Goal: Task Accomplishment & Management: Manage account settings

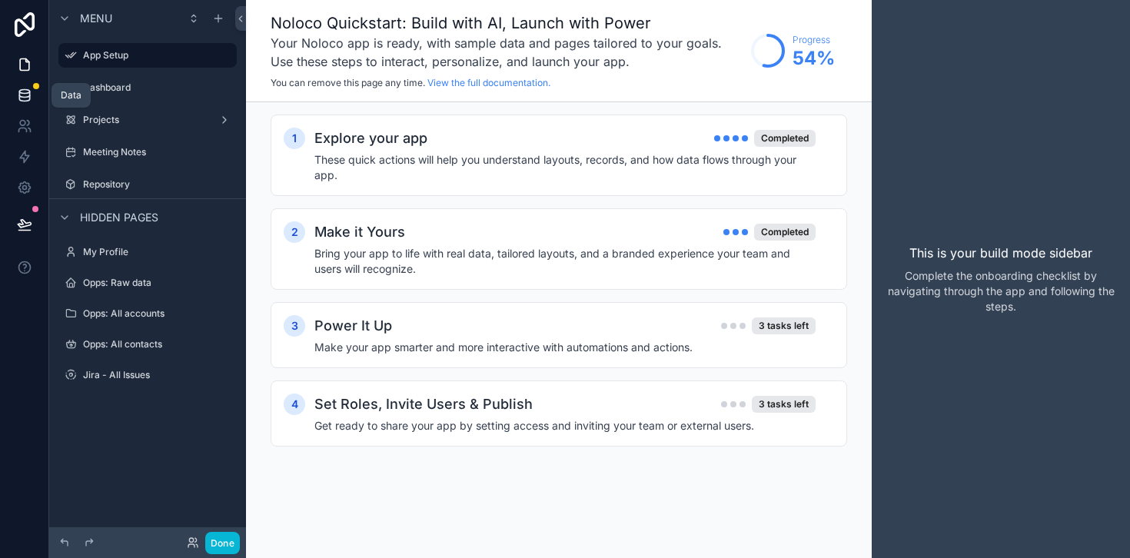
click at [27, 97] on icon at bounding box center [24, 95] width 15 height 15
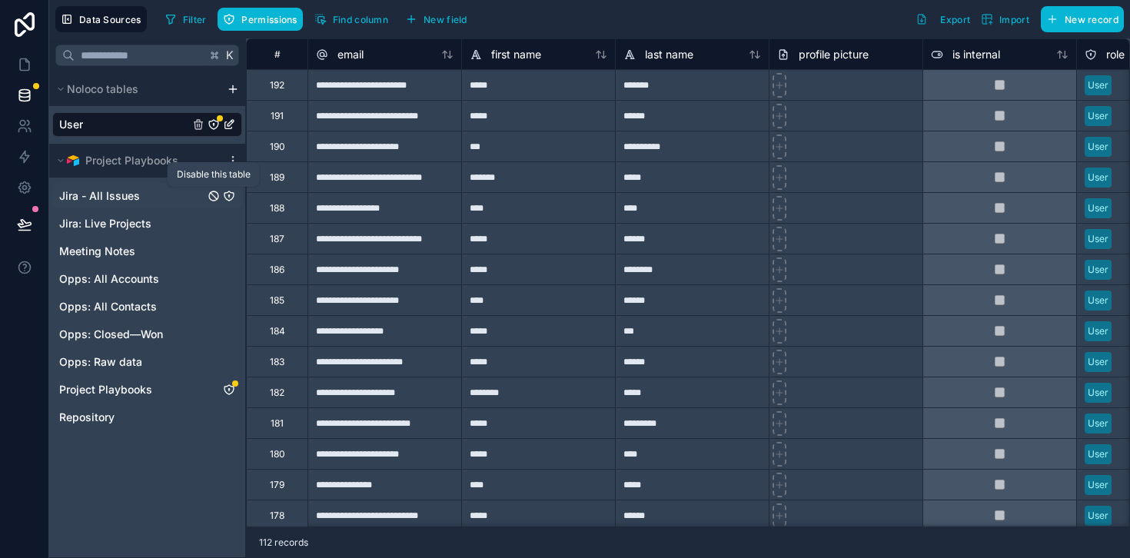
click at [216, 195] on icon "Jira - All Issues" at bounding box center [214, 196] width 12 height 12
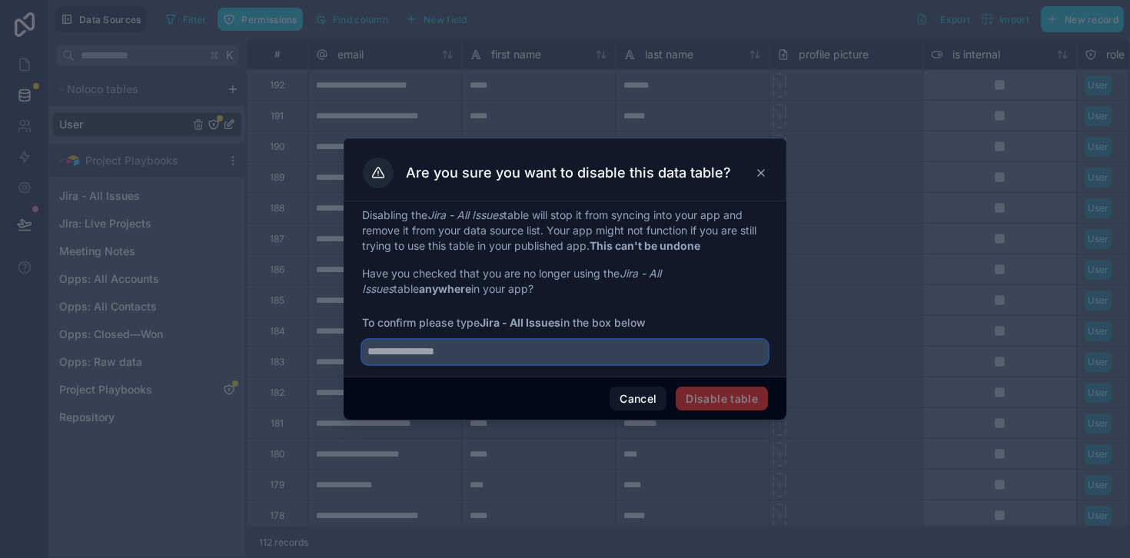
click at [608, 349] on input "text" at bounding box center [565, 352] width 406 height 25
type input "**********"
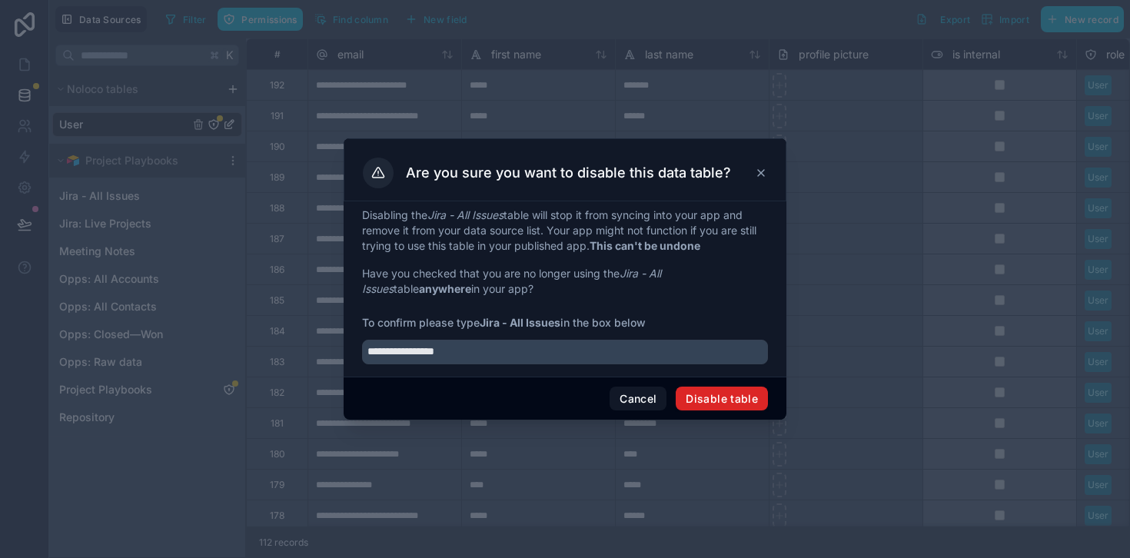
click at [742, 397] on button "Disable table" at bounding box center [722, 399] width 92 height 25
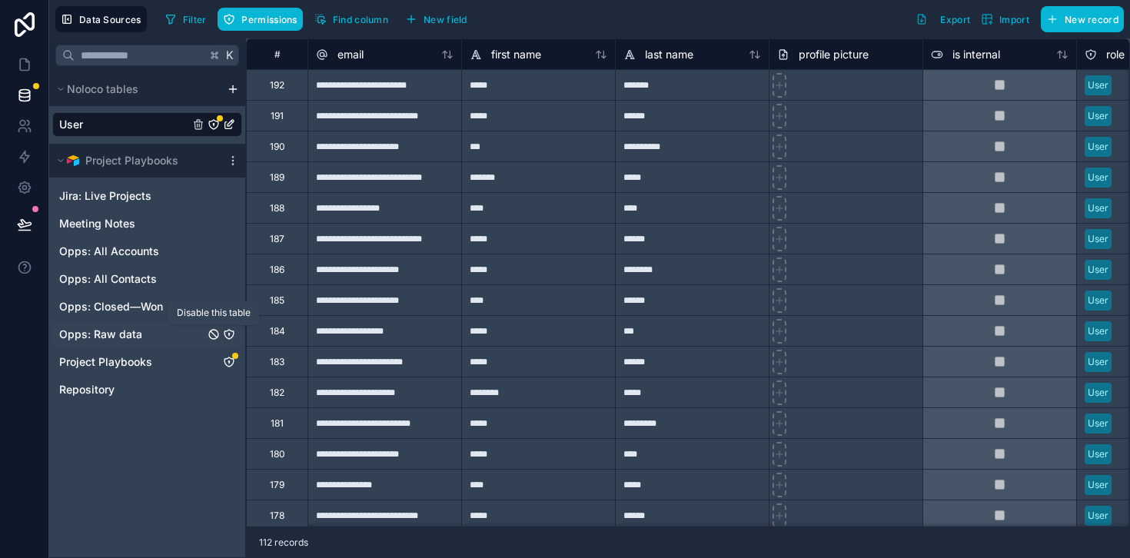
click at [217, 337] on icon "Opps: Raw data" at bounding box center [213, 334] width 9 height 9
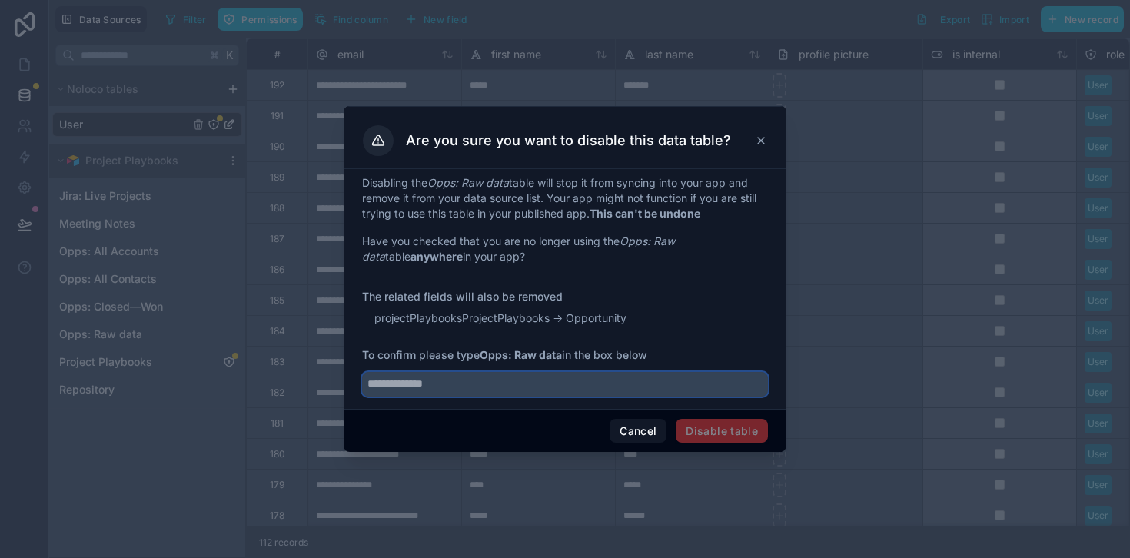
click at [550, 391] on input "text" at bounding box center [565, 384] width 406 height 25
type input "**********"
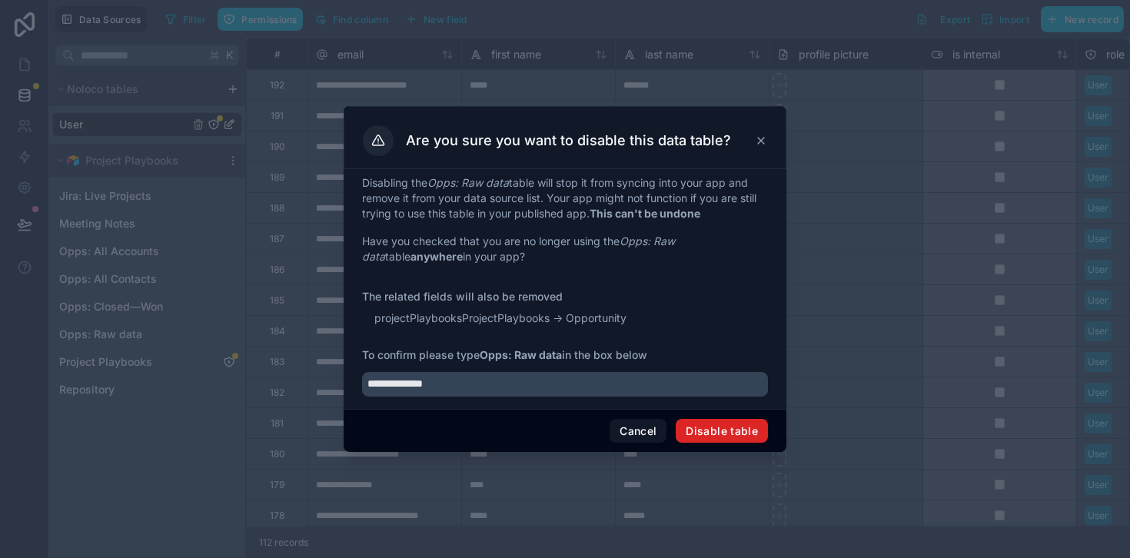
click at [735, 431] on button "Disable table" at bounding box center [722, 431] width 92 height 25
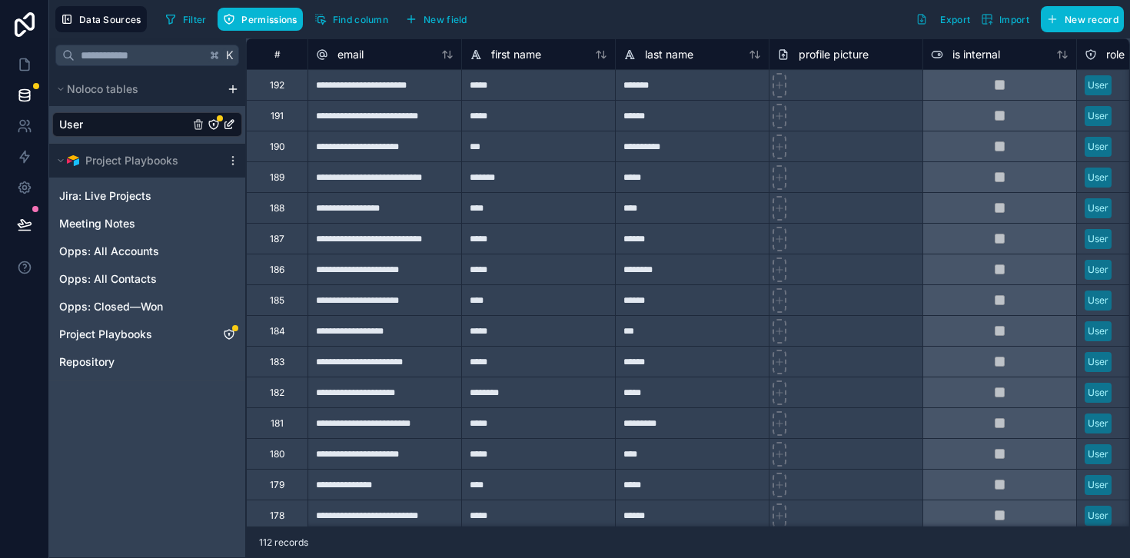
click at [138, 128] on div "User" at bounding box center [147, 124] width 190 height 25
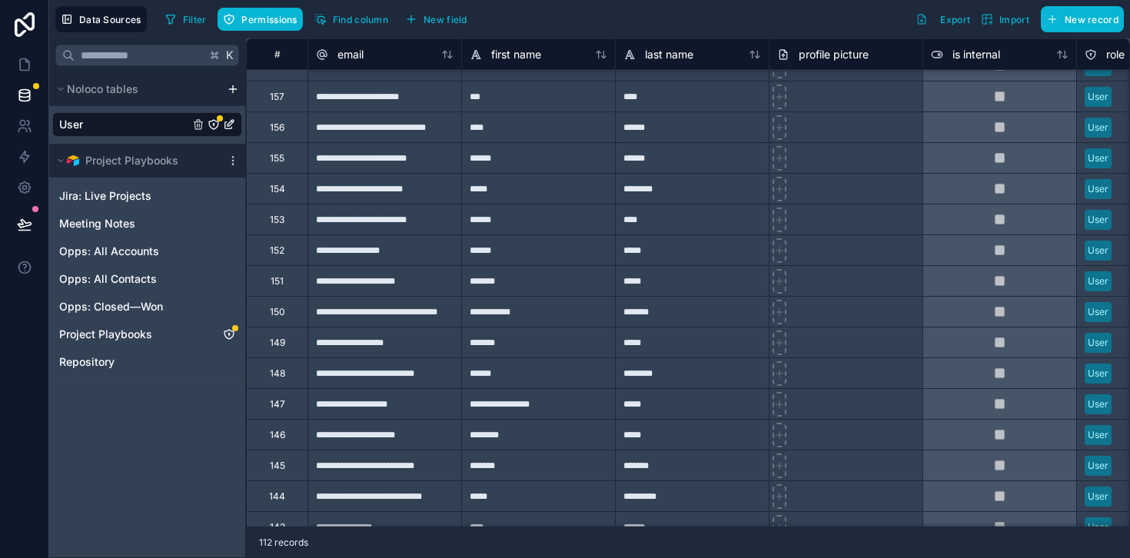
scroll to position [1061, 0]
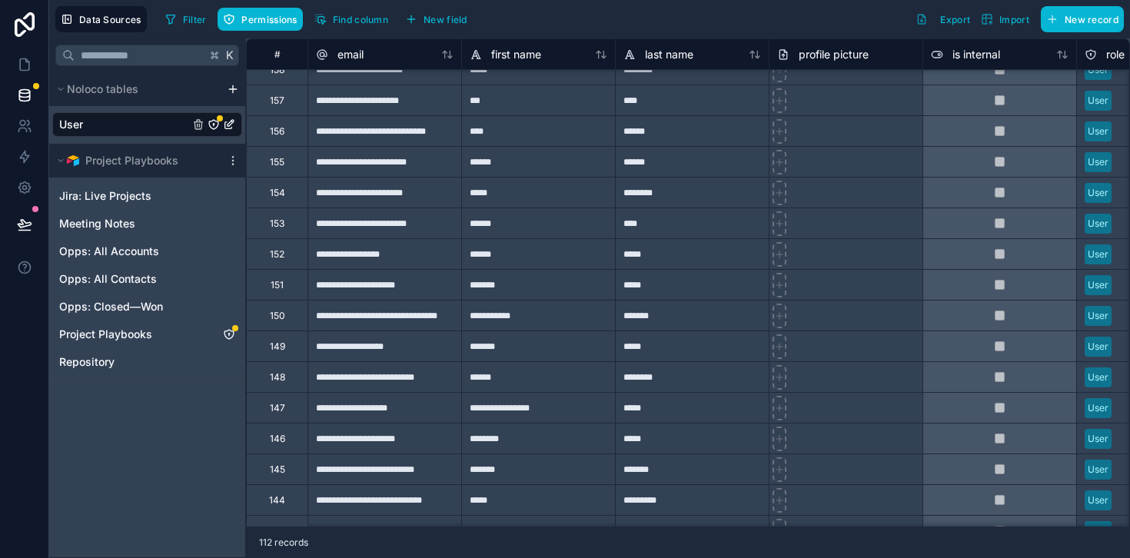
click at [217, 124] on icon "User" at bounding box center [214, 124] width 12 height 12
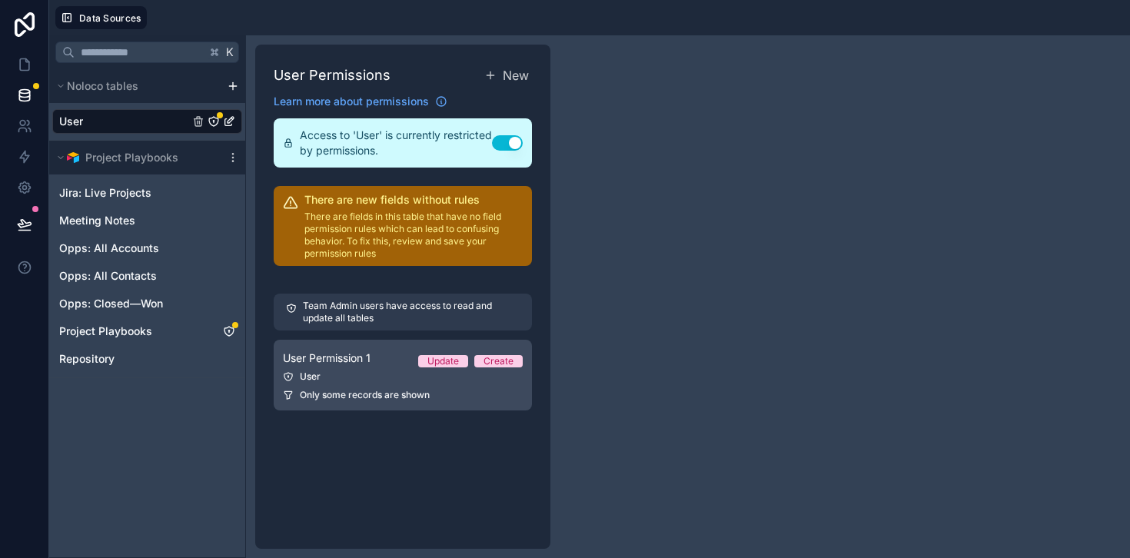
click at [359, 367] on link "User Permission 1 Update Create User Only some records are shown" at bounding box center [403, 375] width 258 height 71
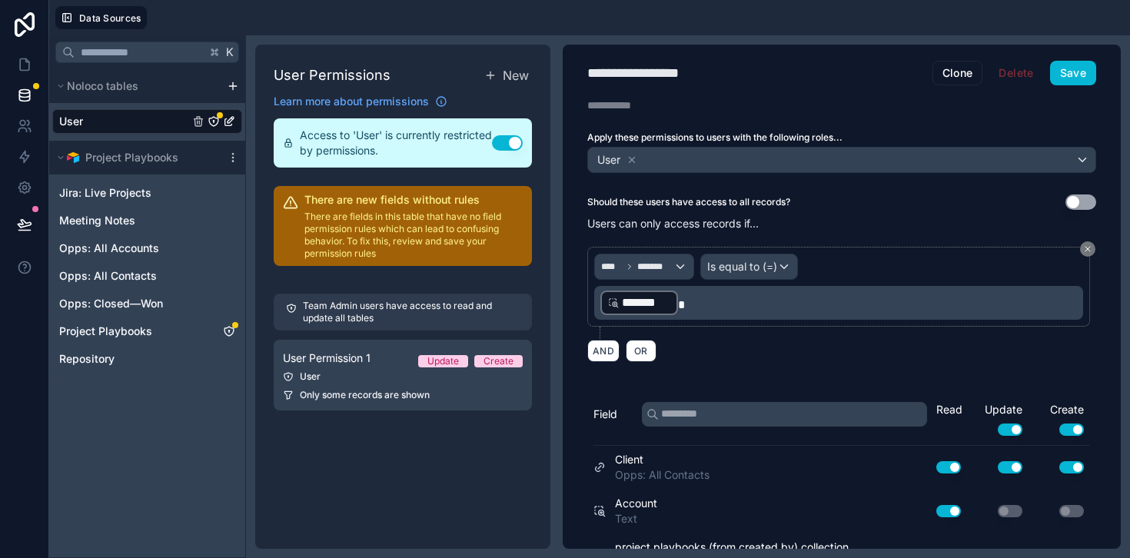
scroll to position [2, 0]
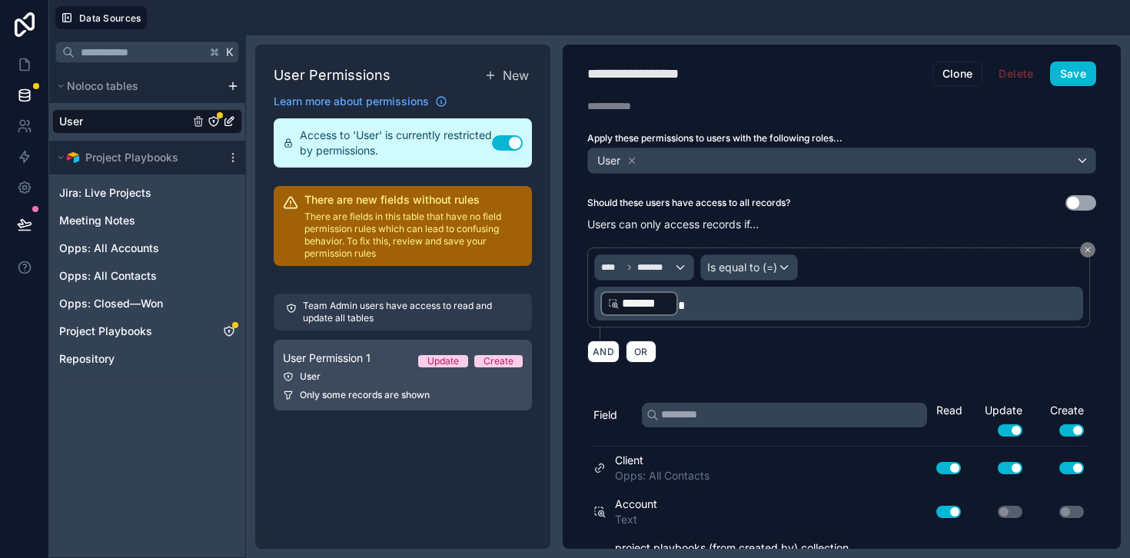
click at [463, 381] on div "User" at bounding box center [403, 376] width 240 height 12
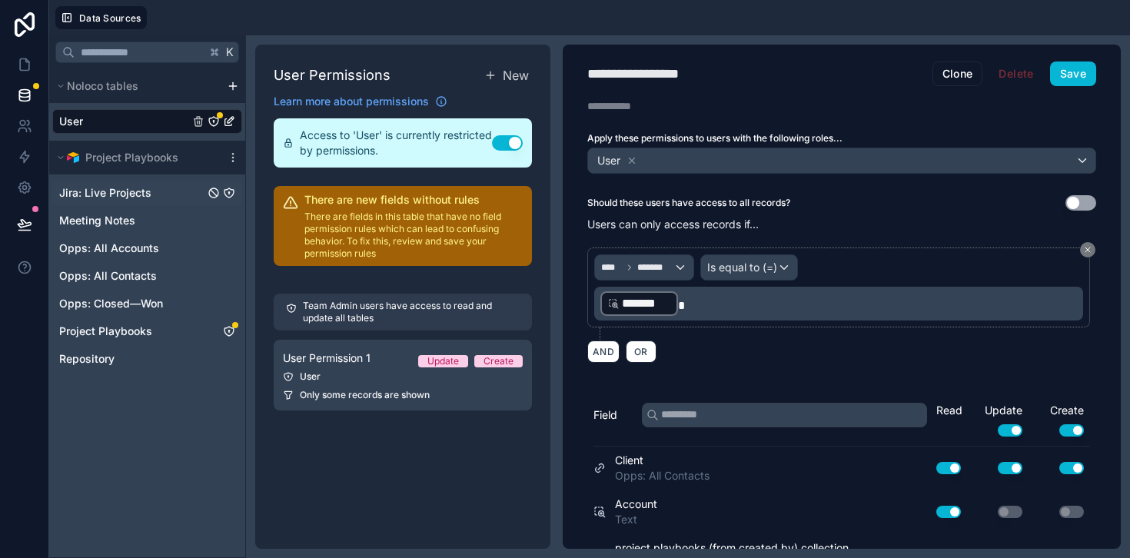
click at [153, 187] on div "Jira: Live Projects" at bounding box center [147, 193] width 190 height 25
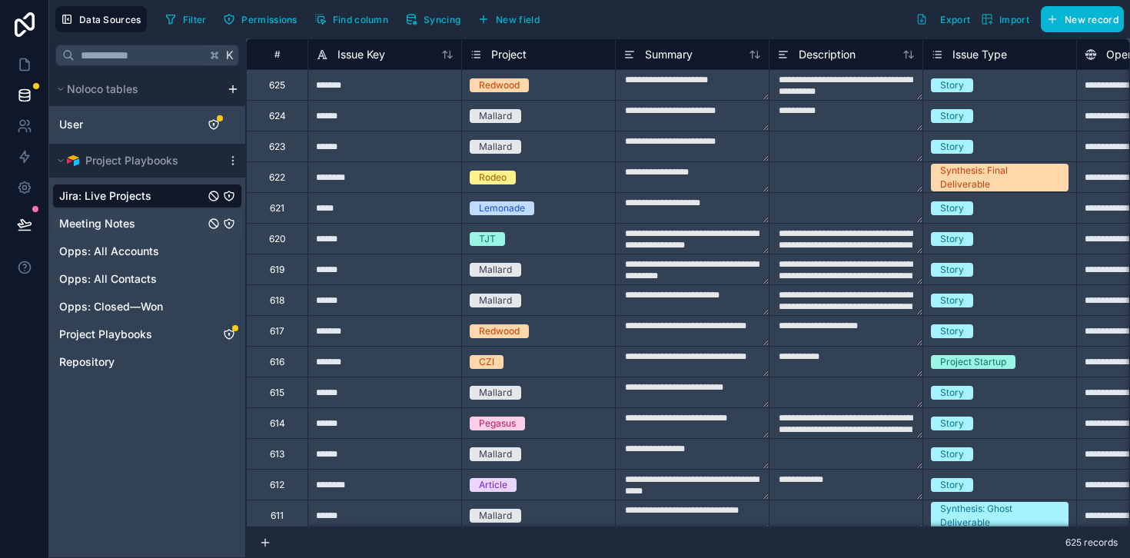
click at [141, 230] on div "Meeting Notes" at bounding box center [147, 223] width 190 height 25
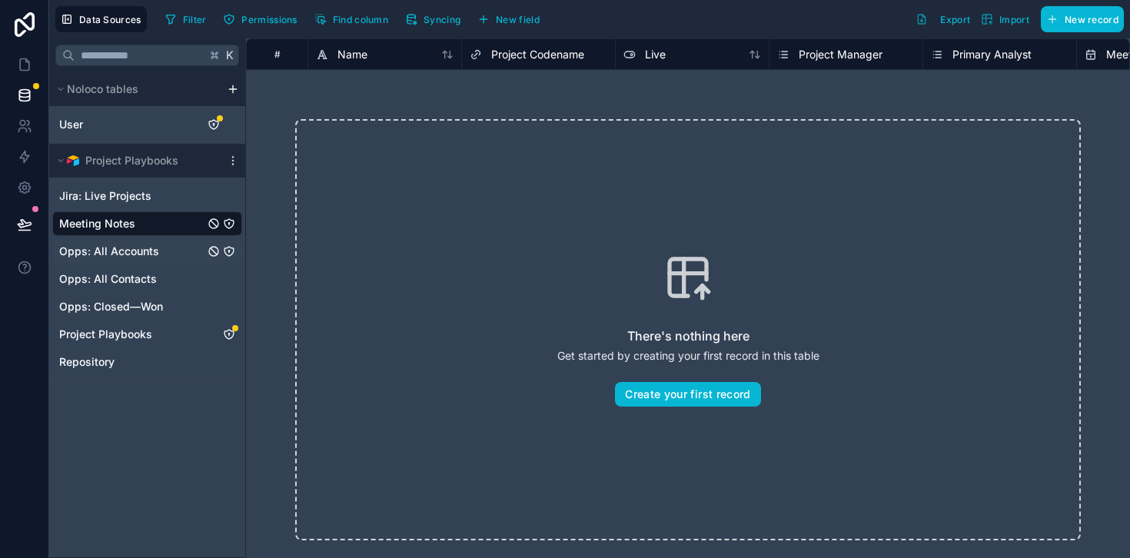
click at [148, 261] on div "Opps: All Accounts" at bounding box center [147, 251] width 190 height 25
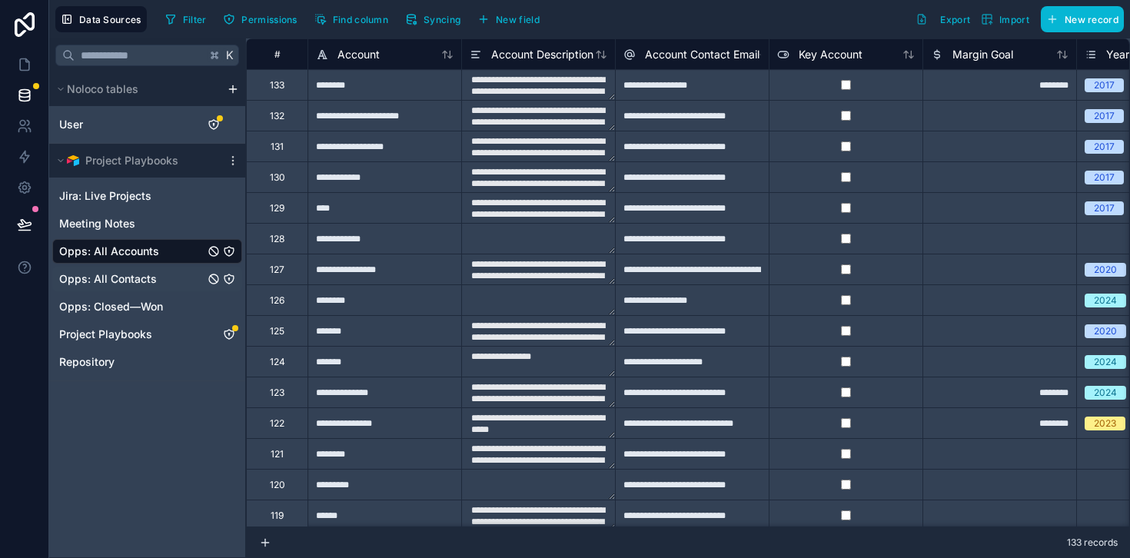
click at [151, 281] on span "Opps: All Contacts" at bounding box center [108, 278] width 98 height 15
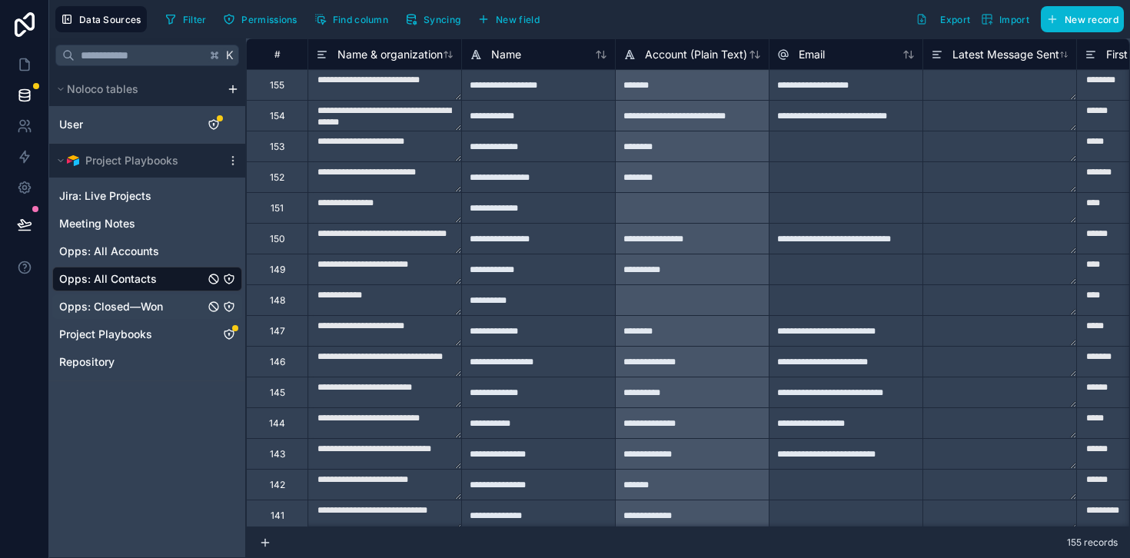
click at [157, 308] on span "Opps: Closed—Won" at bounding box center [111, 306] width 104 height 15
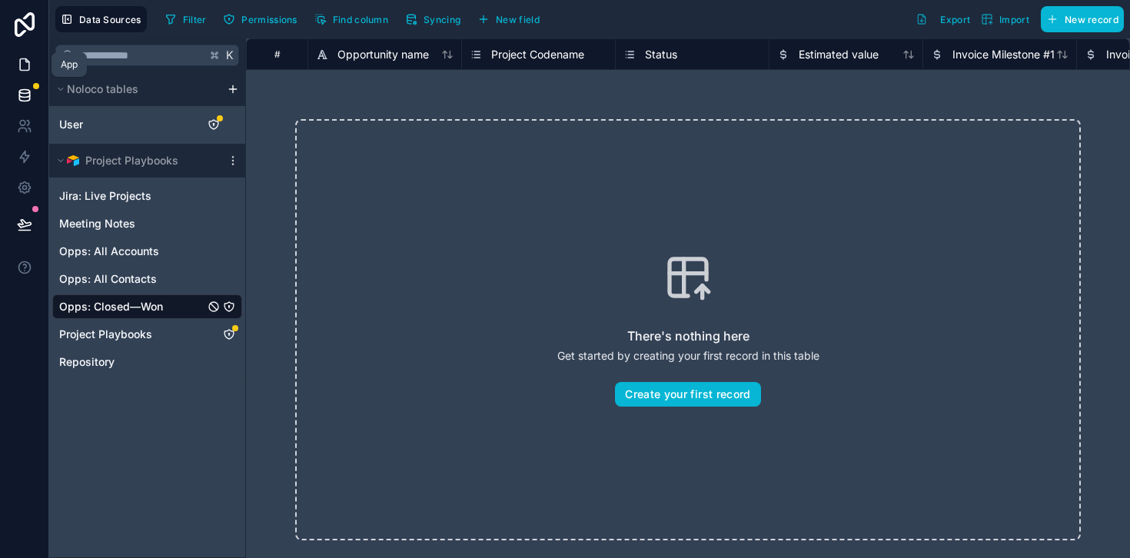
click at [20, 60] on icon at bounding box center [24, 65] width 9 height 12
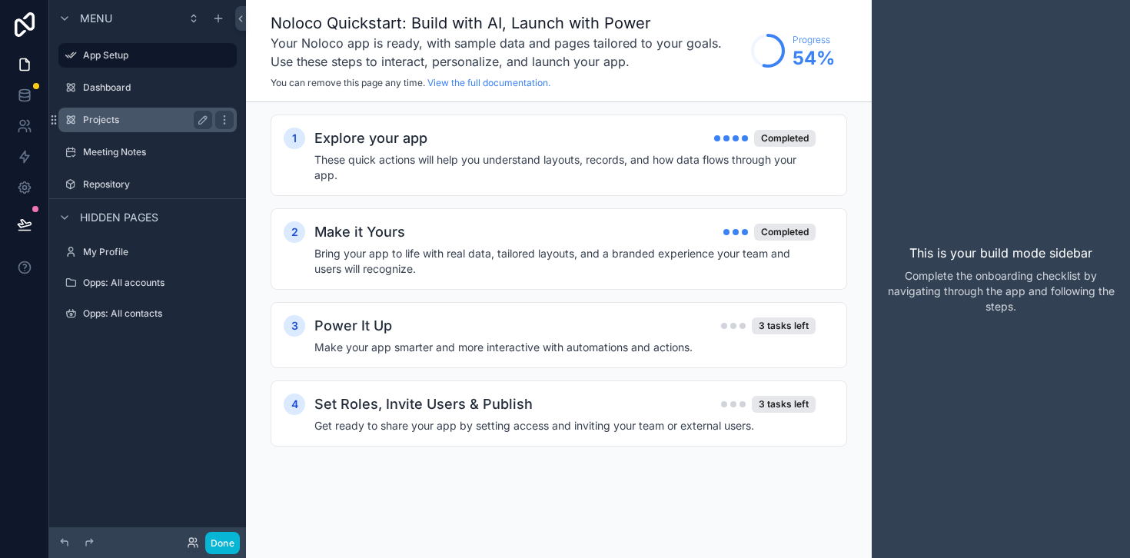
click at [175, 118] on label "Projects" at bounding box center [144, 120] width 123 height 12
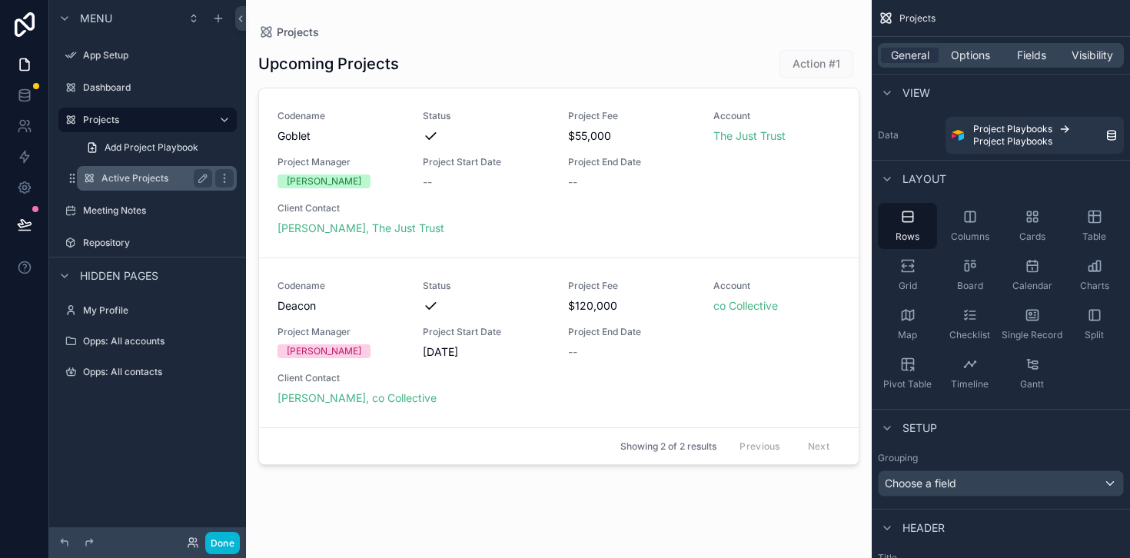
click at [162, 181] on label "Active Projects" at bounding box center [153, 178] width 105 height 12
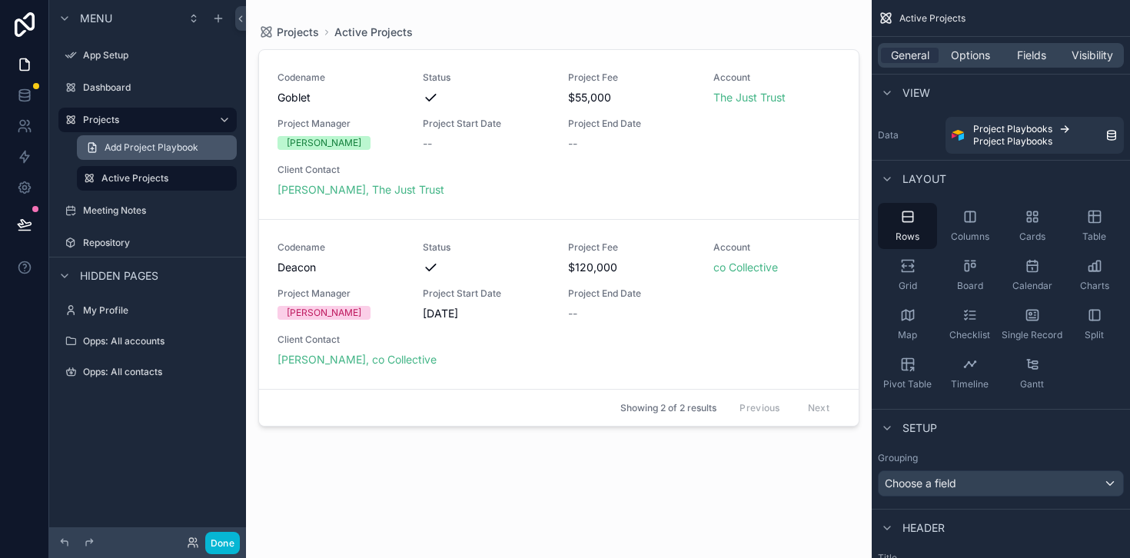
click at [160, 147] on span "Add Project Playbook" at bounding box center [152, 147] width 94 height 12
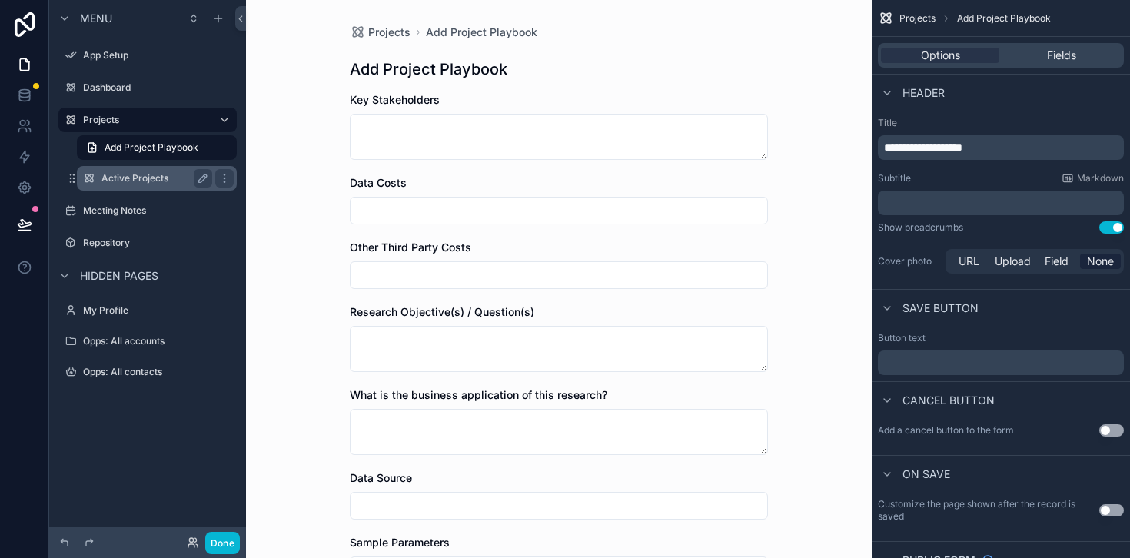
click at [167, 171] on div "Active Projects" at bounding box center [156, 178] width 111 height 18
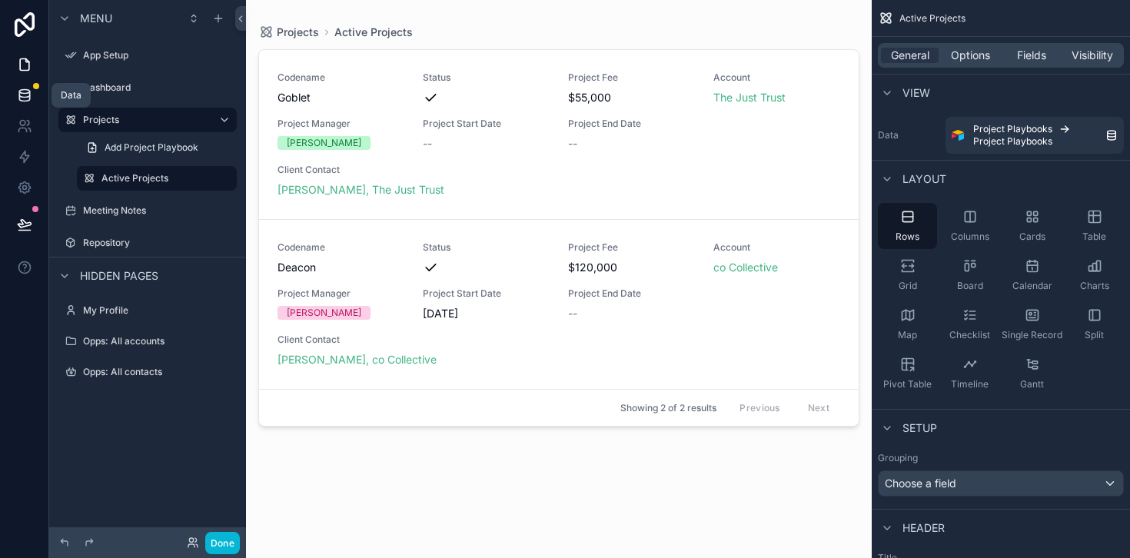
click at [28, 95] on icon at bounding box center [24, 95] width 15 height 15
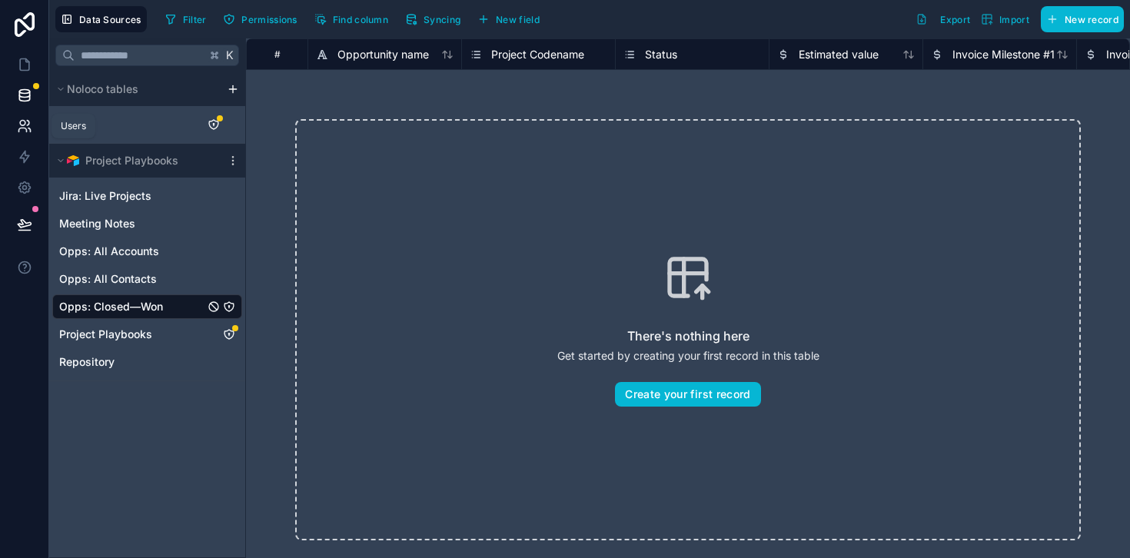
click at [28, 124] on icon at bounding box center [28, 123] width 2 height 5
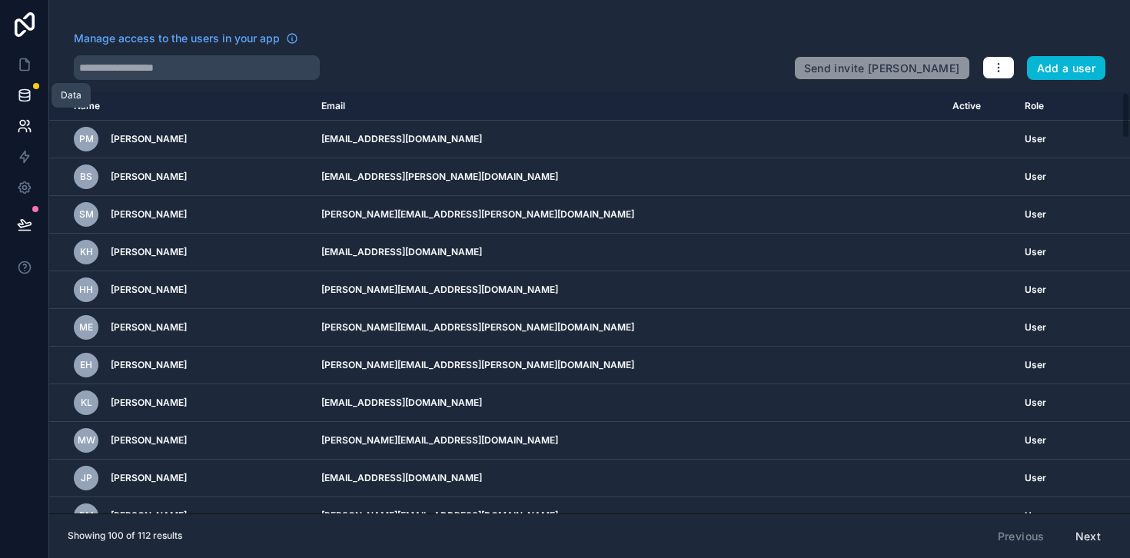
click at [26, 99] on icon at bounding box center [24, 95] width 15 height 15
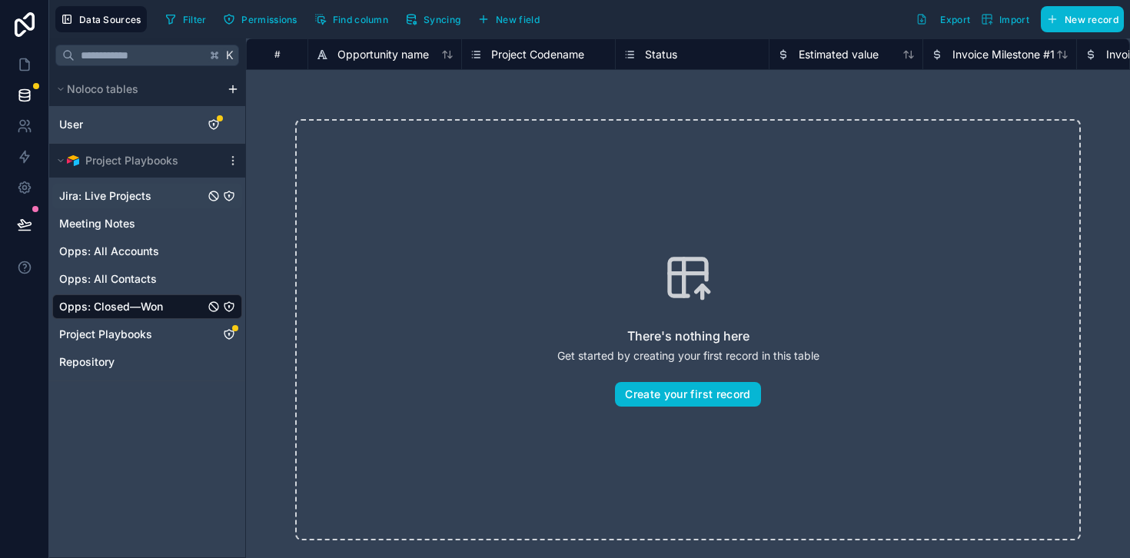
click at [134, 198] on span "Jira: Live Projects" at bounding box center [105, 195] width 92 height 15
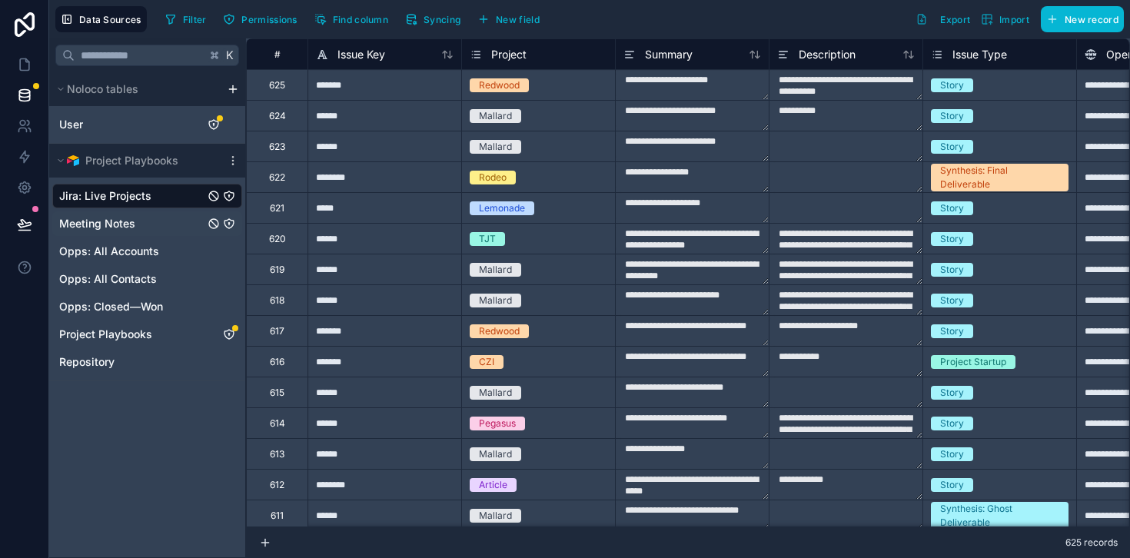
click at [137, 224] on div "Meeting Notes" at bounding box center [147, 223] width 190 height 25
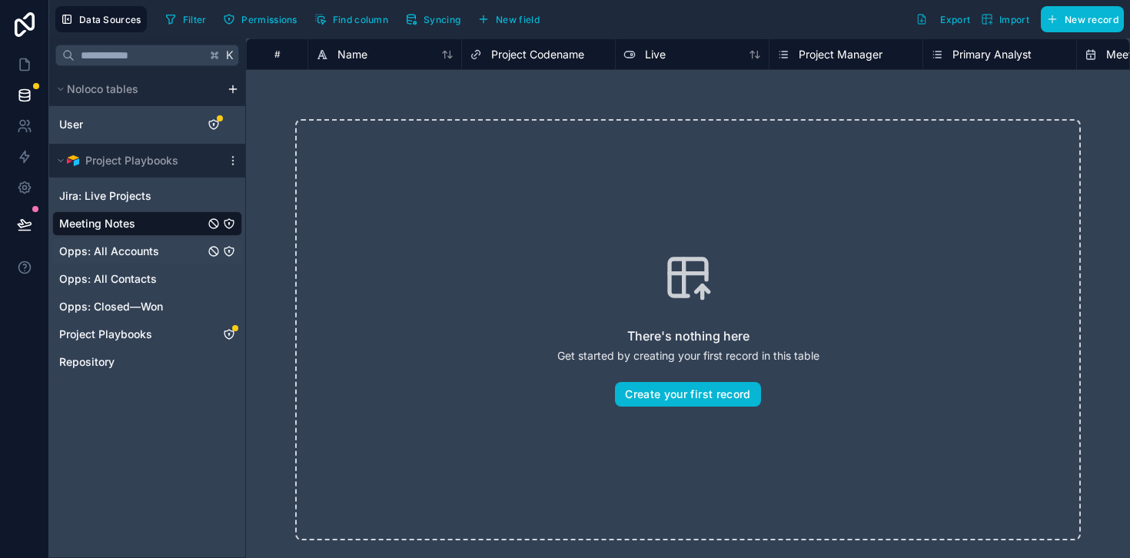
click at [143, 260] on div "Opps: All Accounts" at bounding box center [147, 251] width 190 height 25
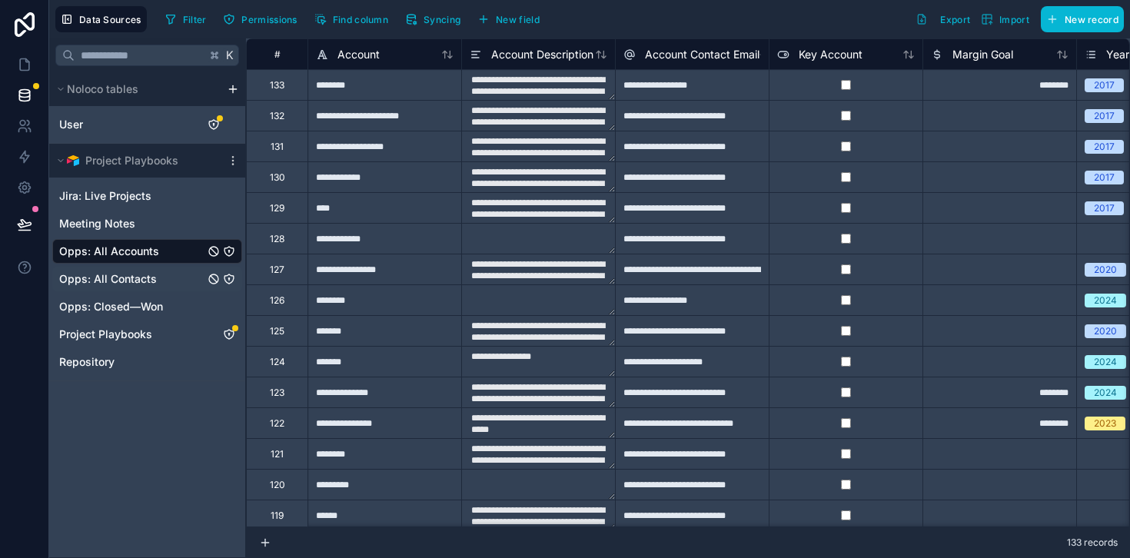
click at [144, 274] on span "Opps: All Contacts" at bounding box center [108, 278] width 98 height 15
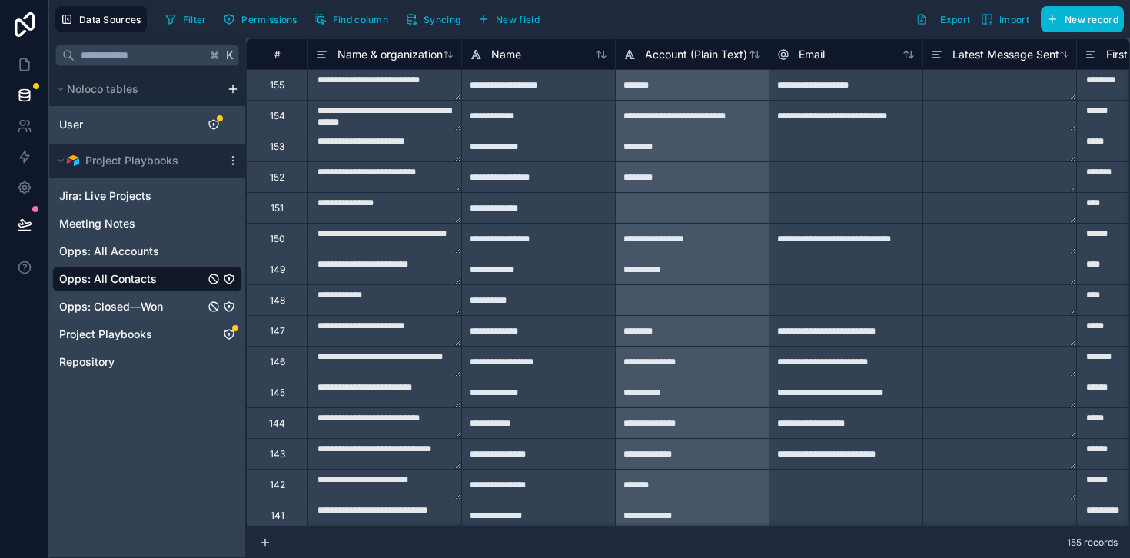
click at [145, 304] on span "Opps: Closed—Won" at bounding box center [111, 306] width 104 height 15
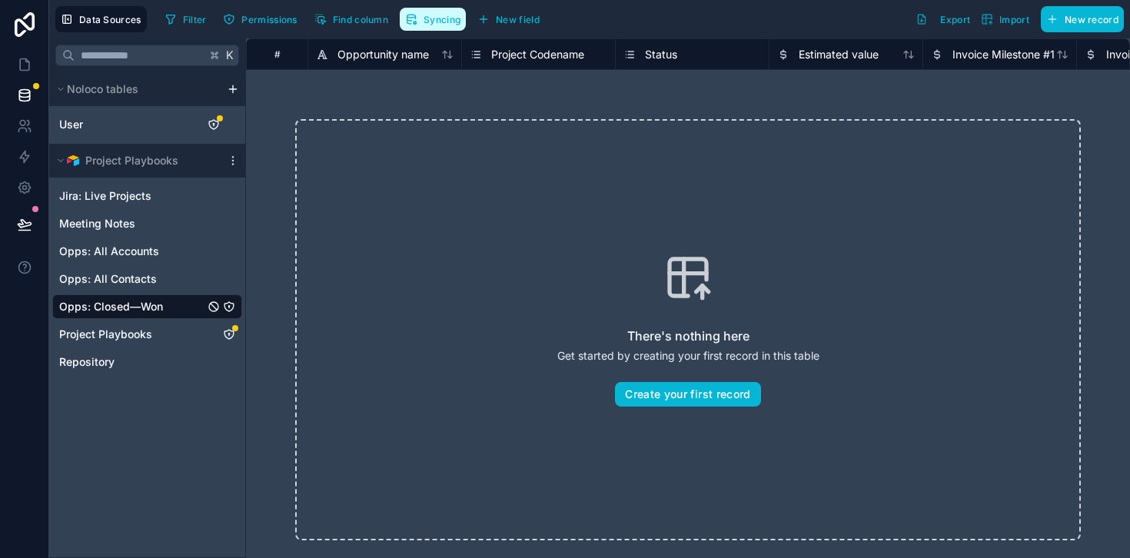
click at [434, 26] on button "Syncing" at bounding box center [433, 19] width 66 height 23
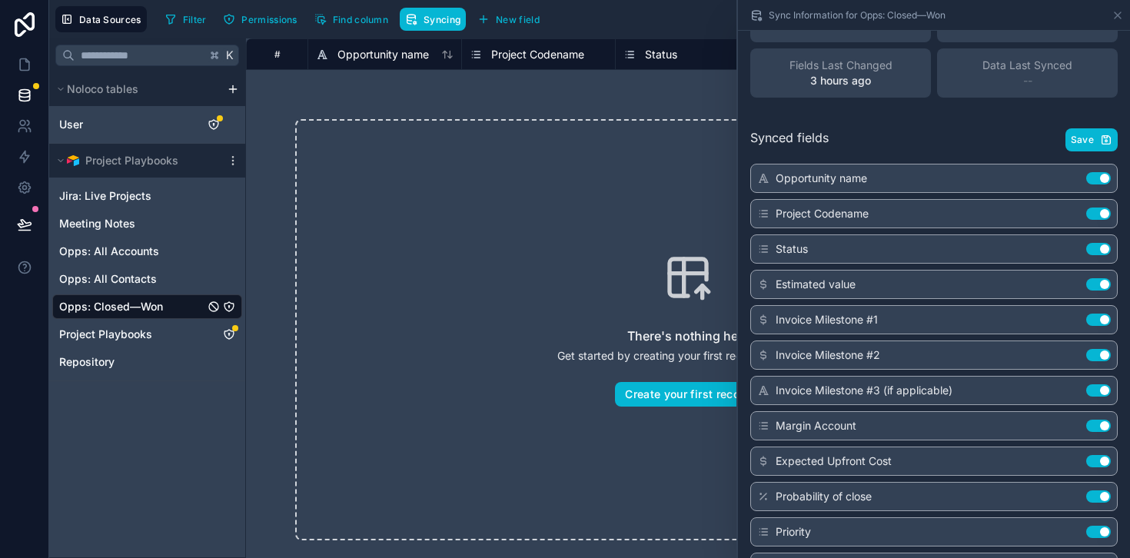
scroll to position [48, 0]
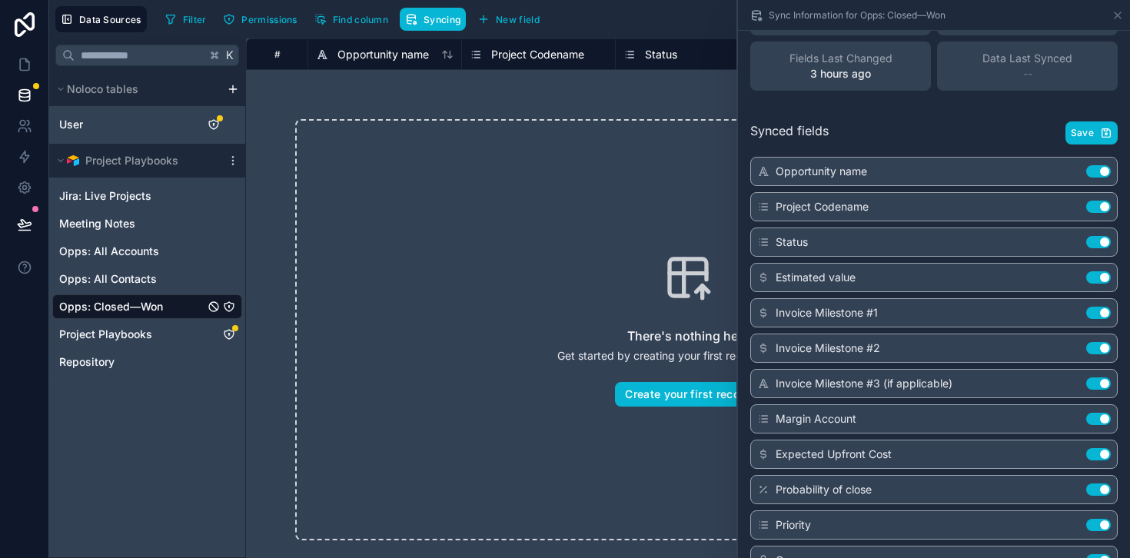
click at [1103, 312] on button "Use setting" at bounding box center [1098, 313] width 25 height 12
click at [1097, 346] on button "Use setting" at bounding box center [1098, 348] width 25 height 12
click at [1098, 387] on button "Use setting" at bounding box center [1098, 383] width 25 height 12
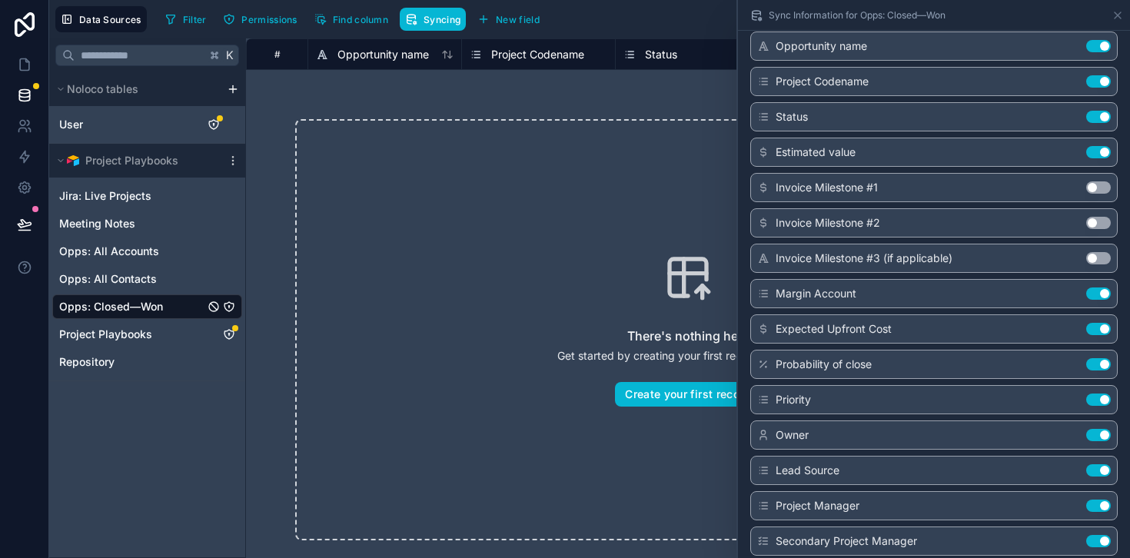
scroll to position [178, 0]
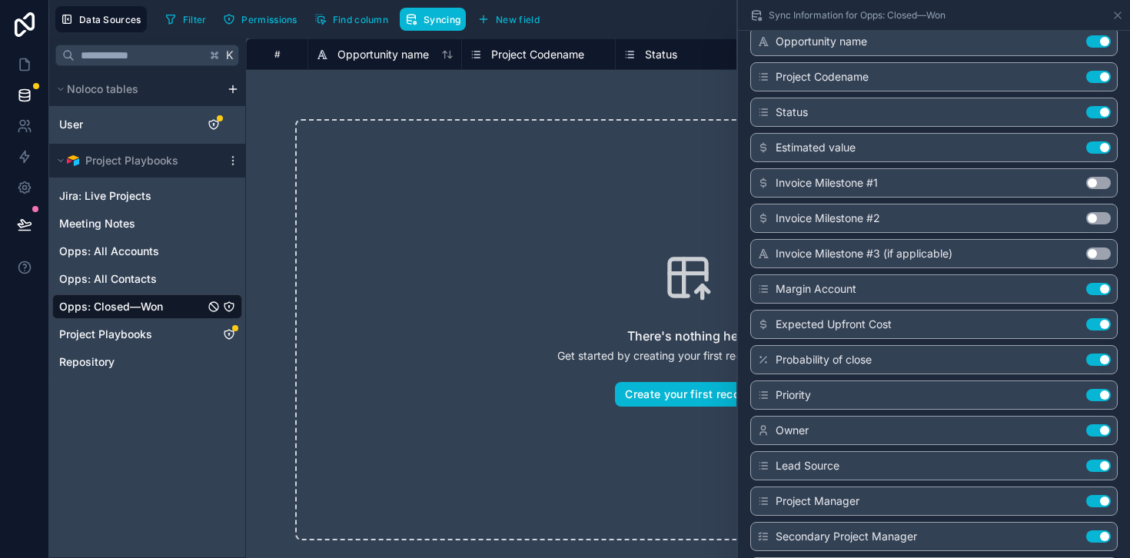
click at [1098, 362] on button "Use setting" at bounding box center [1098, 360] width 25 height 12
click at [1097, 393] on button "Use setting" at bounding box center [1098, 395] width 25 height 12
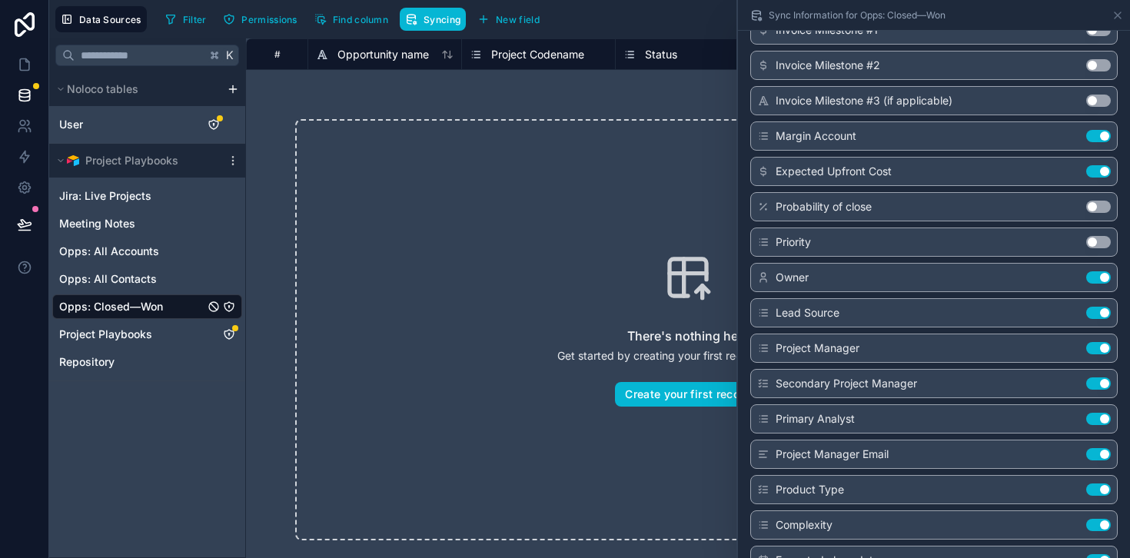
scroll to position [340, 0]
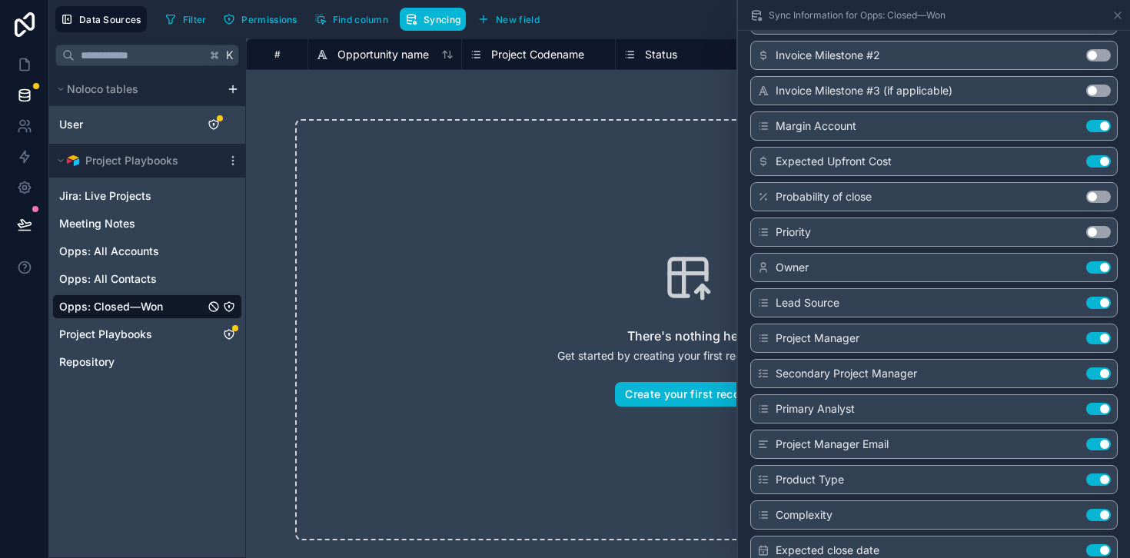
click at [1101, 304] on button "Use setting" at bounding box center [1098, 303] width 25 height 12
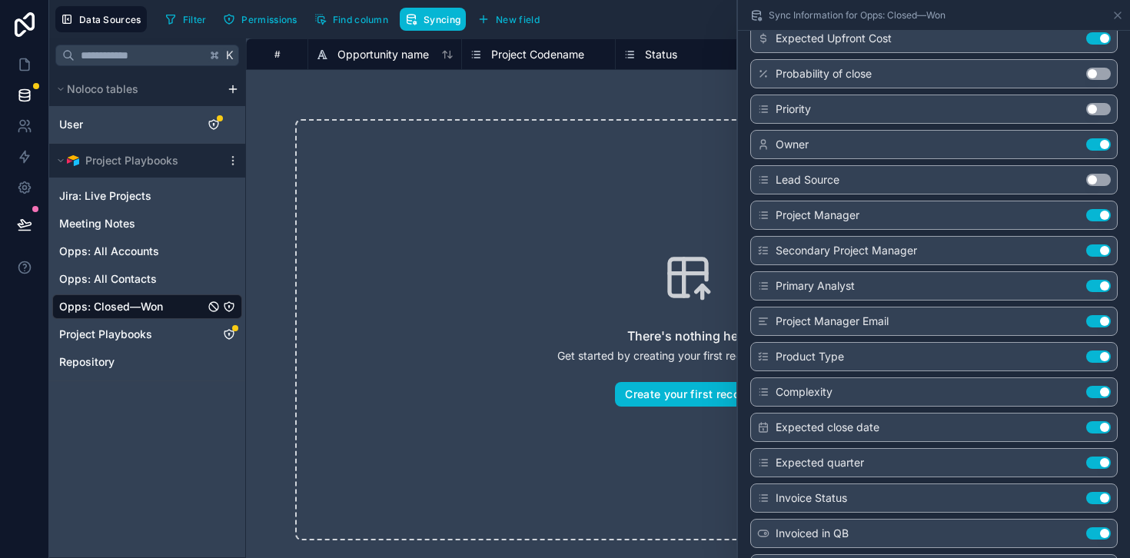
scroll to position [488, 0]
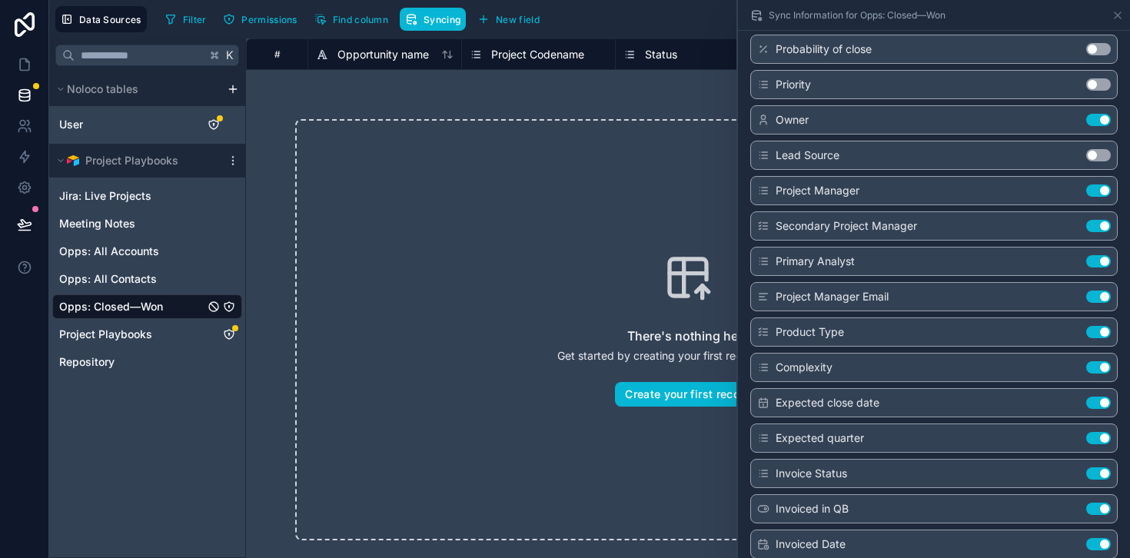
click at [1097, 373] on button "Use setting" at bounding box center [1098, 367] width 25 height 12
click at [1095, 401] on button "Use setting" at bounding box center [1098, 403] width 25 height 12
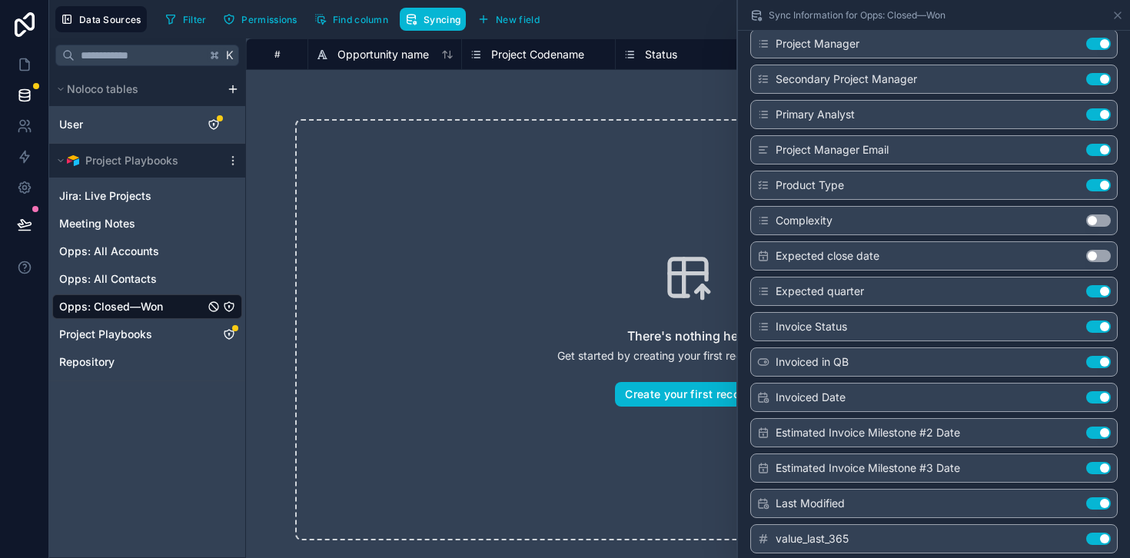
scroll to position [639, 0]
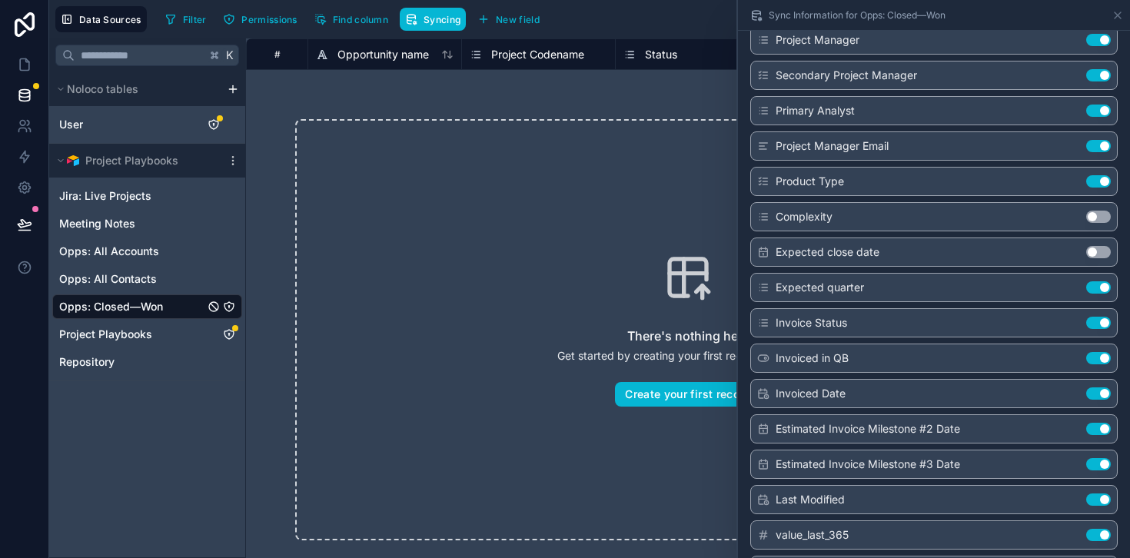
click at [1102, 281] on button "Use setting" at bounding box center [1098, 287] width 25 height 12
click at [1094, 319] on button "Use setting" at bounding box center [1098, 323] width 25 height 12
click at [1095, 358] on button "Use setting" at bounding box center [1098, 358] width 25 height 12
click at [1096, 390] on button "Use setting" at bounding box center [1098, 393] width 25 height 12
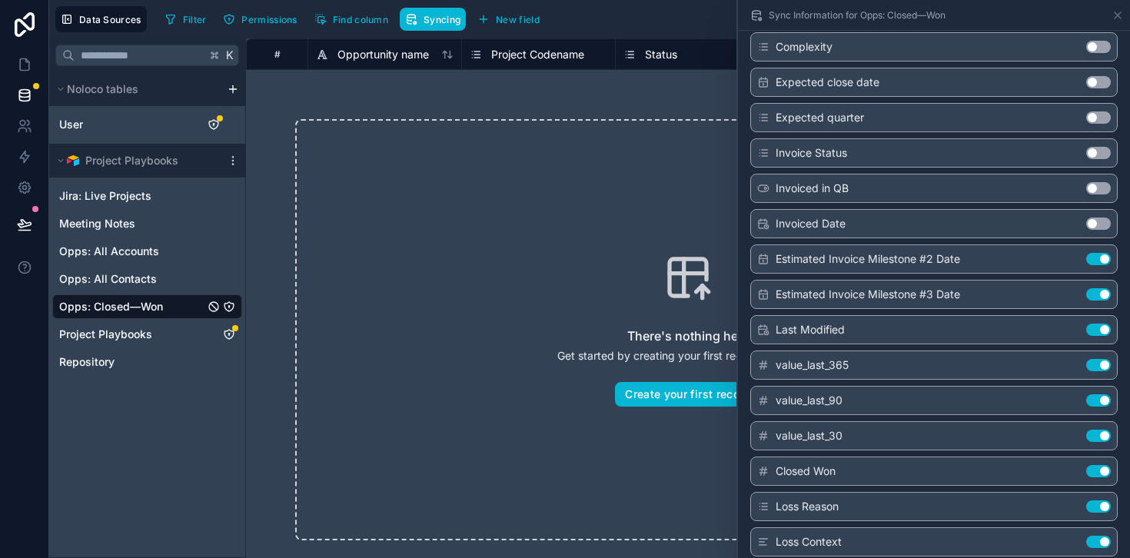
scroll to position [827, 0]
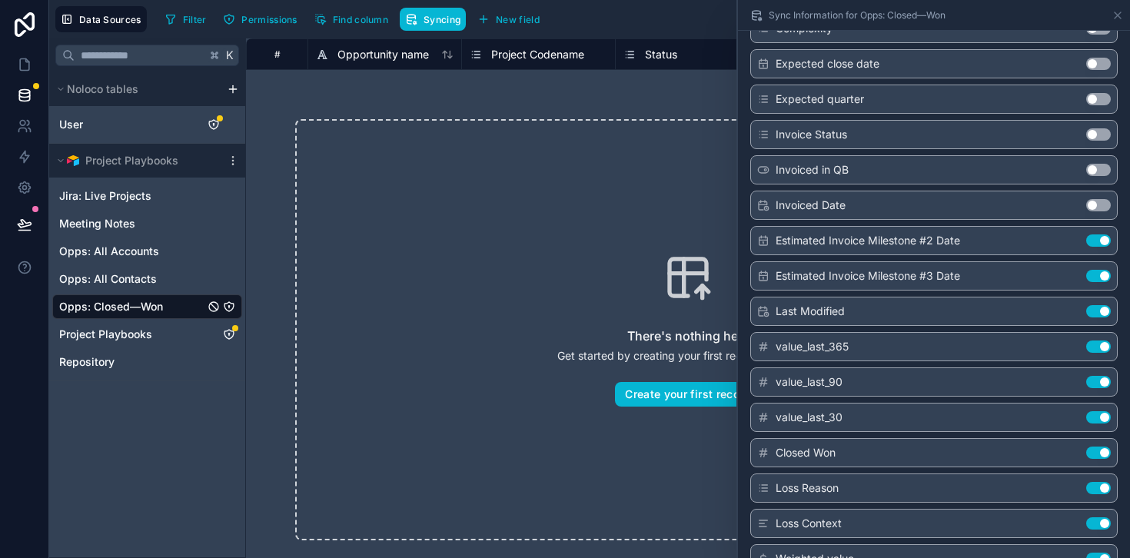
click at [1104, 237] on button "Use setting" at bounding box center [1098, 240] width 25 height 12
click at [1101, 273] on button "Use setting" at bounding box center [1098, 276] width 25 height 12
click at [1096, 314] on button "Use setting" at bounding box center [1098, 311] width 25 height 12
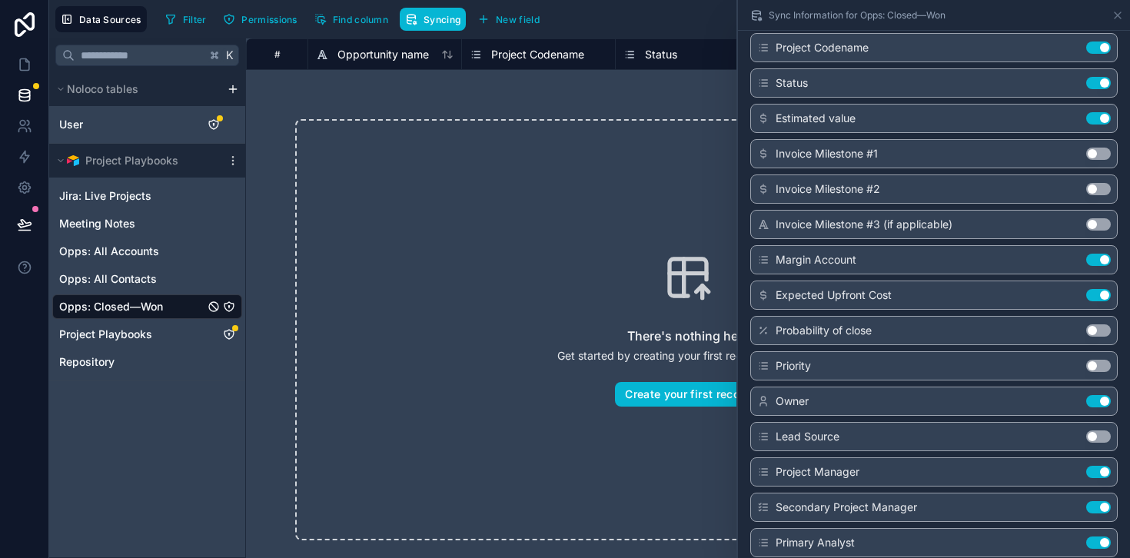
scroll to position [227, 0]
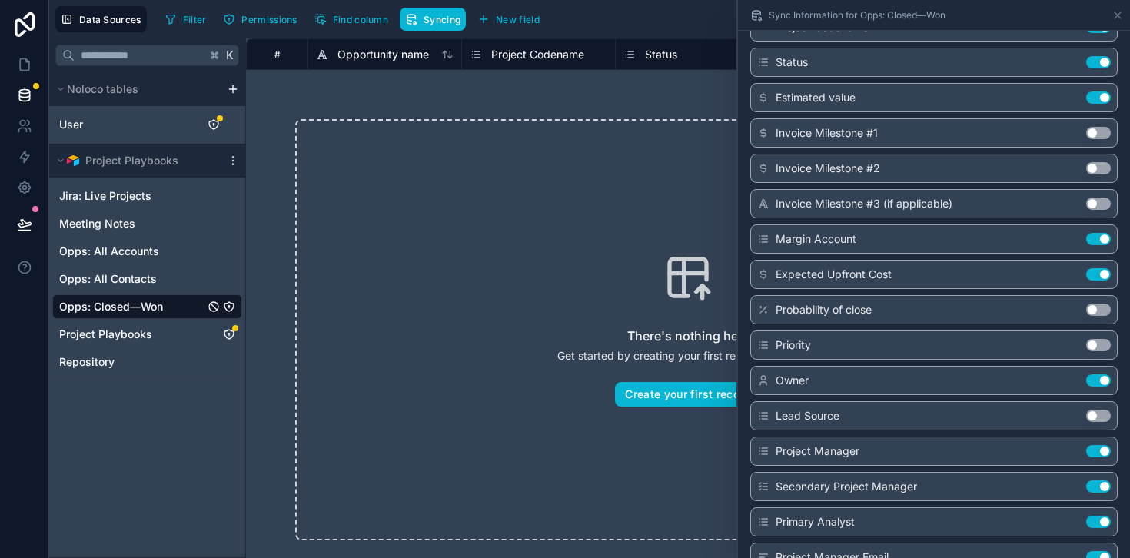
click at [1101, 236] on button "Use setting" at bounding box center [1098, 239] width 25 height 12
click at [1097, 274] on button "Use setting" at bounding box center [1098, 274] width 25 height 12
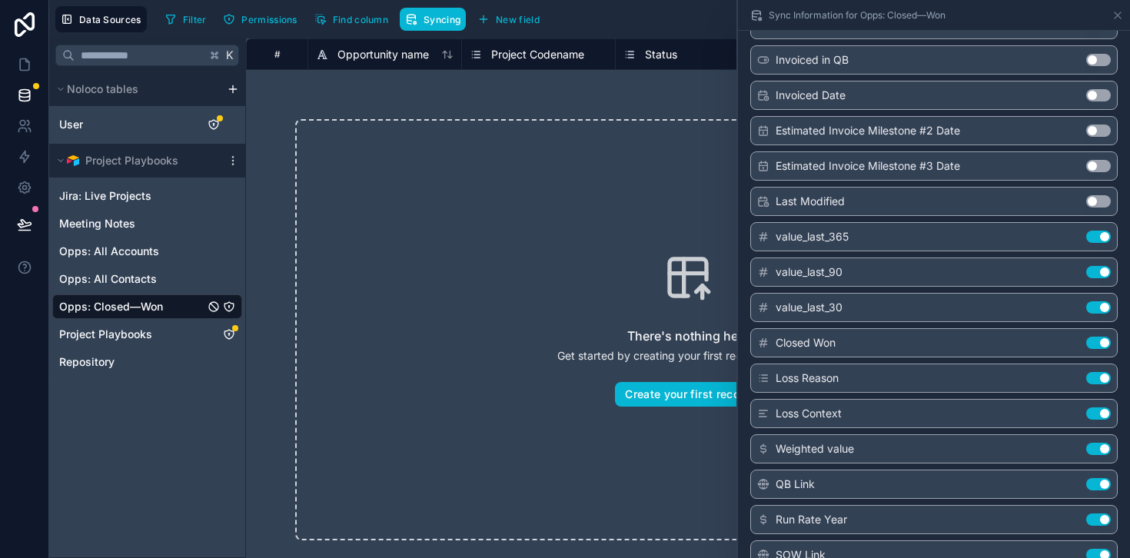
scroll to position [940, 0]
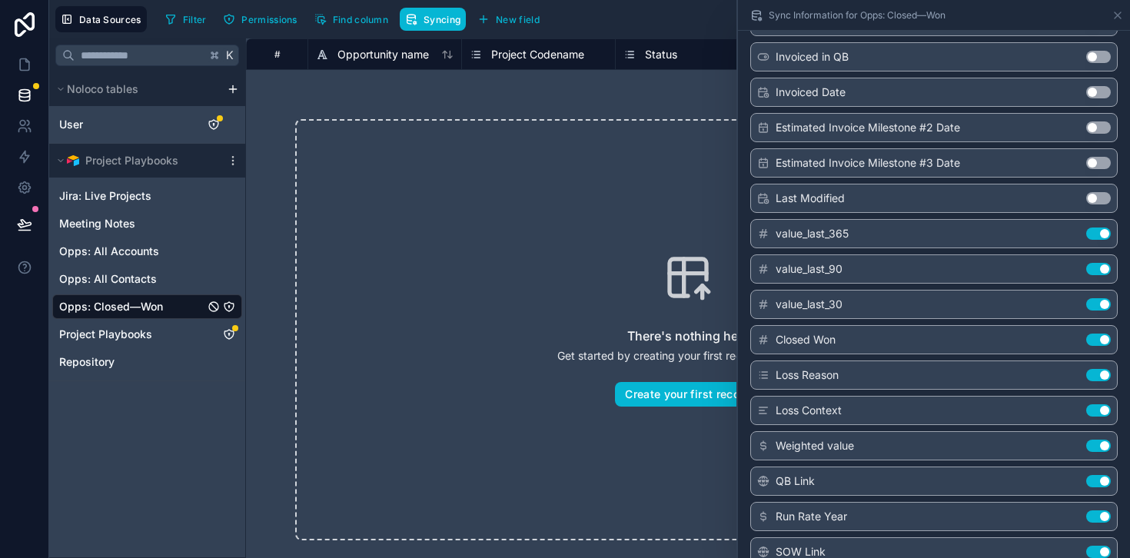
click at [1094, 232] on button "Use setting" at bounding box center [1098, 233] width 25 height 12
click at [1094, 264] on button "Use setting" at bounding box center [1098, 269] width 25 height 12
click at [1099, 304] on button "Use setting" at bounding box center [1098, 304] width 25 height 12
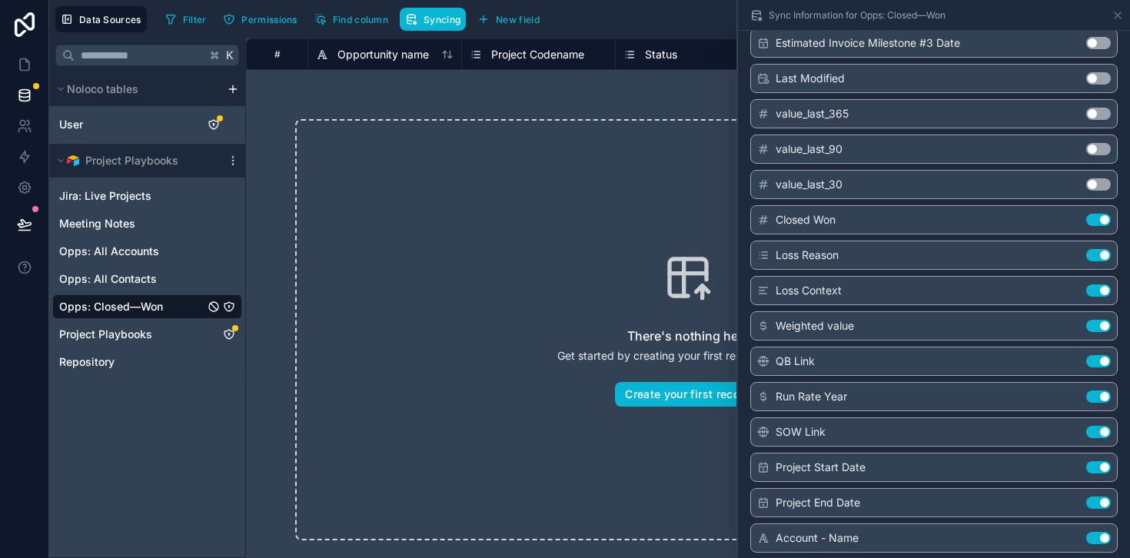
scroll to position [1066, 0]
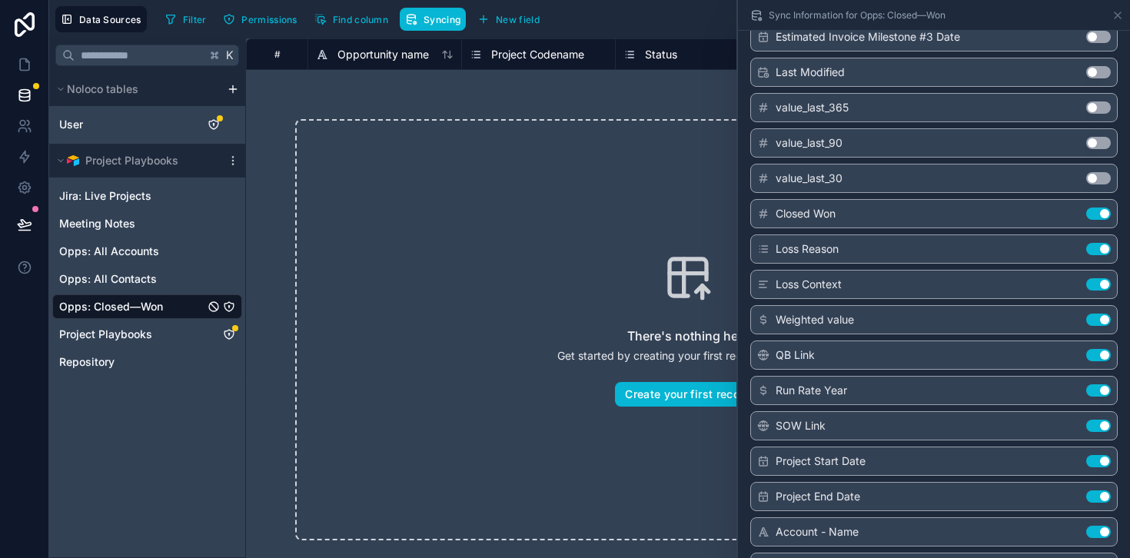
click at [1096, 251] on button "Use setting" at bounding box center [1098, 249] width 25 height 12
click at [1096, 281] on button "Use setting" at bounding box center [1098, 284] width 25 height 12
click at [1099, 324] on button "Use setting" at bounding box center [1098, 320] width 25 height 12
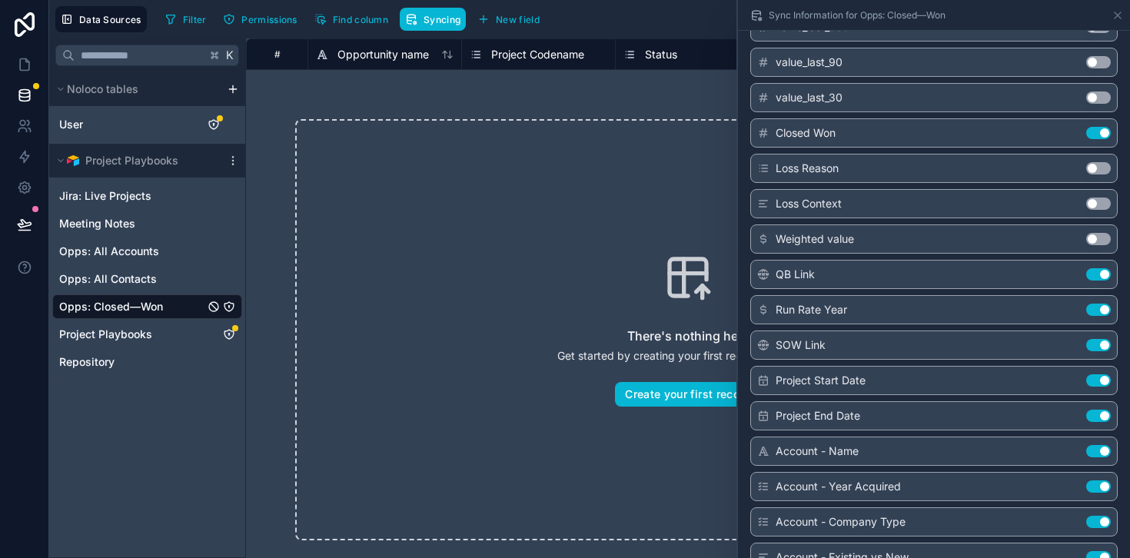
scroll to position [1163, 0]
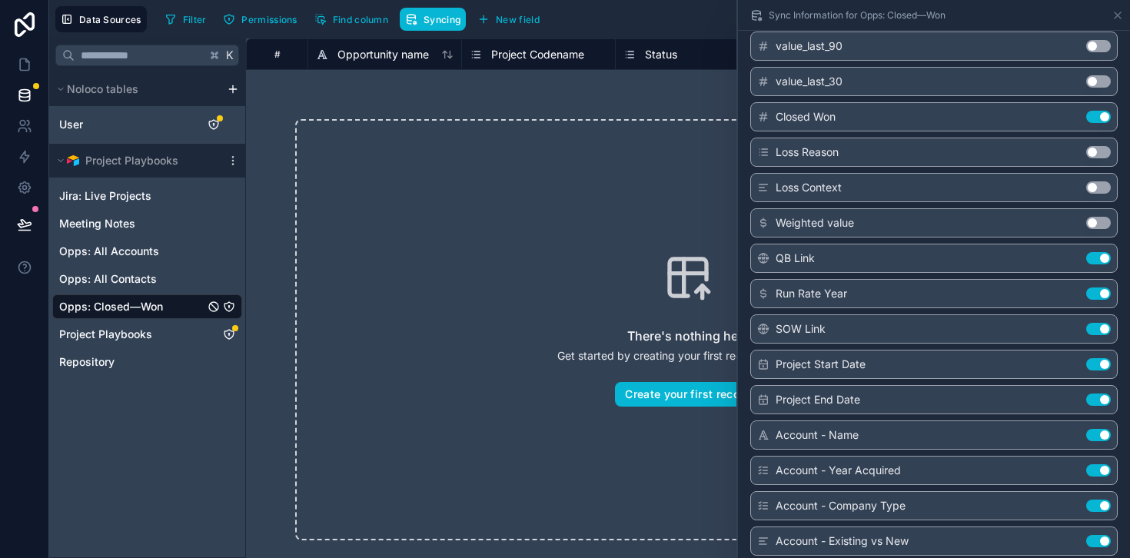
click at [1097, 293] on button "Use setting" at bounding box center [1098, 293] width 25 height 12
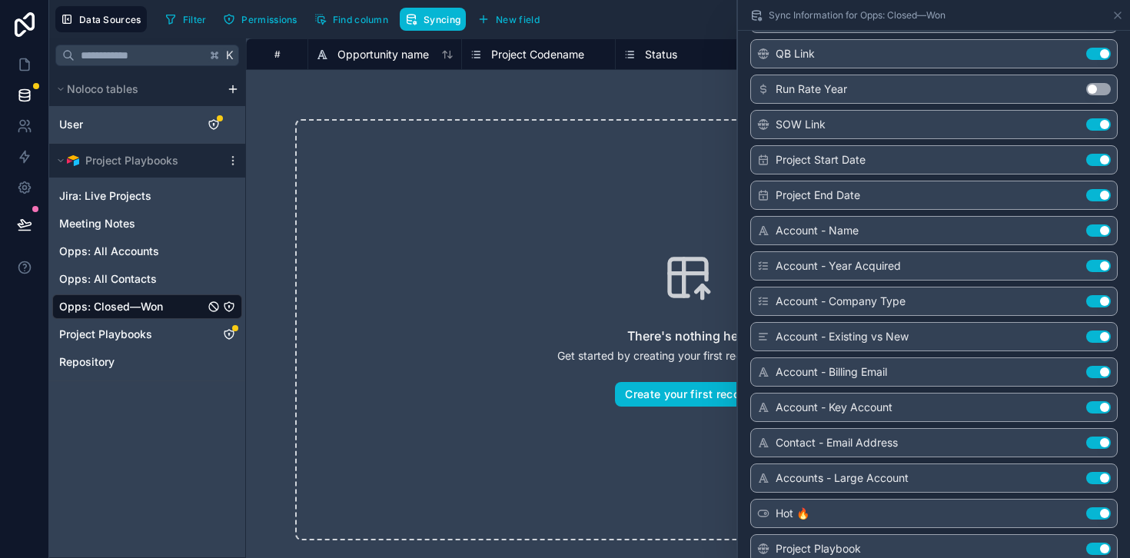
scroll to position [1388, 0]
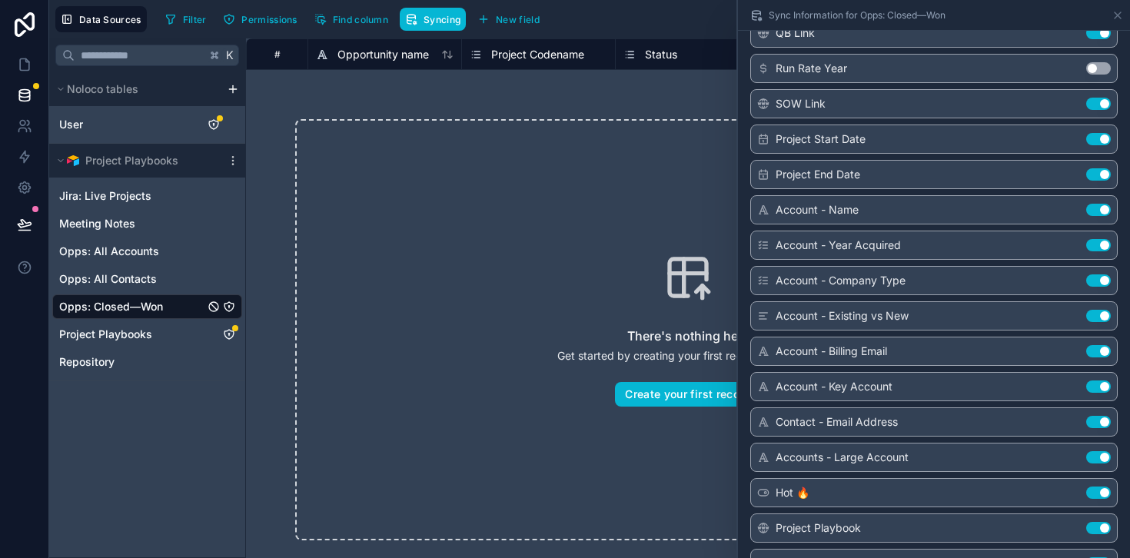
click at [1094, 319] on button "Use setting" at bounding box center [1098, 316] width 25 height 12
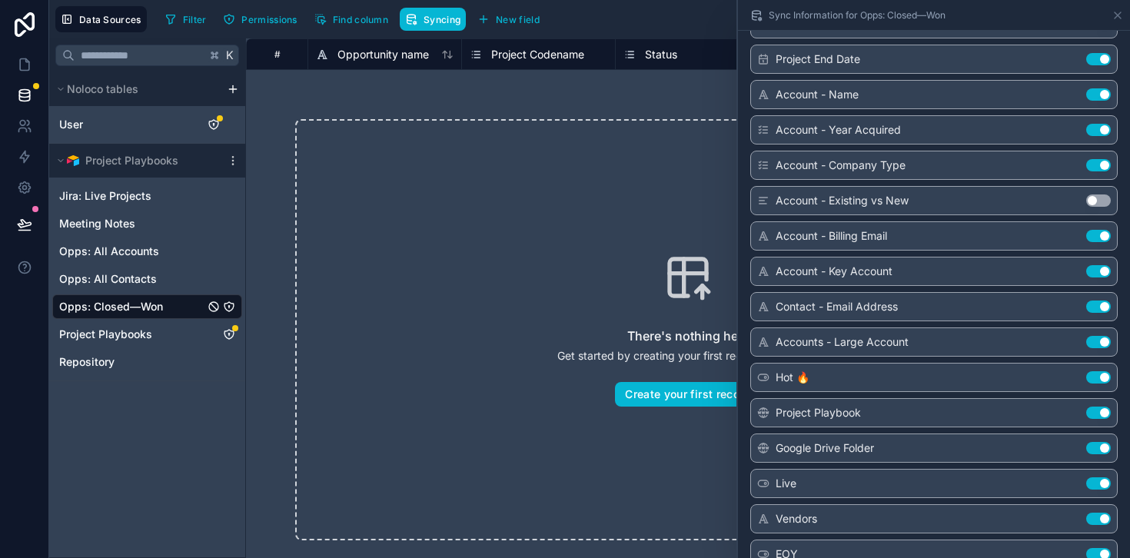
scroll to position [1535, 0]
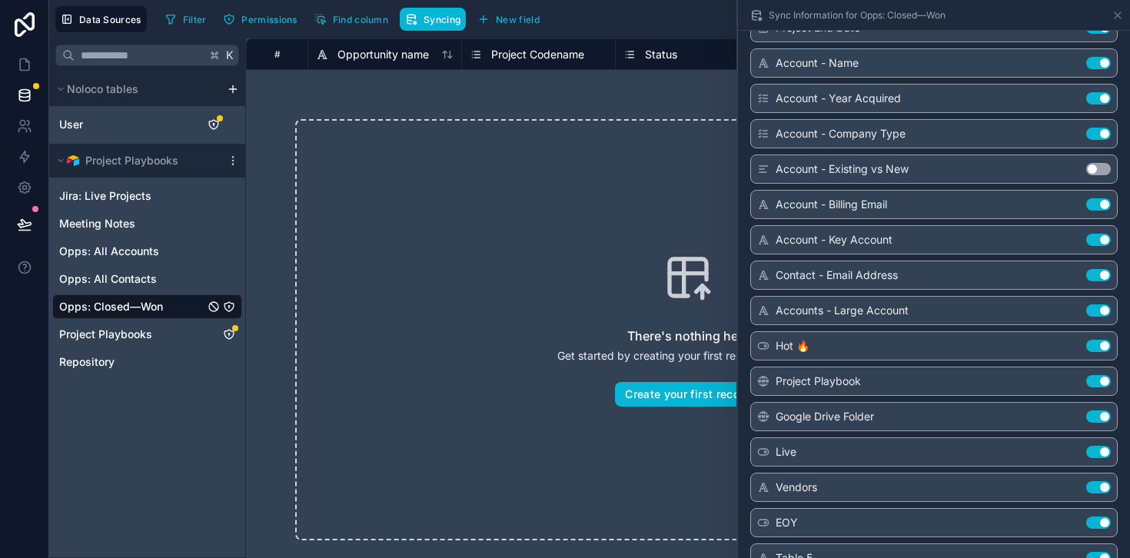
click at [1098, 314] on button "Use setting" at bounding box center [1098, 310] width 25 height 12
click at [1097, 347] on button "Use setting" at bounding box center [1098, 346] width 25 height 12
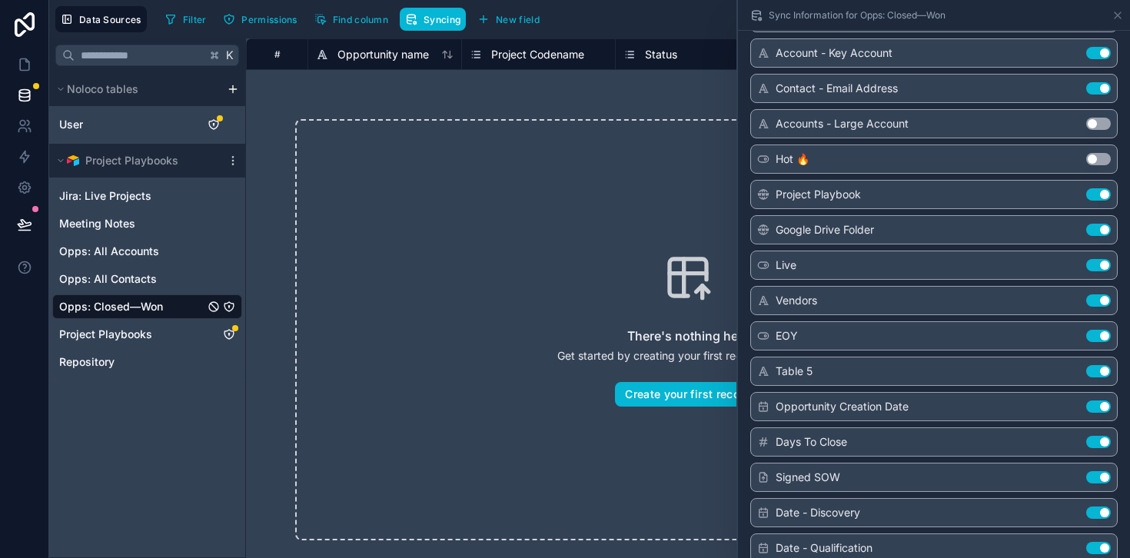
scroll to position [1725, 0]
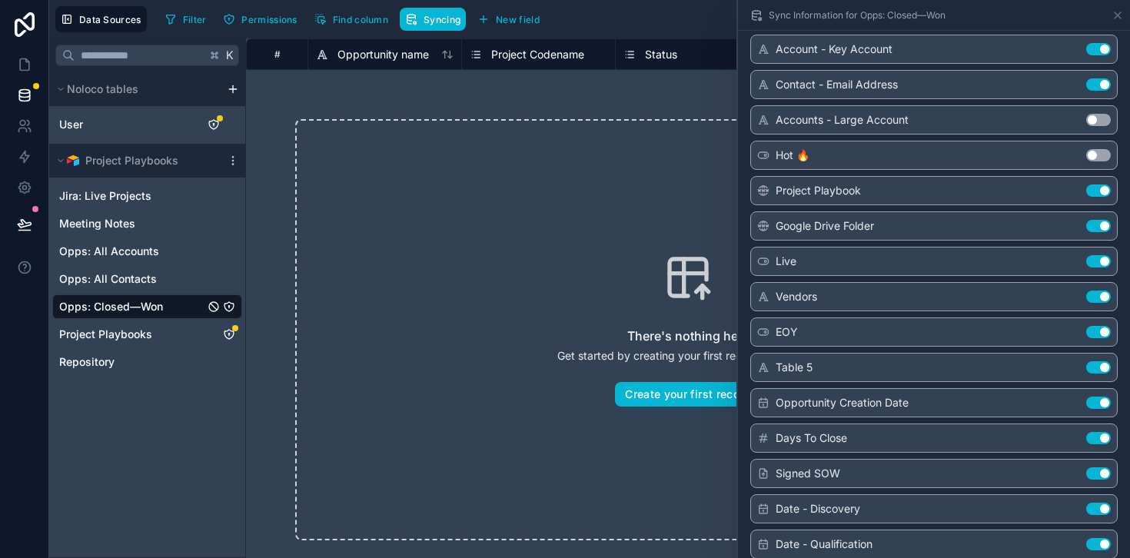
click at [1092, 297] on button "Use setting" at bounding box center [1098, 297] width 25 height 12
click at [1092, 334] on button "Use setting" at bounding box center [1098, 332] width 25 height 12
click at [1093, 366] on button "Use setting" at bounding box center [1098, 367] width 25 height 12
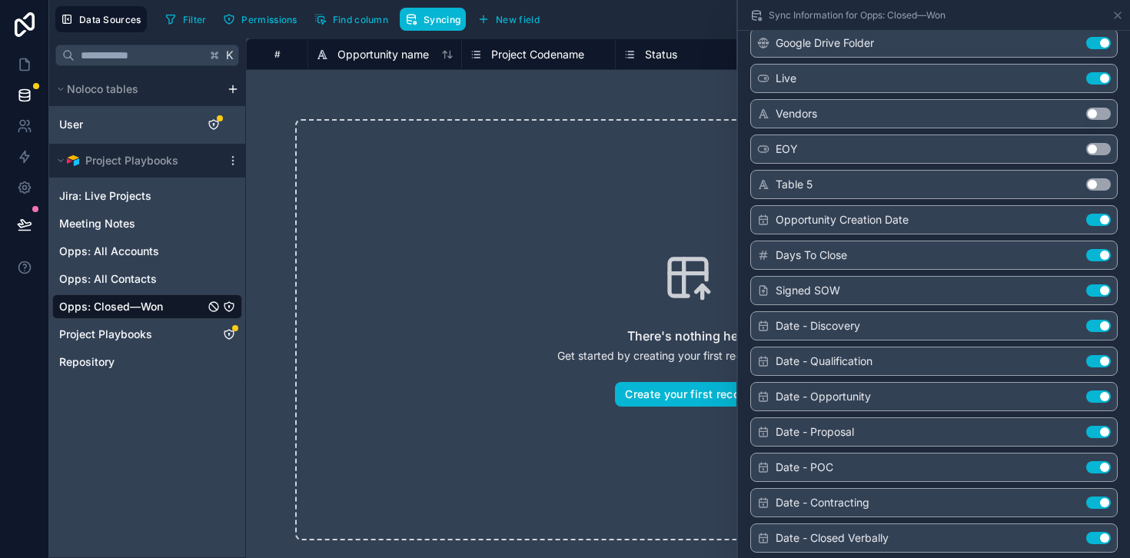
scroll to position [1924, 0]
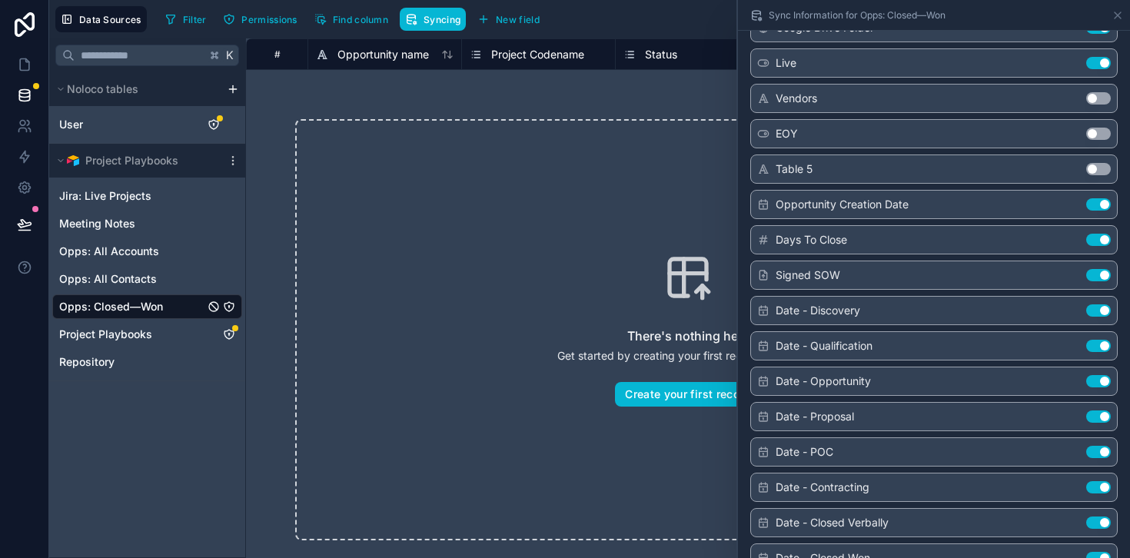
click at [1100, 208] on button "Use setting" at bounding box center [1098, 204] width 25 height 12
click at [1100, 206] on button "Use setting" at bounding box center [1098, 204] width 25 height 12
click at [1097, 240] on button "Use setting" at bounding box center [1098, 240] width 25 height 12
click at [1095, 275] on button "Use setting" at bounding box center [1098, 275] width 25 height 12
click at [1094, 308] on button "Use setting" at bounding box center [1098, 310] width 25 height 12
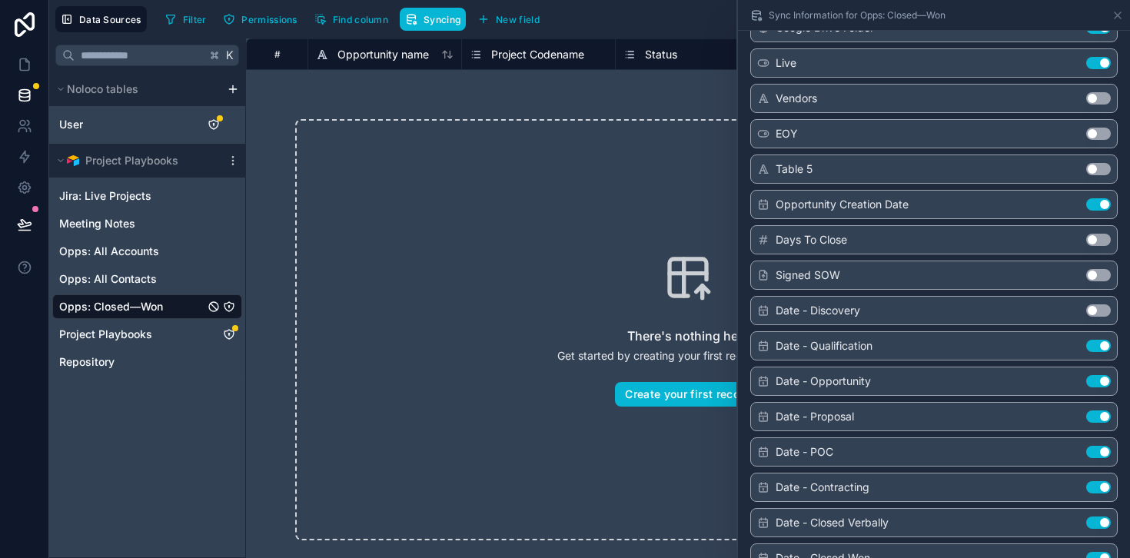
click at [1092, 345] on button "Use setting" at bounding box center [1098, 346] width 25 height 12
click at [1092, 386] on button "Use setting" at bounding box center [1098, 381] width 25 height 12
click at [1094, 412] on button "Use setting" at bounding box center [1098, 416] width 25 height 12
click at [1098, 446] on button "Use setting" at bounding box center [1098, 452] width 25 height 12
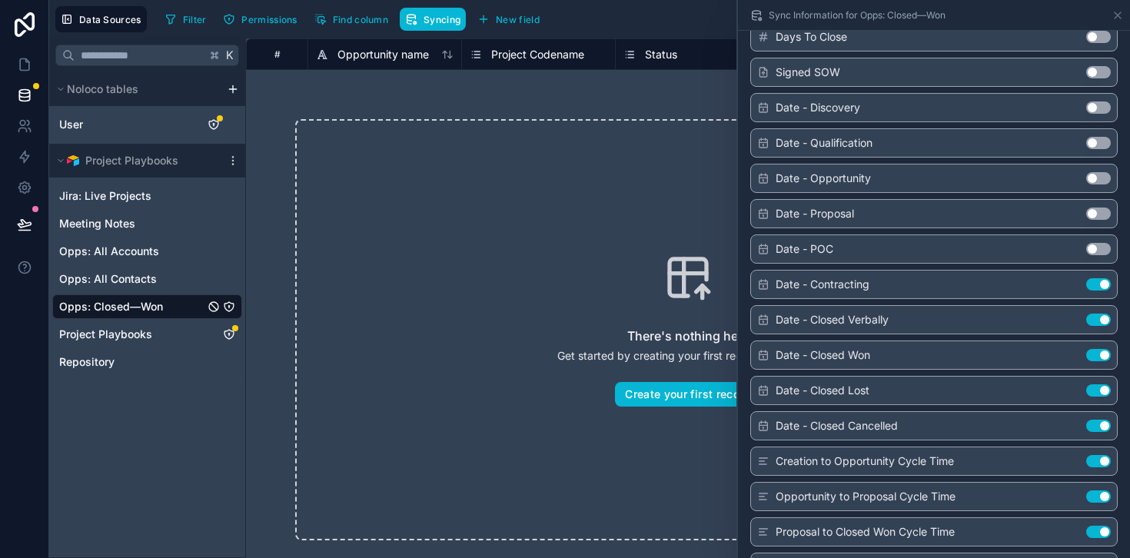
scroll to position [2139, 0]
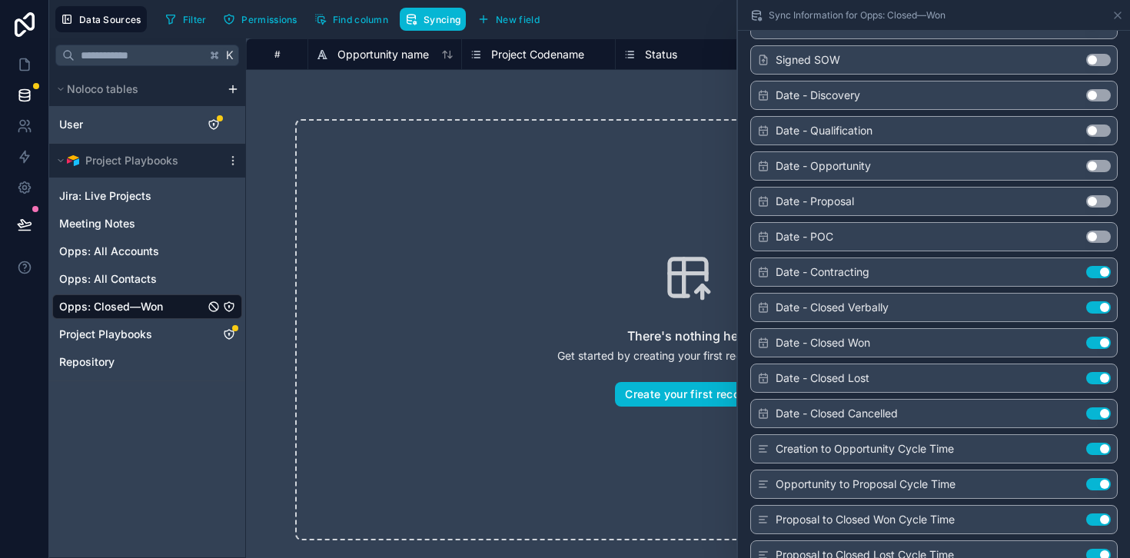
click at [1104, 274] on button "Use setting" at bounding box center [1098, 272] width 25 height 12
click at [1103, 303] on button "Use setting" at bounding box center [1098, 307] width 25 height 12
click at [1094, 344] on button "Use setting" at bounding box center [1098, 343] width 25 height 12
click at [1099, 374] on button "Use setting" at bounding box center [1098, 378] width 25 height 12
click at [1104, 344] on button "Use setting" at bounding box center [1098, 343] width 25 height 12
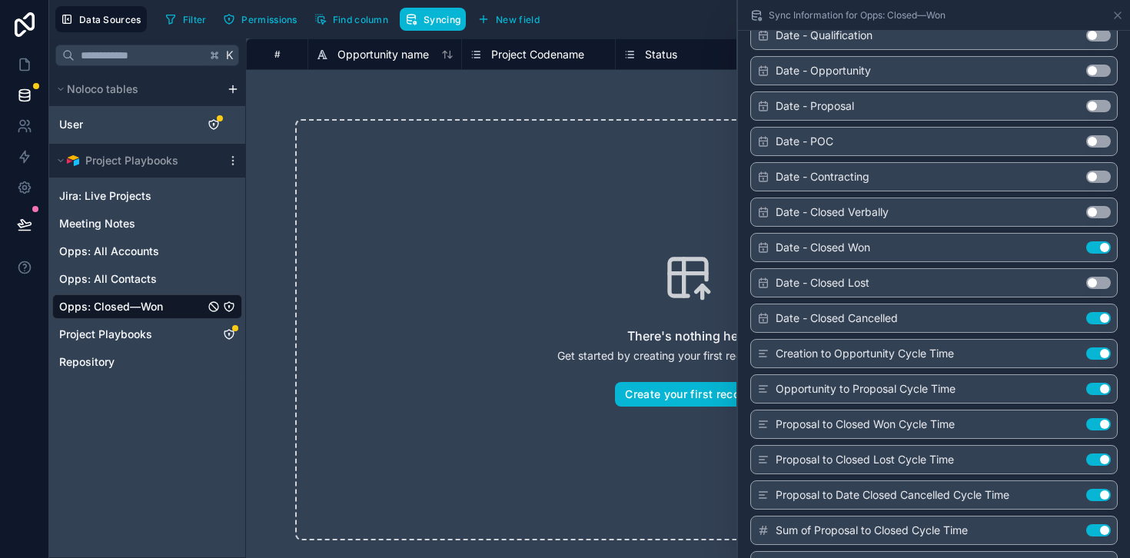
scroll to position [2306, 0]
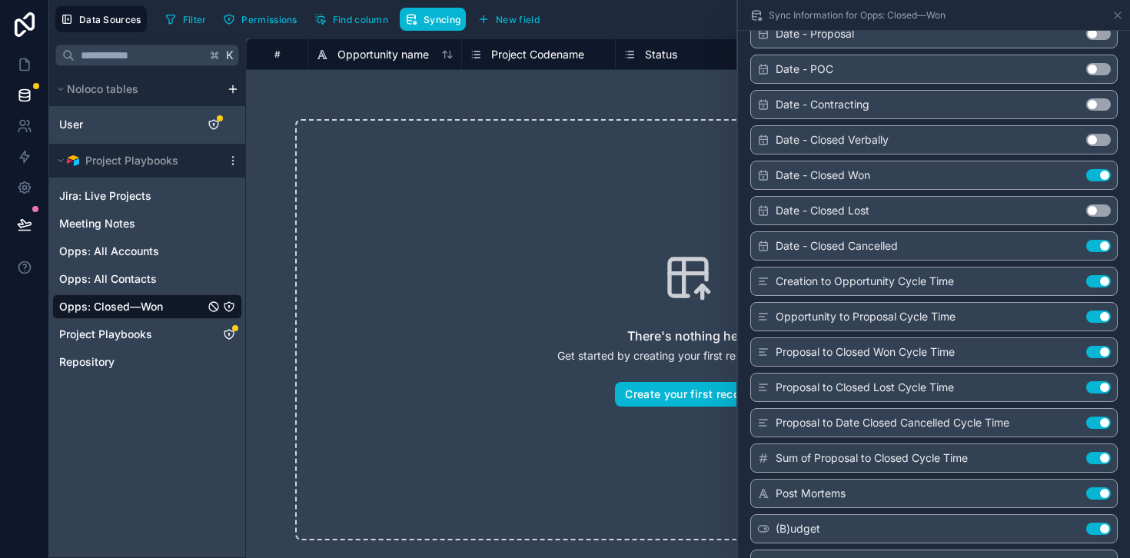
click at [1097, 244] on button "Use setting" at bounding box center [1098, 246] width 25 height 12
click at [1096, 282] on button "Use setting" at bounding box center [1098, 281] width 25 height 12
click at [1095, 317] on button "Use setting" at bounding box center [1098, 316] width 25 height 12
click at [1095, 351] on button "Use setting" at bounding box center [1098, 352] width 25 height 12
click at [1097, 389] on button "Use setting" at bounding box center [1098, 387] width 25 height 12
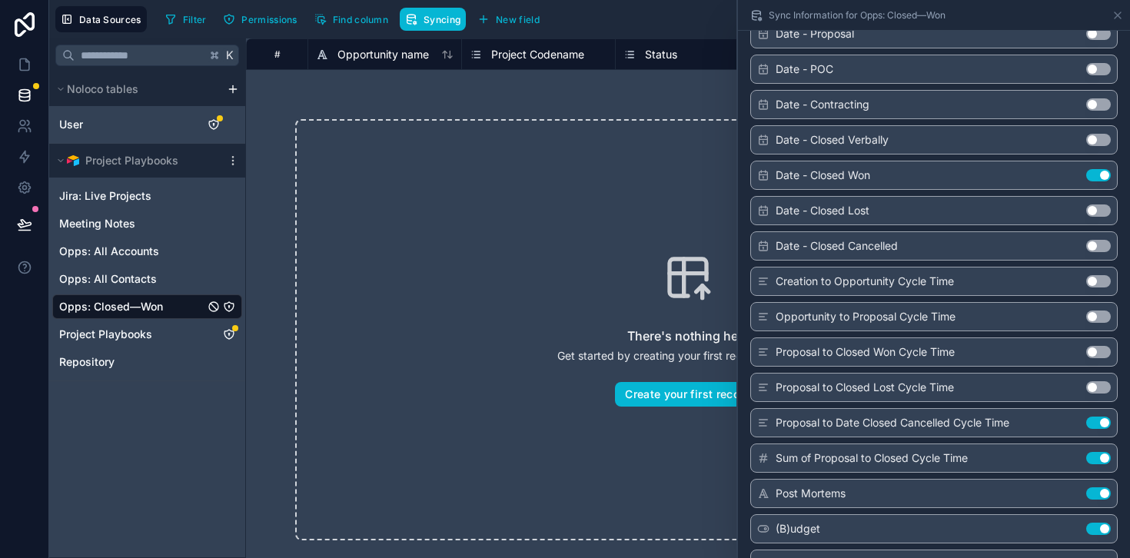
click at [1096, 420] on button "Use setting" at bounding box center [1098, 423] width 25 height 12
click at [1097, 458] on button "Use setting" at bounding box center [1098, 458] width 25 height 12
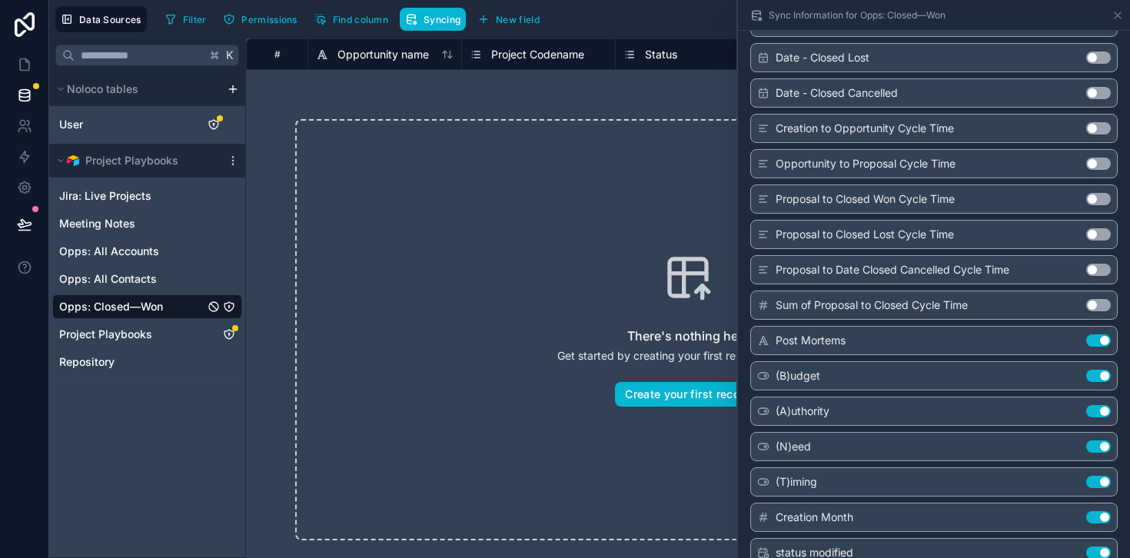
scroll to position [2525, 0]
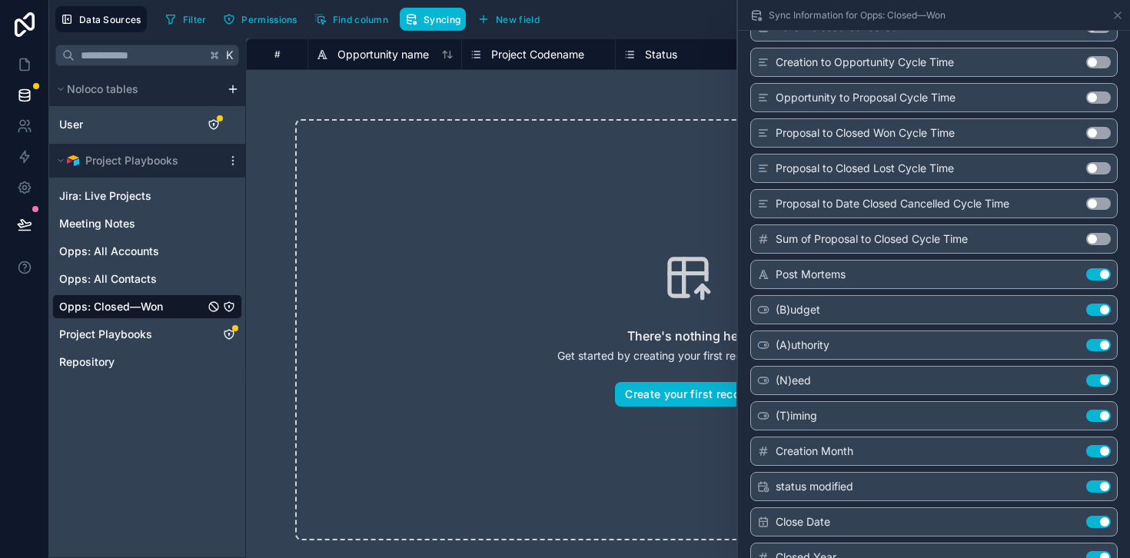
click at [1103, 274] on button "Use setting" at bounding box center [1098, 274] width 25 height 12
click at [1100, 309] on button "Use setting" at bounding box center [1098, 310] width 25 height 12
click at [1096, 341] on button "Use setting" at bounding box center [1098, 345] width 25 height 12
click at [1094, 383] on button "Use setting" at bounding box center [1098, 380] width 25 height 12
click at [1097, 415] on button "Use setting" at bounding box center [1098, 416] width 25 height 12
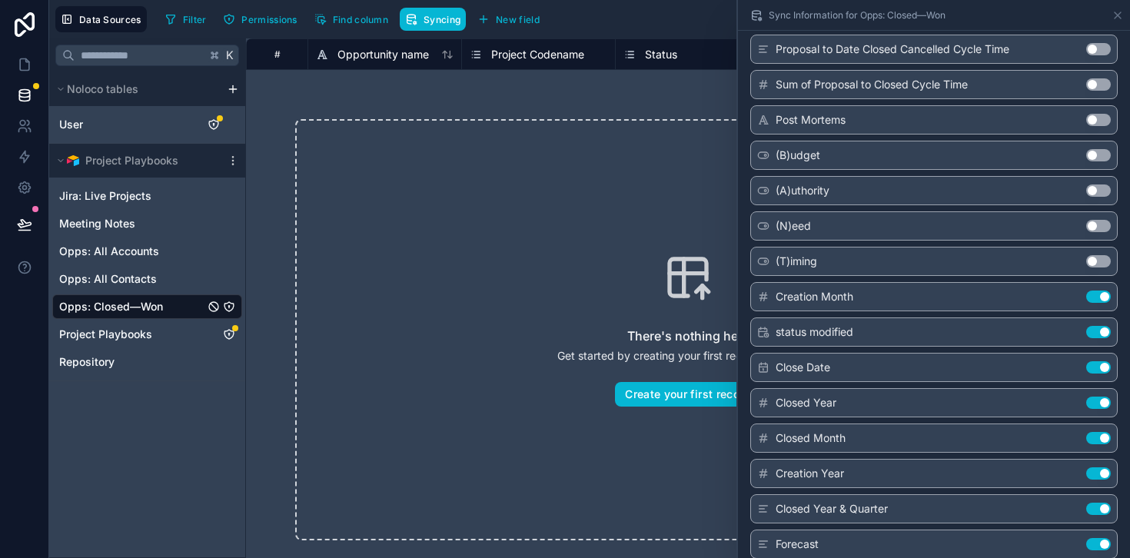
scroll to position [2696, 0]
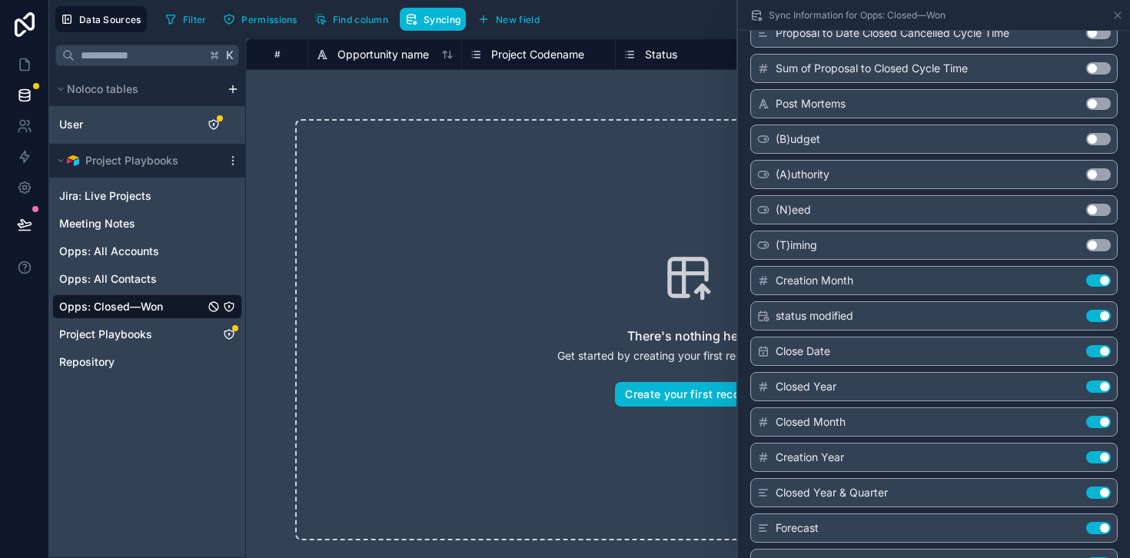
click at [1098, 283] on button "Use setting" at bounding box center [1098, 280] width 25 height 12
click at [1097, 319] on button "Use setting" at bounding box center [1098, 316] width 25 height 12
click at [1093, 350] on button "Use setting" at bounding box center [1098, 351] width 25 height 12
click at [1094, 387] on button "Use setting" at bounding box center [1098, 386] width 25 height 12
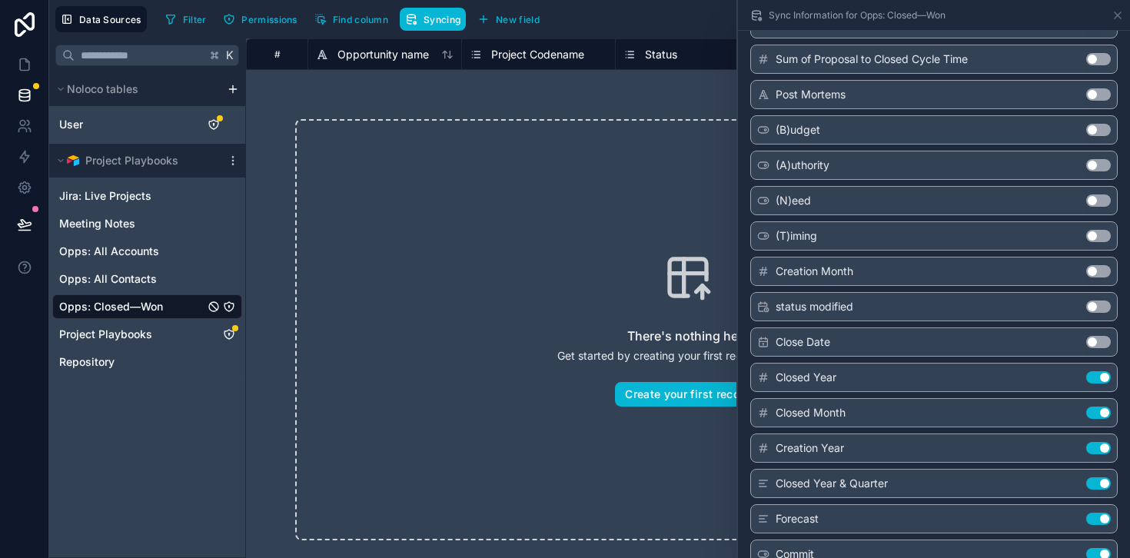
scroll to position [2706, 0]
click at [1099, 338] on button "Use setting" at bounding box center [1098, 341] width 25 height 12
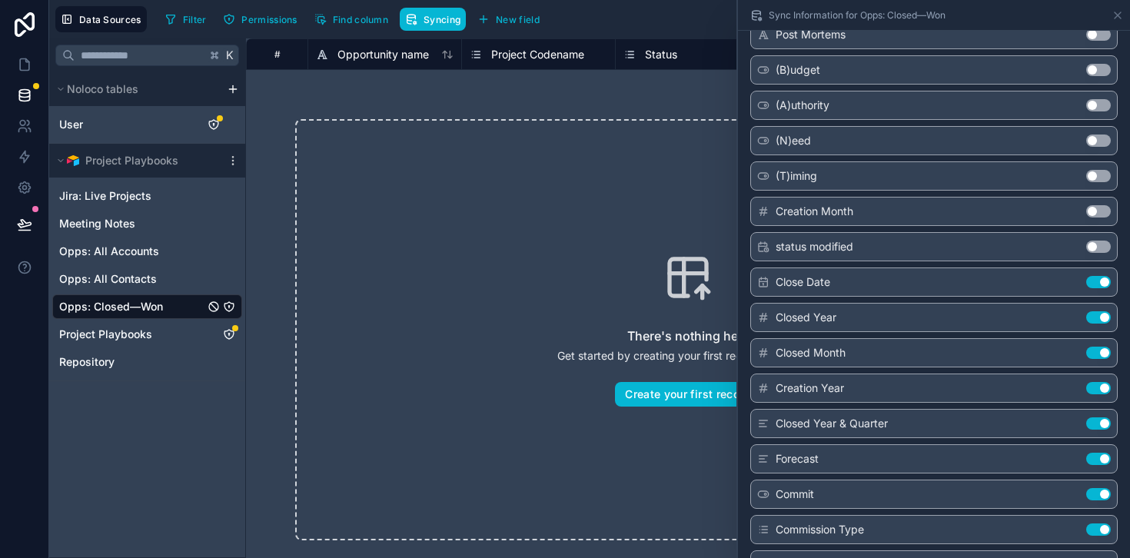
scroll to position [2786, 0]
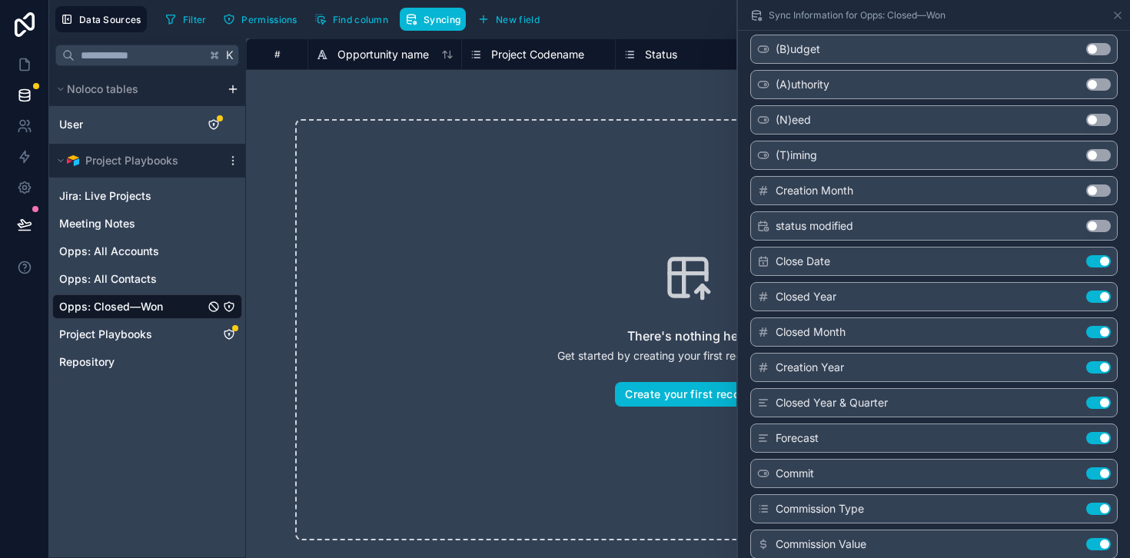
click at [1101, 332] on button "Use setting" at bounding box center [1098, 332] width 25 height 12
click at [1097, 369] on button "Use setting" at bounding box center [1098, 367] width 25 height 12
click at [1097, 399] on button "Use setting" at bounding box center [1098, 403] width 25 height 12
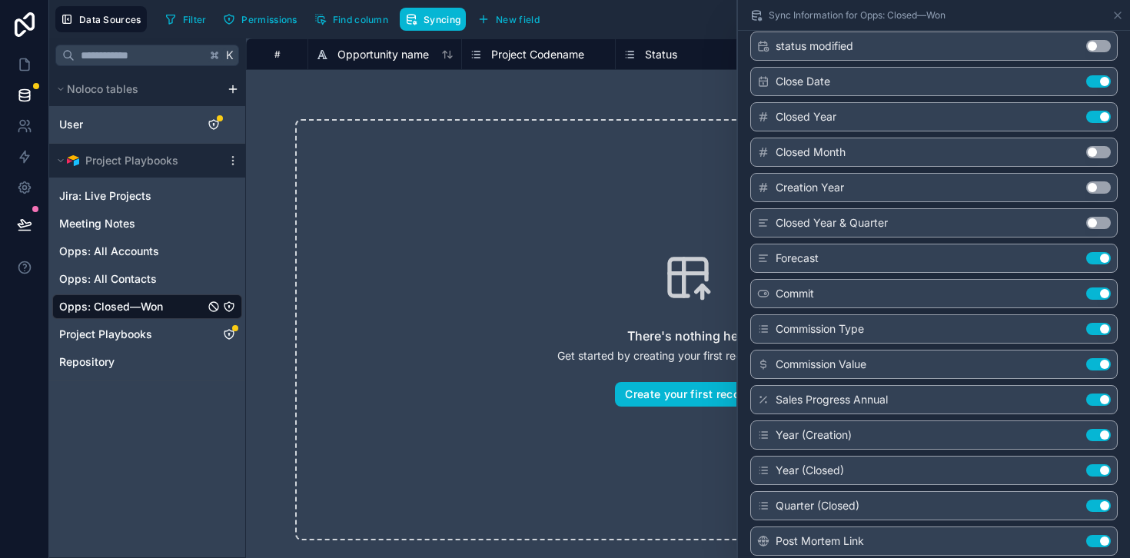
scroll to position [2981, 0]
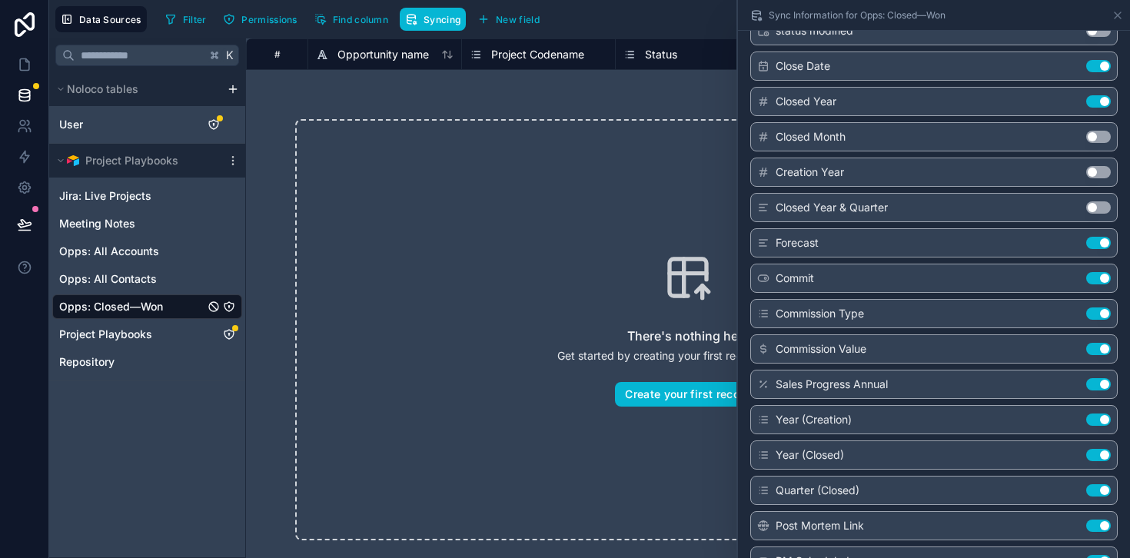
click at [1098, 238] on button "Use setting" at bounding box center [1098, 243] width 25 height 12
click at [1097, 280] on button "Use setting" at bounding box center [1098, 278] width 25 height 12
click at [1097, 314] on button "Use setting" at bounding box center [1098, 313] width 25 height 12
click at [1097, 348] on button "Use setting" at bounding box center [1098, 349] width 25 height 12
click at [1097, 387] on button "Use setting" at bounding box center [1098, 384] width 25 height 12
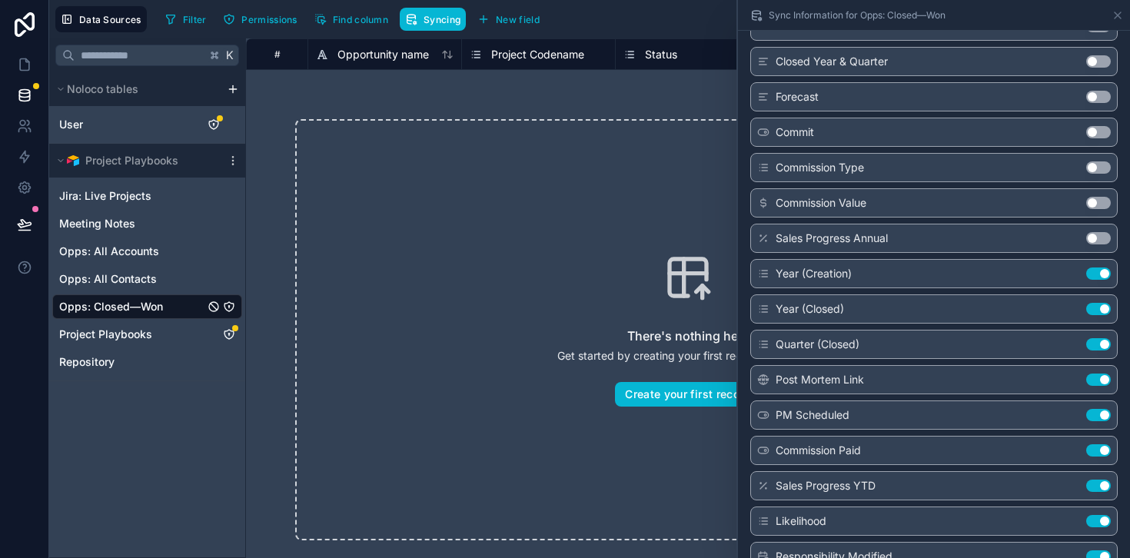
scroll to position [3130, 0]
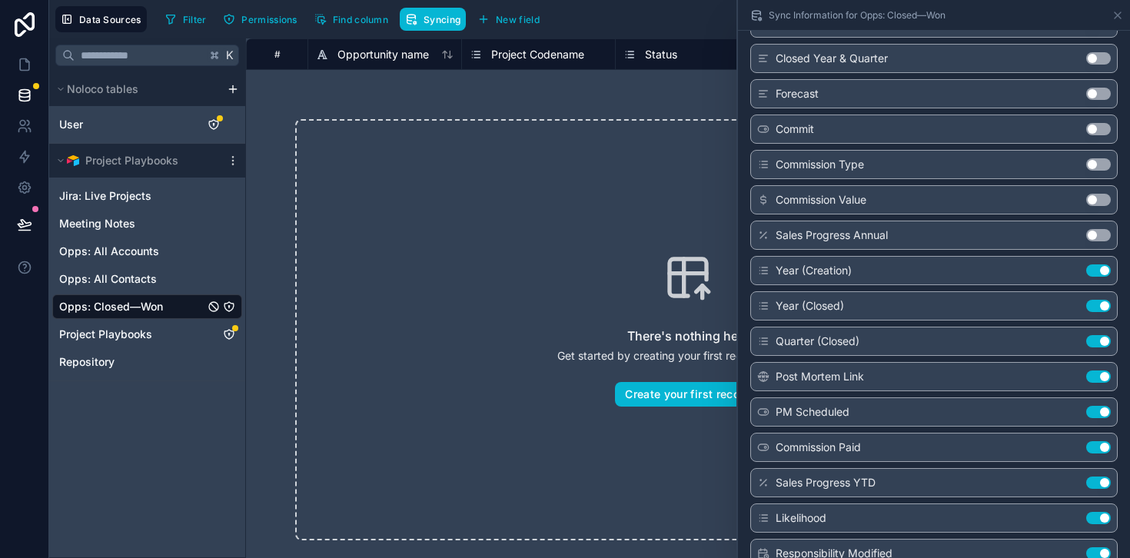
click at [1102, 274] on button "Use setting" at bounding box center [1098, 270] width 25 height 12
click at [1099, 340] on button "Use setting" at bounding box center [1098, 341] width 25 height 12
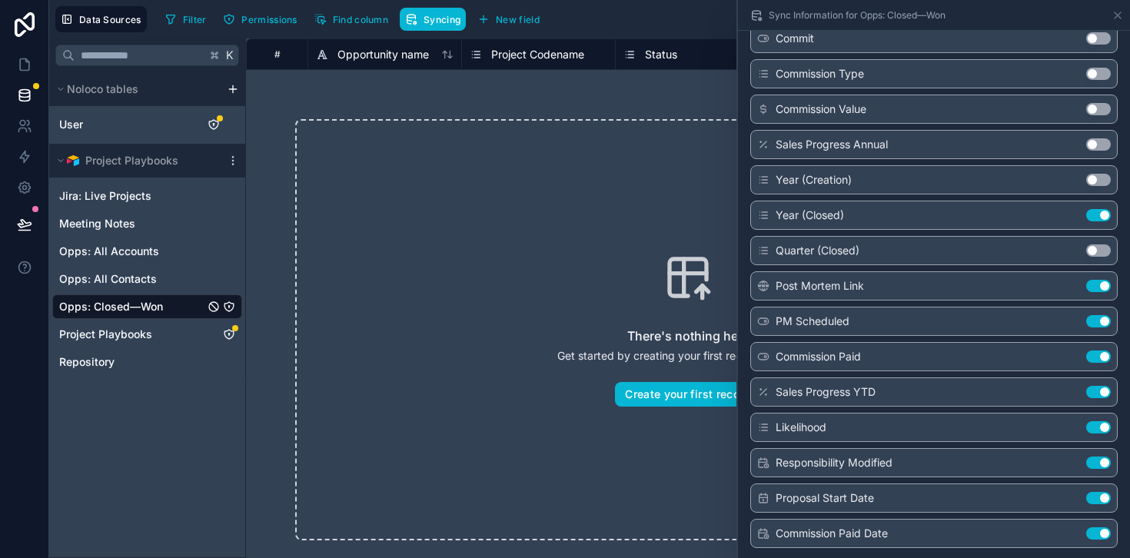
scroll to position [3223, 0]
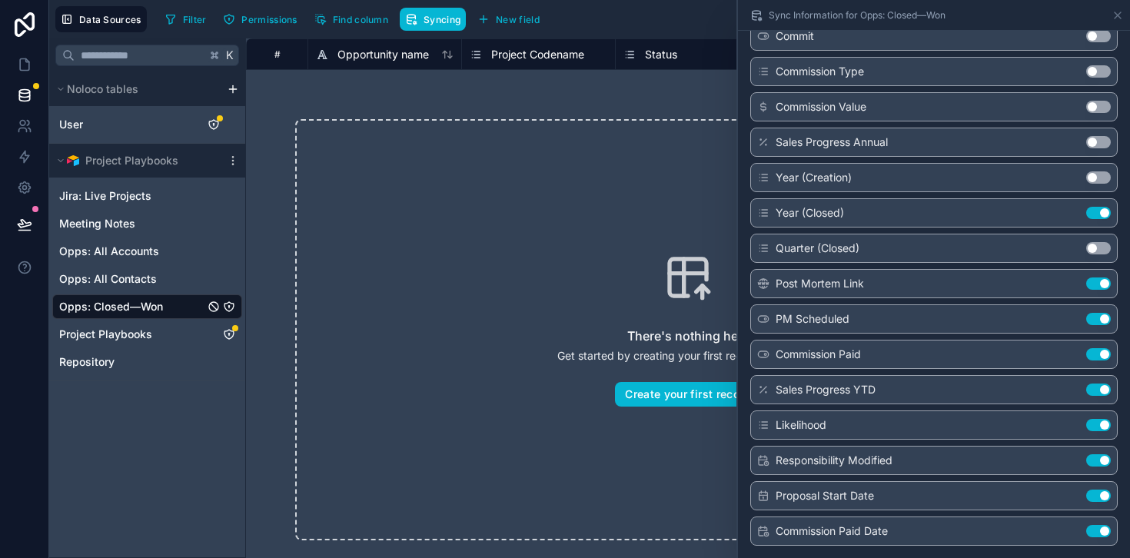
click at [1097, 281] on button "Use setting" at bounding box center [1098, 283] width 25 height 12
click at [1096, 316] on button "Use setting" at bounding box center [1098, 319] width 25 height 12
click at [1095, 351] on button "Use setting" at bounding box center [1098, 354] width 25 height 12
click at [1097, 392] on button "Use setting" at bounding box center [1098, 389] width 25 height 12
click at [1096, 427] on button "Use setting" at bounding box center [1098, 425] width 25 height 12
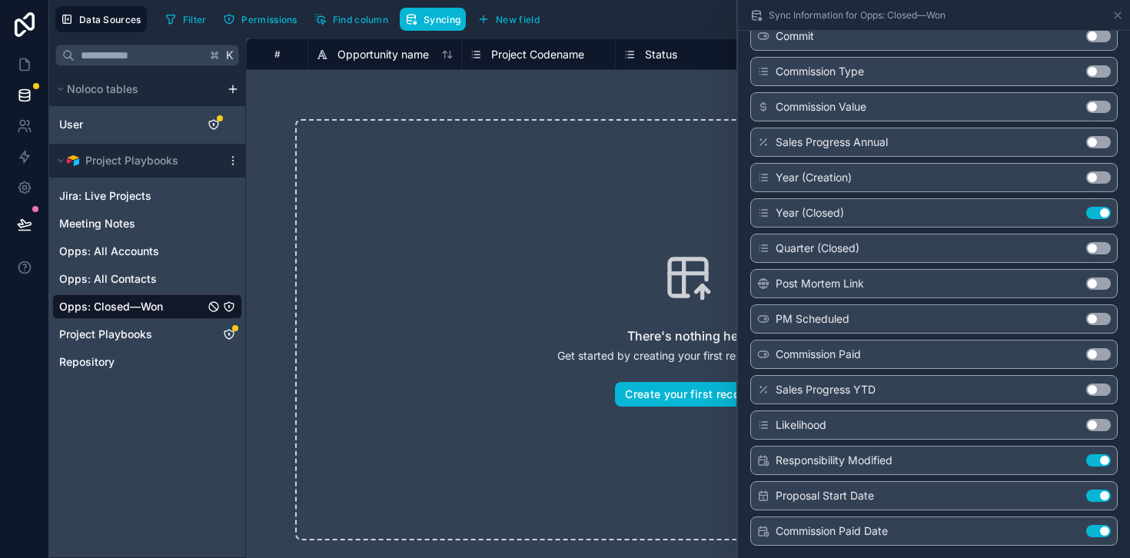
click at [1100, 460] on button "Use setting" at bounding box center [1098, 460] width 25 height 12
click at [1100, 496] on button "Use setting" at bounding box center [1098, 496] width 25 height 12
click at [1100, 531] on button "Use setting" at bounding box center [1098, 531] width 25 height 12
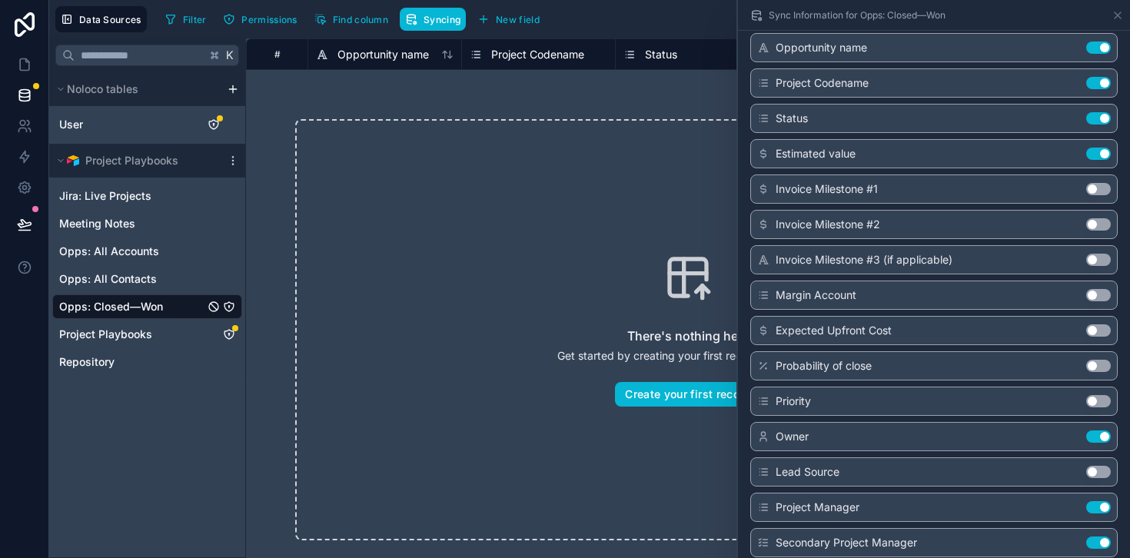
scroll to position [0, 0]
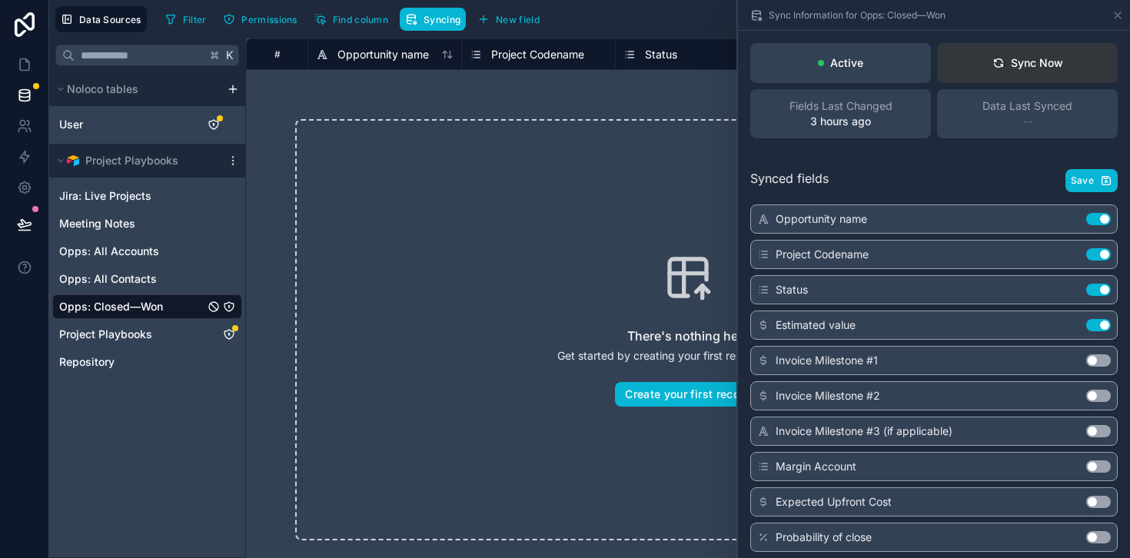
click at [1048, 62] on div "Sync Now" at bounding box center [1027, 62] width 71 height 15
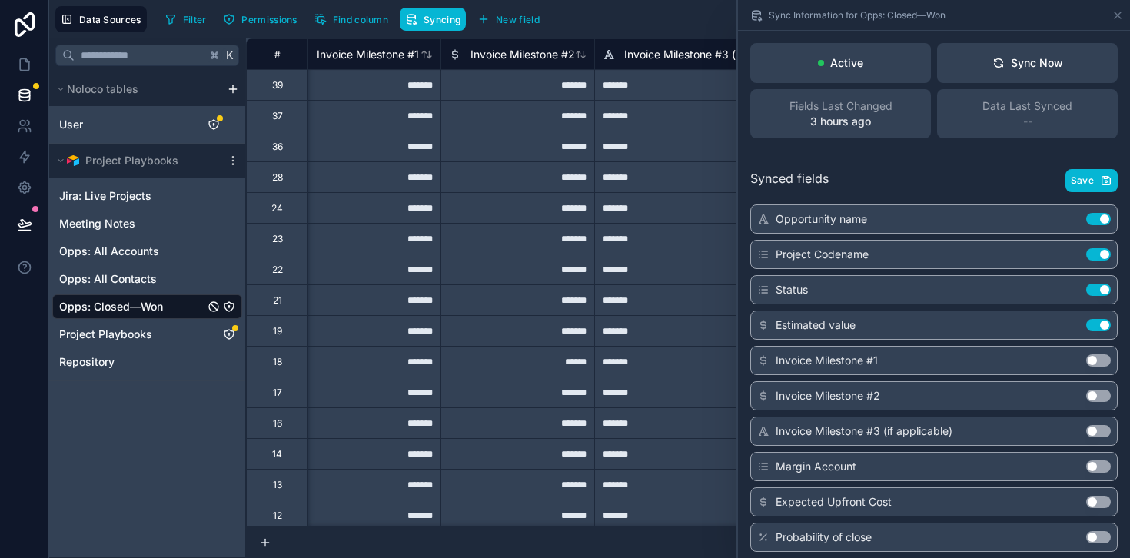
scroll to position [0, 642]
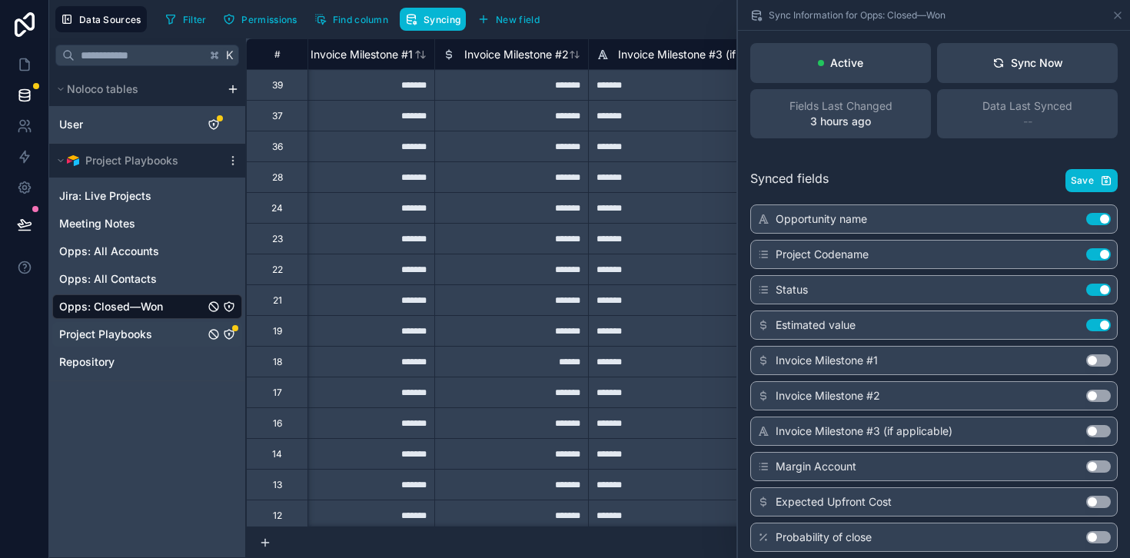
click at [139, 330] on span "Project Playbooks" at bounding box center [105, 334] width 93 height 15
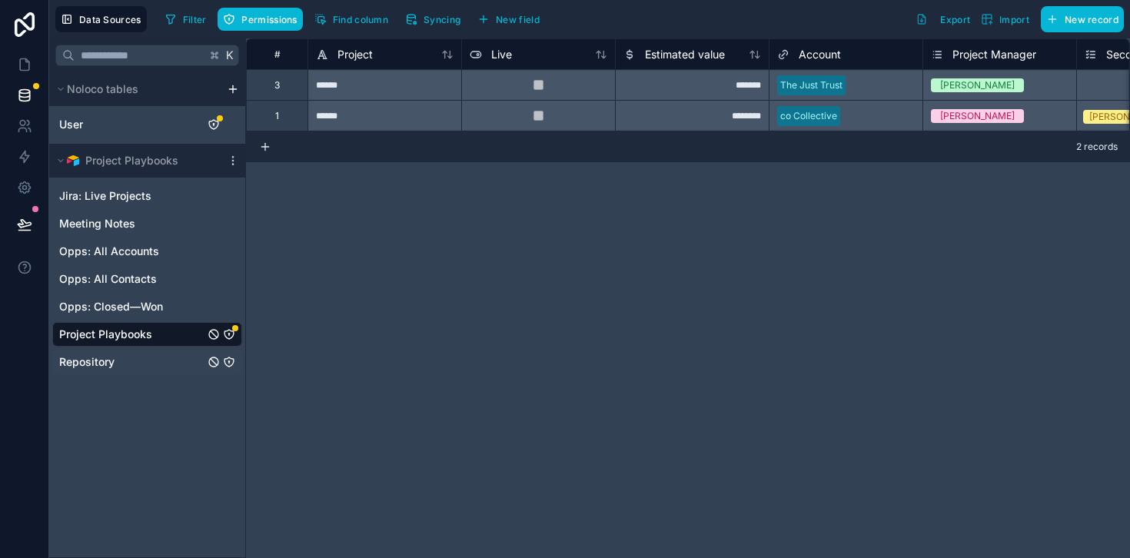
click at [148, 358] on div "Repository" at bounding box center [147, 362] width 190 height 25
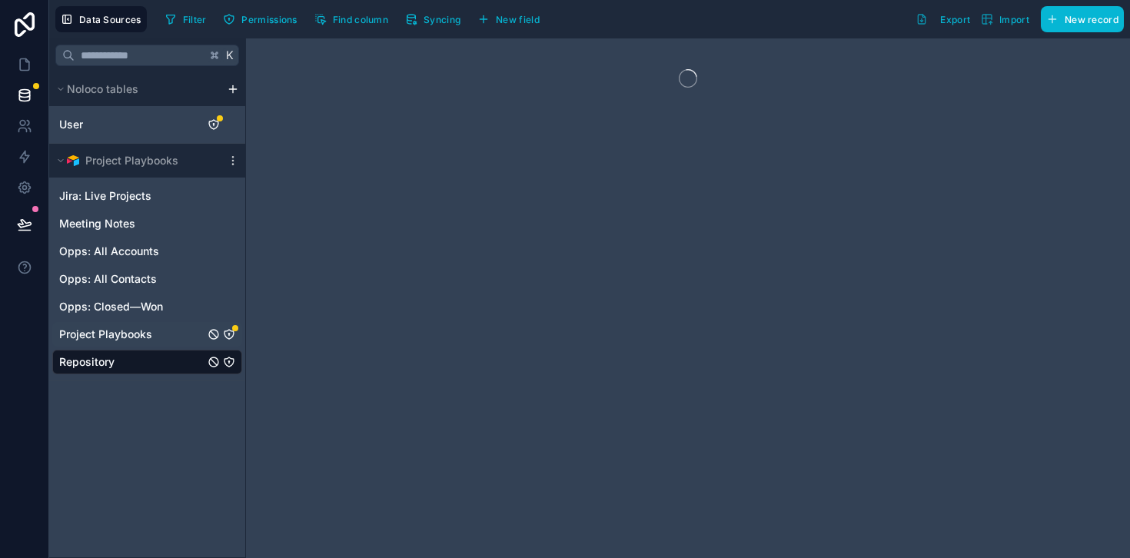
click at [231, 334] on icon "Project Playbooks" at bounding box center [229, 334] width 12 height 12
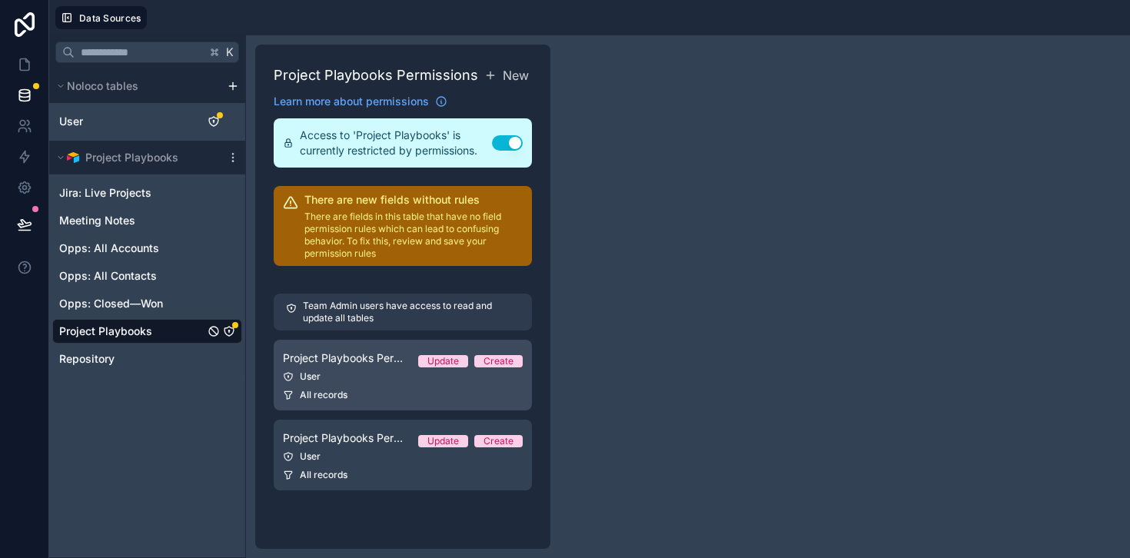
click at [371, 383] on link "Project Playbooks Permission 1 Update Create User All records" at bounding box center [403, 375] width 258 height 71
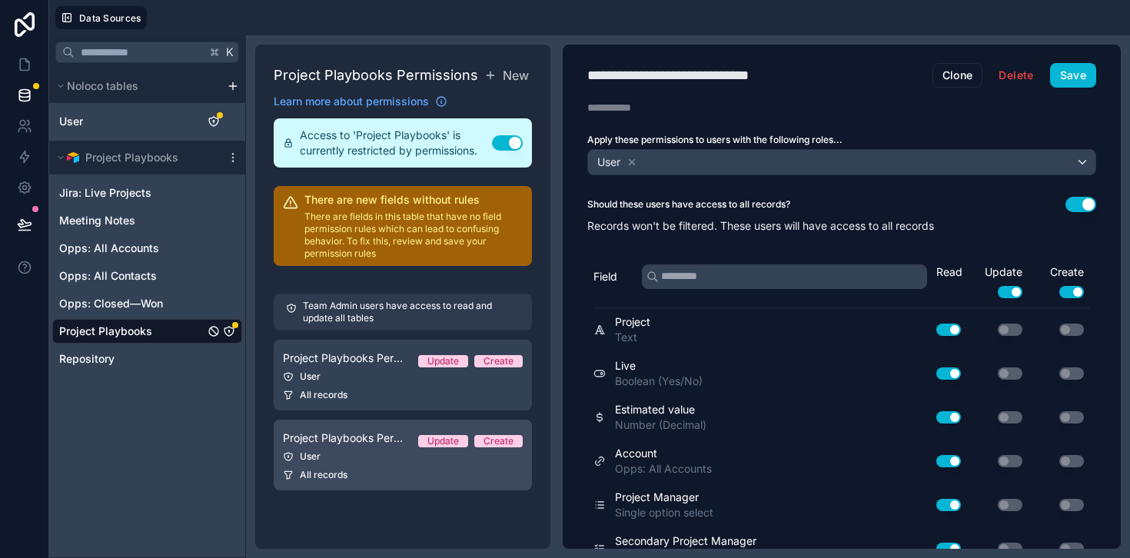
click at [375, 451] on div "User" at bounding box center [403, 456] width 240 height 12
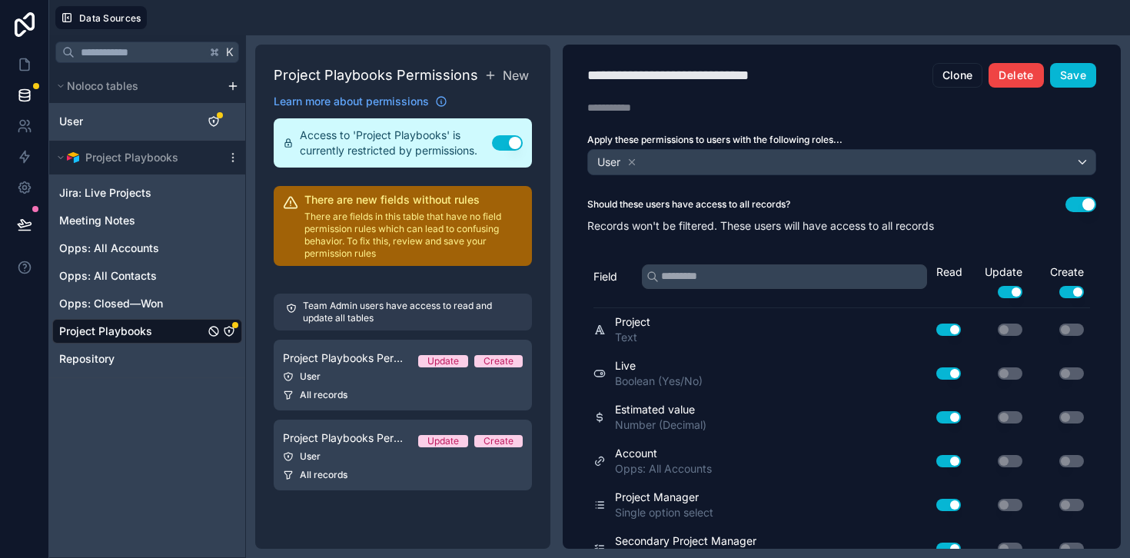
click at [1022, 71] on button "Delete" at bounding box center [1015, 75] width 55 height 25
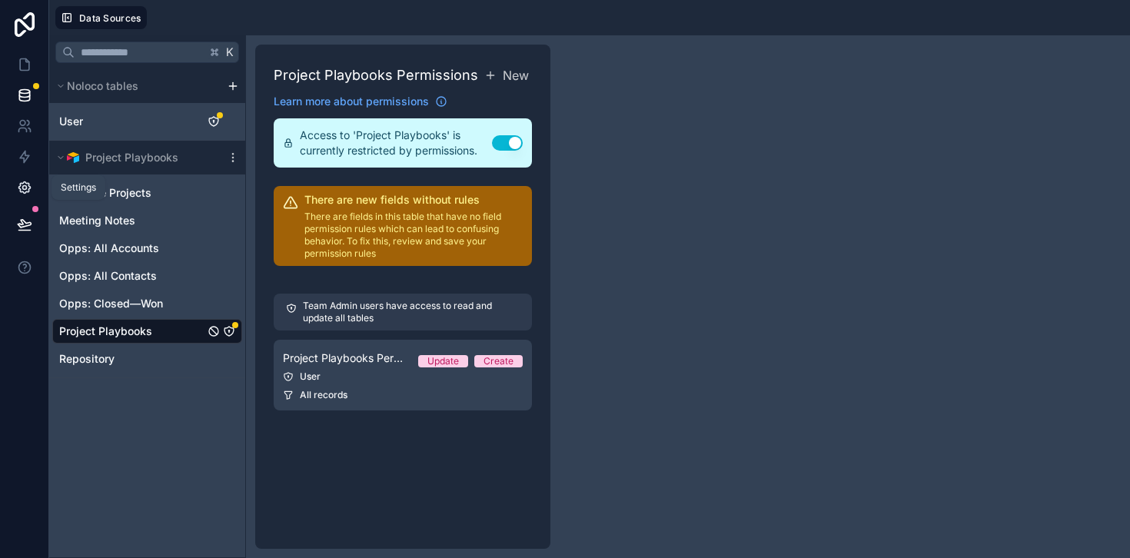
click at [25, 184] on icon at bounding box center [24, 187] width 15 height 15
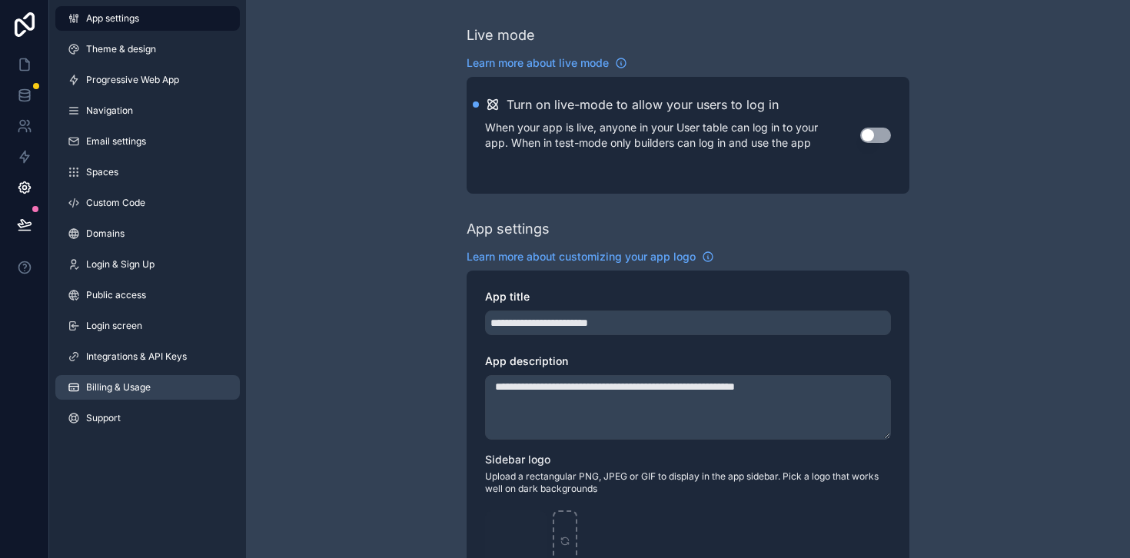
click at [135, 397] on link "Billing & Usage" at bounding box center [147, 387] width 184 height 25
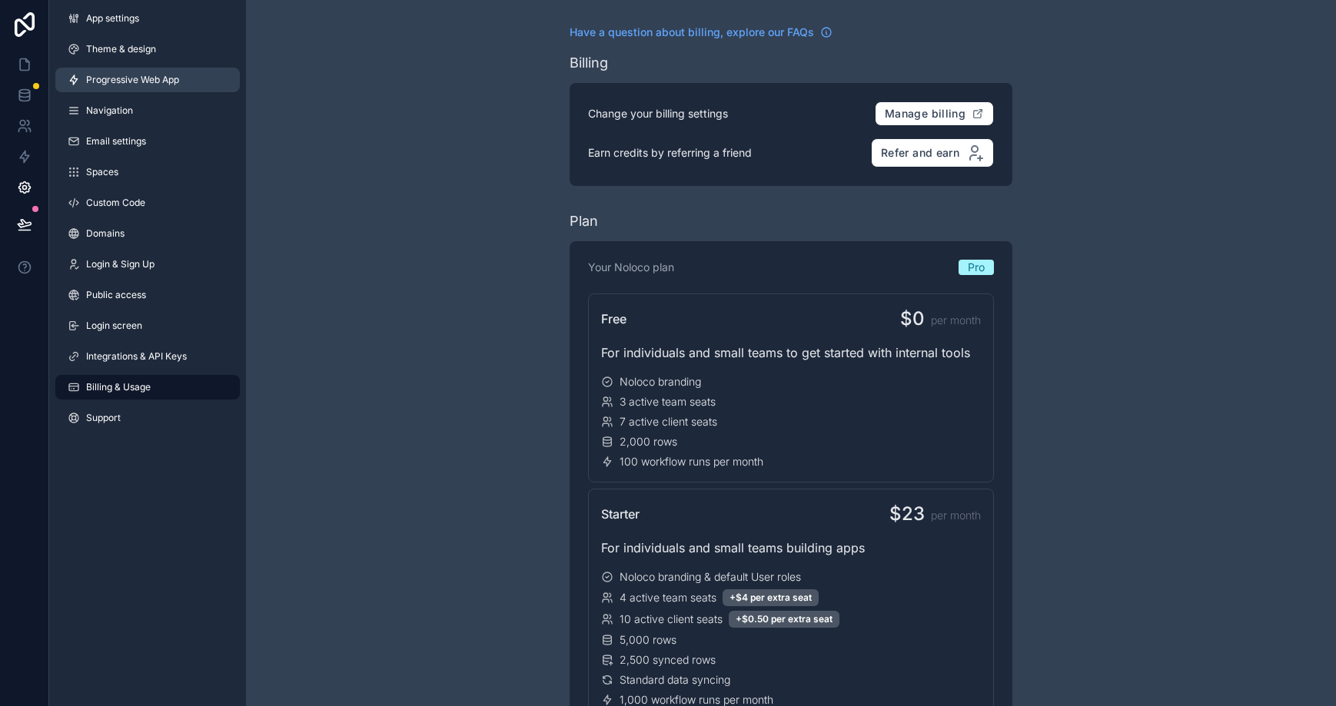
click at [152, 89] on link "Progressive Web App" at bounding box center [147, 80] width 184 height 25
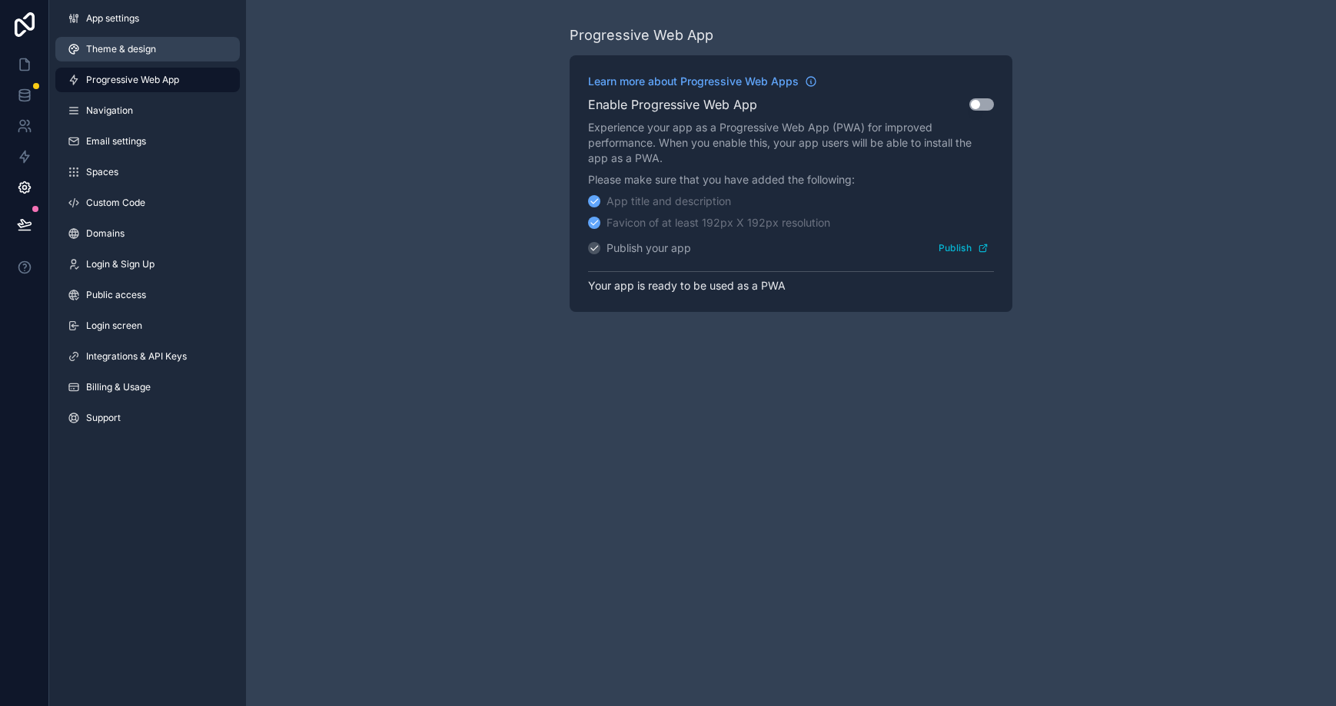
click at [123, 38] on link "Theme & design" at bounding box center [147, 49] width 184 height 25
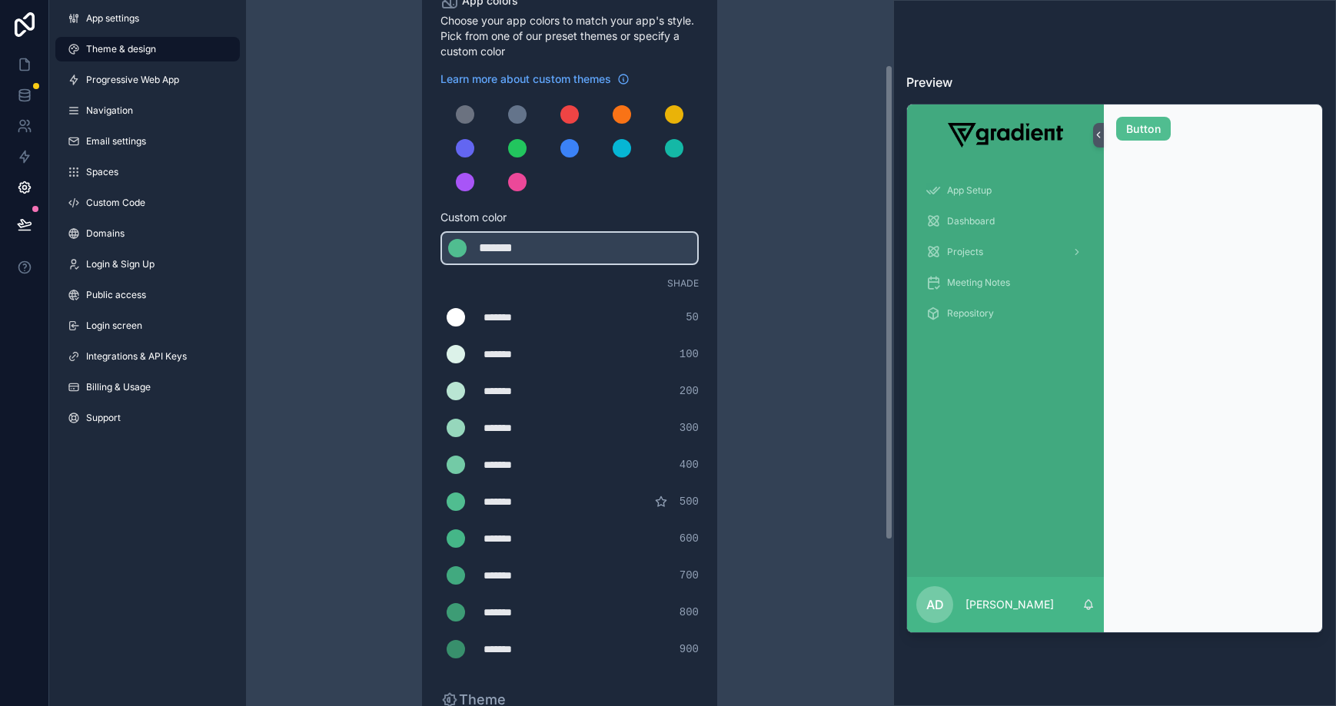
scroll to position [96, 0]
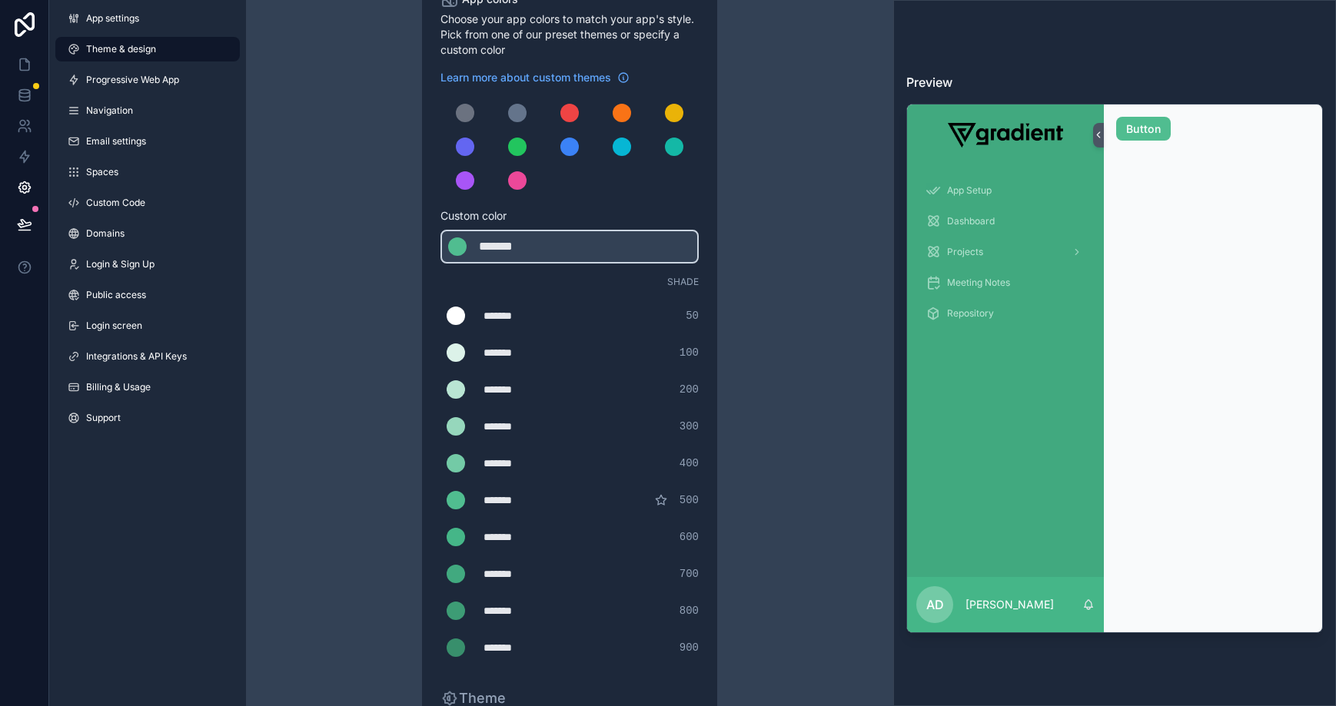
click at [661, 502] on icon "scrollable content" at bounding box center [661, 500] width 12 height 12
click at [656, 541] on div "******* ******* #45b688 600" at bounding box center [569, 537] width 258 height 31
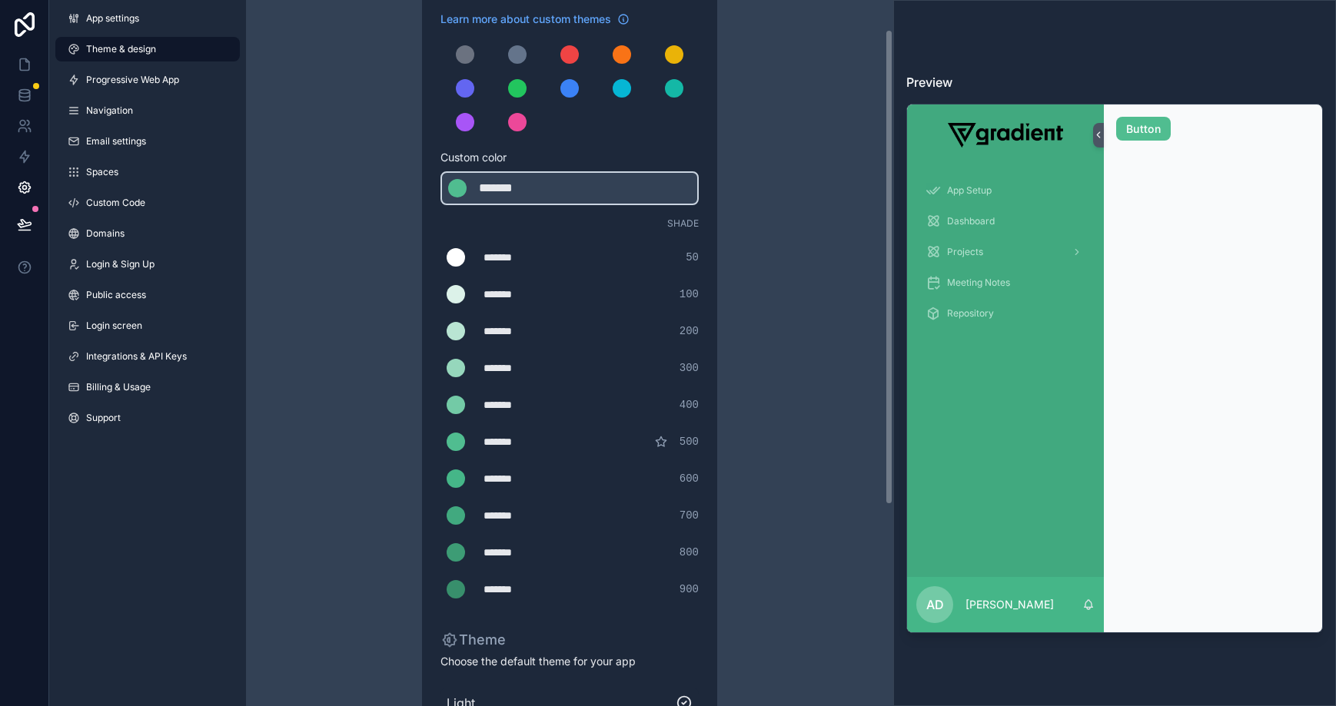
scroll to position [0, 0]
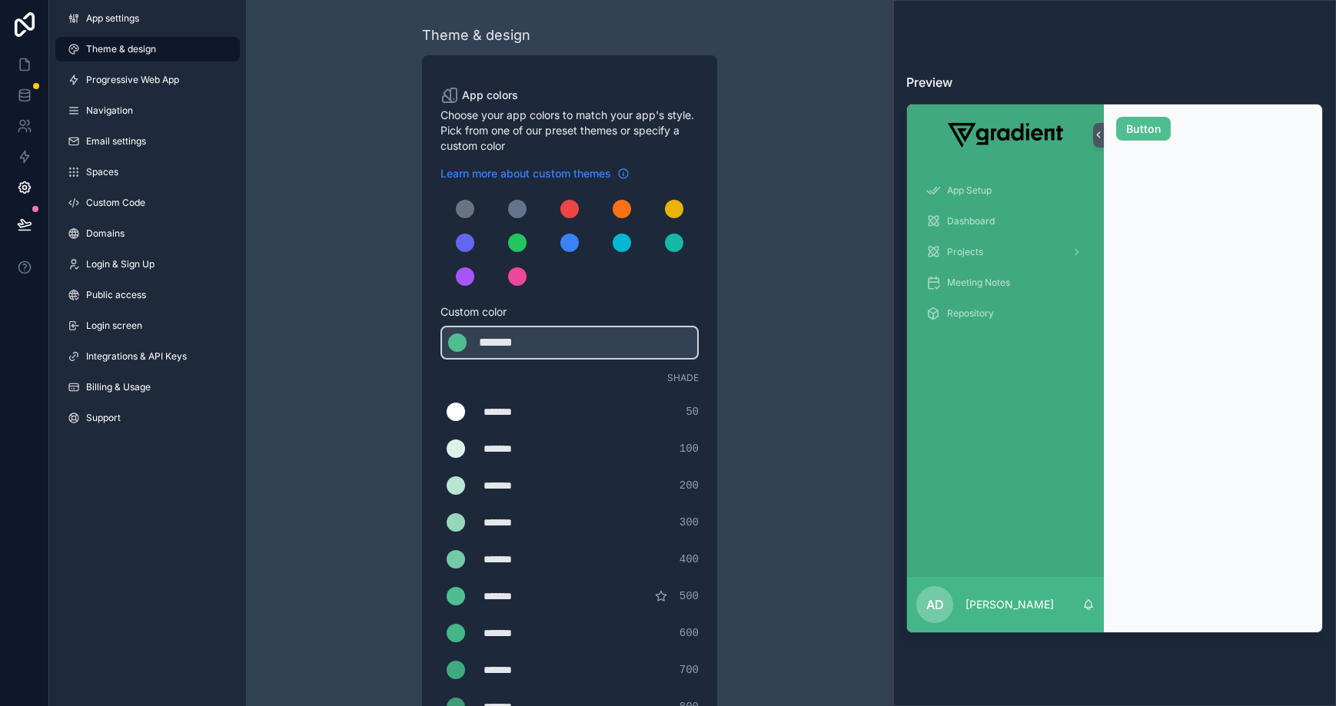
click at [594, 166] on span "Learn more about custom themes" at bounding box center [525, 173] width 171 height 15
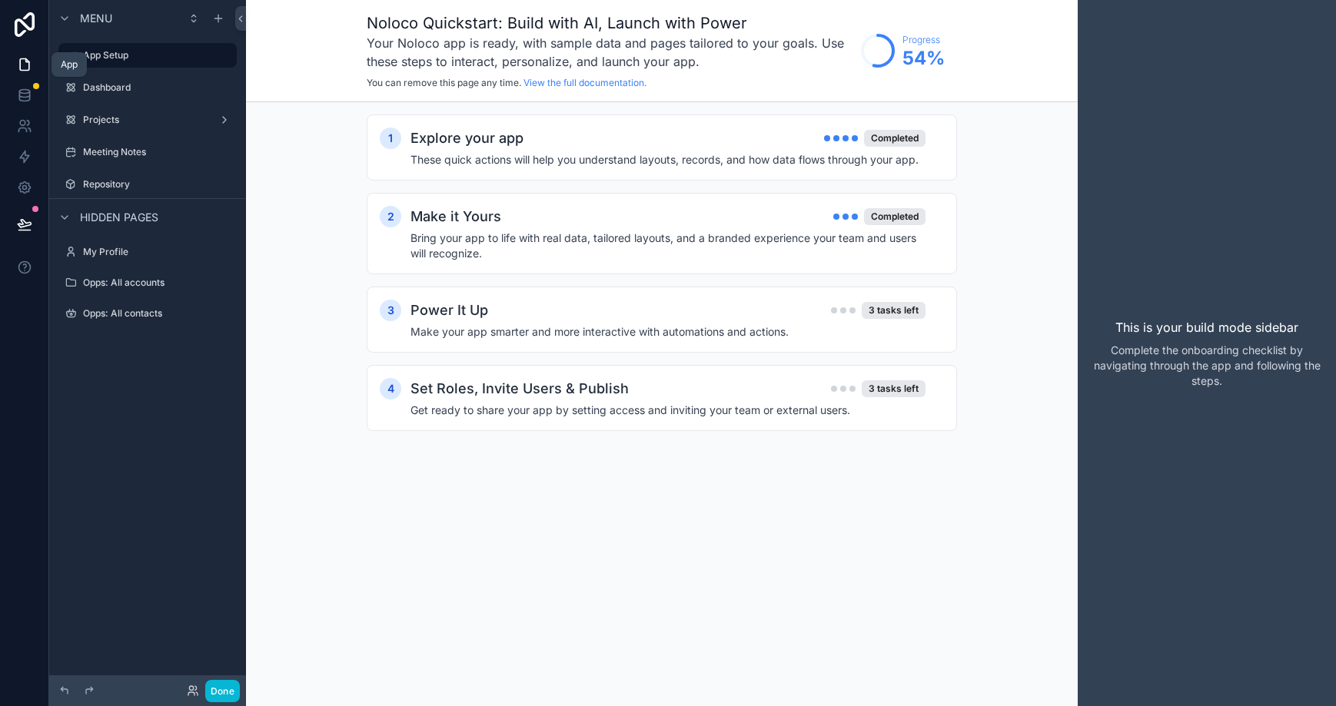
click at [25, 73] on link at bounding box center [24, 64] width 48 height 31
click at [24, 90] on icon at bounding box center [24, 92] width 10 height 4
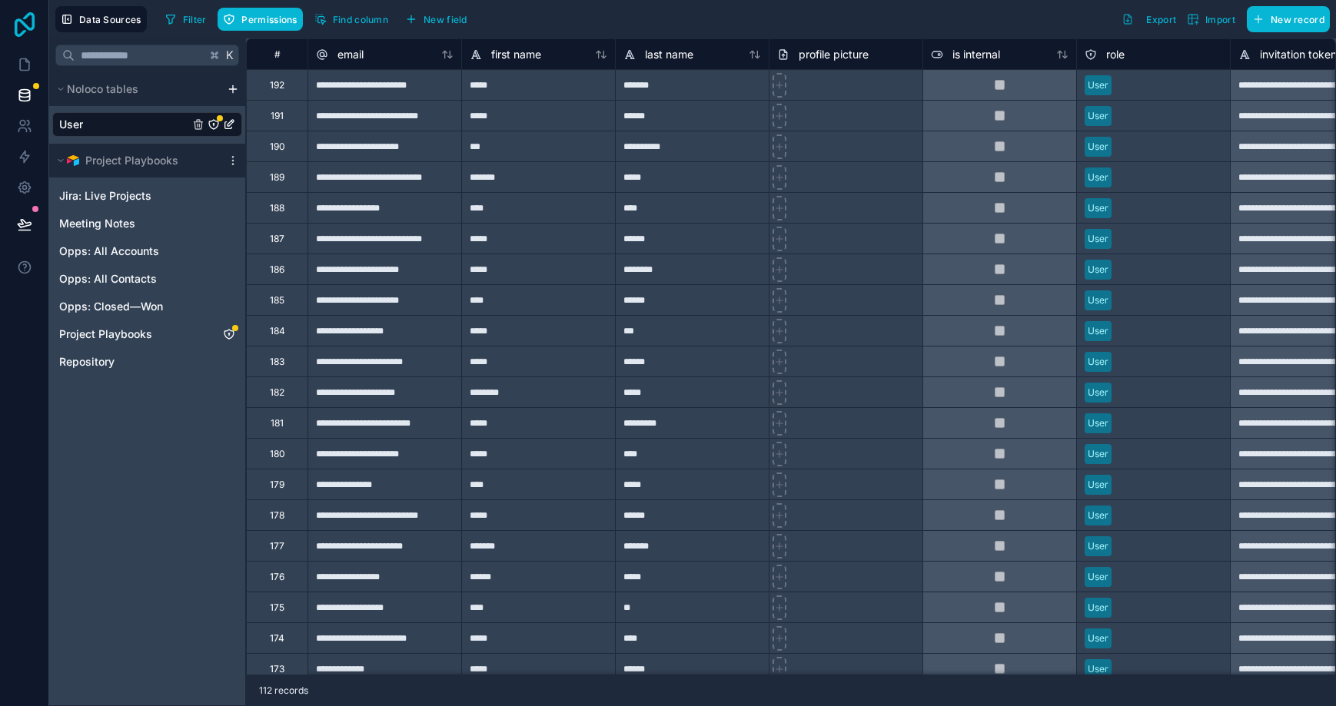
click at [28, 21] on icon at bounding box center [24, 24] width 31 height 25
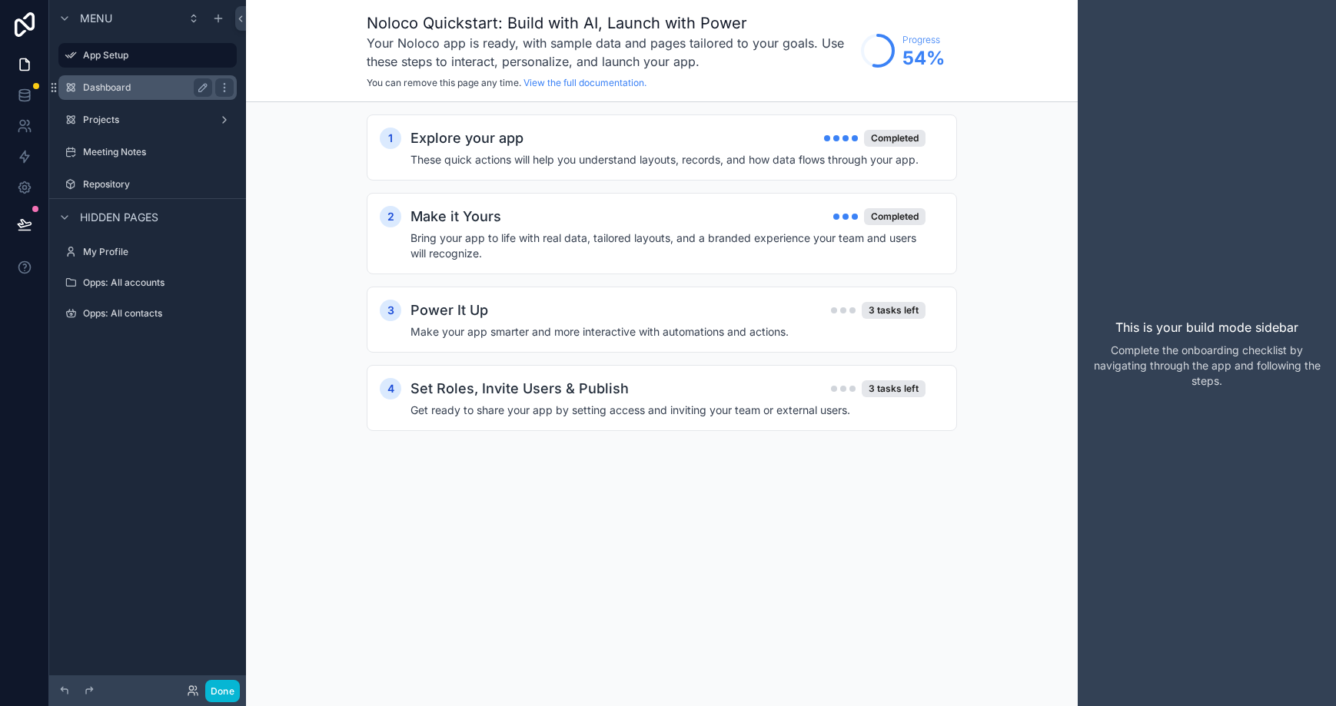
click at [131, 88] on label "Dashboard" at bounding box center [144, 87] width 123 height 12
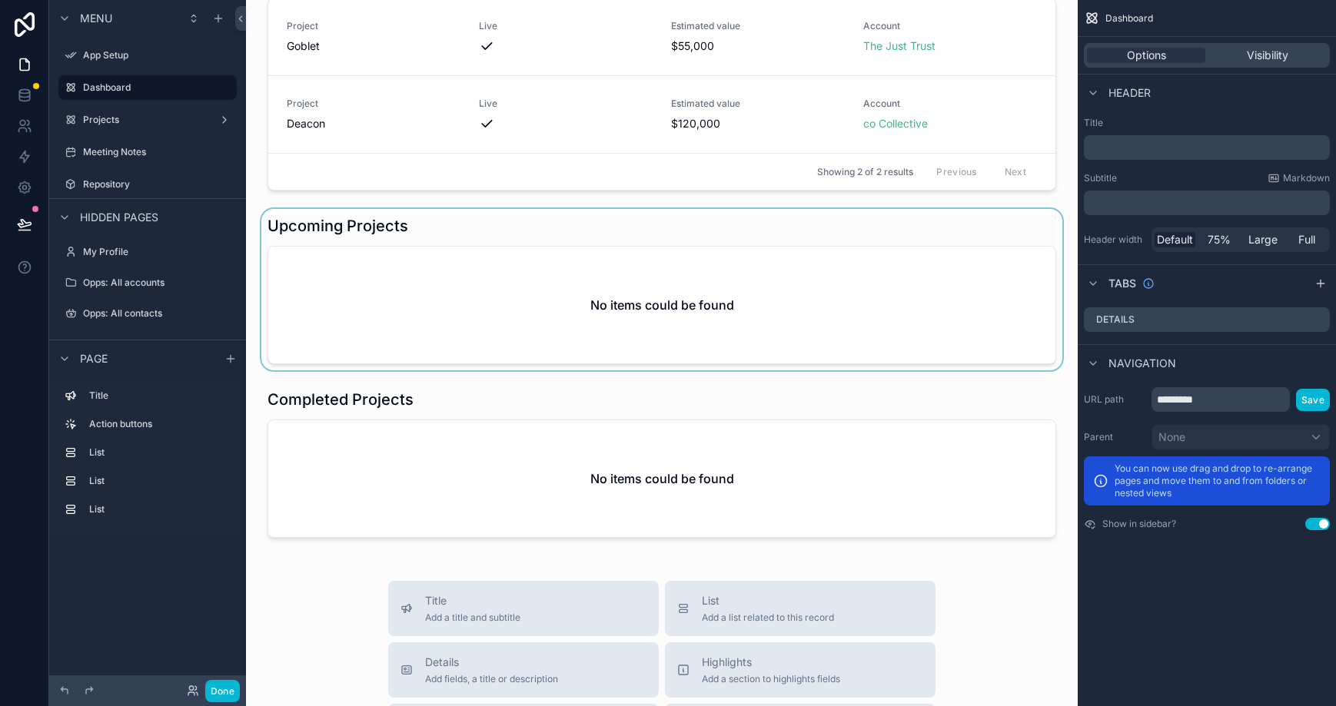
scroll to position [207, 0]
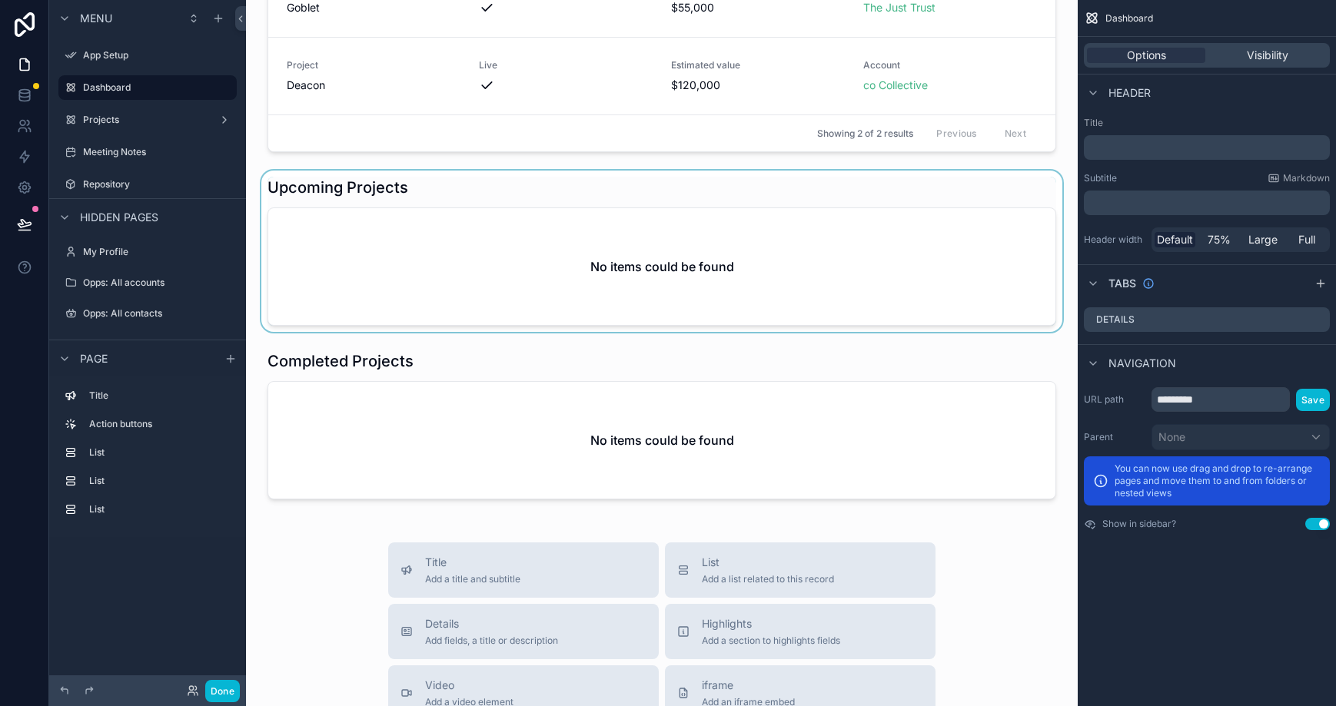
click at [510, 314] on div "scrollable content" at bounding box center [661, 251] width 807 height 161
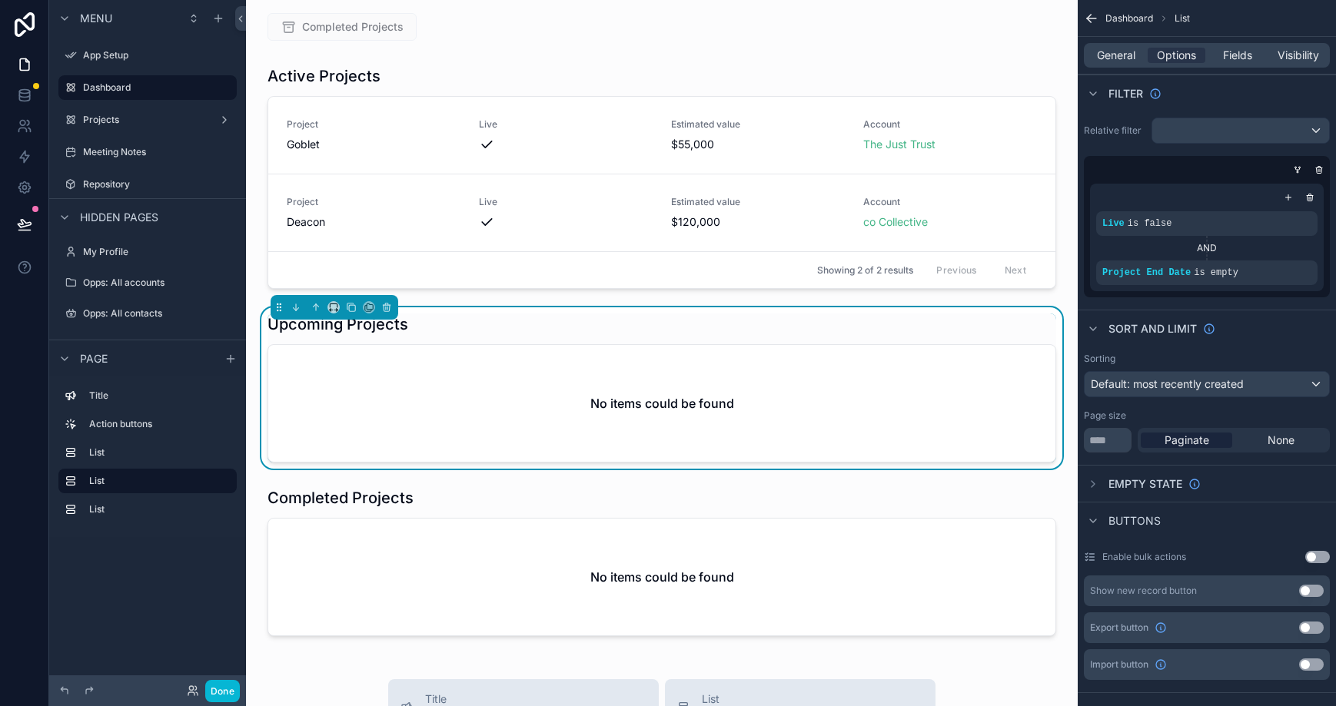
scroll to position [37, 0]
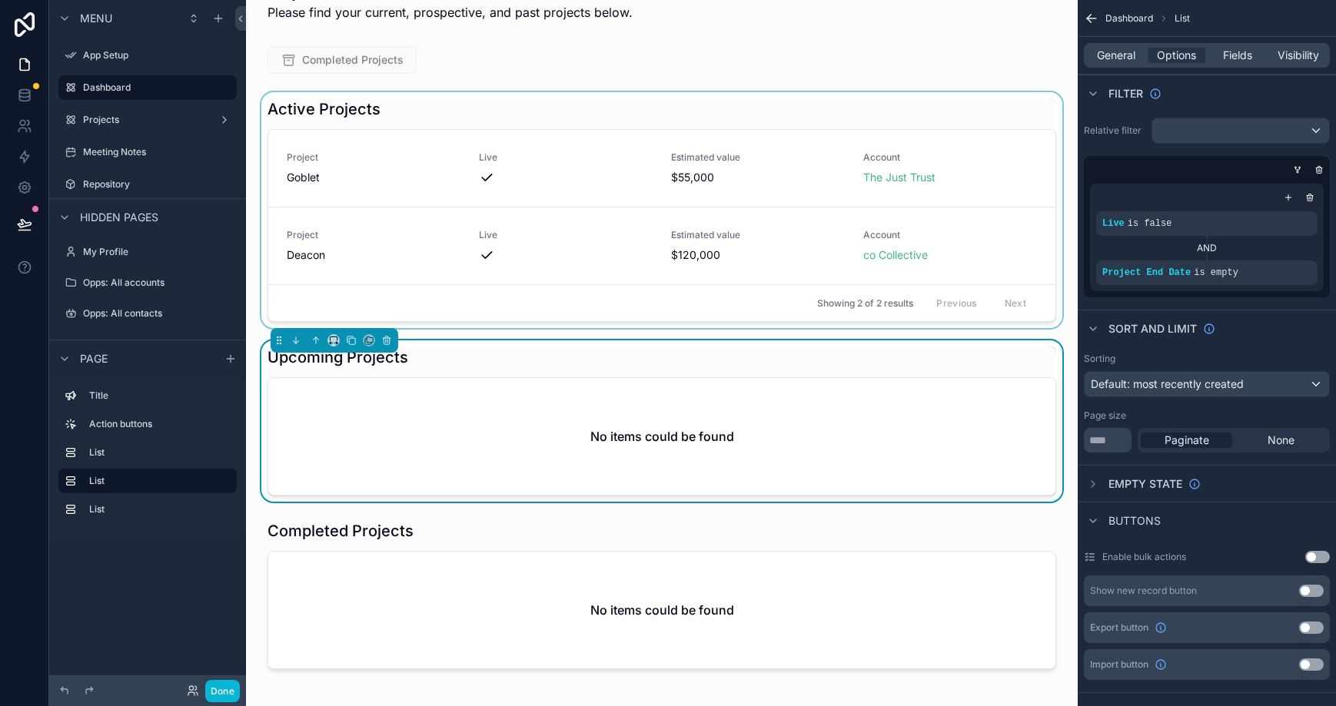
click at [562, 165] on div "scrollable content" at bounding box center [661, 210] width 807 height 236
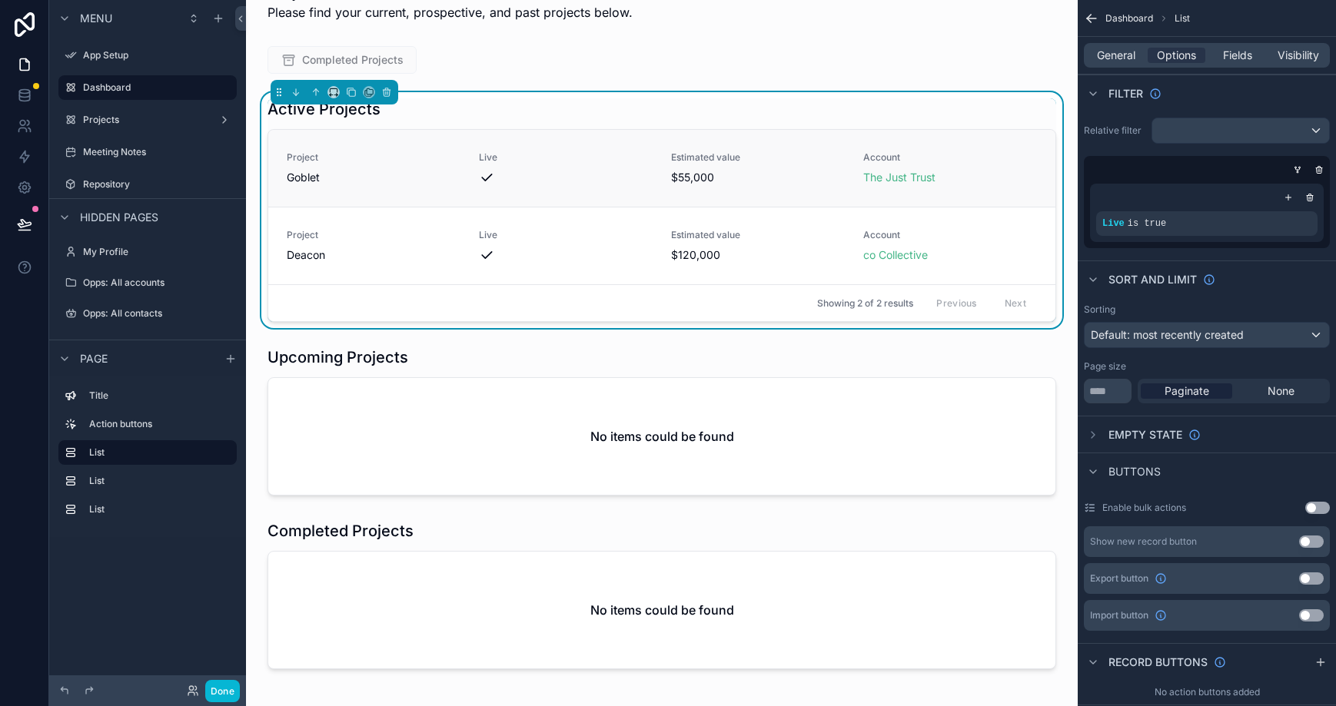
click at [456, 161] on span "Project" at bounding box center [374, 157] width 174 height 12
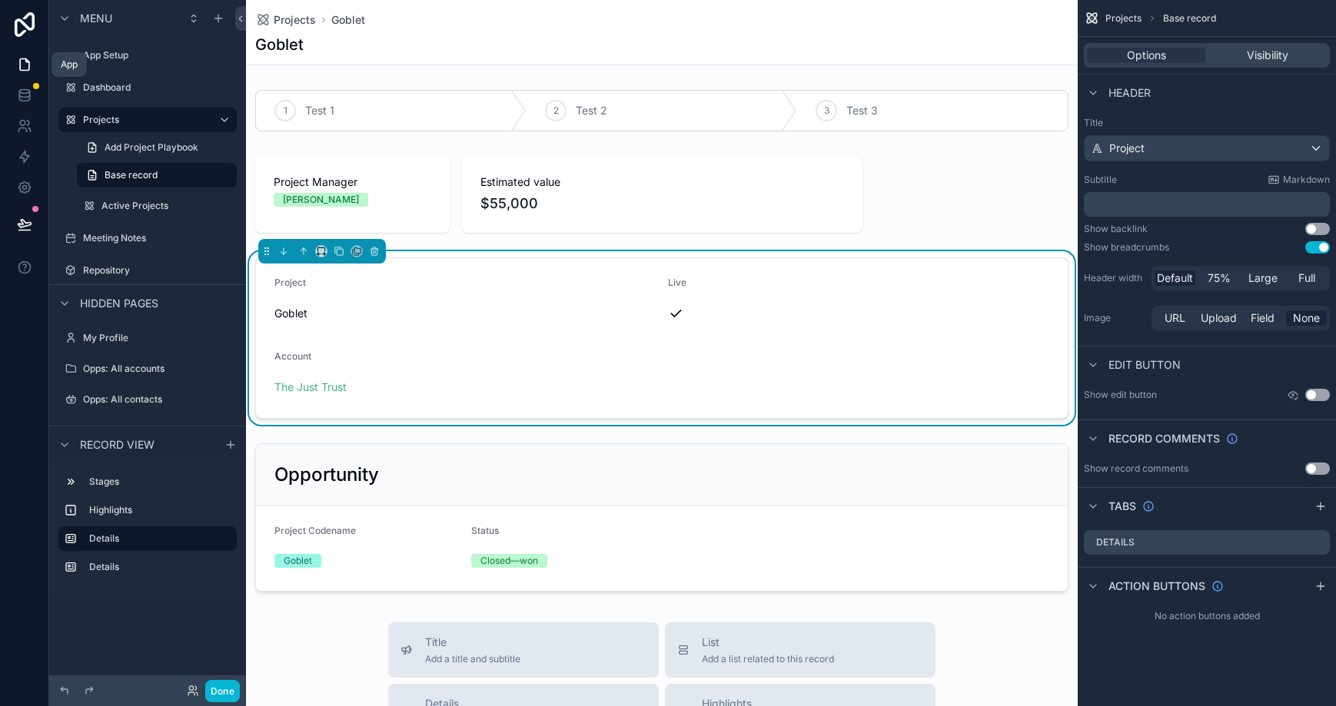
click at [22, 68] on icon at bounding box center [24, 64] width 15 height 15
click at [21, 101] on icon at bounding box center [24, 98] width 10 height 6
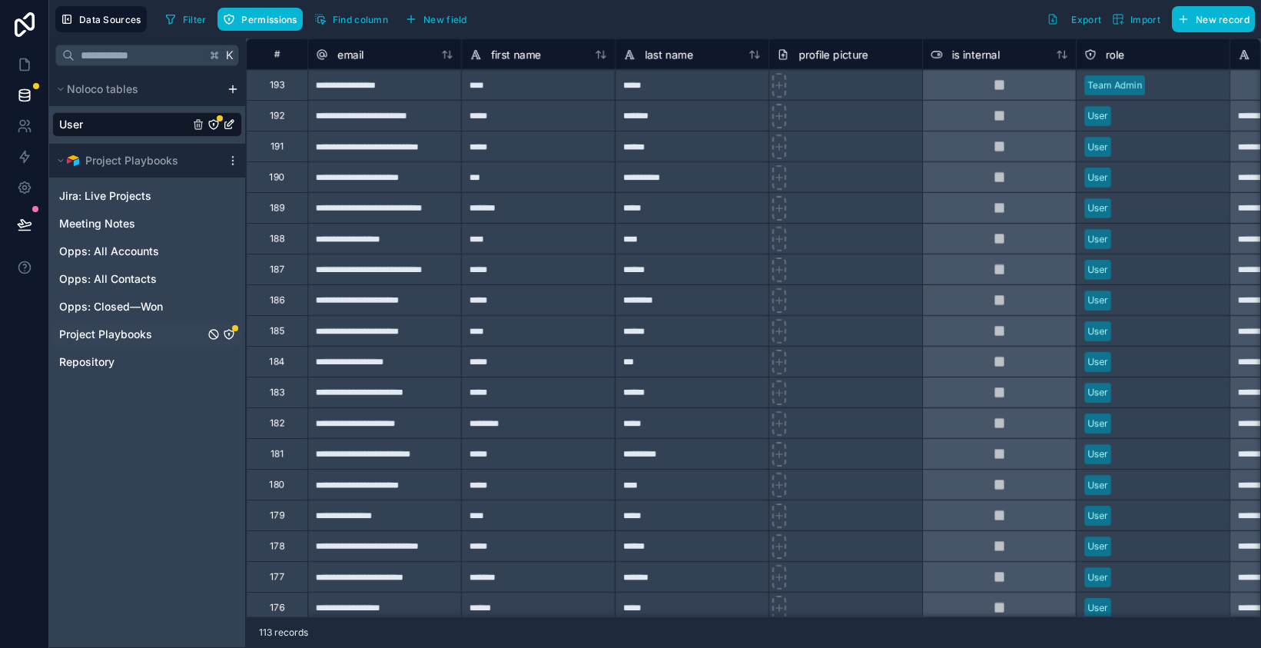
click at [231, 333] on icon "Project Playbooks" at bounding box center [229, 334] width 12 height 12
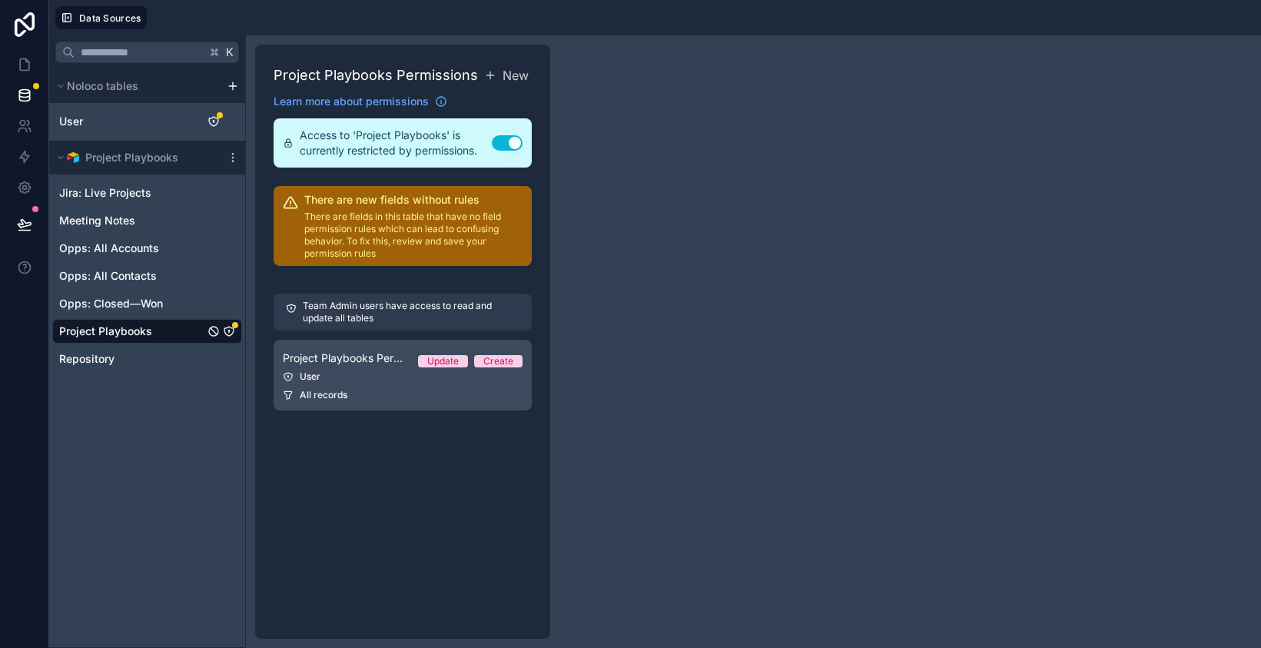
click at [369, 375] on div "User" at bounding box center [403, 376] width 240 height 12
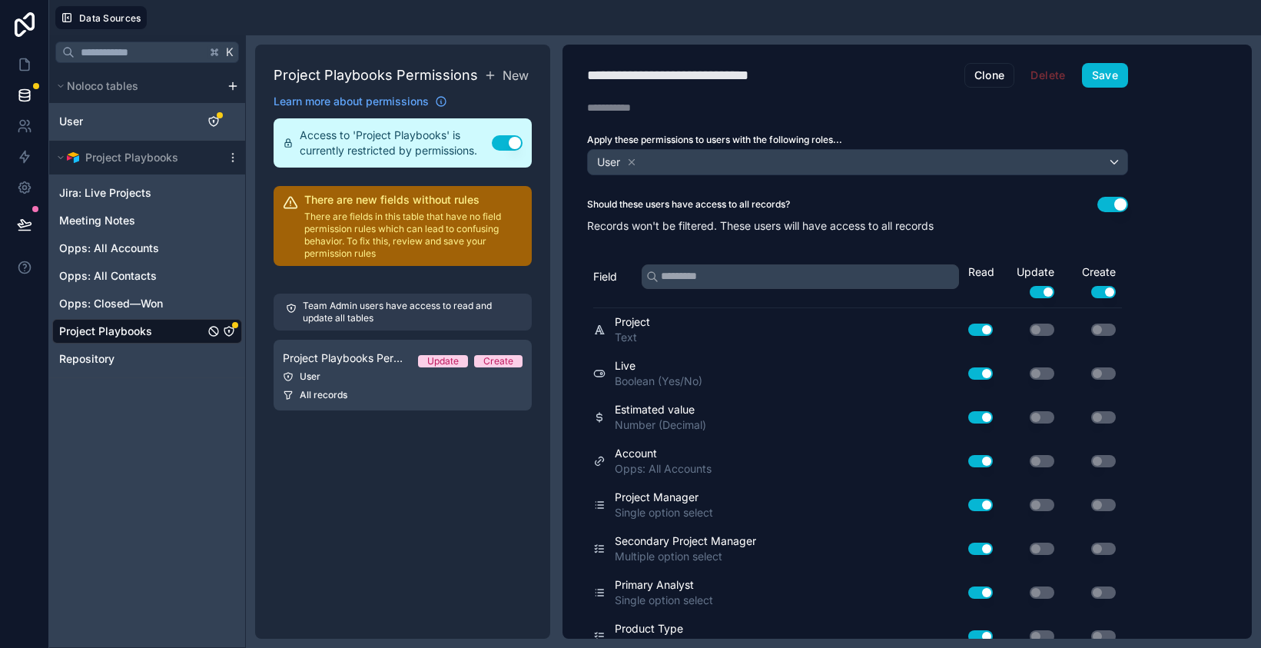
click at [1121, 209] on button "Use setting" at bounding box center [1112, 204] width 31 height 15
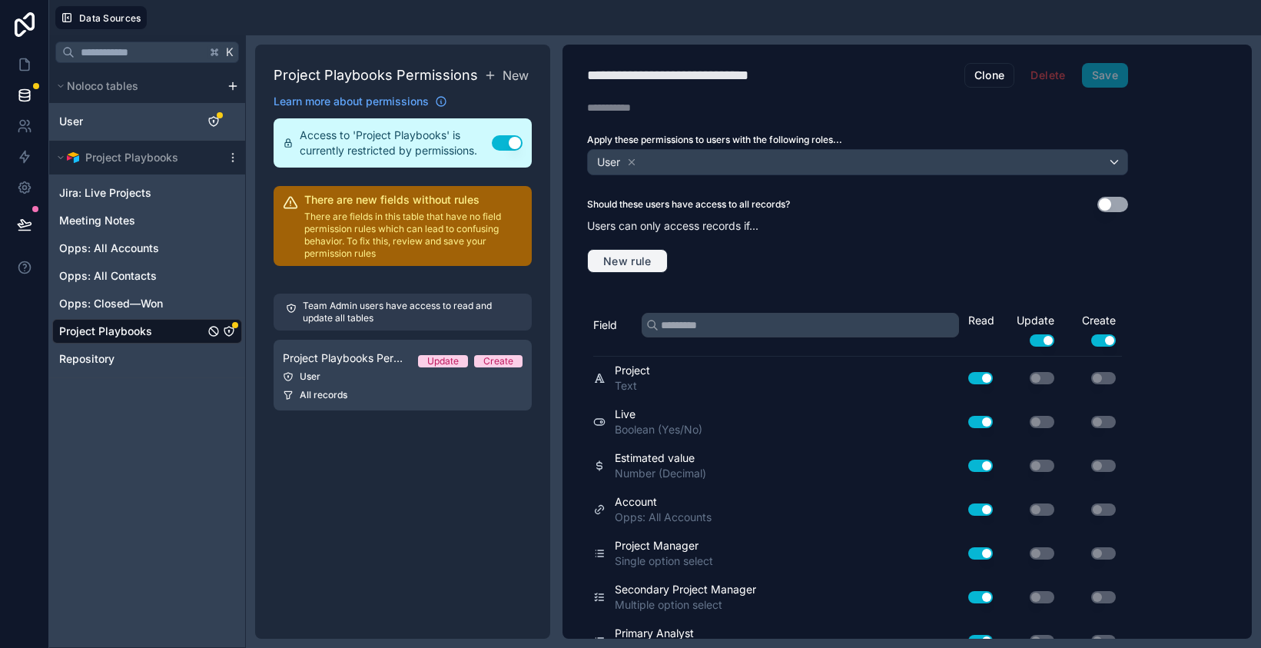
click at [629, 259] on span "New rule" at bounding box center [627, 261] width 61 height 14
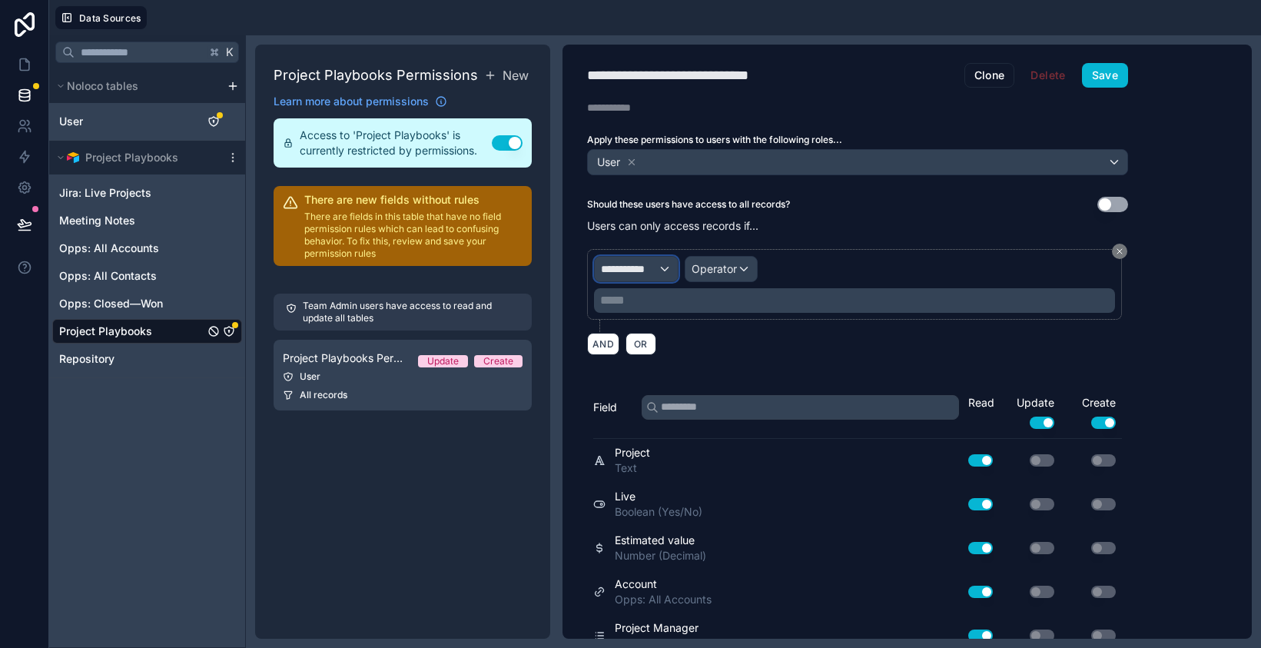
click at [647, 273] on span "**********" at bounding box center [629, 268] width 57 height 15
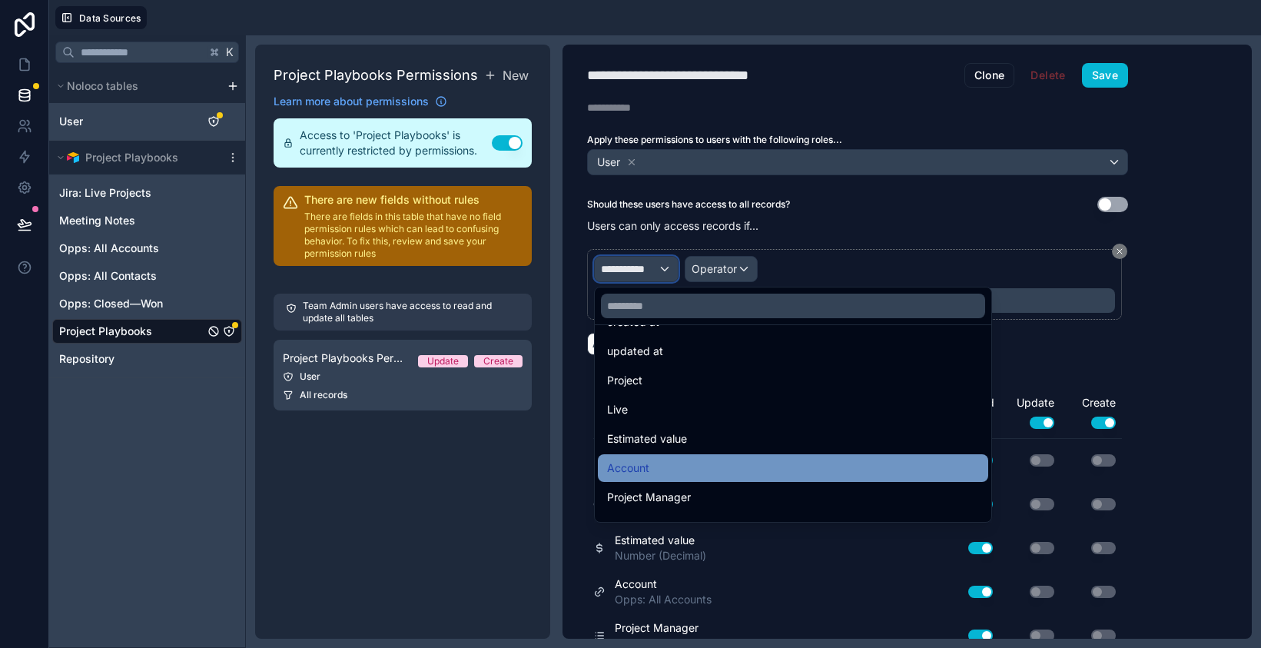
scroll to position [79, 0]
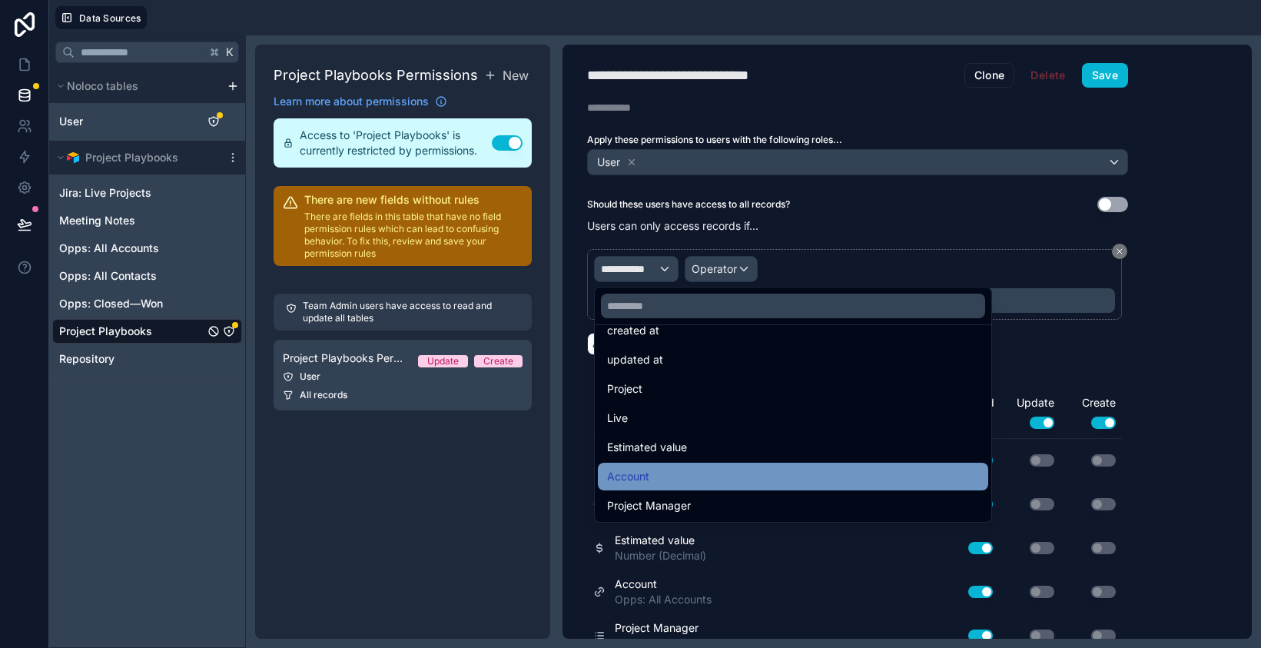
click at [696, 473] on div "Account" at bounding box center [793, 476] width 372 height 18
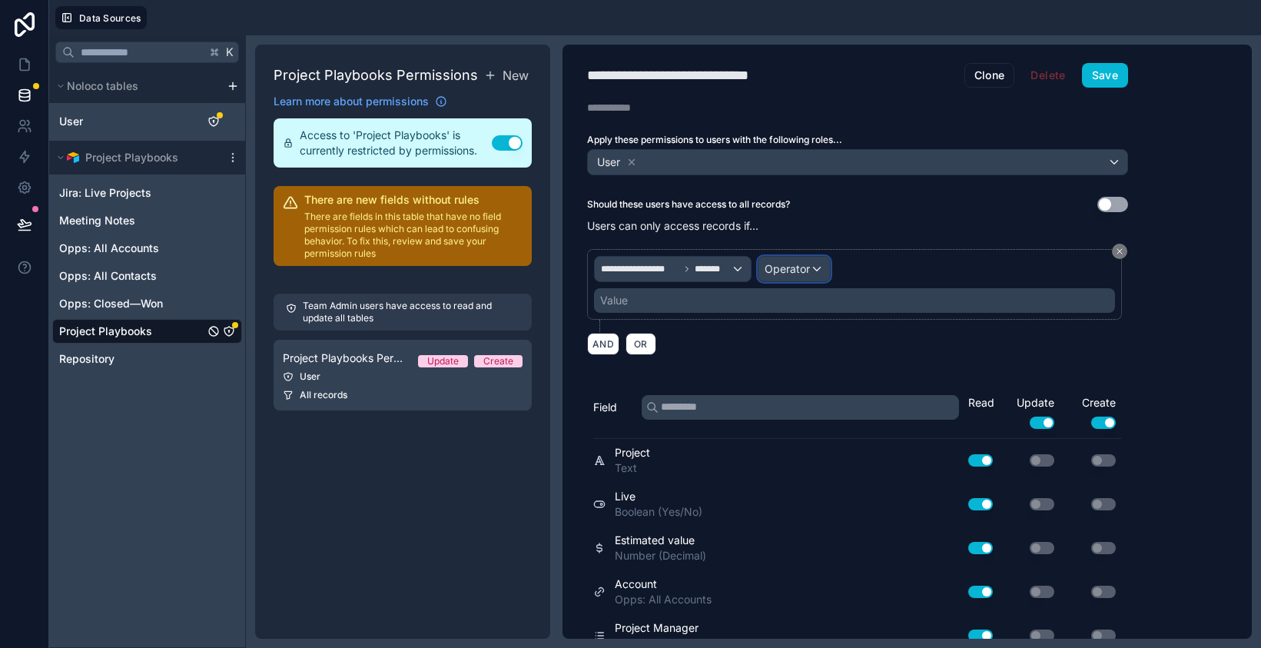
click at [805, 267] on span "Operator" at bounding box center [787, 268] width 45 height 13
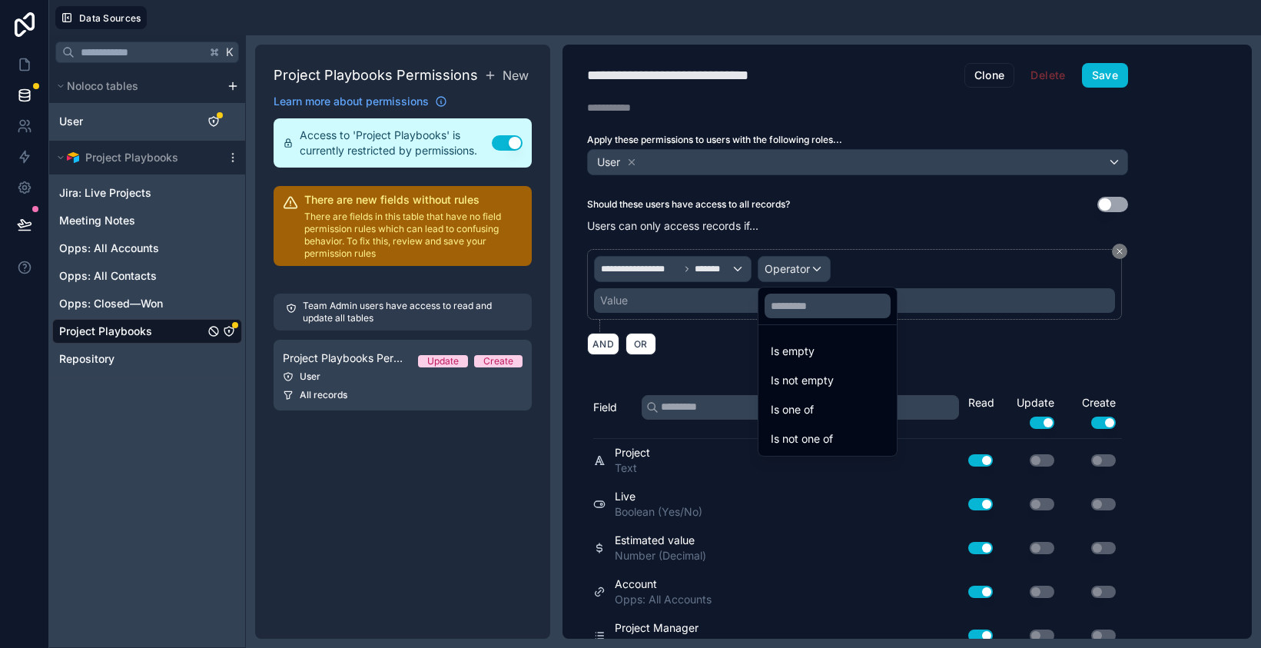
click at [940, 360] on div at bounding box center [630, 324] width 1261 height 648
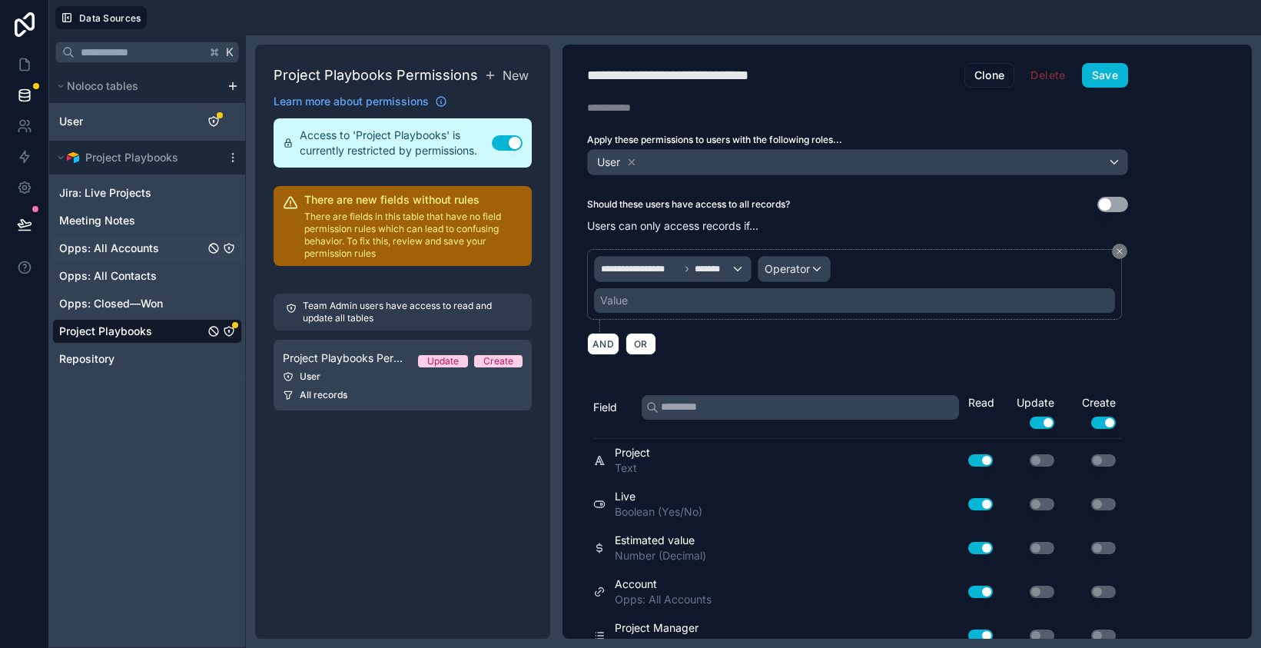
click at [125, 244] on span "Opps: All Accounts" at bounding box center [109, 248] width 100 height 15
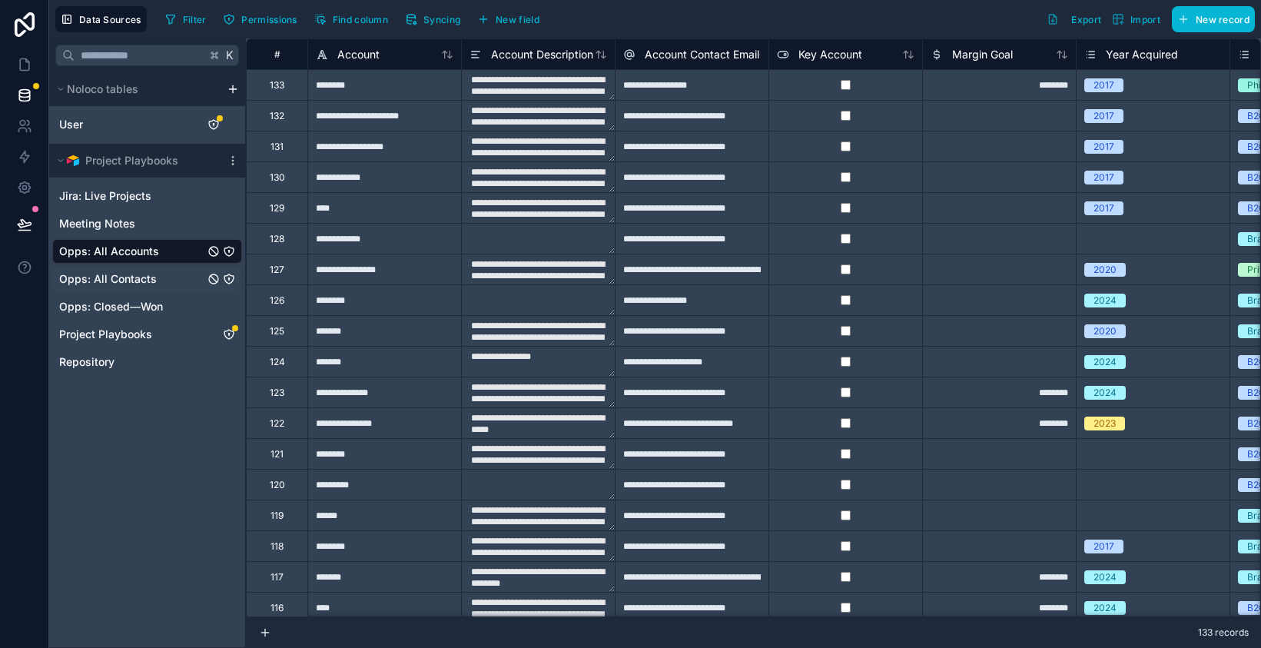
click at [144, 287] on div "Opps: All Contacts" at bounding box center [147, 279] width 190 height 25
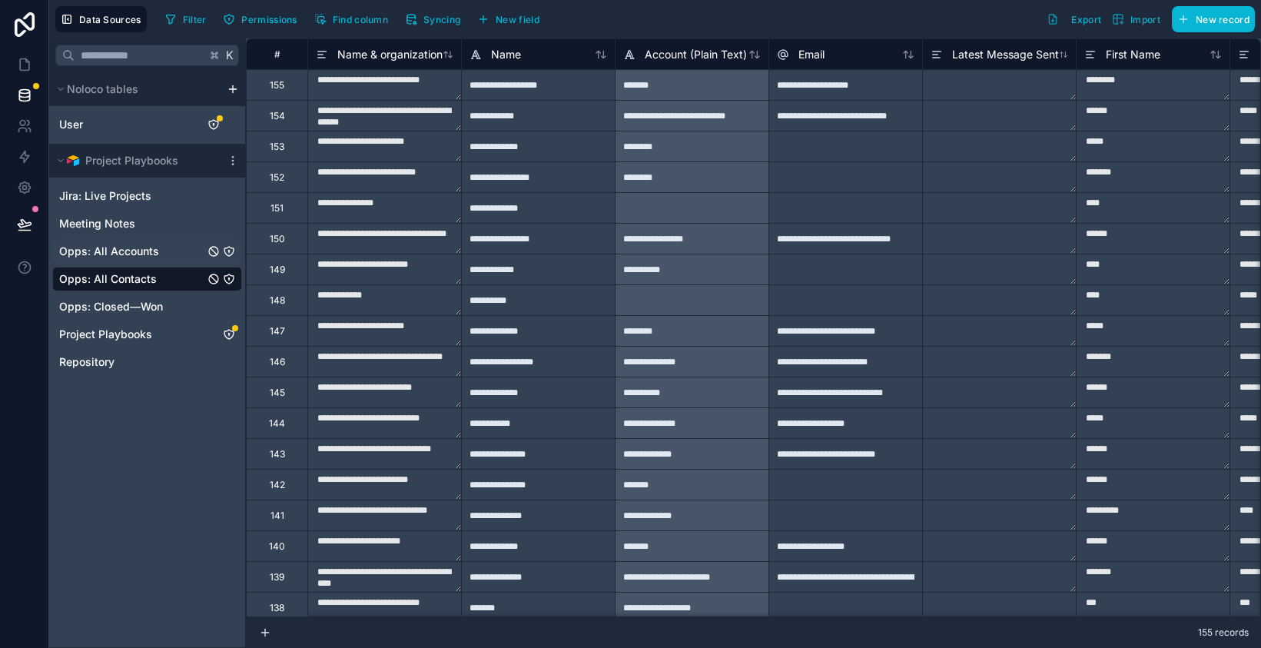
click at [124, 257] on span "Opps: All Accounts" at bounding box center [109, 251] width 100 height 15
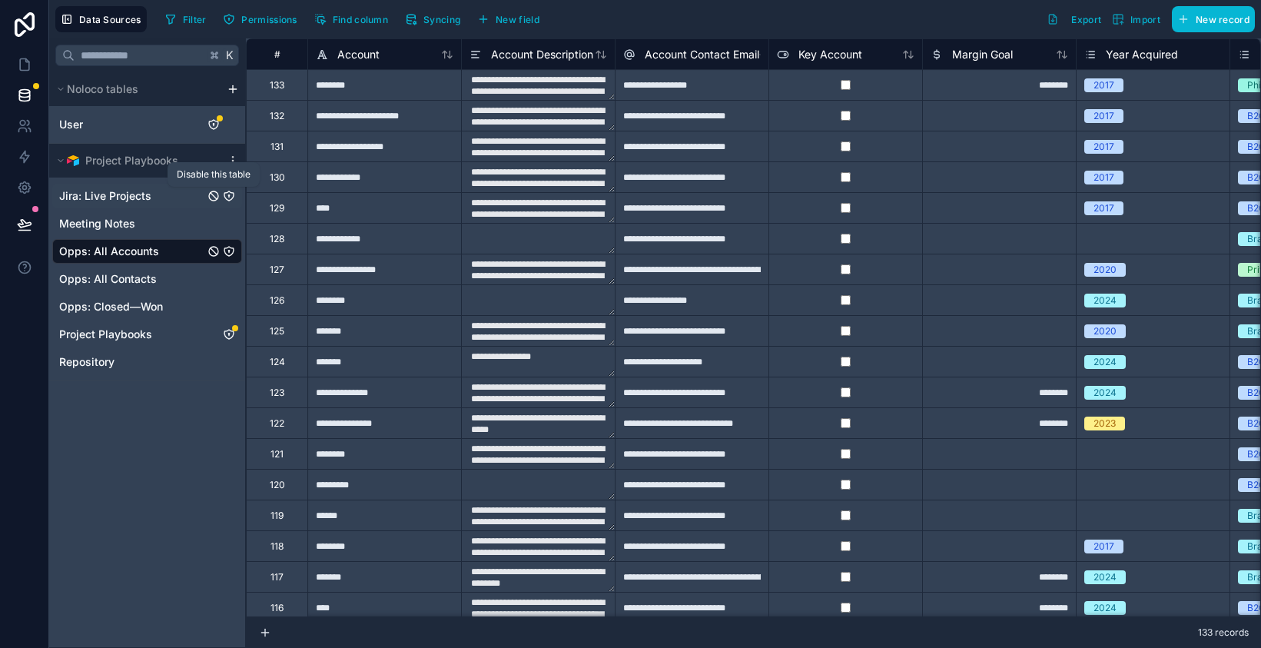
click at [213, 198] on icon "Jira: Live Projects" at bounding box center [214, 196] width 12 height 12
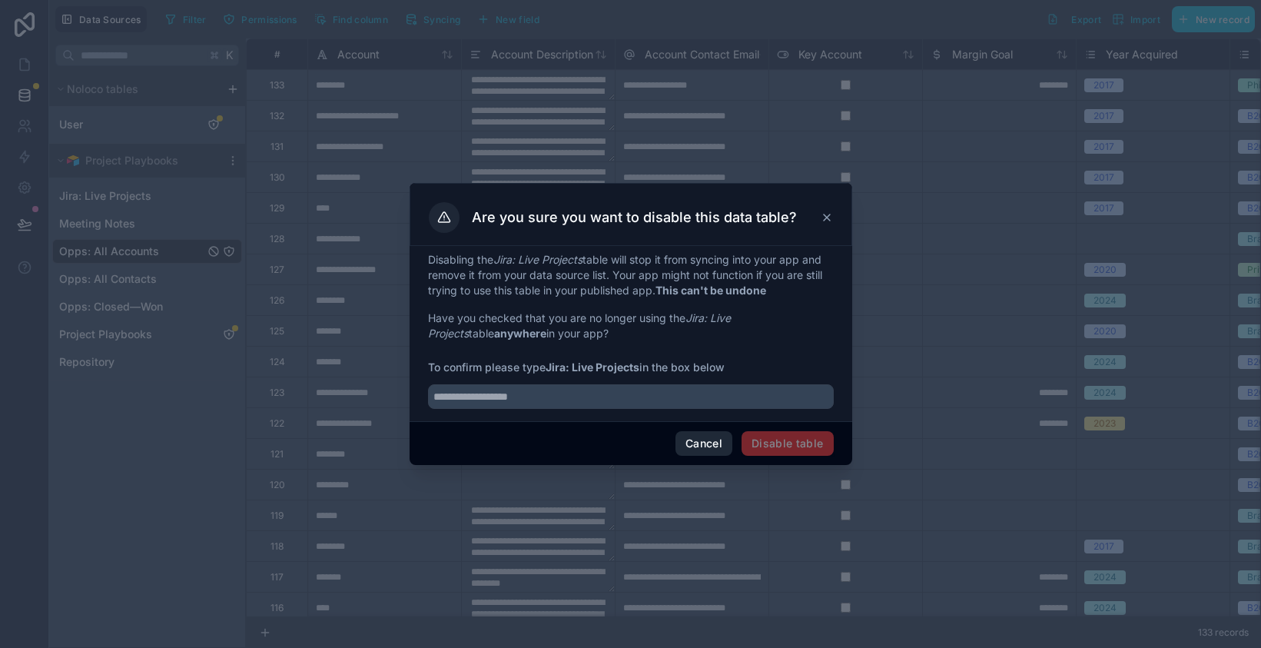
click at [694, 447] on button "Cancel" at bounding box center [704, 443] width 57 height 25
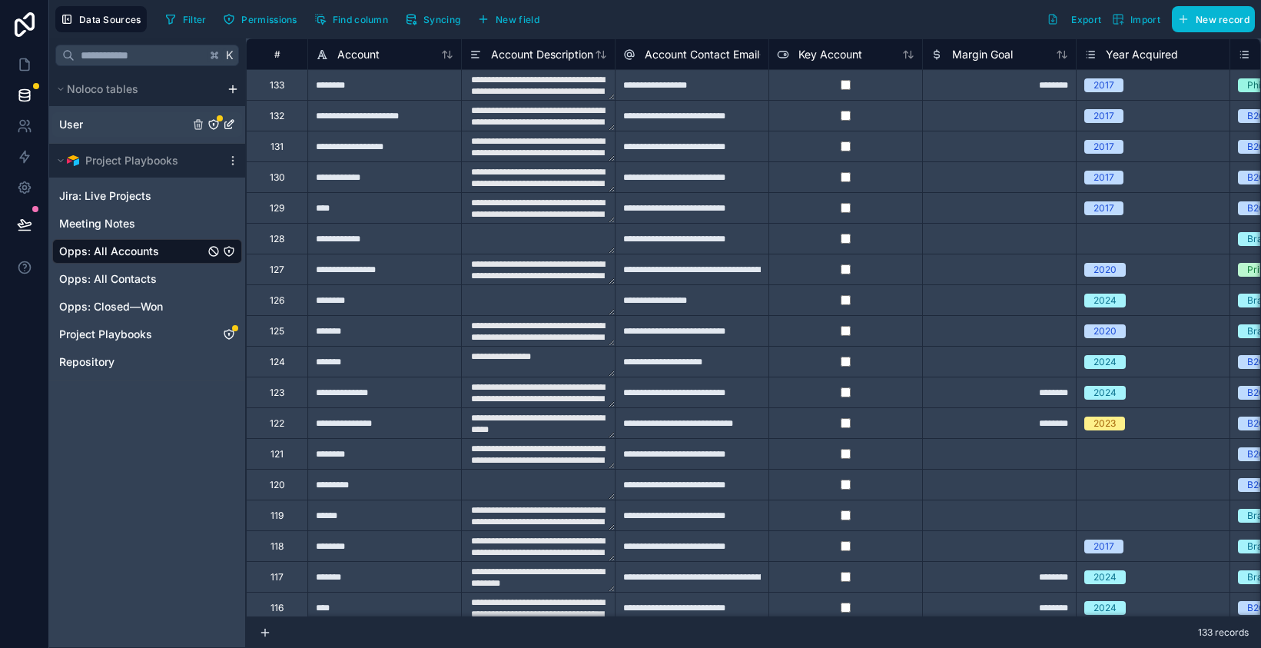
click at [127, 113] on div "User" at bounding box center [147, 124] width 190 height 25
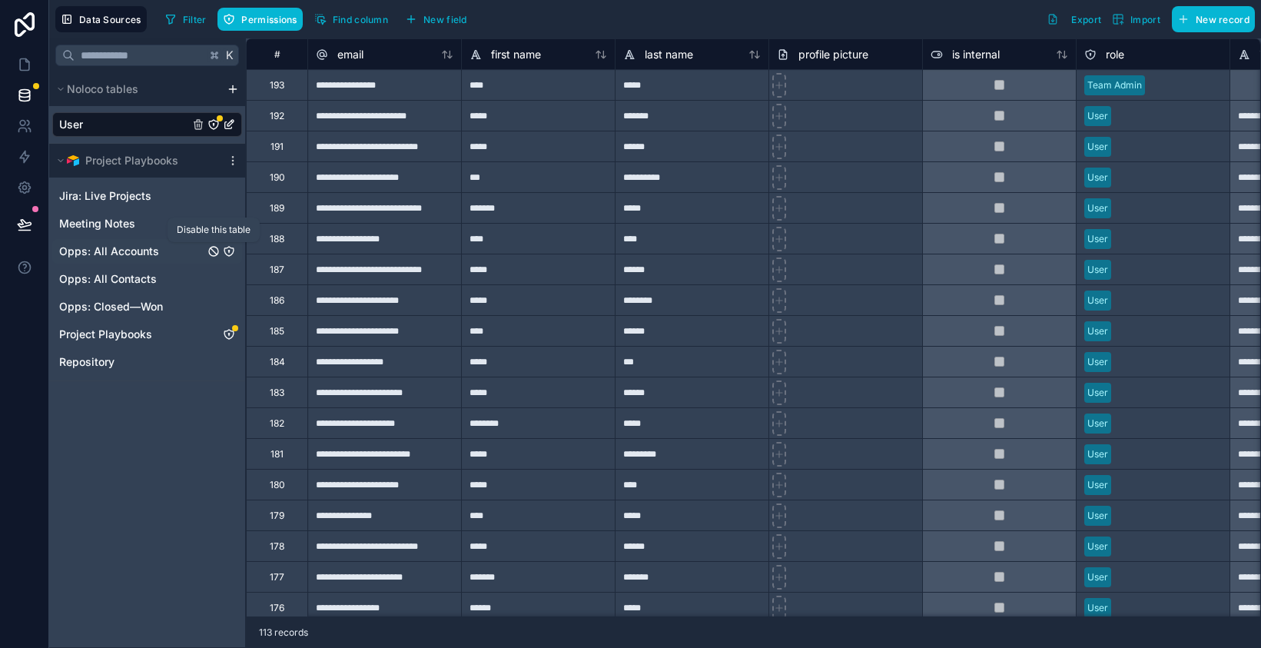
click at [213, 249] on icon "Opps: All Accounts" at bounding box center [214, 251] width 12 height 12
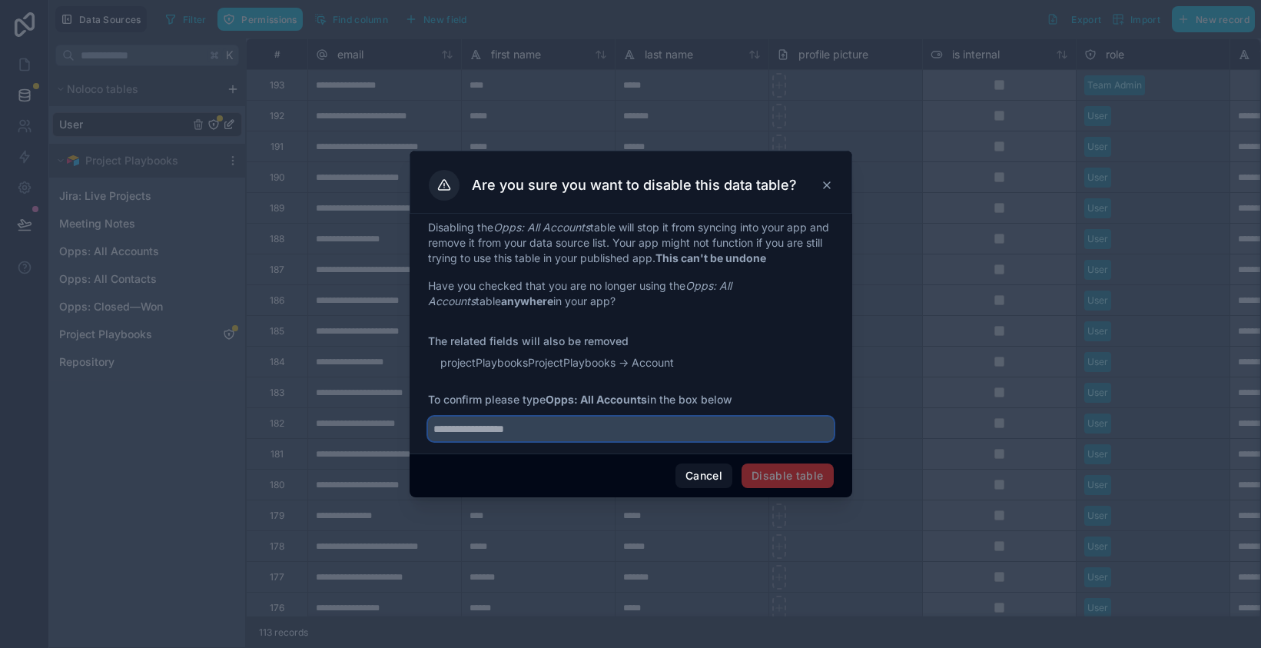
click at [579, 432] on input "text" at bounding box center [631, 429] width 406 height 25
type input "**********"
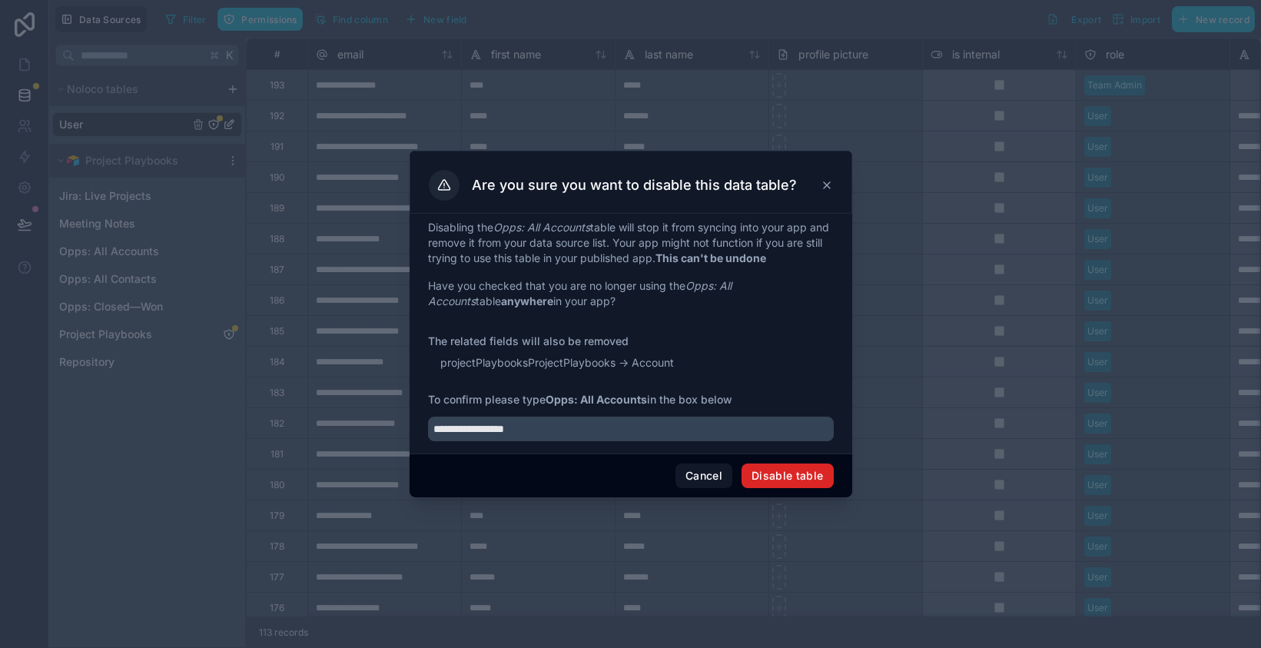
click at [799, 476] on button "Disable table" at bounding box center [788, 475] width 92 height 25
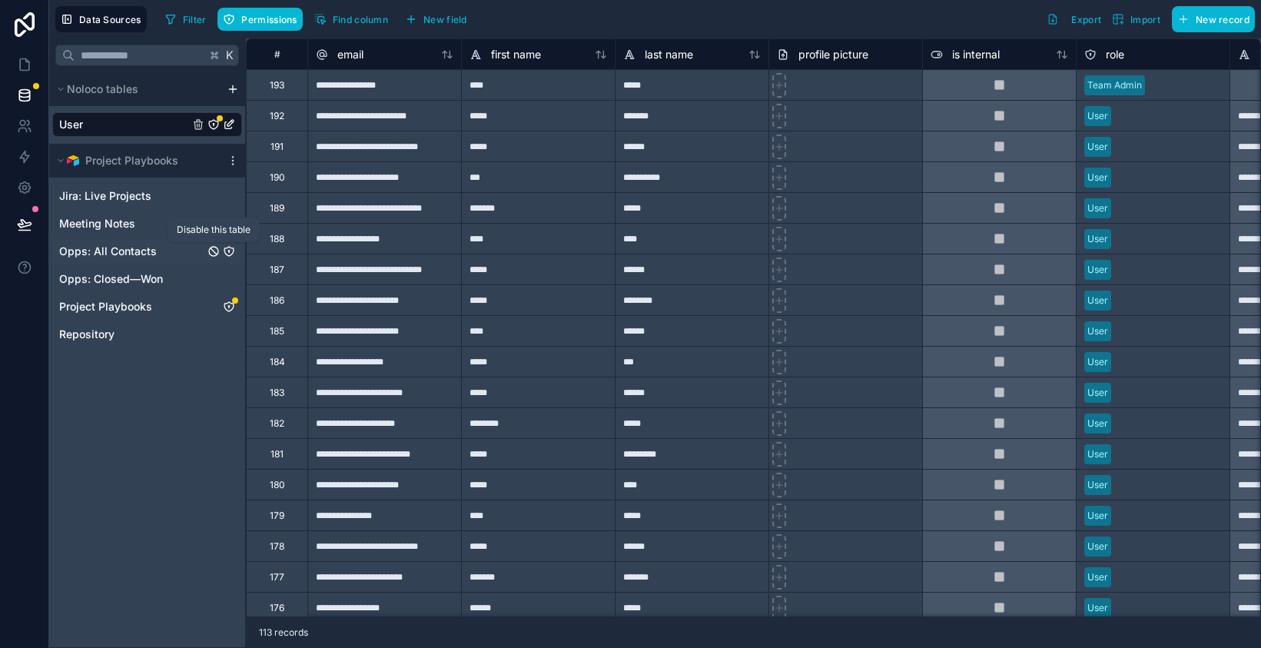
click at [214, 252] on icon "Opps: All Contacts" at bounding box center [214, 251] width 12 height 12
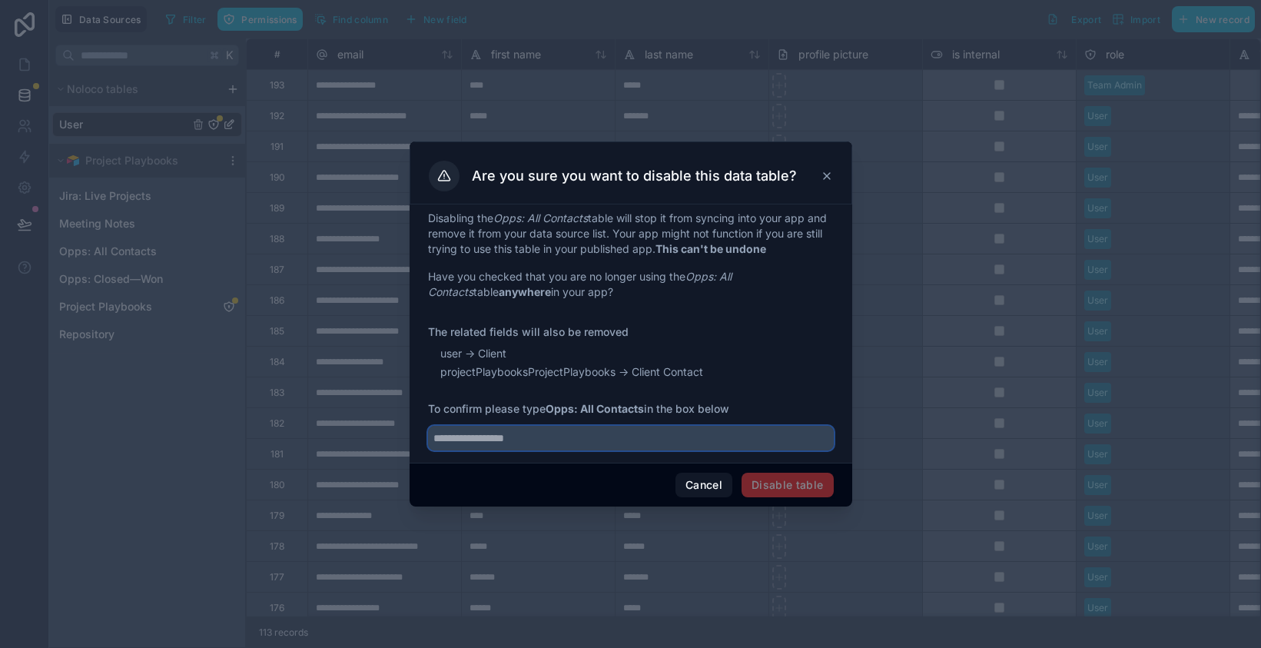
click at [613, 439] on input "text" at bounding box center [631, 438] width 406 height 25
type input "**********"
click at [796, 489] on button "Disable table" at bounding box center [788, 485] width 92 height 25
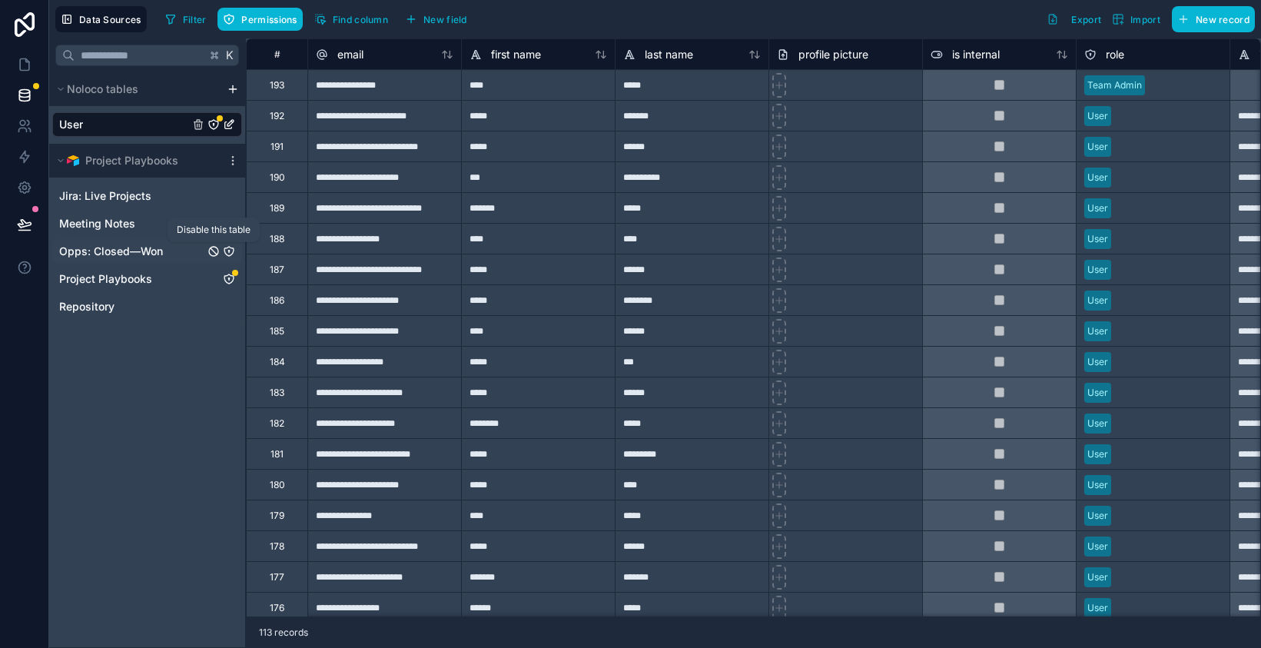
click at [214, 251] on icon "Opps: Closed—Won" at bounding box center [214, 251] width 6 height 6
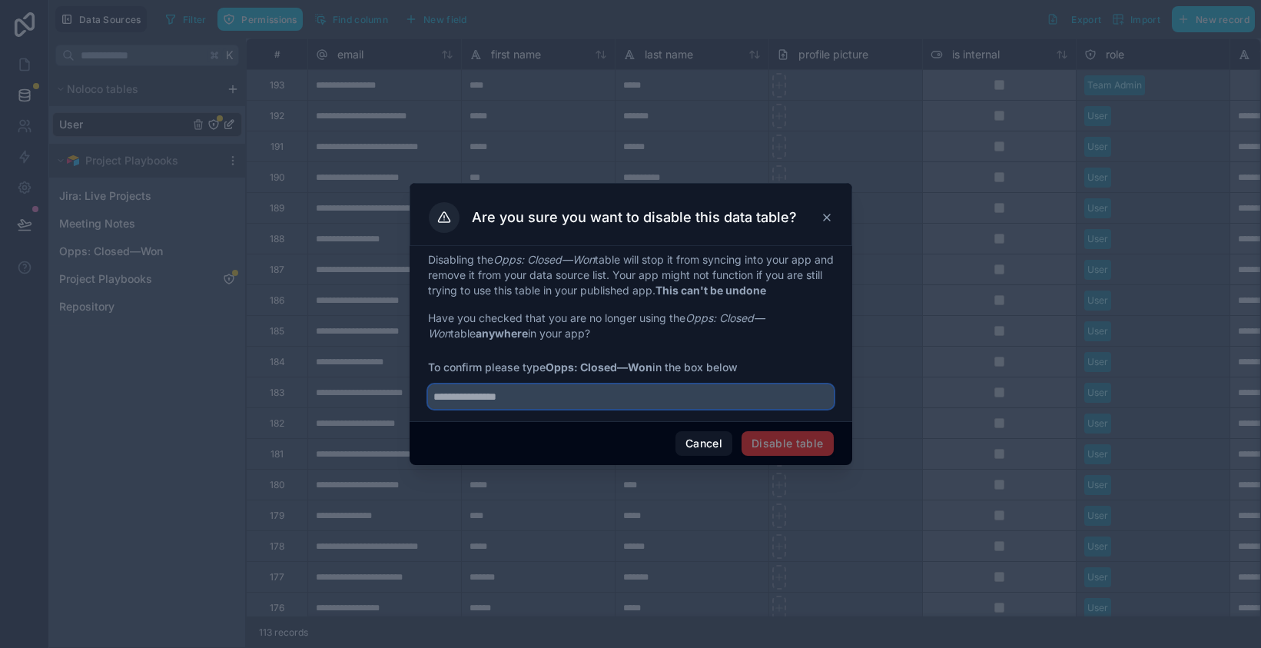
click at [574, 393] on input "text" at bounding box center [631, 396] width 406 height 25
type input "**********"
click at [775, 450] on button "Disable table" at bounding box center [788, 443] width 92 height 25
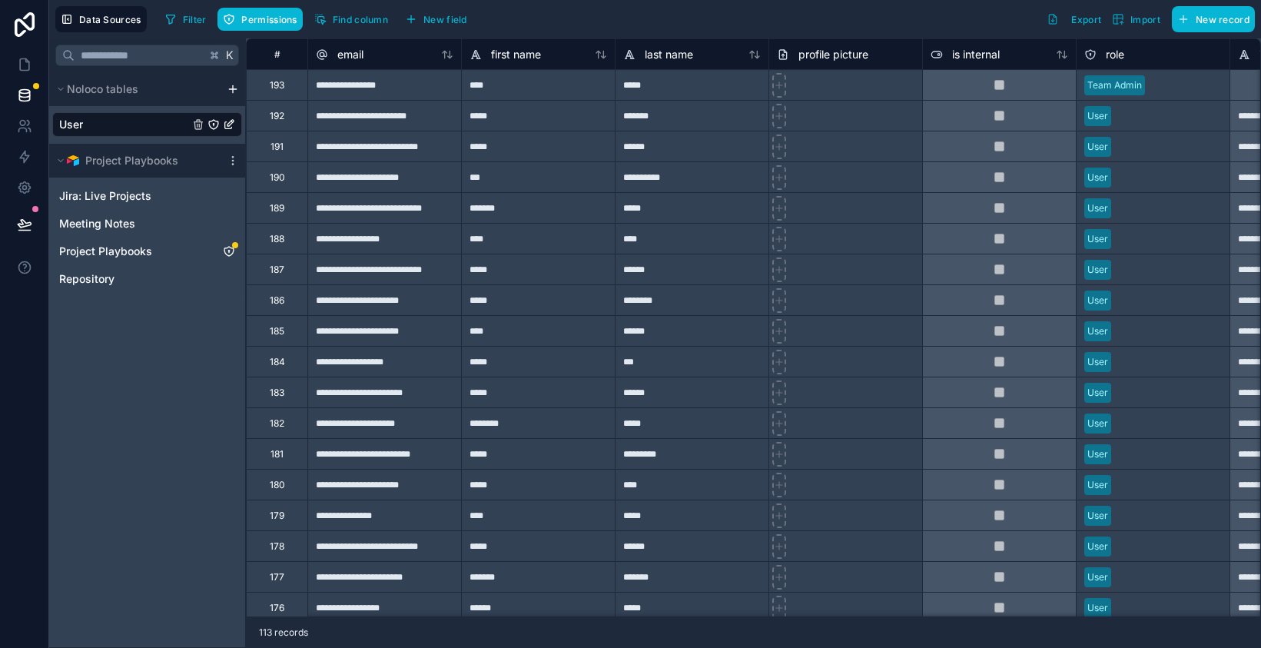
click at [237, 91] on html "**********" at bounding box center [630, 324] width 1261 height 648
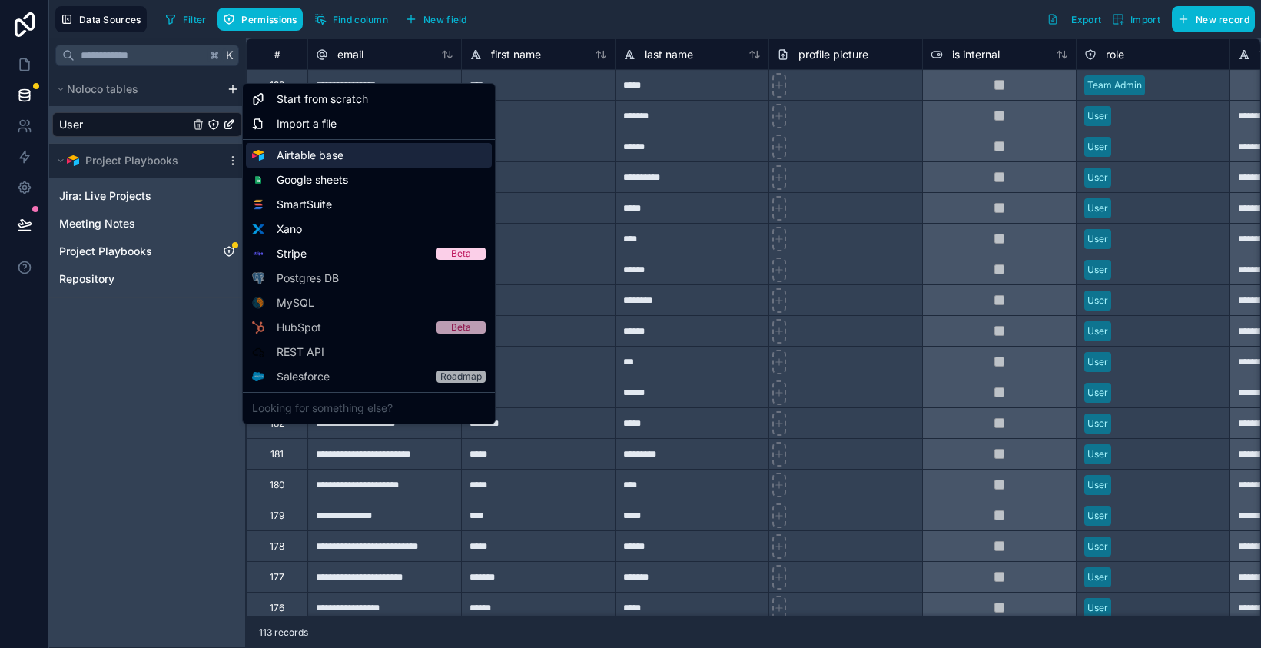
click at [309, 154] on span "Airtable base" at bounding box center [310, 155] width 67 height 15
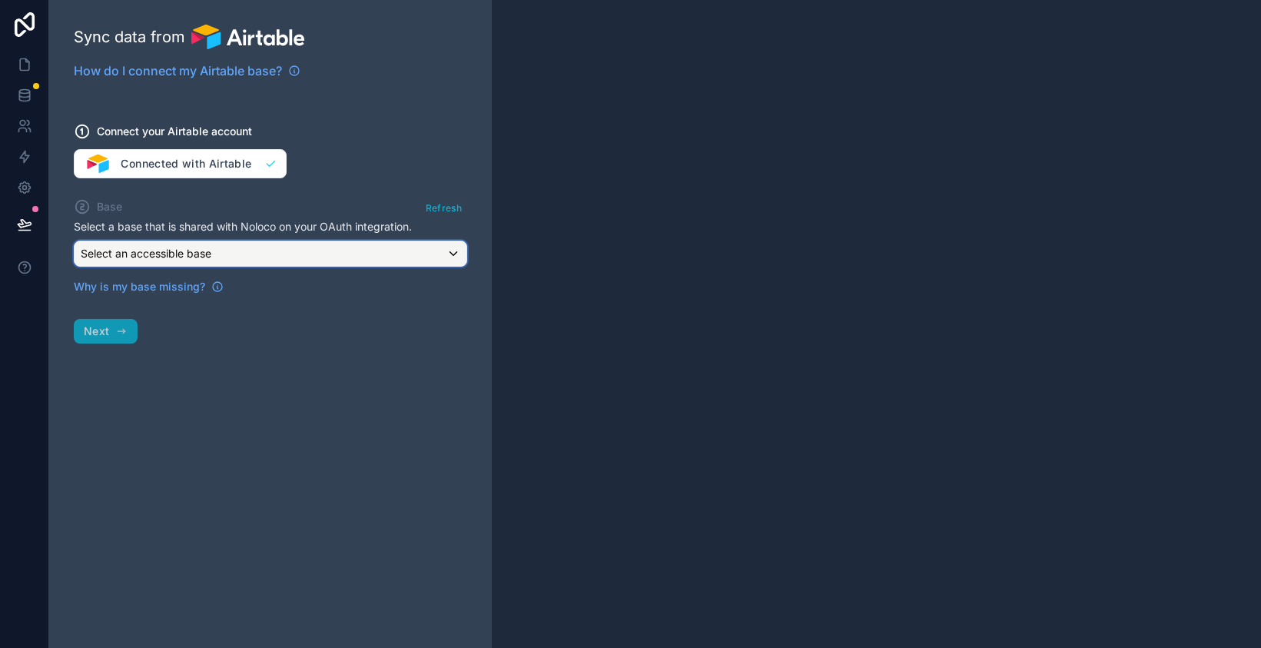
click at [261, 263] on div "Select an accessible base" at bounding box center [271, 253] width 392 height 25
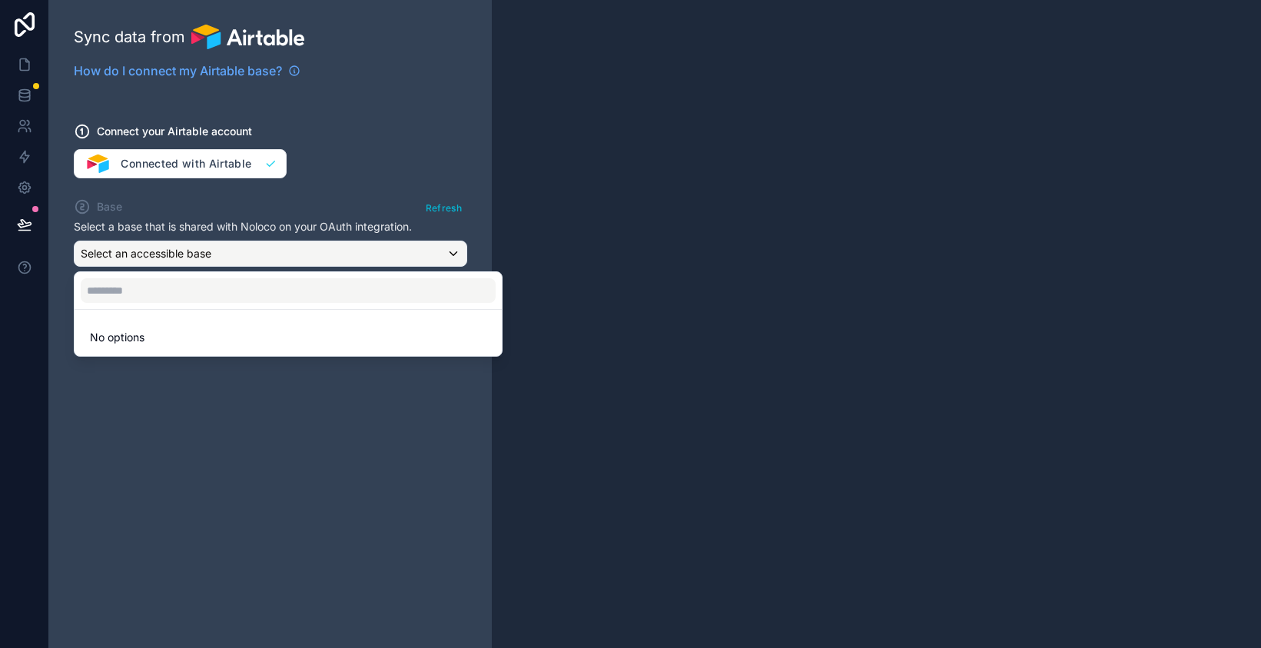
click at [437, 208] on div at bounding box center [630, 324] width 1261 height 648
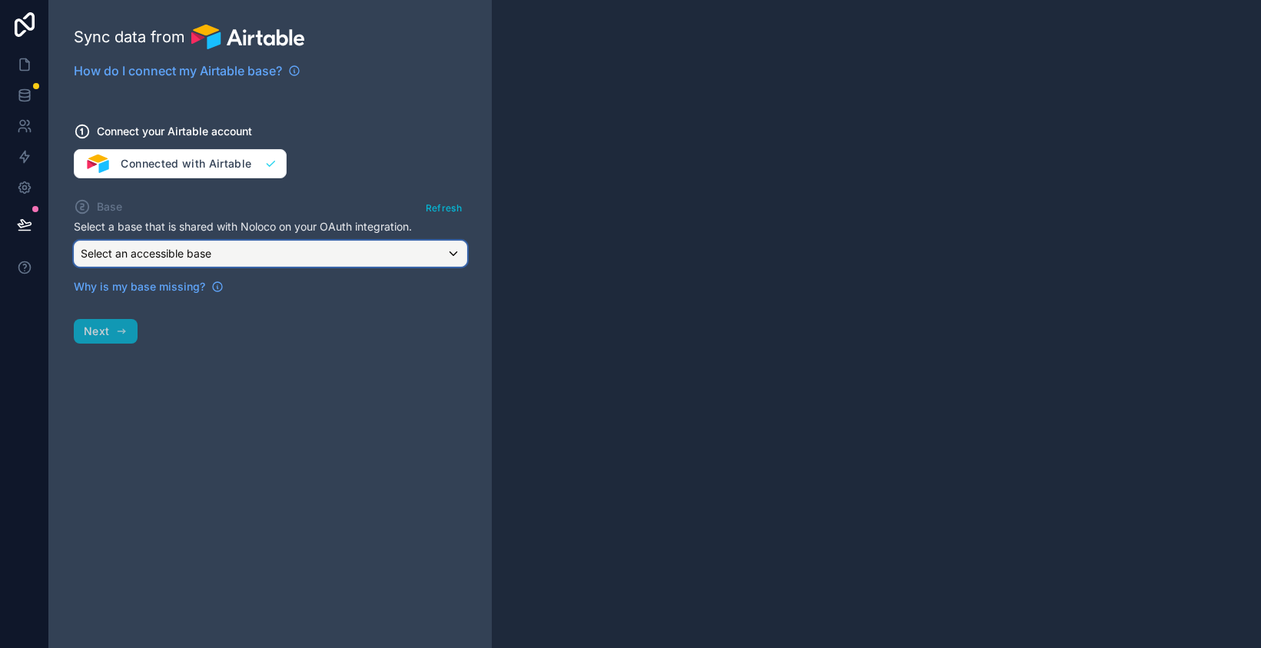
click at [288, 256] on div "Select an accessible base" at bounding box center [271, 253] width 392 height 25
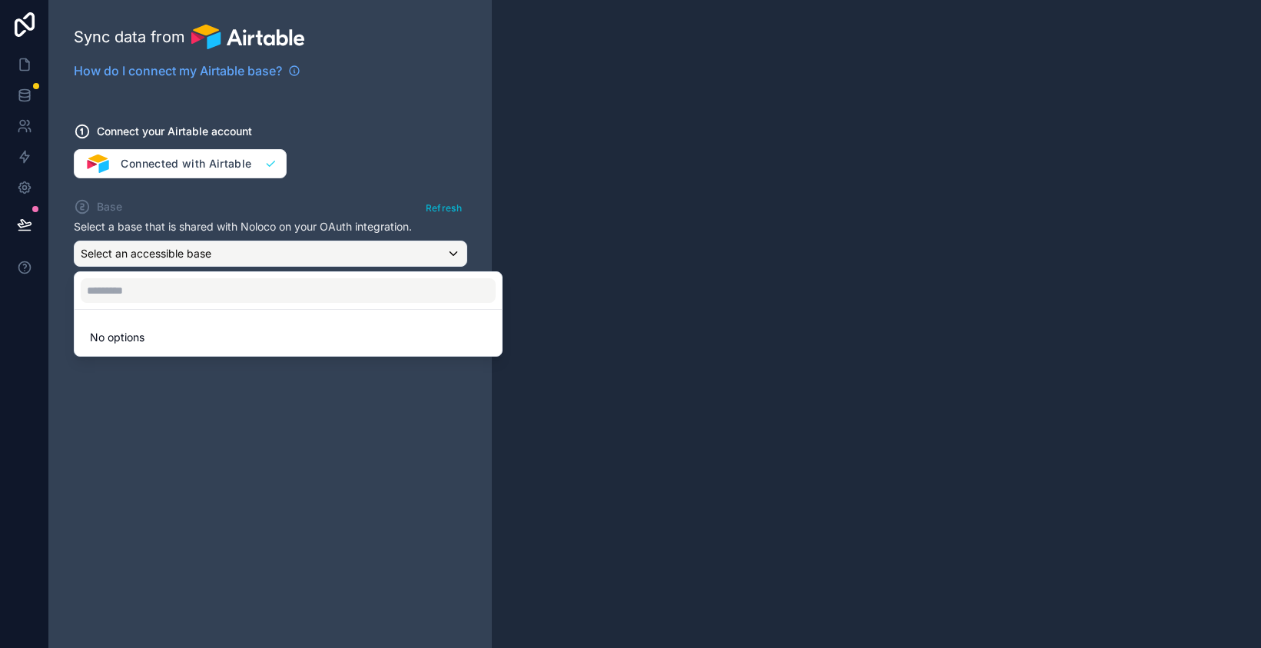
click at [300, 205] on div at bounding box center [630, 324] width 1261 height 648
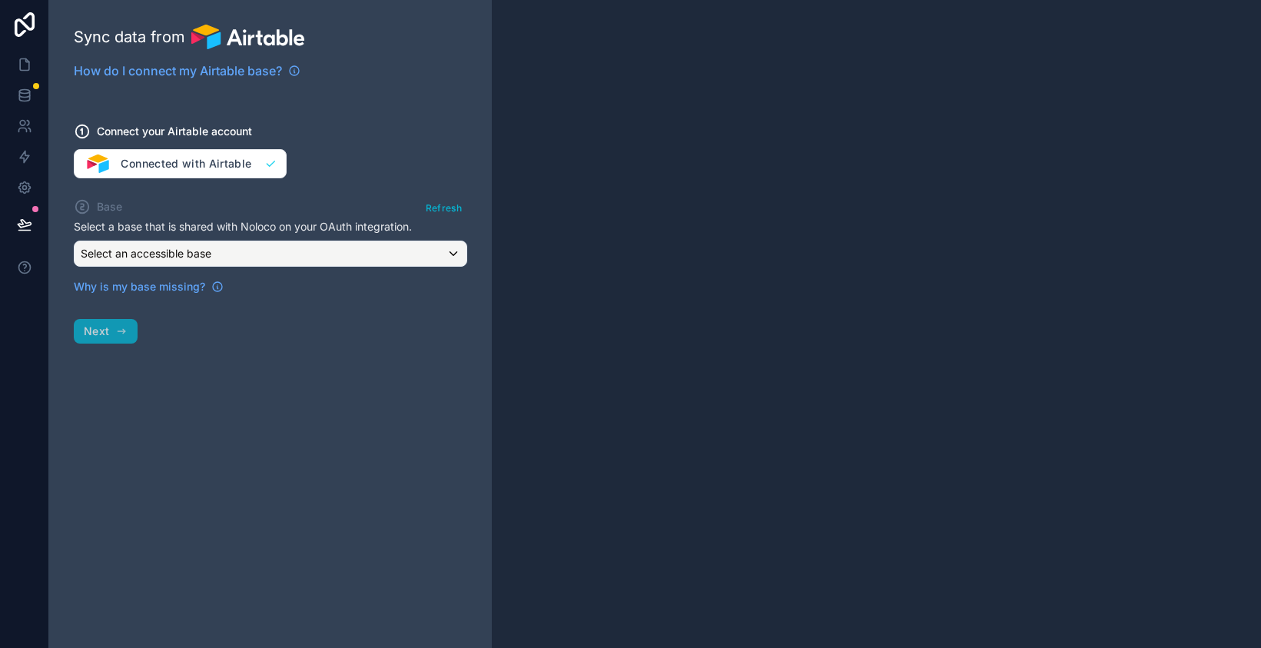
click at [205, 168] on div "Connect your Airtable account Connected with Airtable" at bounding box center [270, 142] width 393 height 74
click at [440, 207] on button "Refresh" at bounding box center [443, 208] width 47 height 22
click at [439, 207] on button "Refresh" at bounding box center [443, 208] width 47 height 22
click at [441, 211] on button "Refresh" at bounding box center [443, 208] width 47 height 22
click at [456, 251] on div "Select an accessible base" at bounding box center [271, 253] width 392 height 25
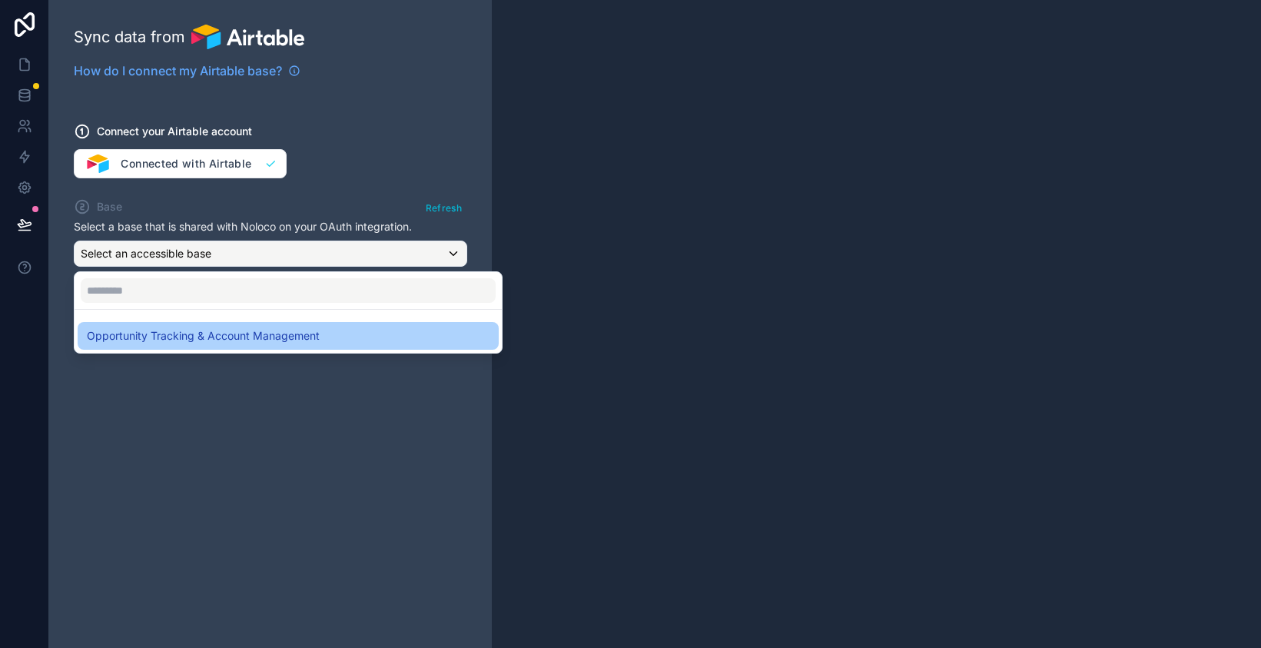
click at [374, 333] on div "Opportunity Tracking & Account Management" at bounding box center [288, 336] width 403 height 18
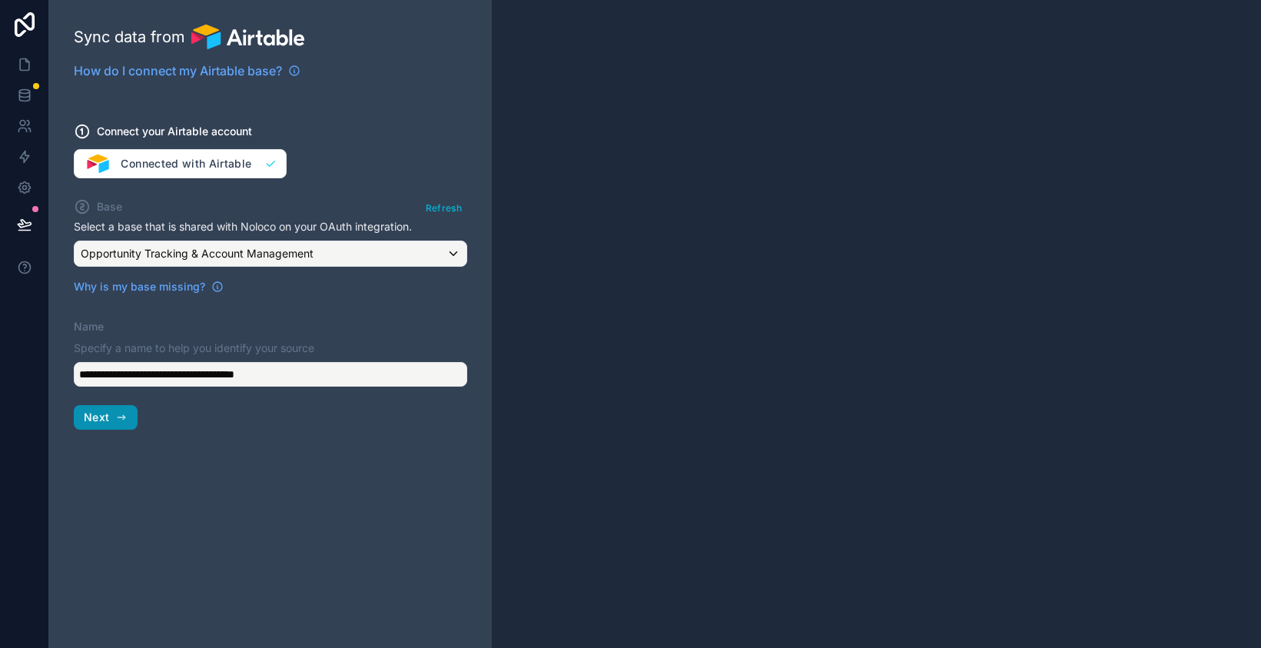
click at [114, 427] on button "Next" at bounding box center [106, 417] width 64 height 25
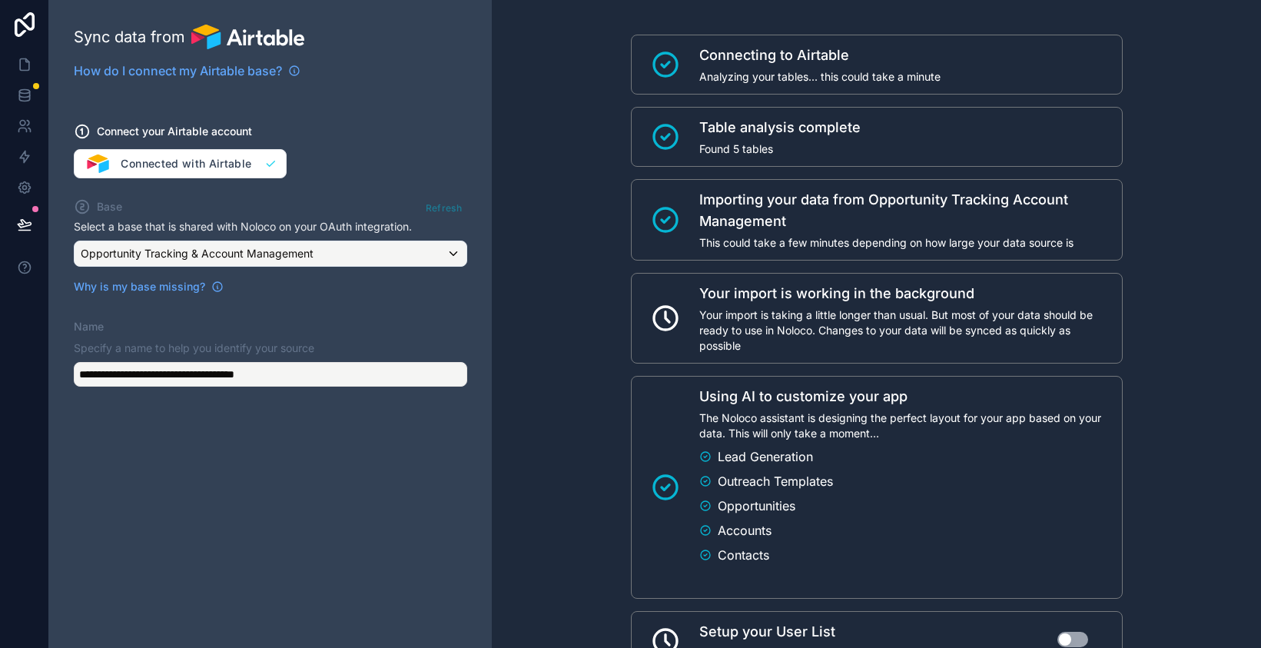
scroll to position [134, 0]
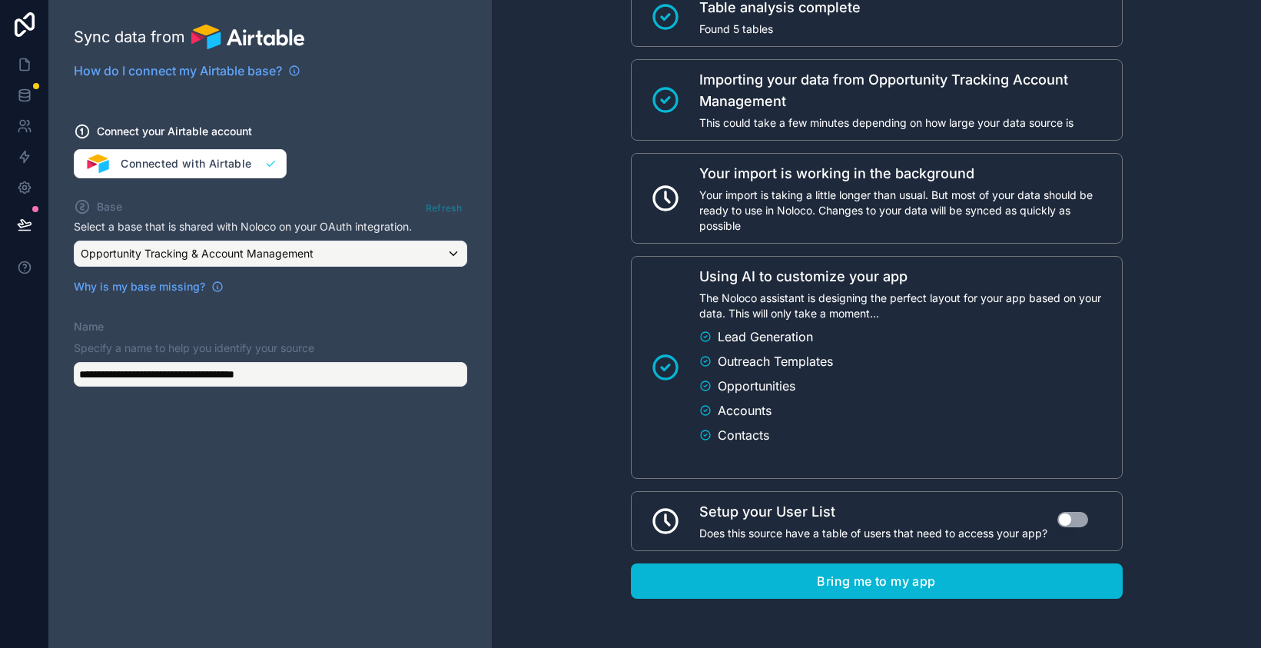
click at [1076, 518] on button "Use setting" at bounding box center [1072, 519] width 31 height 15
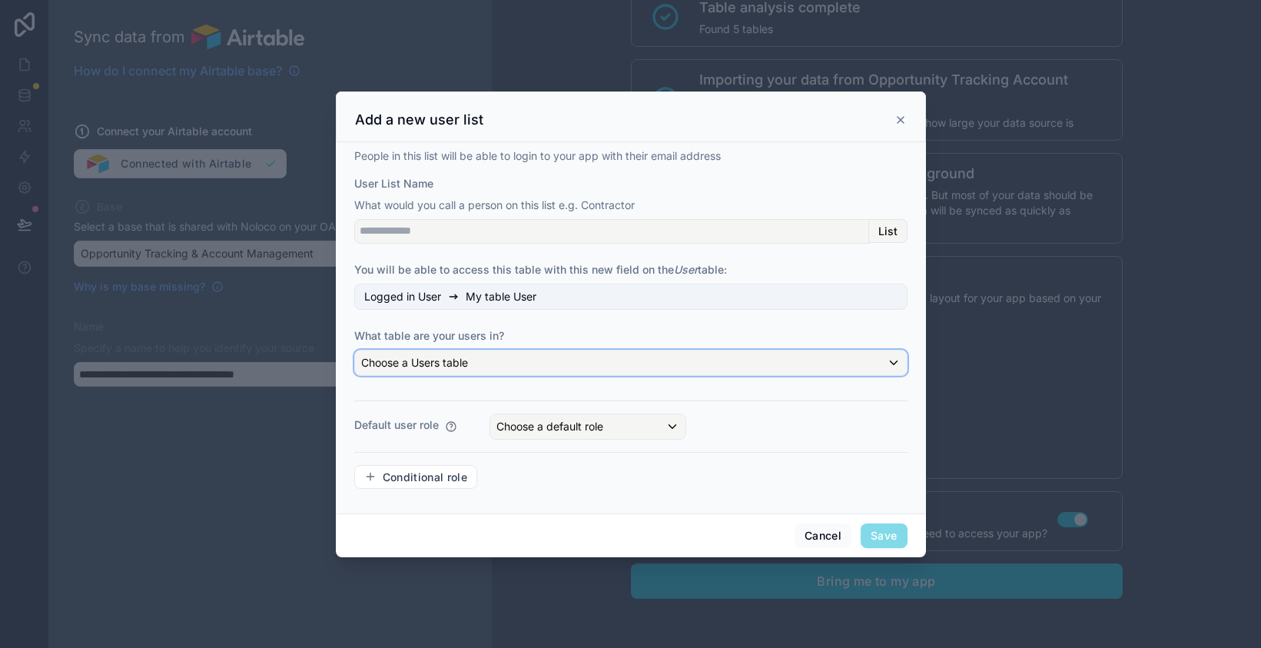
click at [765, 365] on div "Choose a Users table" at bounding box center [631, 362] width 552 height 25
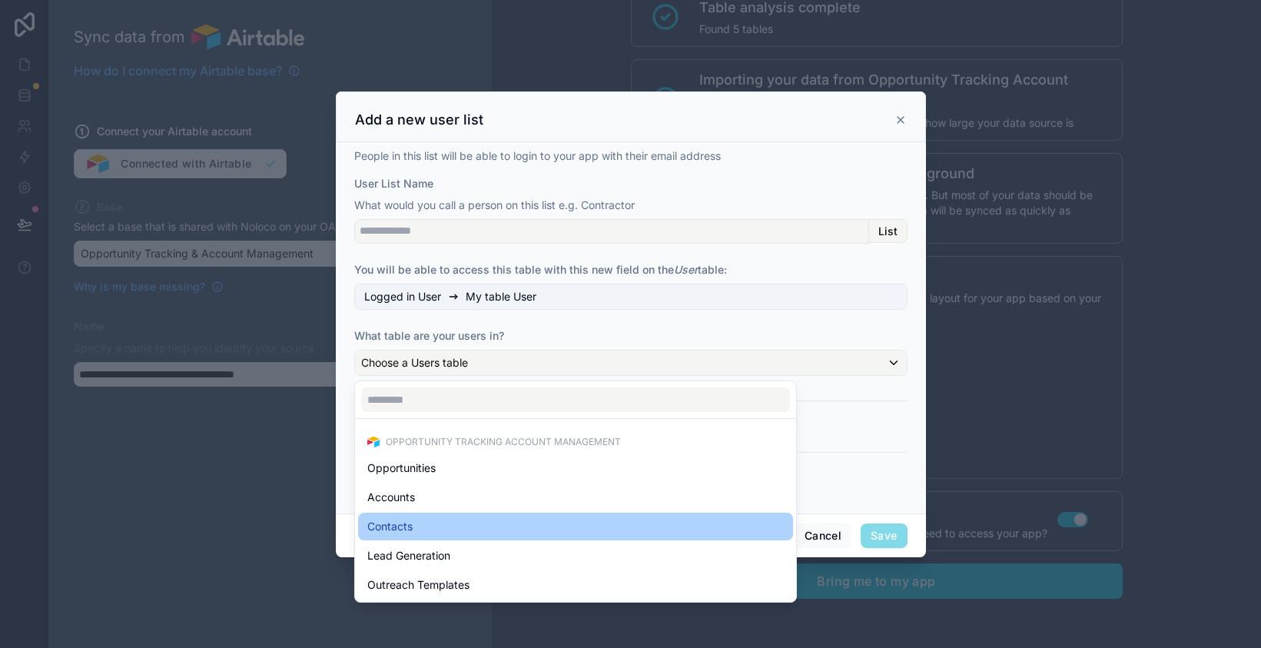
click at [717, 521] on div "Contacts" at bounding box center [575, 526] width 417 height 18
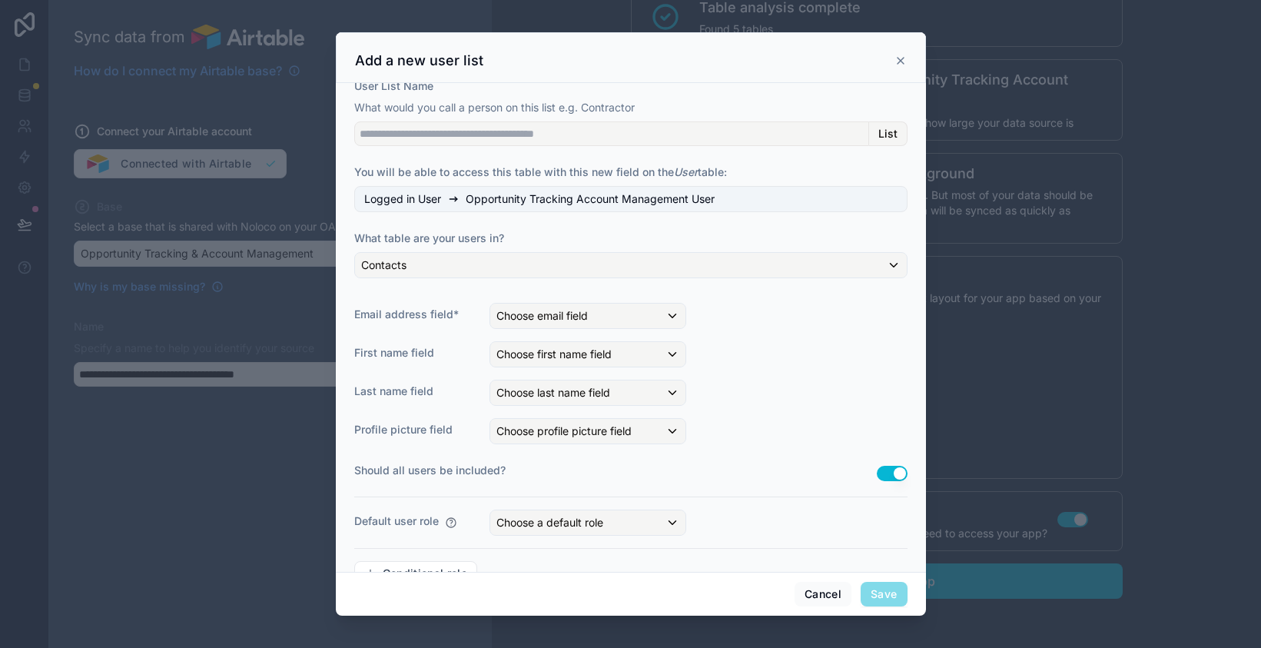
scroll to position [68, 0]
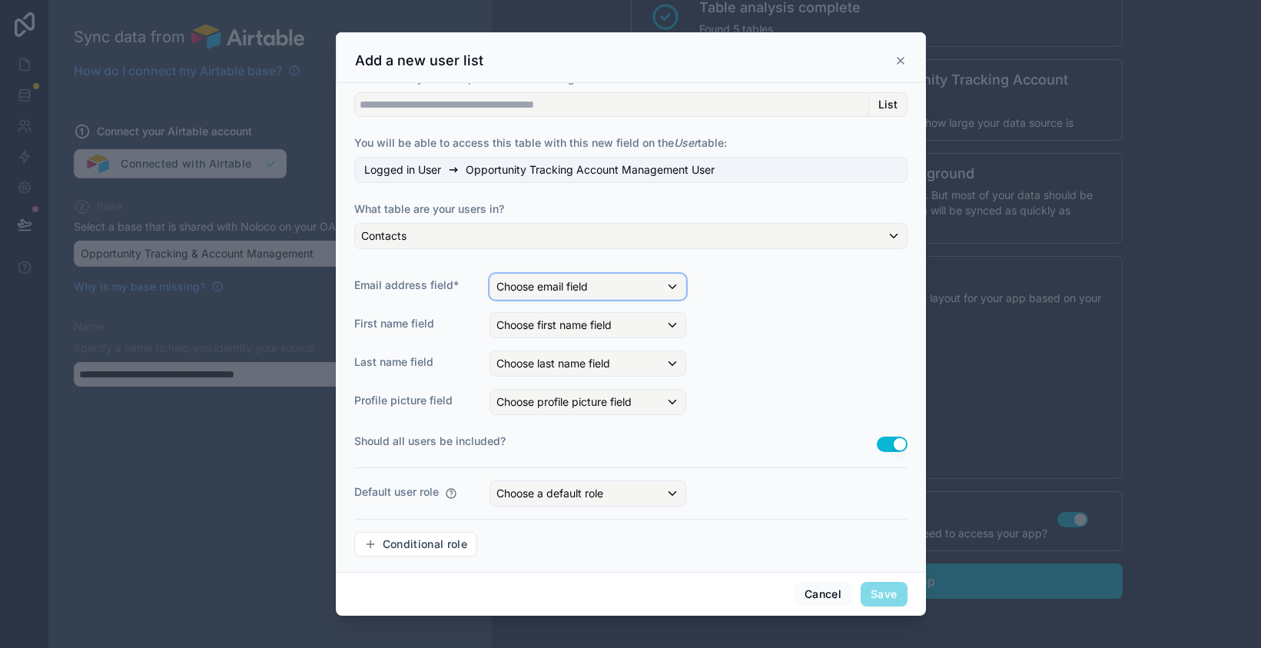
click at [661, 286] on div "Choose email field" at bounding box center [587, 286] width 195 height 25
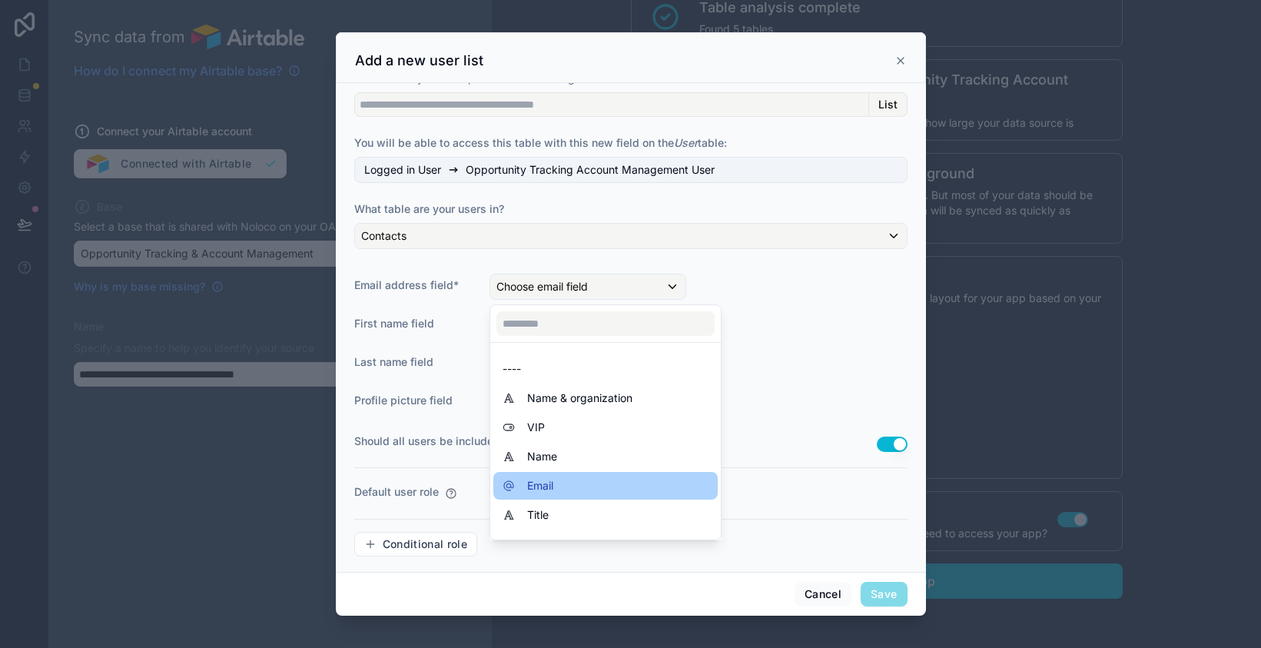
click at [623, 479] on div "Email" at bounding box center [606, 485] width 206 height 18
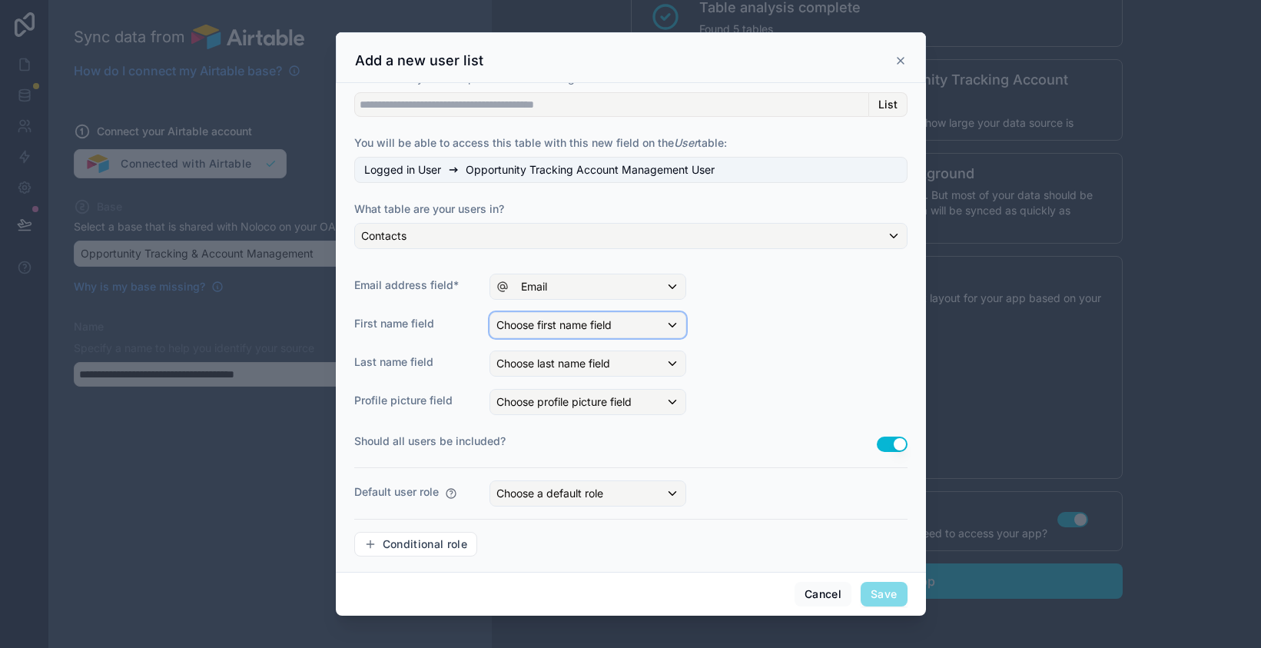
click at [612, 324] on span "Choose first name field" at bounding box center [553, 324] width 115 height 13
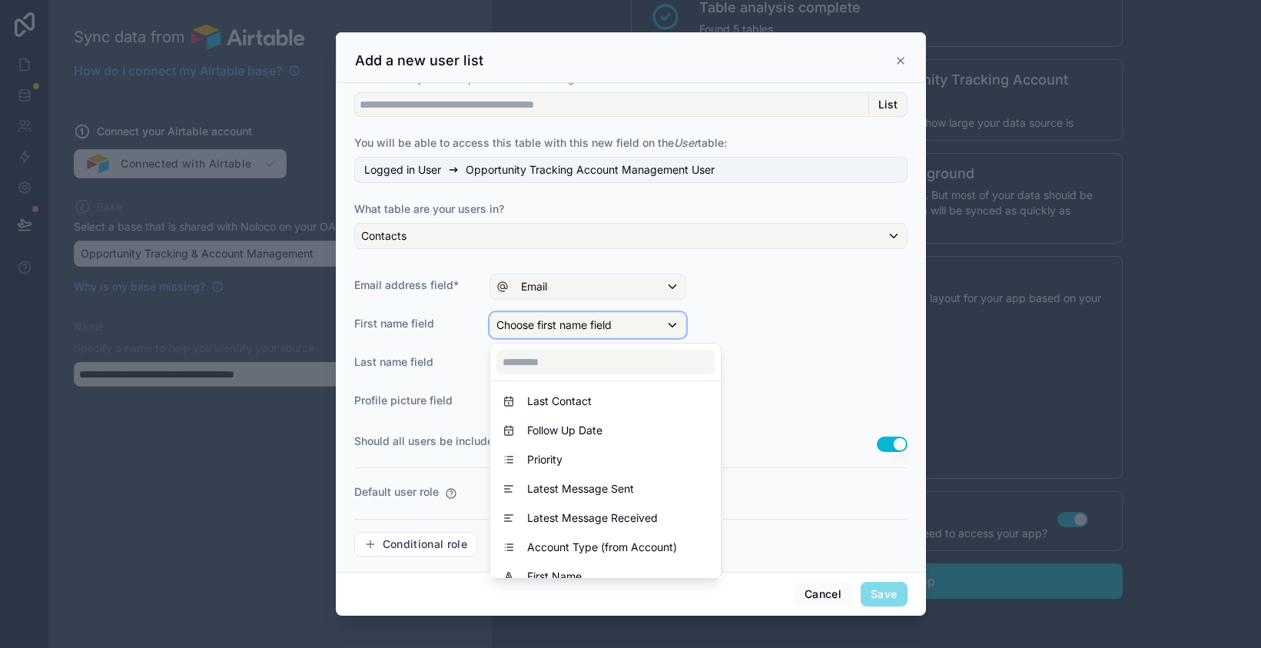
scroll to position [343, 0]
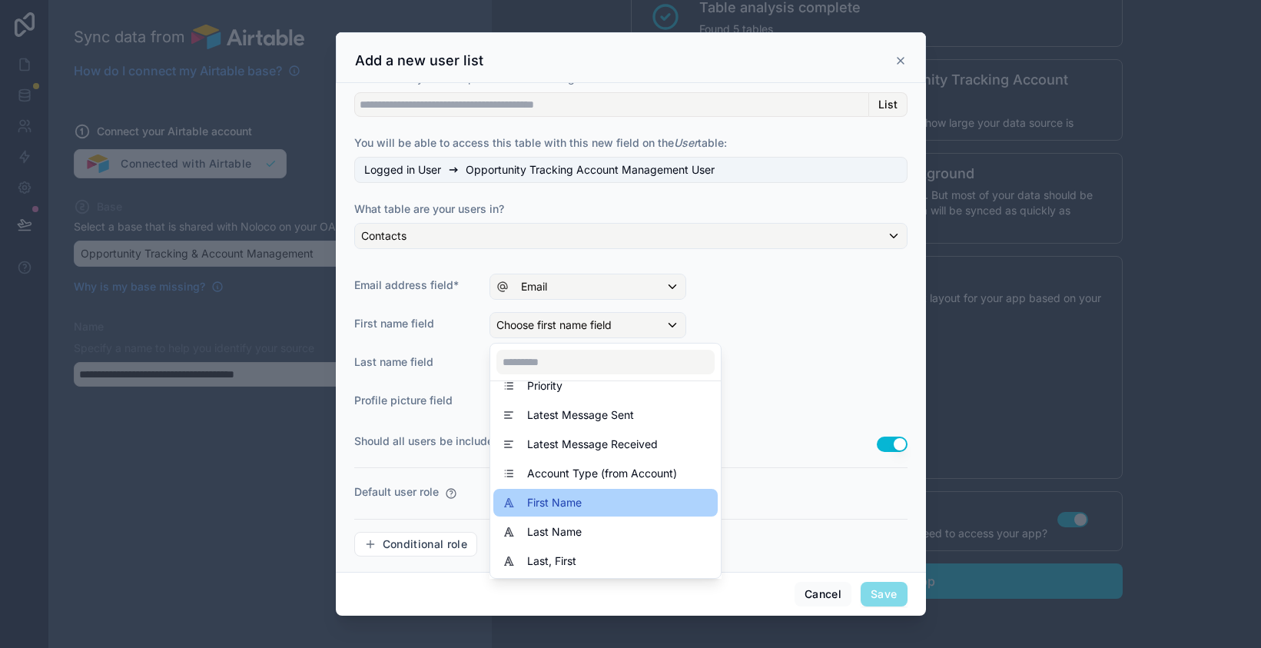
click at [592, 499] on div "First Name" at bounding box center [606, 502] width 206 height 18
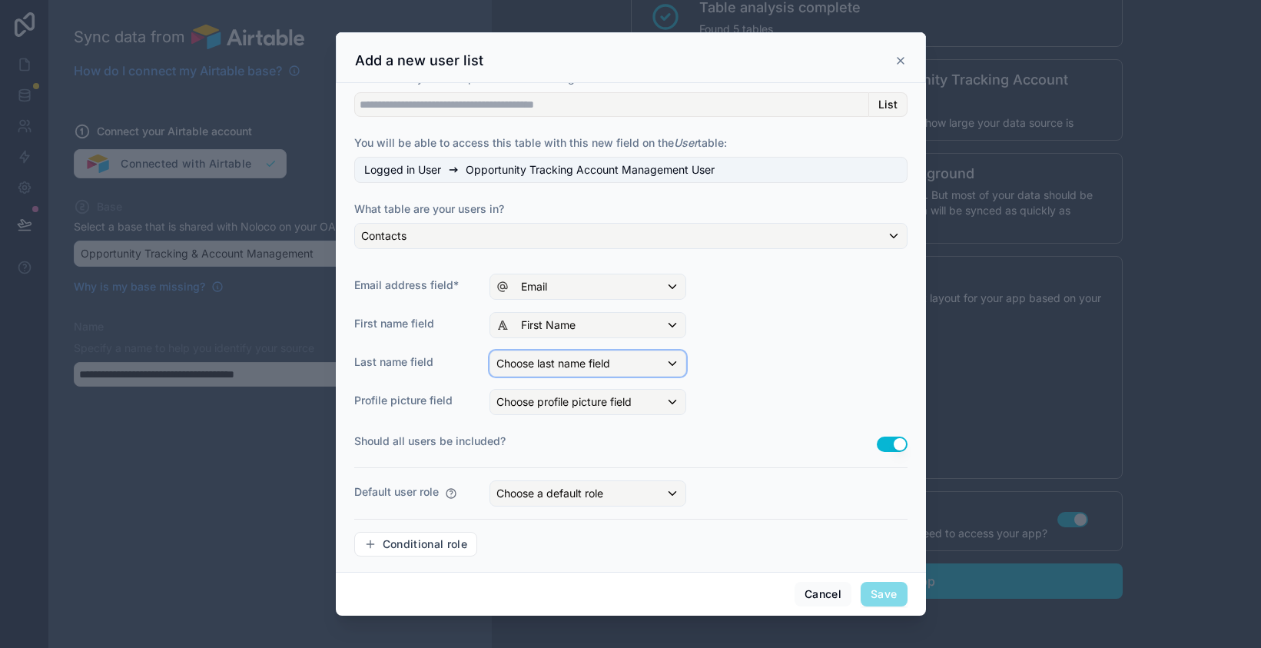
click at [604, 356] on span "Choose last name field" at bounding box center [553, 363] width 114 height 15
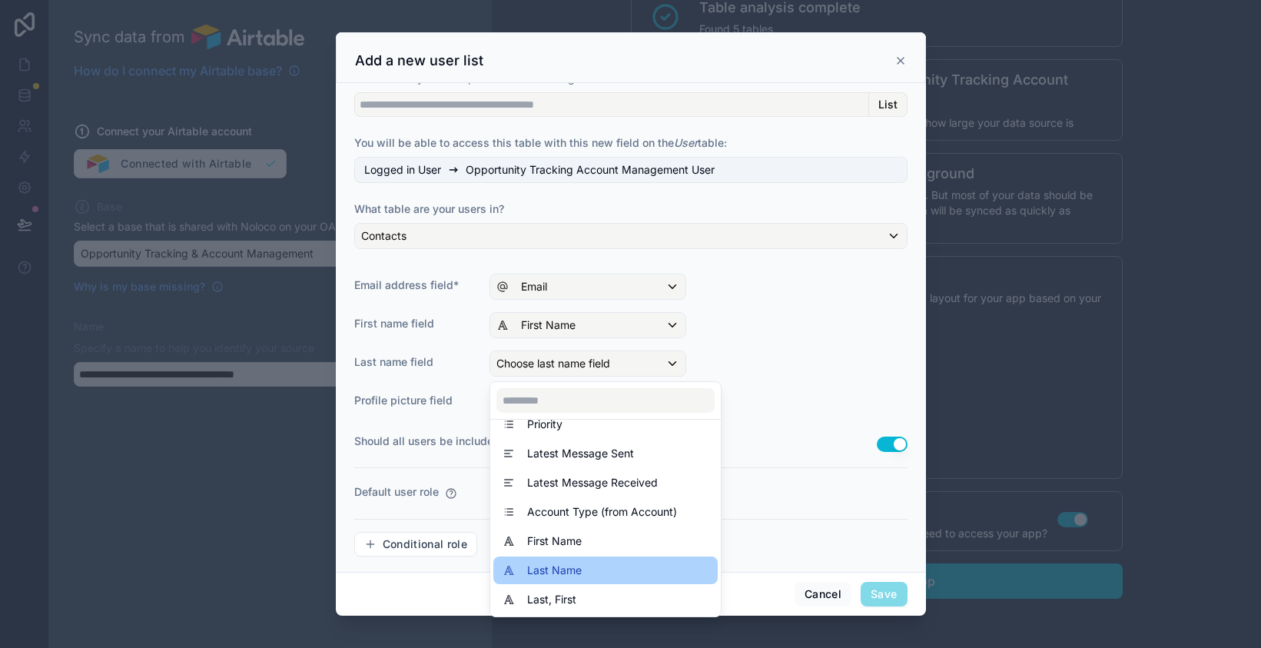
click at [586, 572] on div "Last Name" at bounding box center [606, 570] width 206 height 18
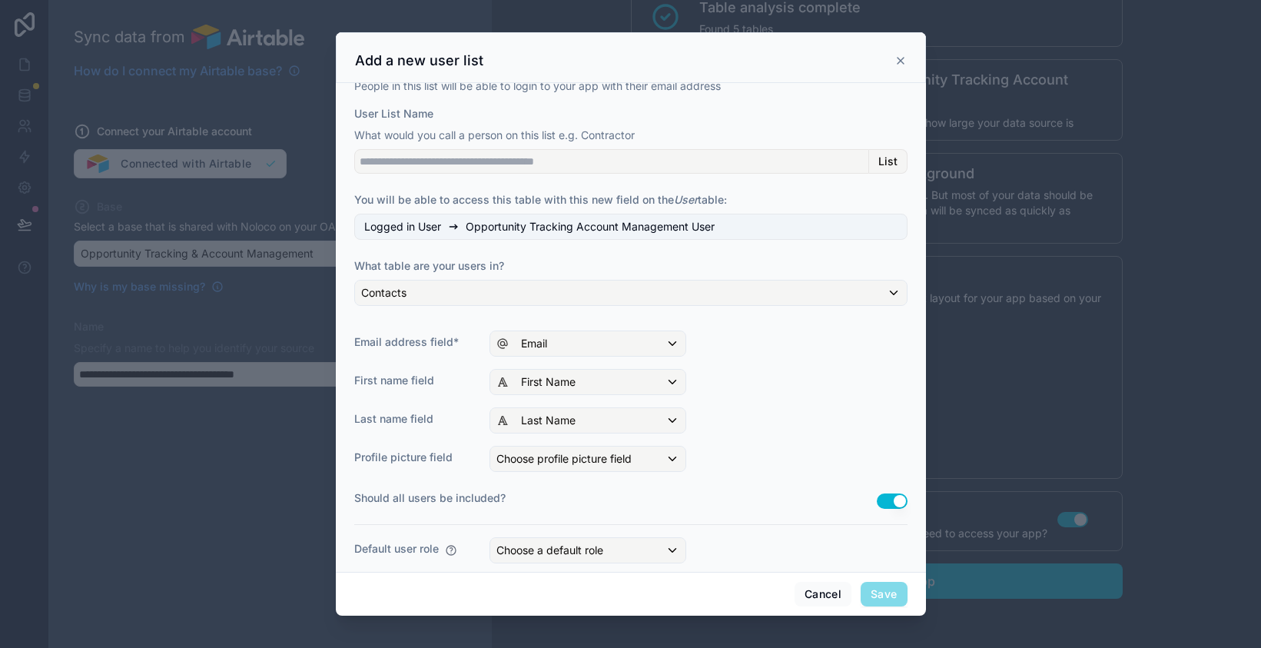
scroll to position [0, 0]
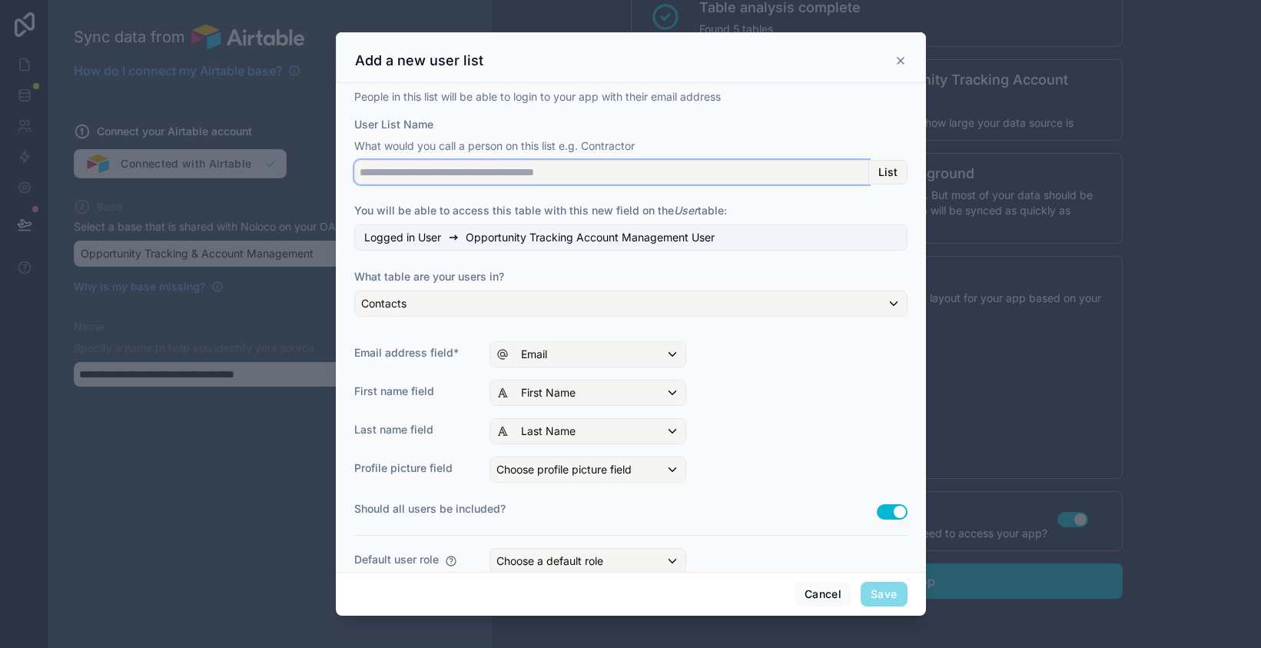
click at [629, 169] on input "User List Name" at bounding box center [611, 172] width 515 height 25
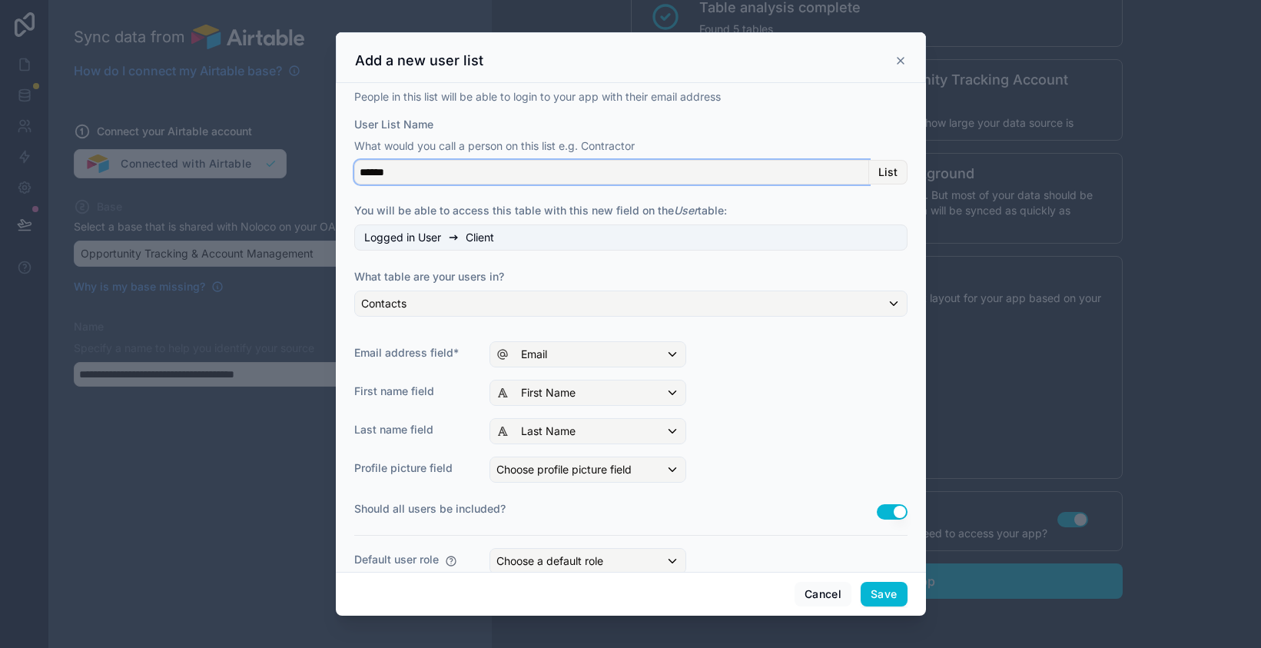
type input "******"
click at [738, 259] on div "People in this list will be able to login to your app with their email address …" at bounding box center [630, 362] width 553 height 547
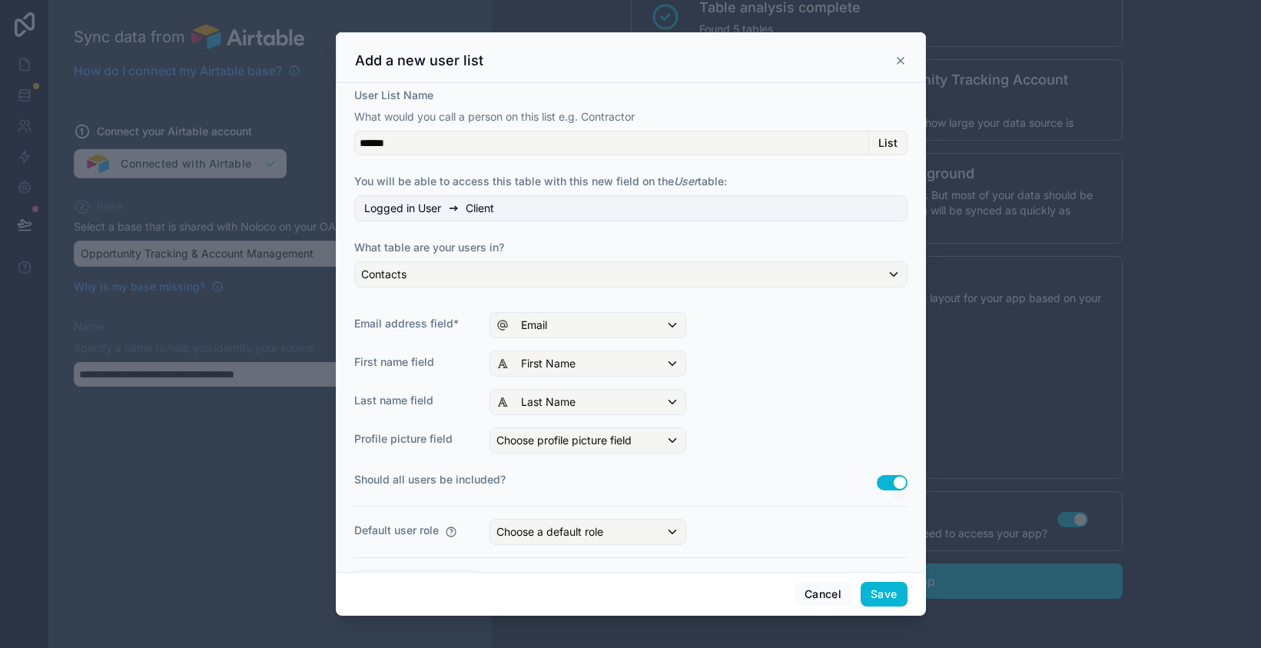
scroll to position [77, 0]
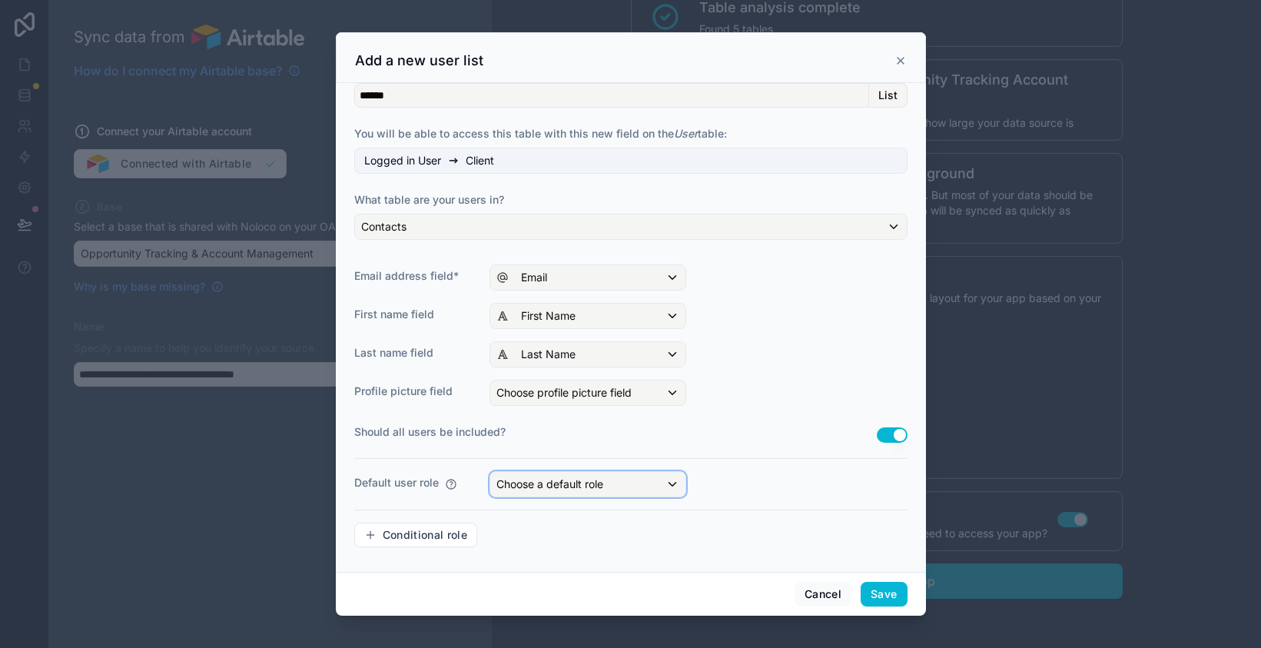
click at [662, 489] on div "Choose a default role" at bounding box center [587, 484] width 195 height 25
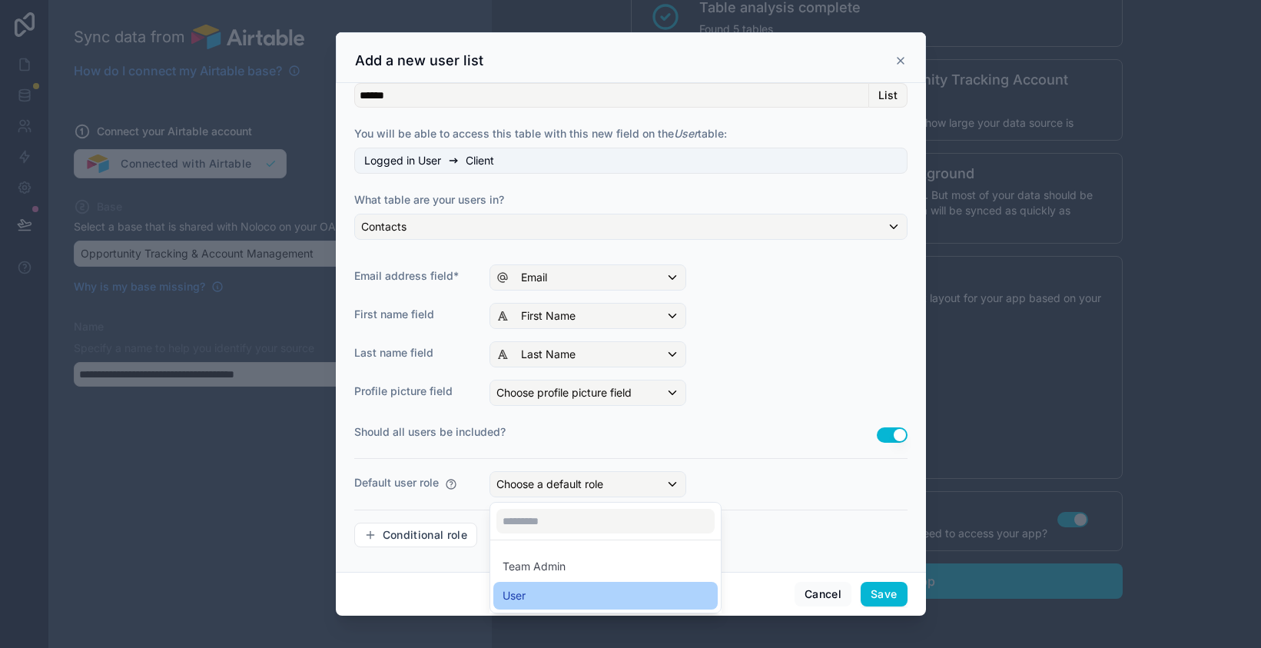
click at [715, 594] on div "User" at bounding box center [605, 596] width 224 height 28
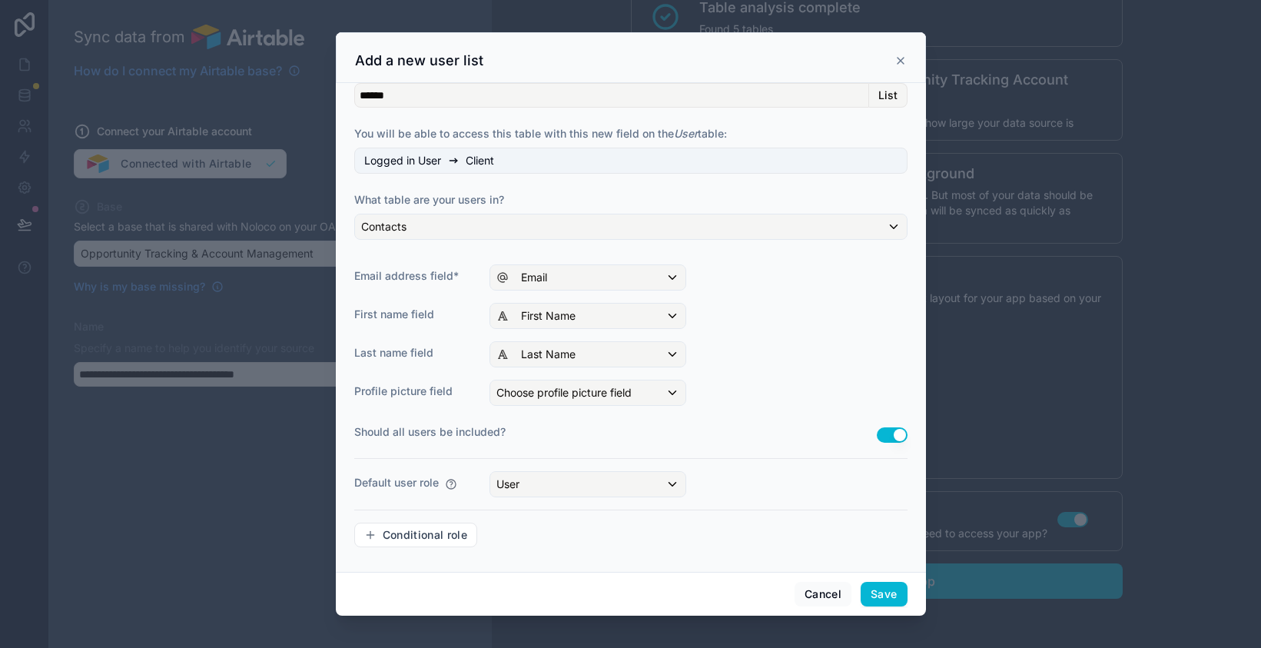
click at [824, 544] on div "Conditional role" at bounding box center [630, 535] width 553 height 25
click at [887, 591] on button "Save" at bounding box center [884, 594] width 46 height 25
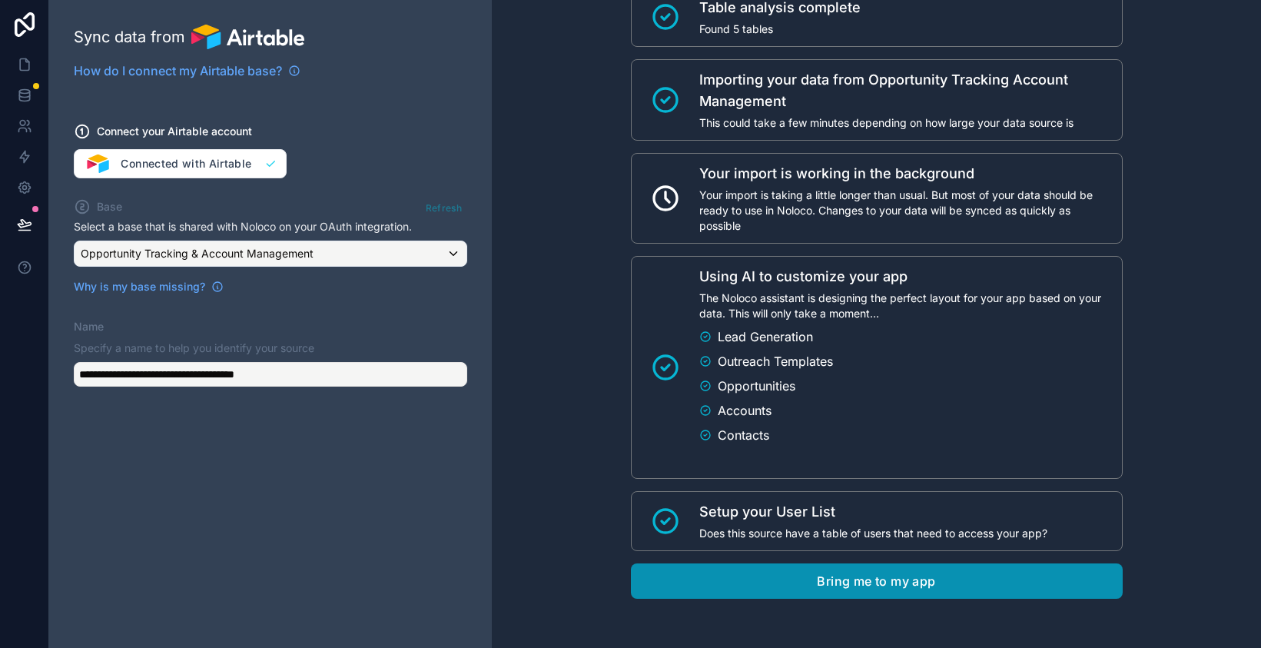
scroll to position [113, 0]
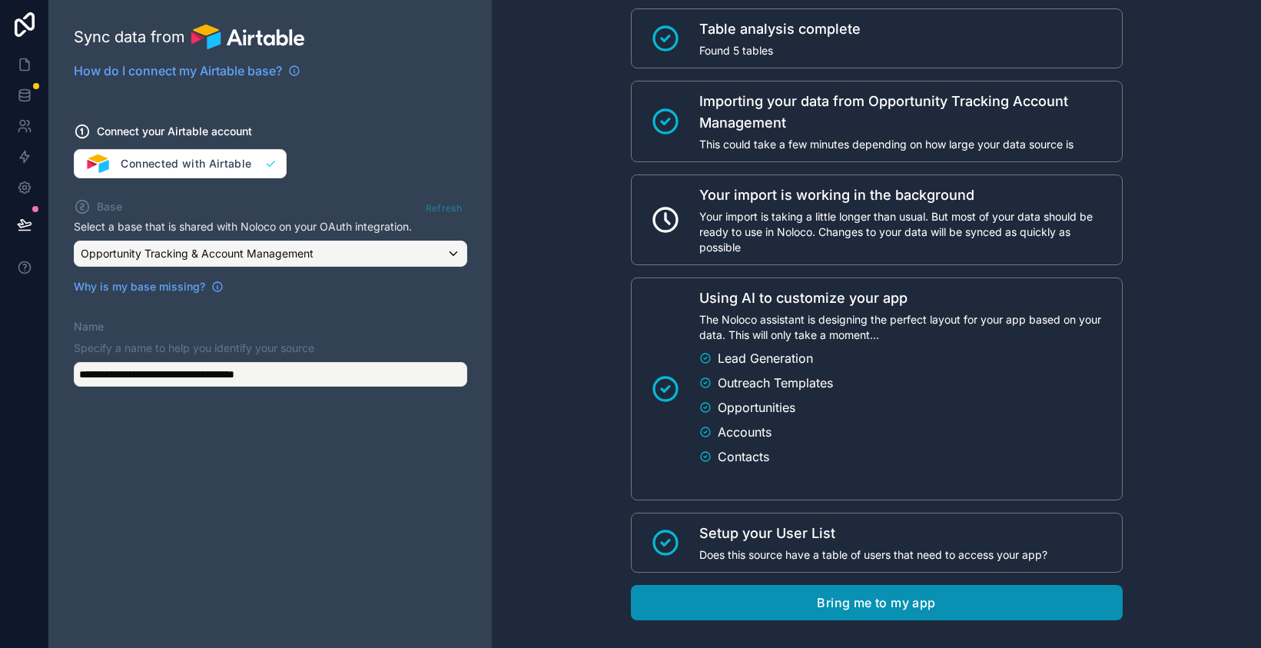
click at [895, 601] on button "Bring me to my app" at bounding box center [877, 602] width 492 height 35
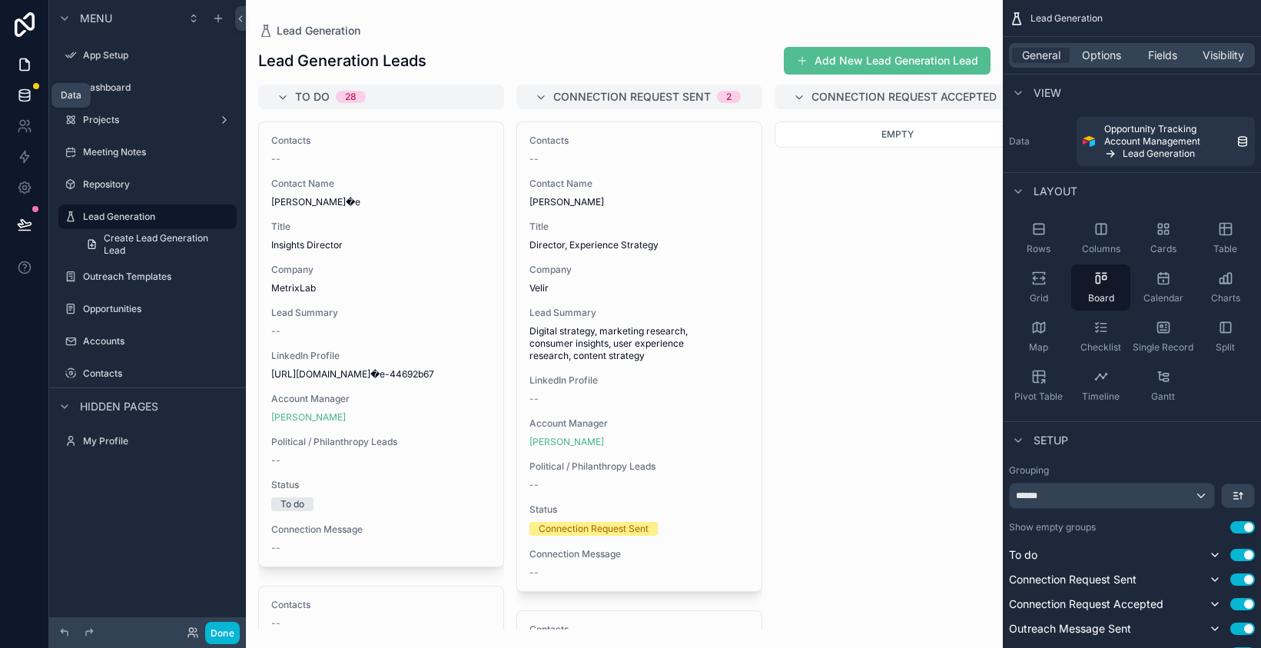
click at [24, 98] on icon at bounding box center [24, 95] width 15 height 15
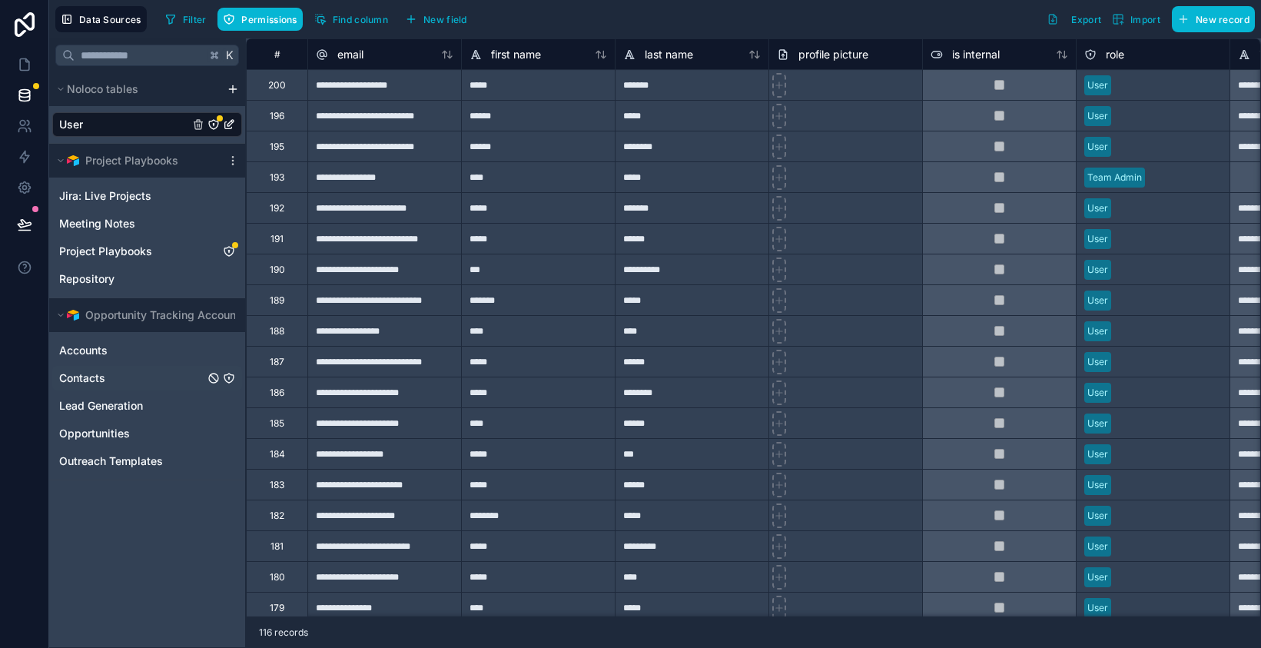
click at [92, 384] on span "Contacts" at bounding box center [82, 377] width 46 height 15
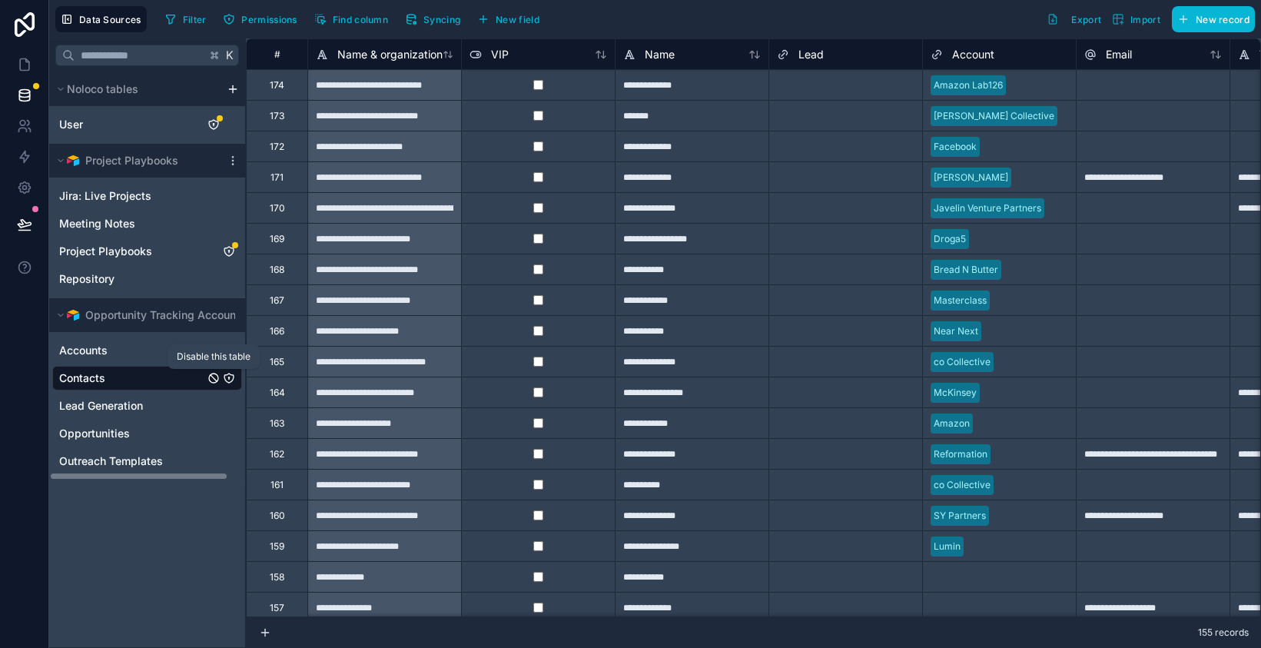
click at [212, 379] on icon "Contacts" at bounding box center [214, 378] width 12 height 12
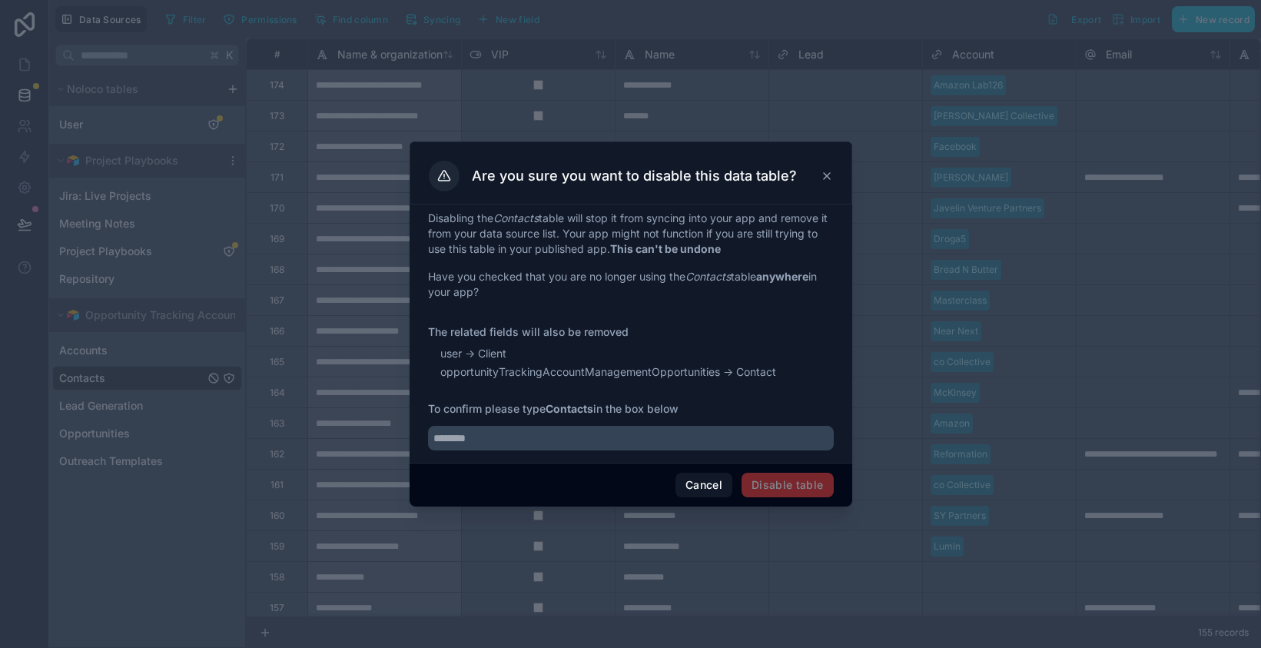
click at [171, 522] on div at bounding box center [630, 324] width 1261 height 648
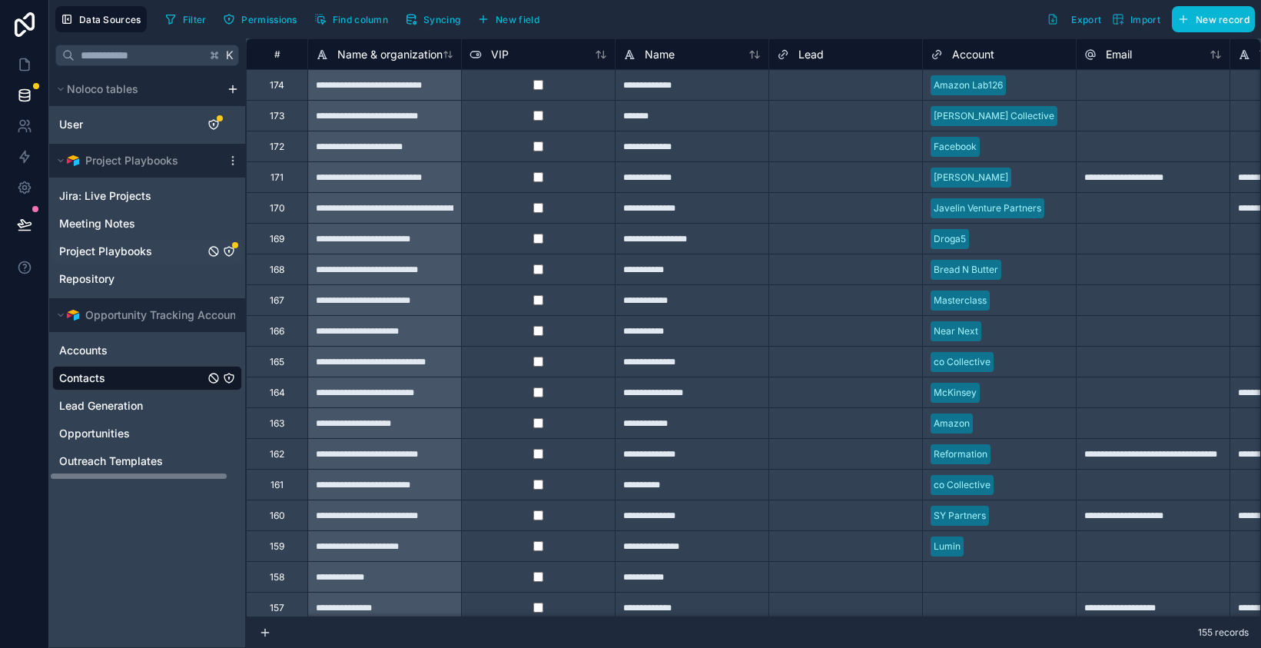
click at [227, 251] on icon "Project Playbooks" at bounding box center [229, 251] width 12 height 12
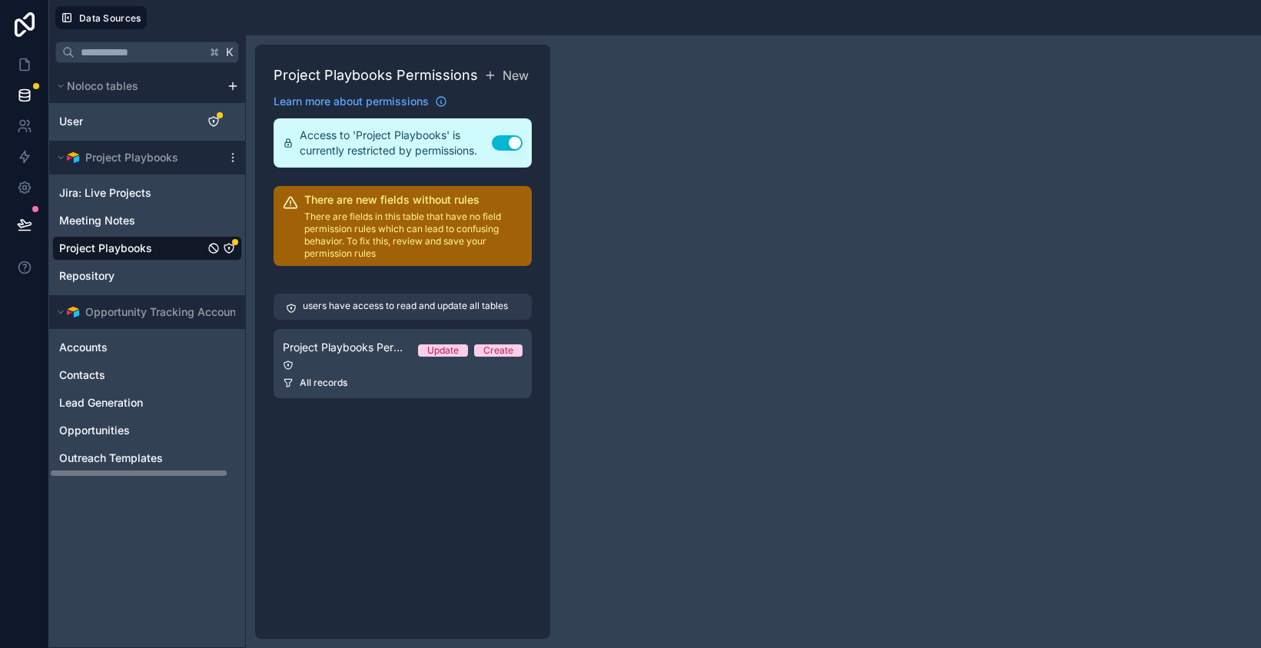
click at [98, 251] on span "Project Playbooks" at bounding box center [105, 248] width 93 height 15
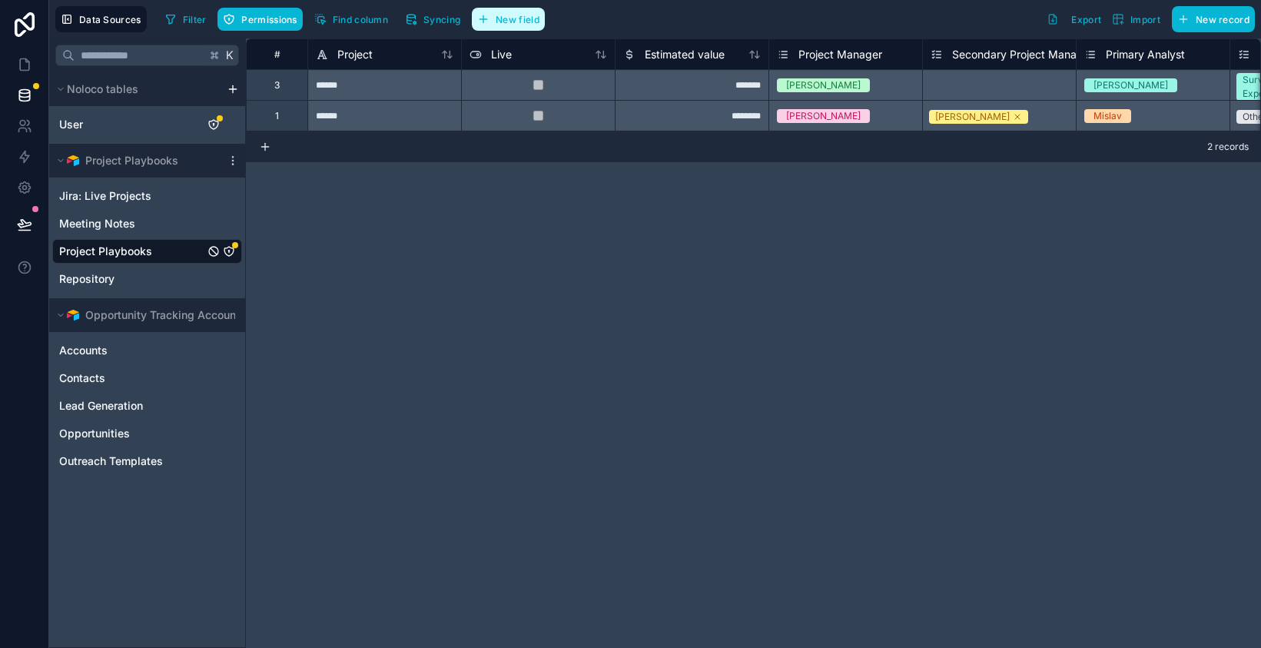
click at [527, 25] on button "New field" at bounding box center [508, 19] width 73 height 23
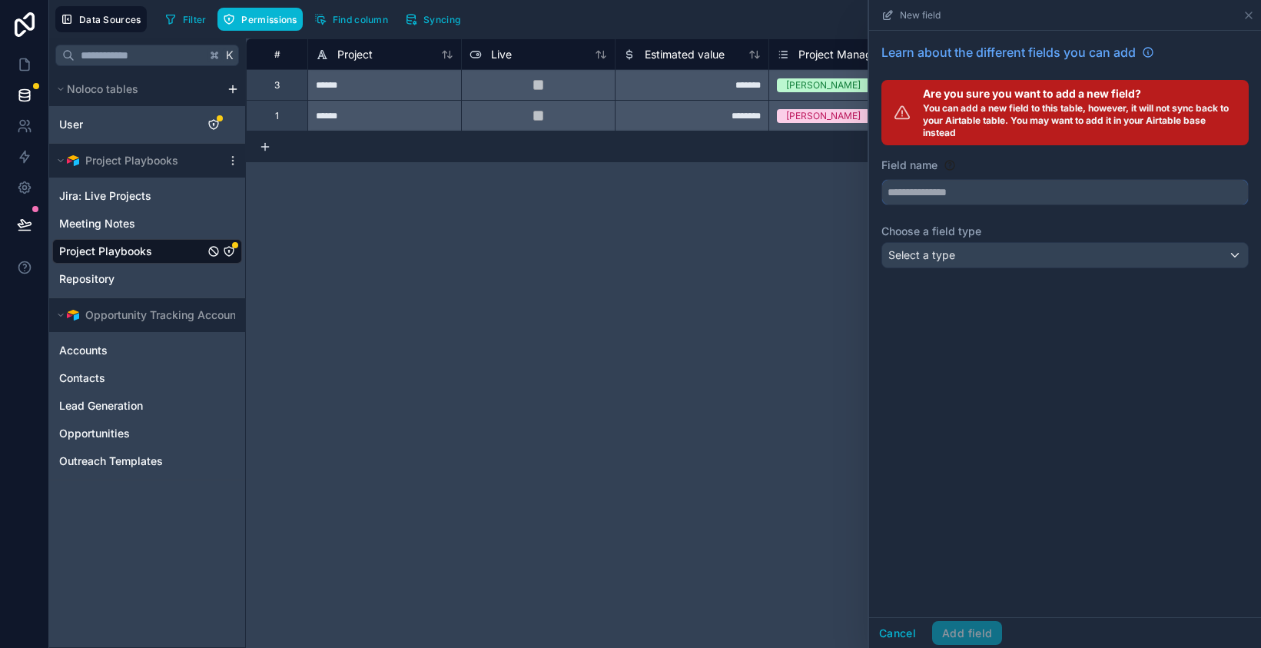
click at [1031, 196] on input "text" at bounding box center [1065, 192] width 366 height 25
click at [882, 179] on button "**********" at bounding box center [1065, 192] width 367 height 26
type input "**********"
click at [1048, 258] on div "Select a type" at bounding box center [1065, 255] width 366 height 25
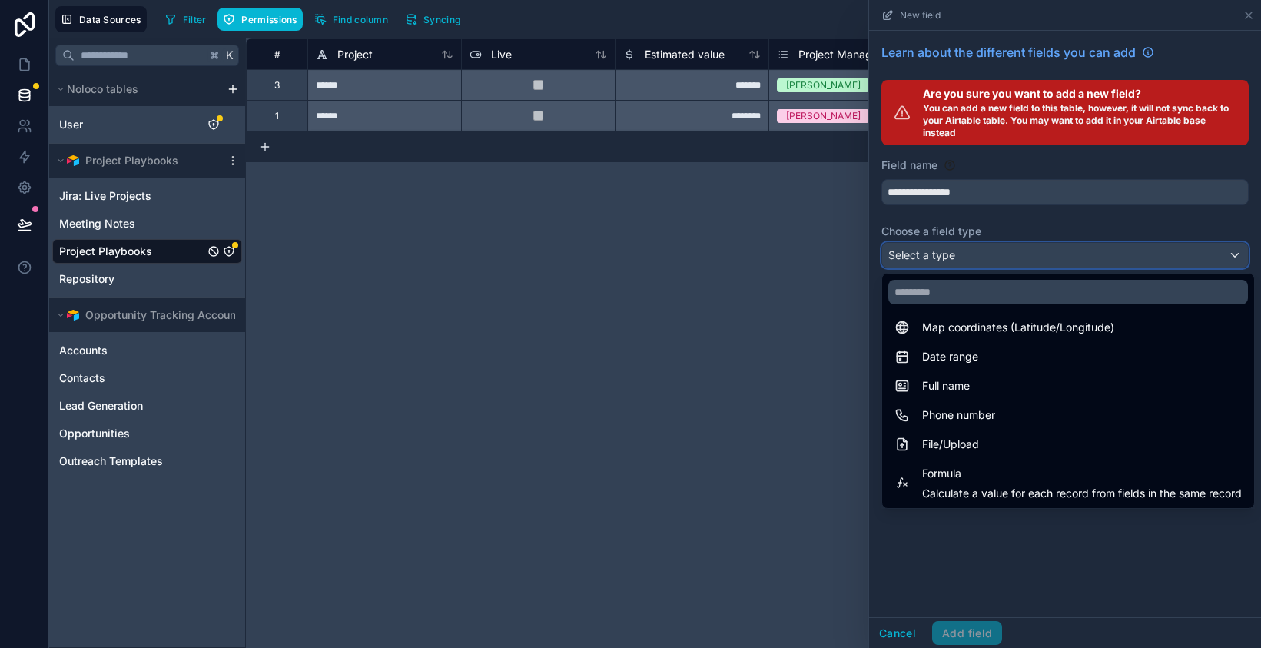
scroll to position [398, 0]
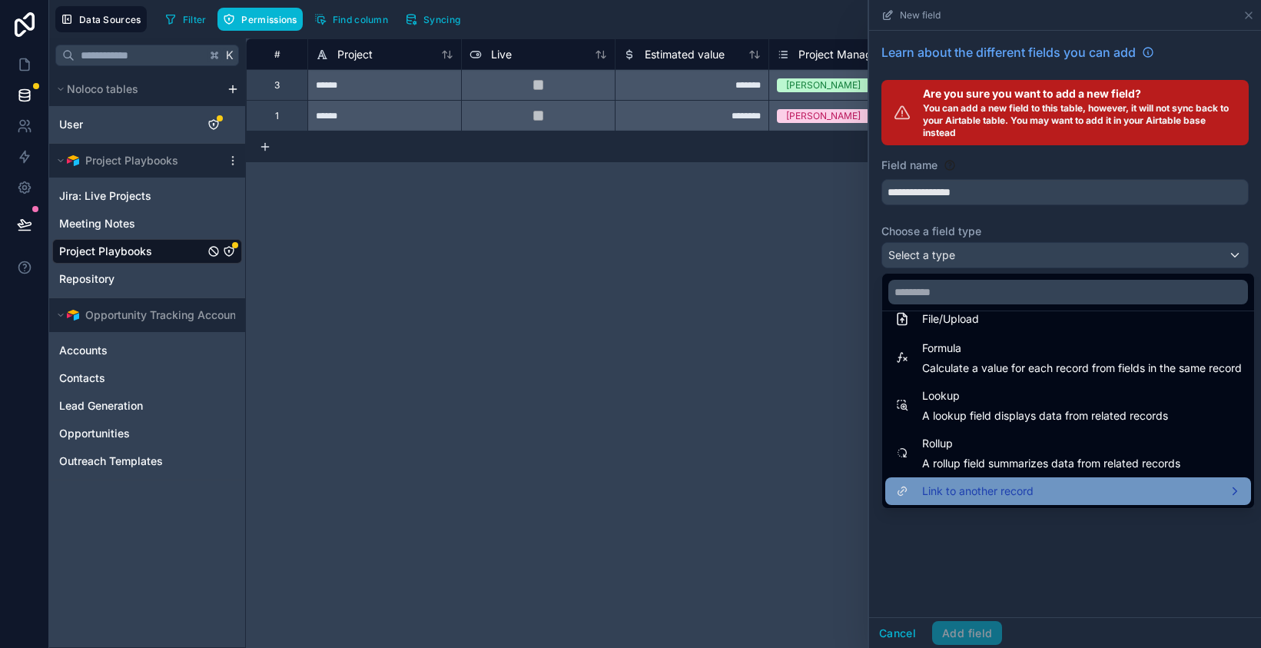
click at [1078, 486] on div "Link to another record" at bounding box center [1068, 491] width 347 height 18
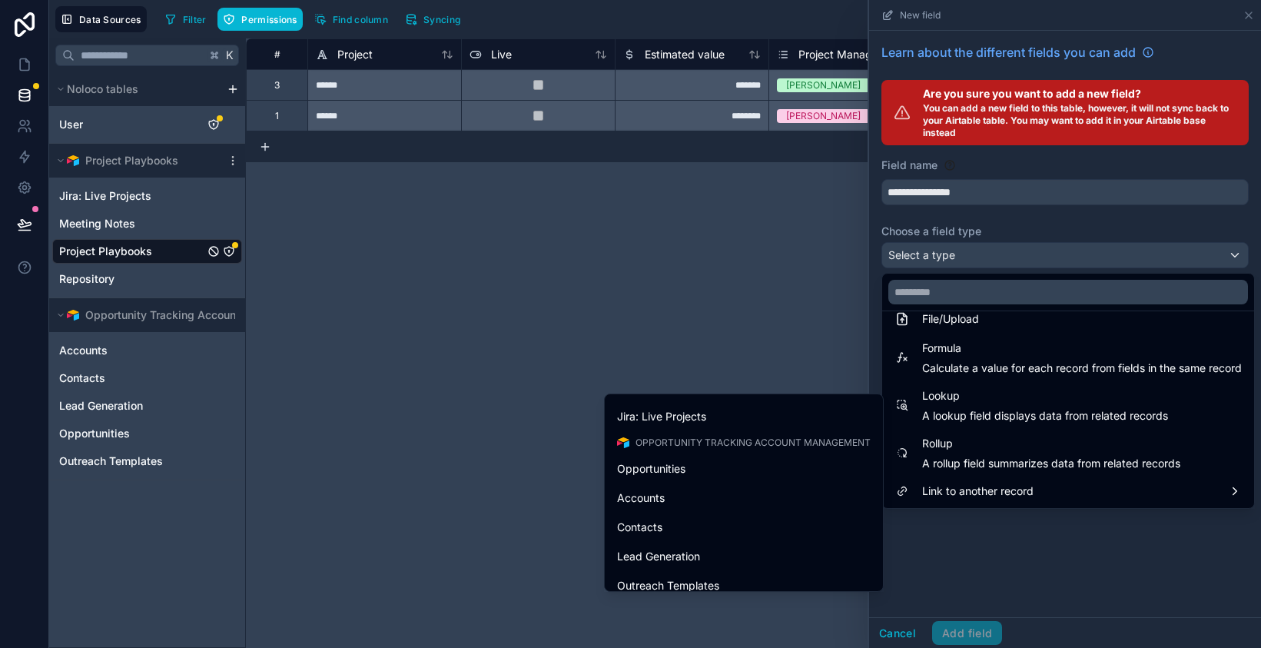
scroll to position [169, 0]
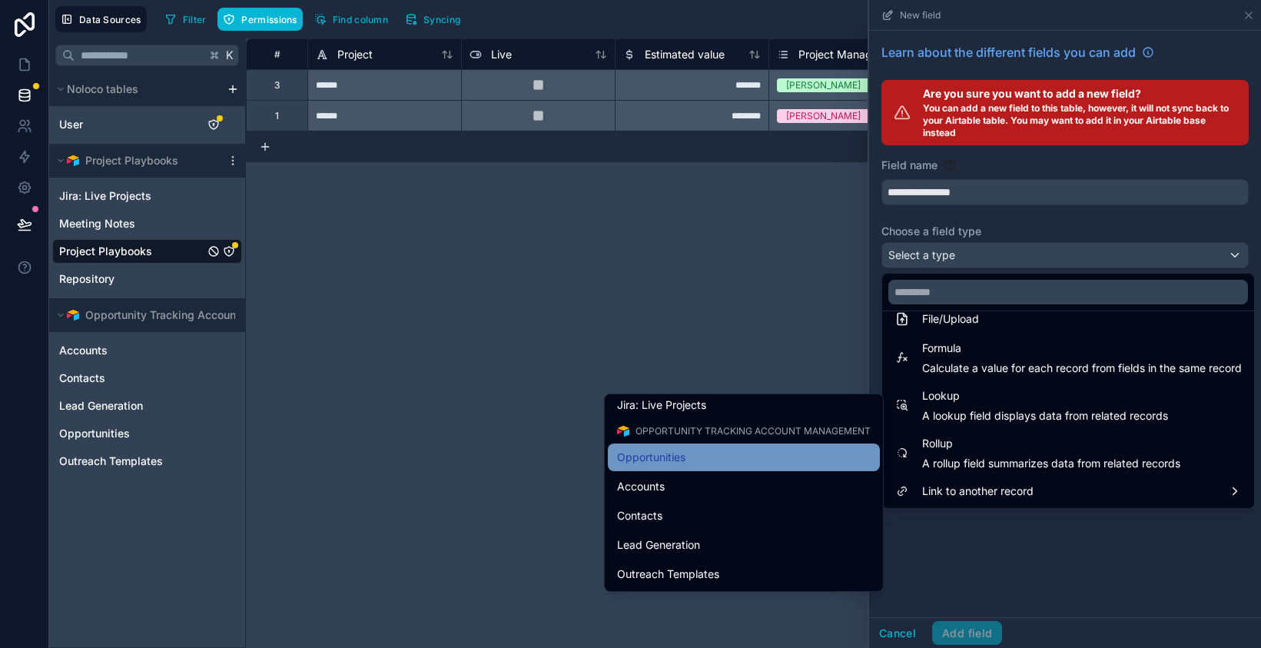
click at [779, 451] on div "Opportunities" at bounding box center [744, 457] width 254 height 18
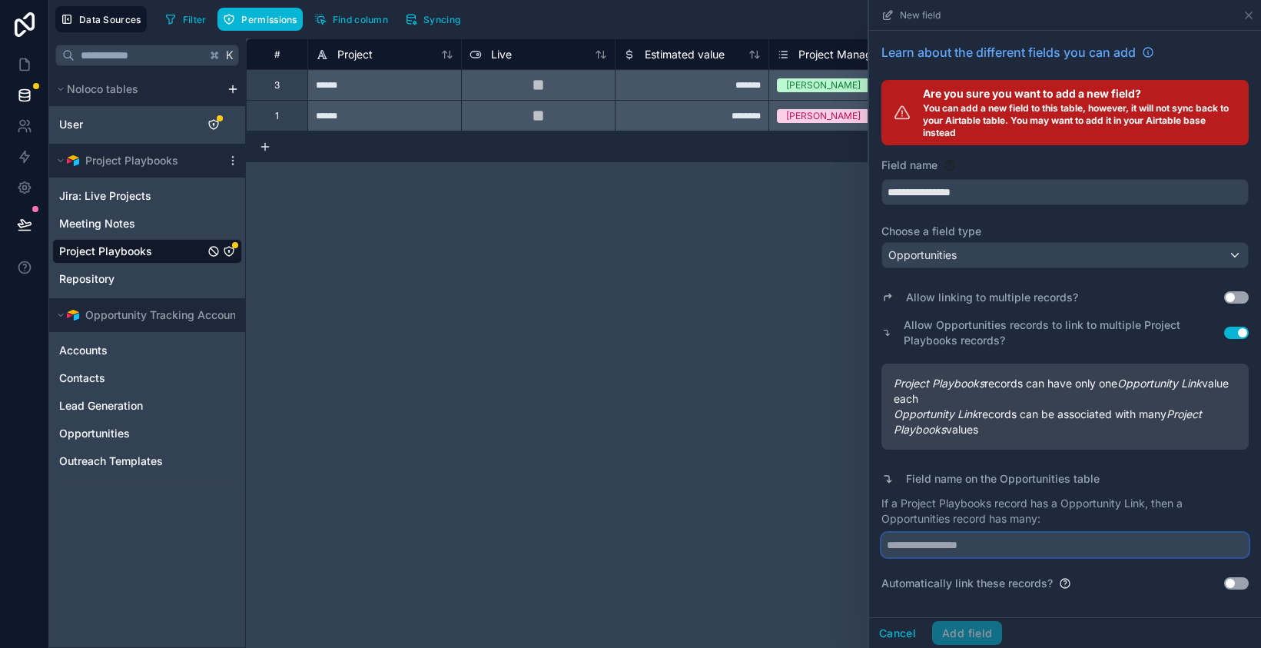
click at [1022, 544] on input "text" at bounding box center [1065, 545] width 367 height 25
type input "*********"
click at [1107, 493] on div "Allow linking to multiple records? Use setting Allow Opportunities records to l…" at bounding box center [1065, 432] width 367 height 317
click at [1231, 585] on button "Use setting" at bounding box center [1236, 583] width 25 height 12
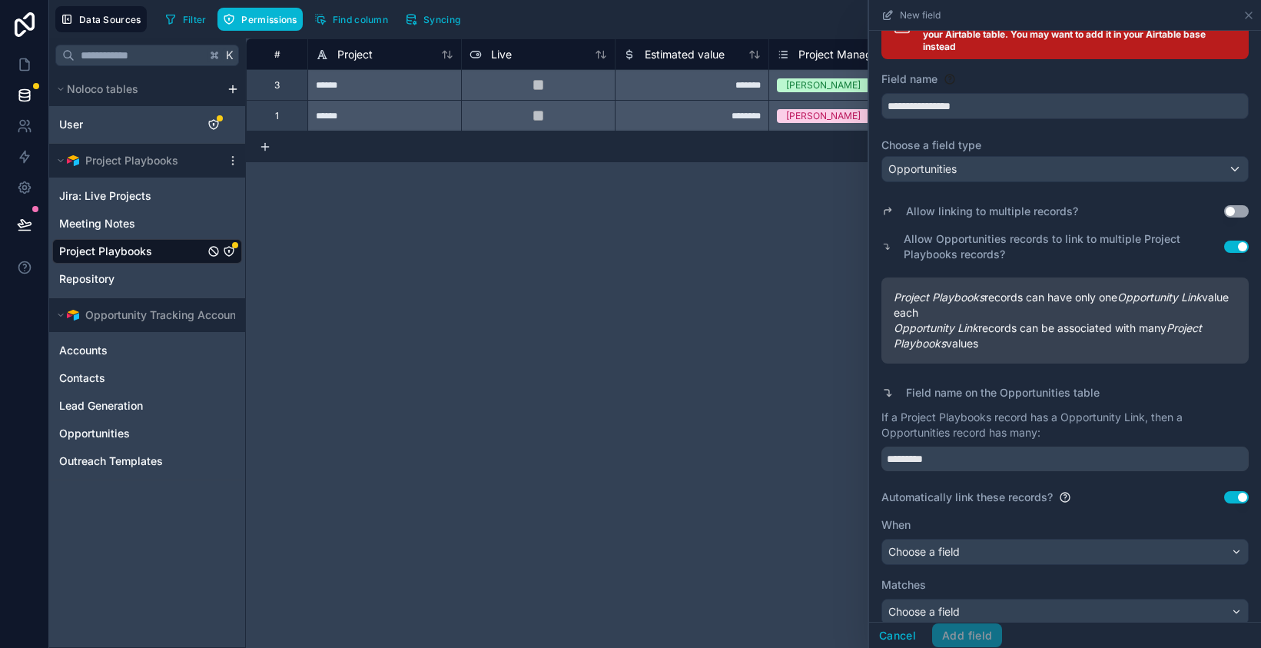
scroll to position [101, 0]
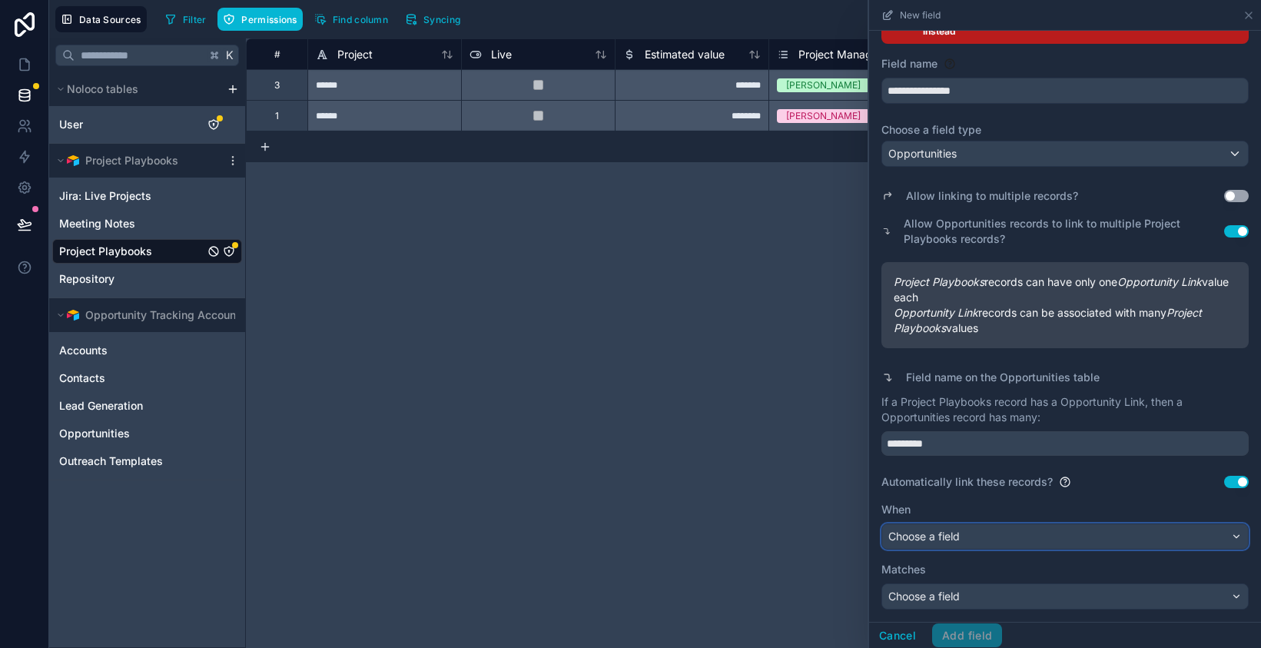
click at [1095, 534] on div "Choose a field" at bounding box center [1065, 536] width 366 height 25
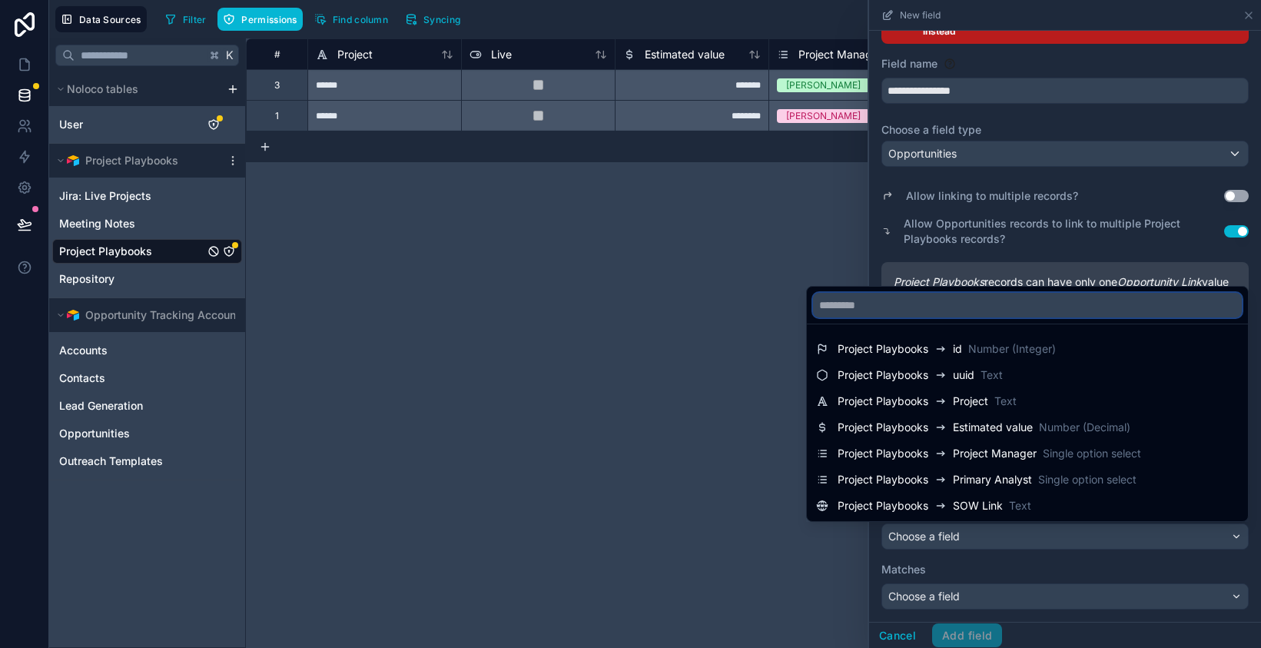
click at [958, 308] on input "text" at bounding box center [1027, 305] width 429 height 25
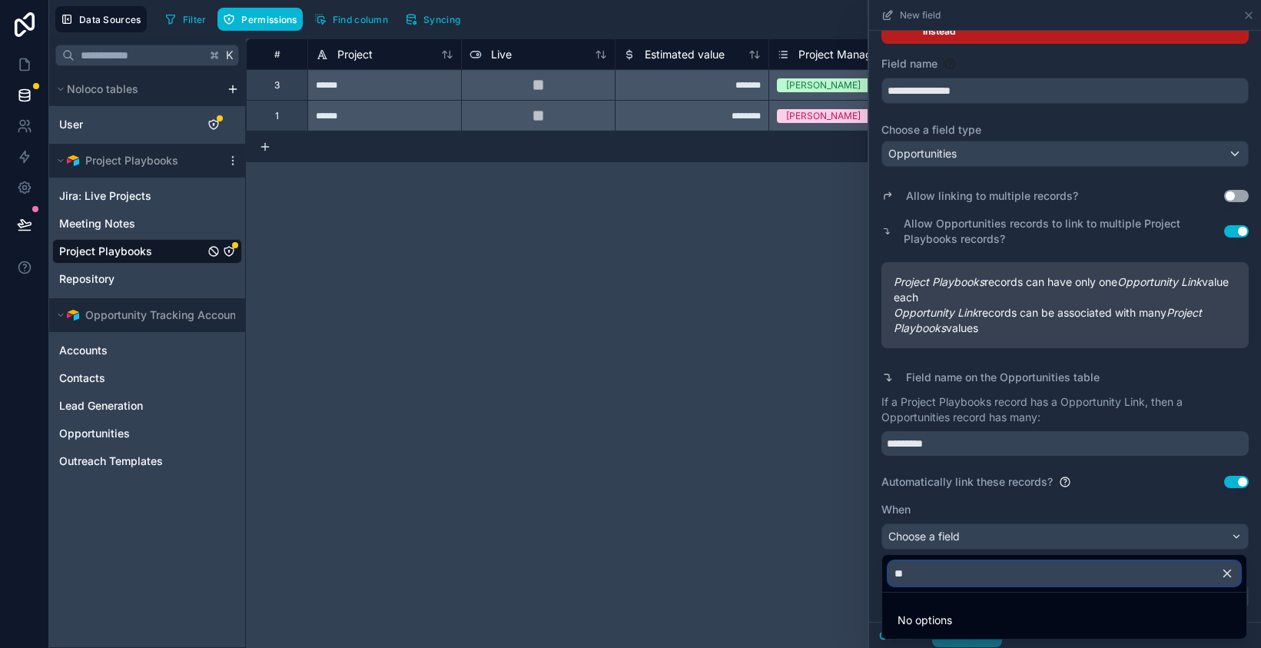
type input "*"
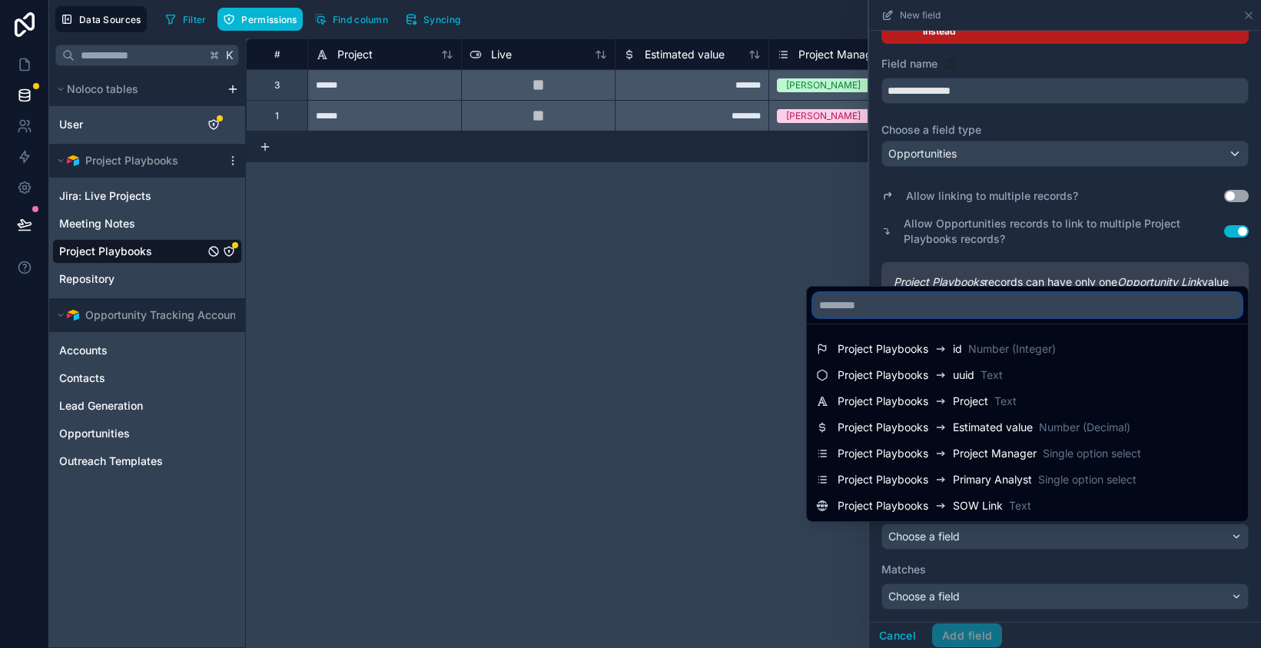
click at [878, 300] on input "text" at bounding box center [1027, 305] width 429 height 25
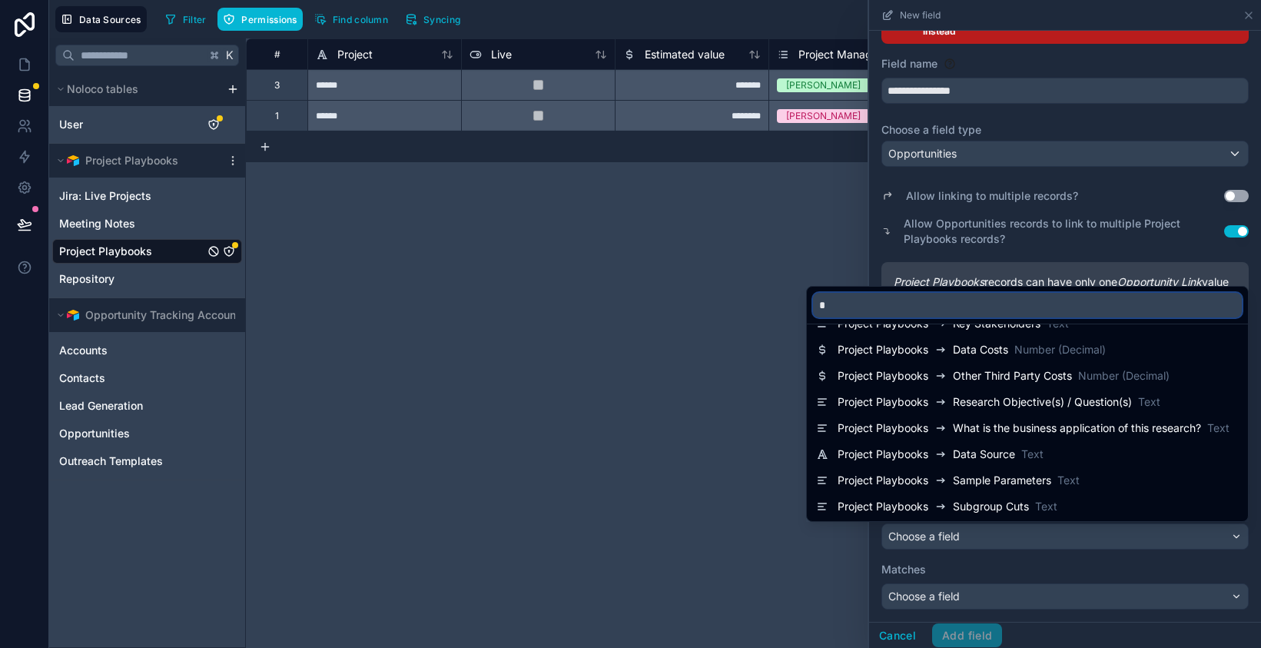
scroll to position [0, 0]
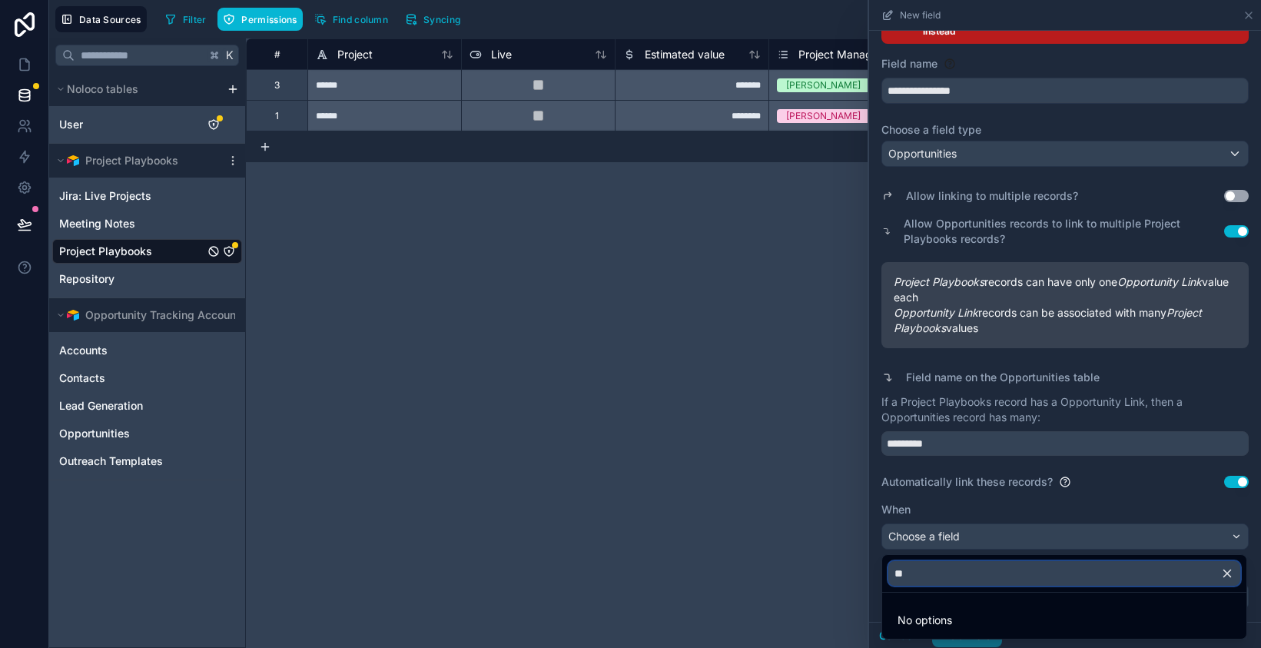
type input "*"
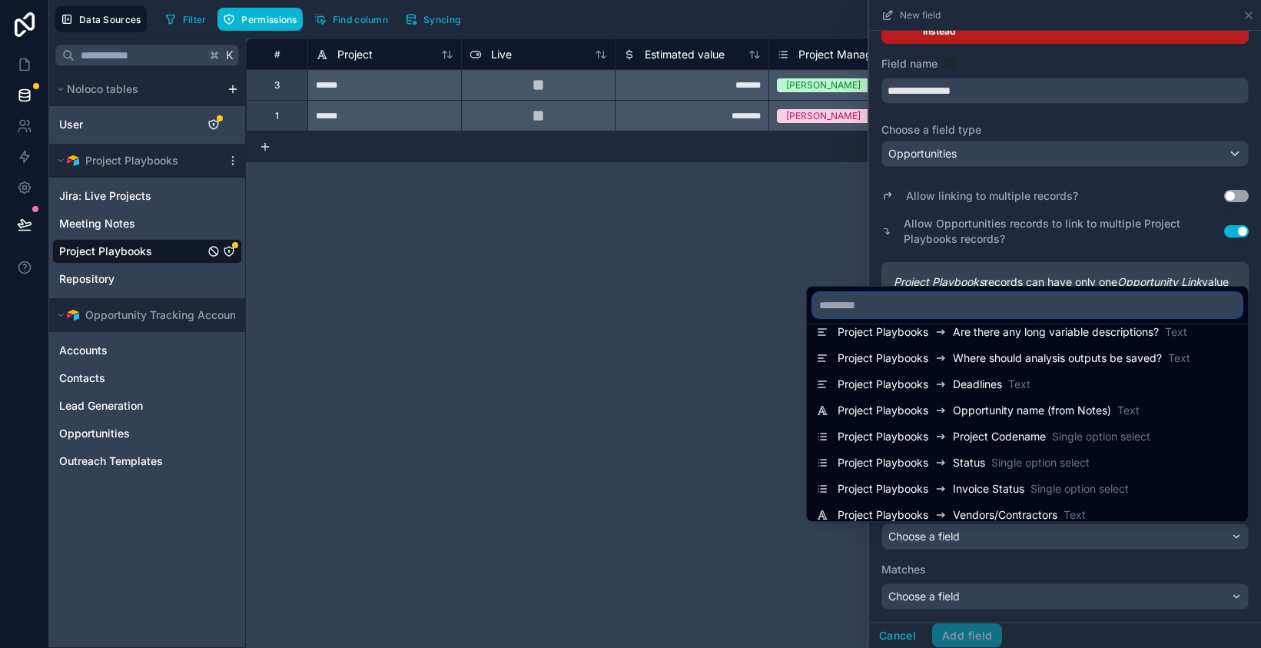
scroll to position [1117, 0]
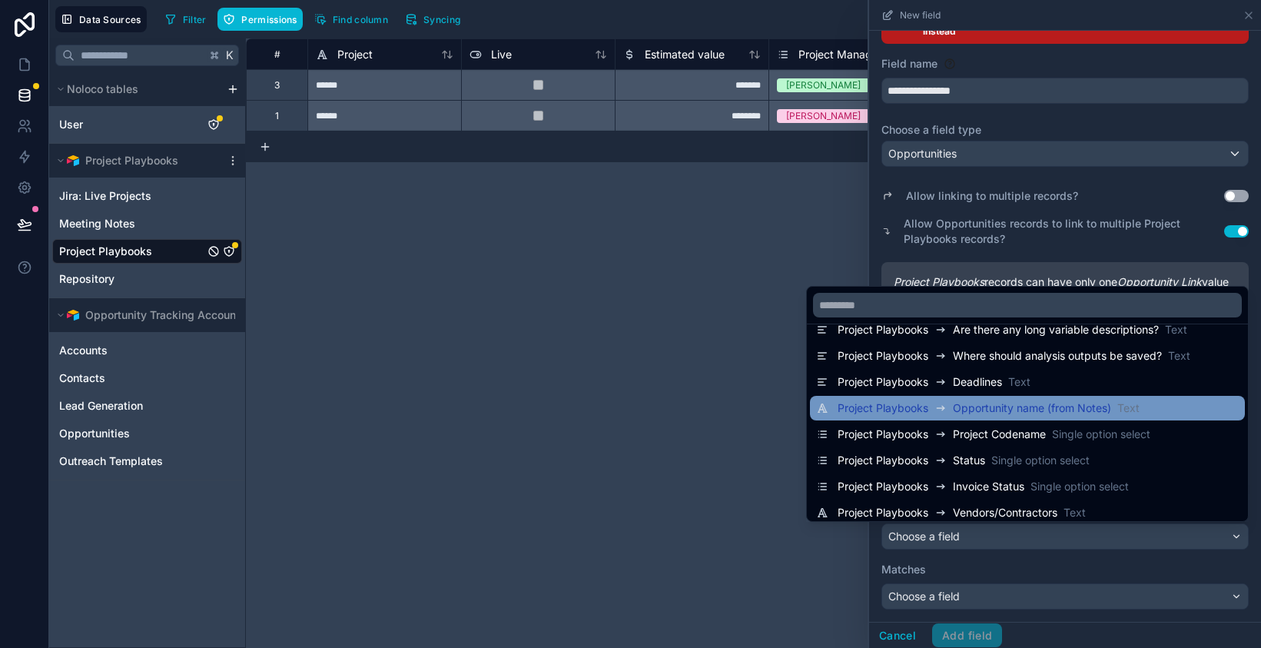
click at [1011, 406] on span "Opportunity name (from Notes)" at bounding box center [1032, 407] width 158 height 15
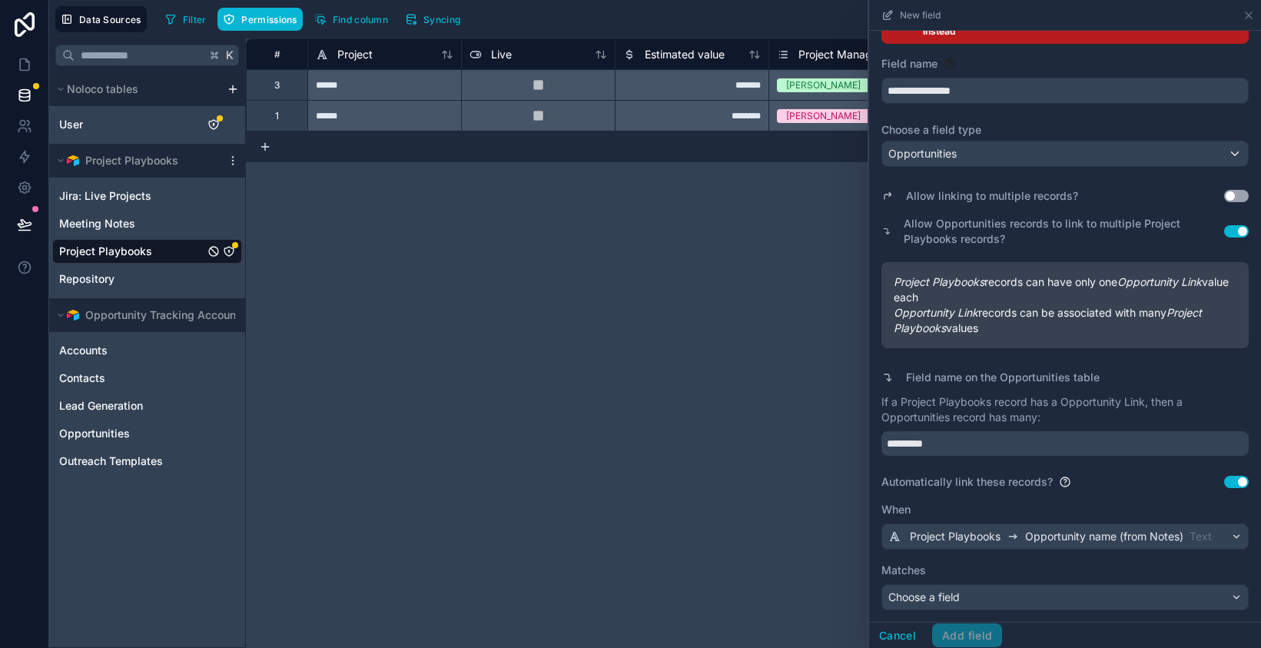
scroll to position [102, 0]
click at [1006, 596] on div "Choose a field" at bounding box center [1065, 596] width 366 height 25
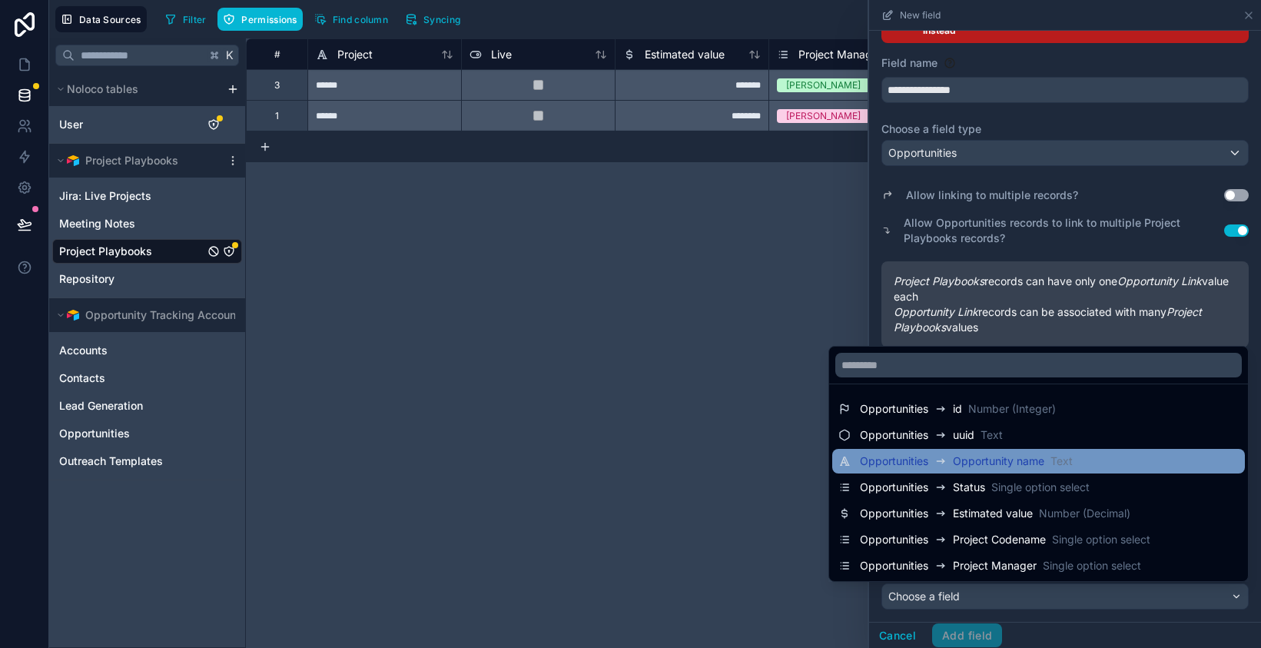
click at [945, 461] on div "Opportunities" at bounding box center [906, 461] width 93 height 18
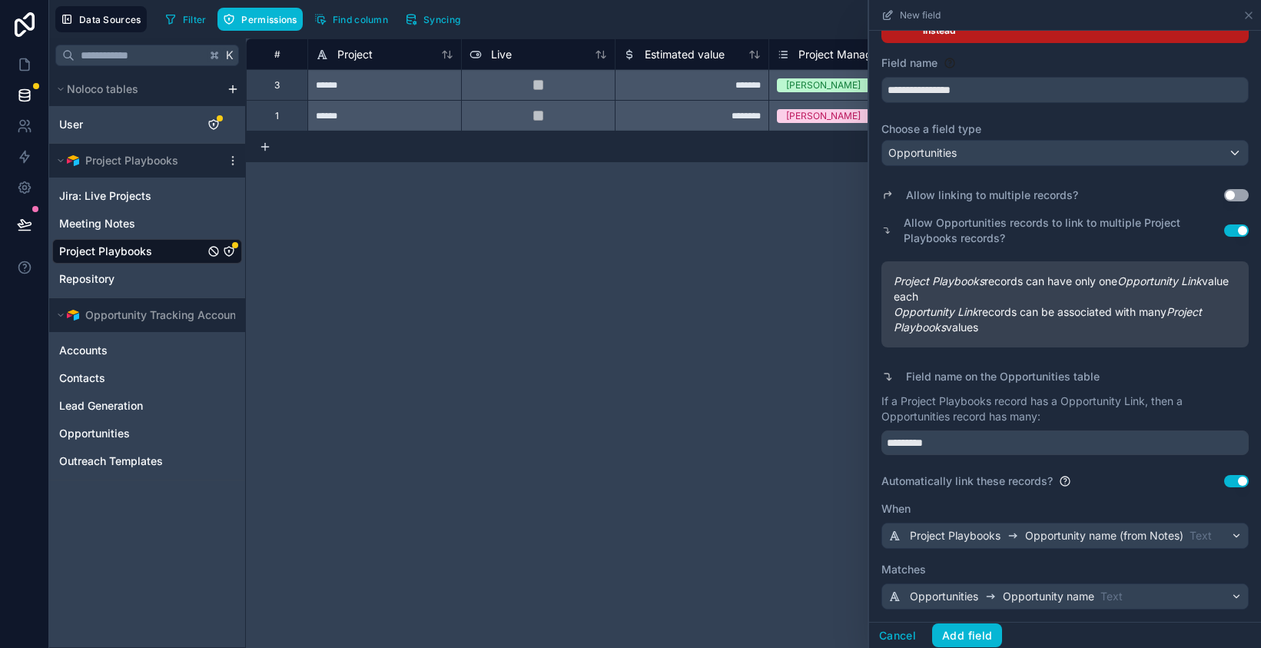
scroll to position [103, 0]
click at [971, 637] on button "Add field" at bounding box center [967, 635] width 70 height 25
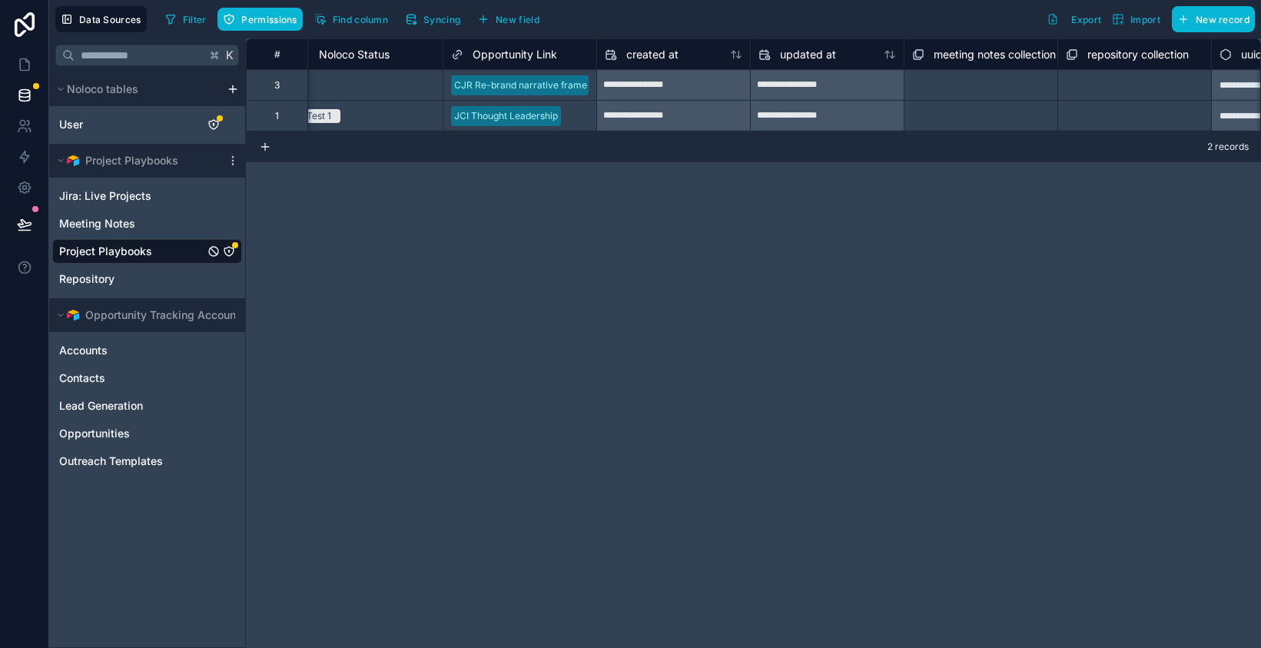
scroll to position [0, 10162]
click at [227, 254] on icon "Project Playbooks" at bounding box center [229, 251] width 12 height 12
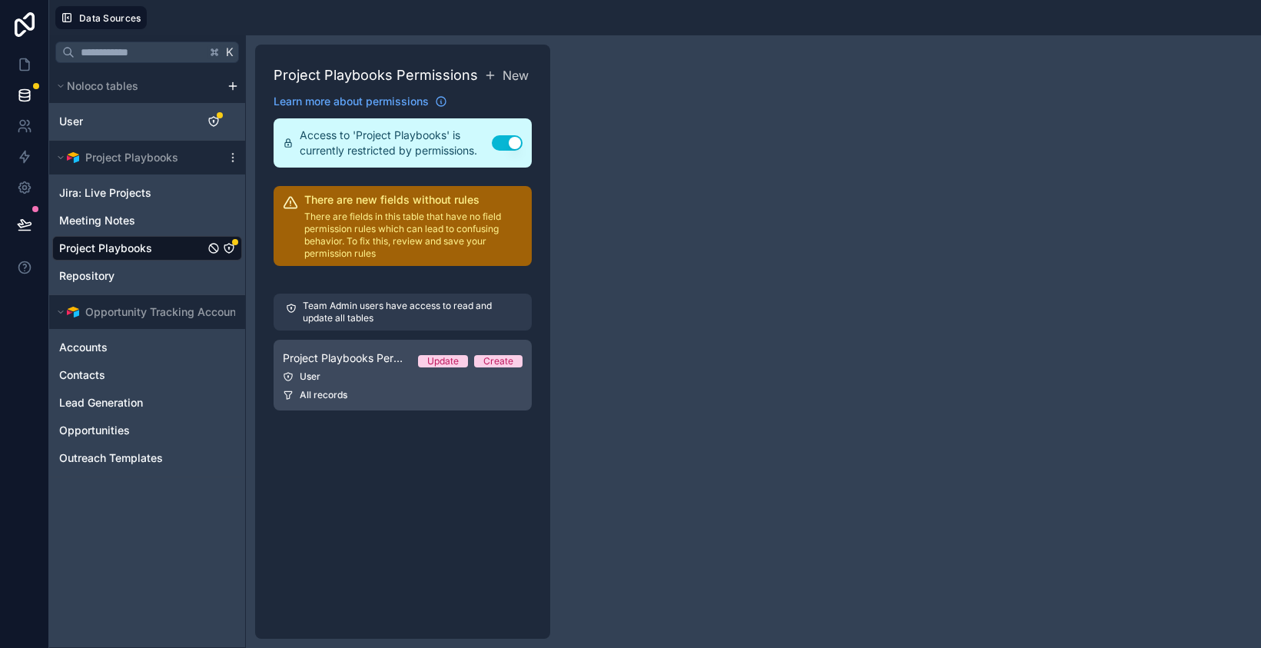
click at [391, 378] on div "User" at bounding box center [403, 376] width 240 height 12
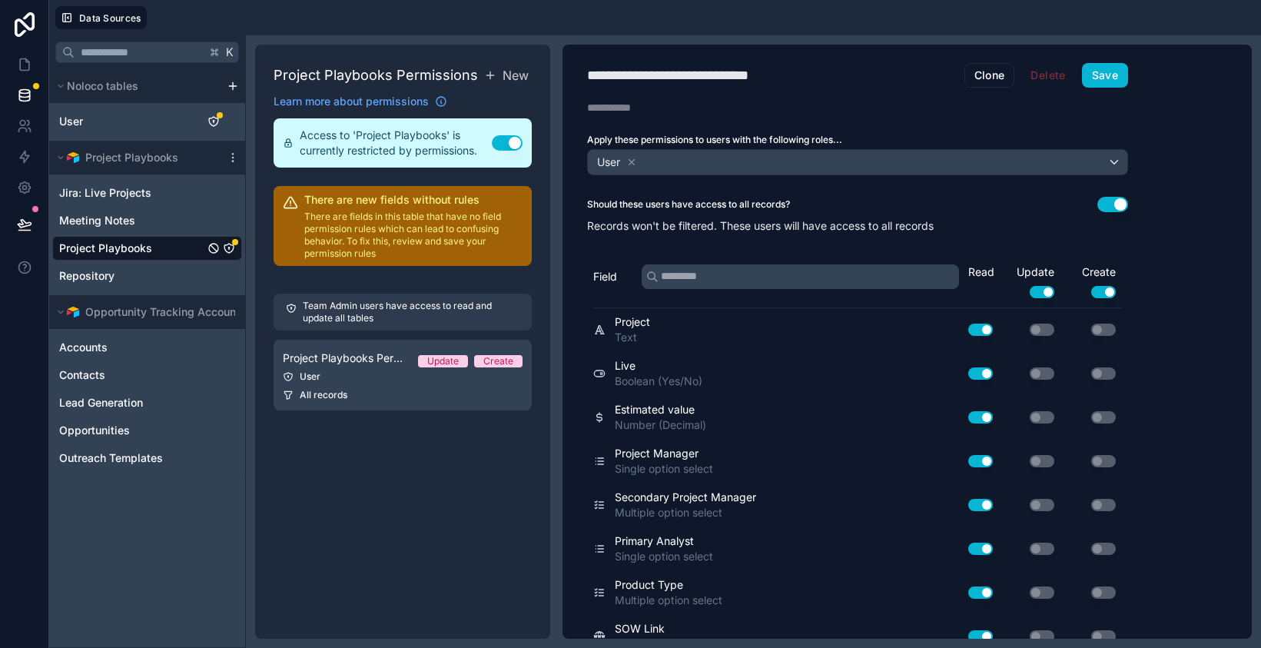
click at [1115, 204] on button "Use setting" at bounding box center [1112, 204] width 31 height 15
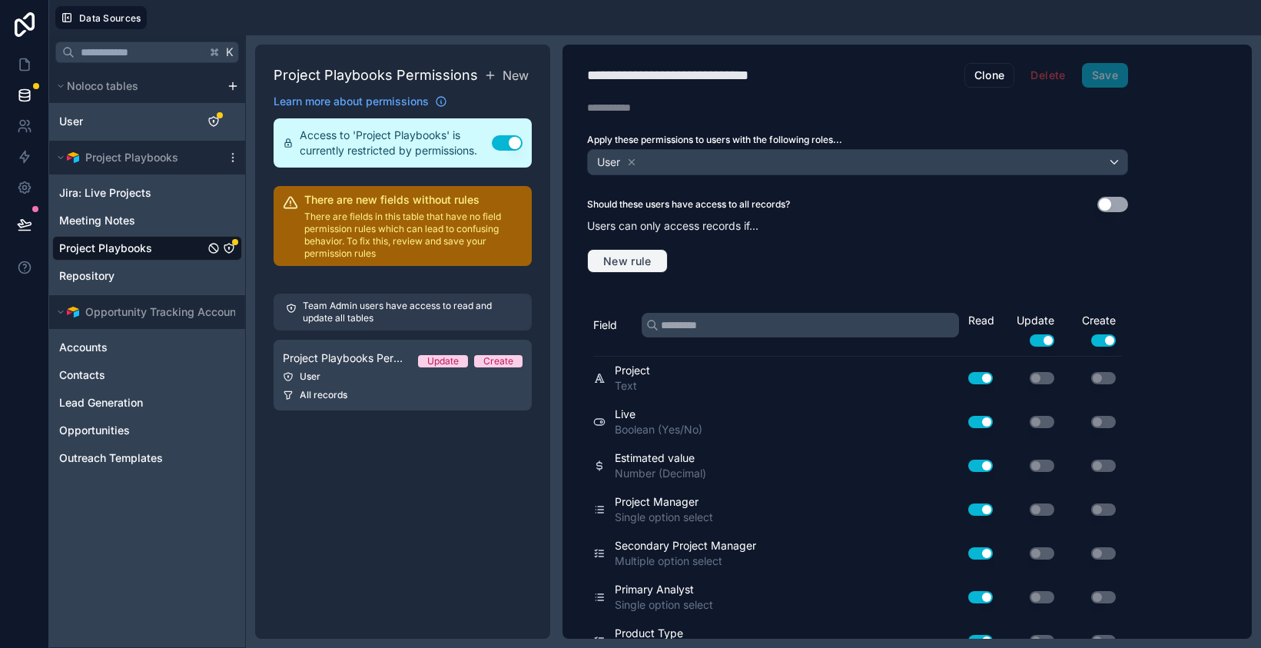
click at [632, 264] on span "New rule" at bounding box center [627, 261] width 61 height 14
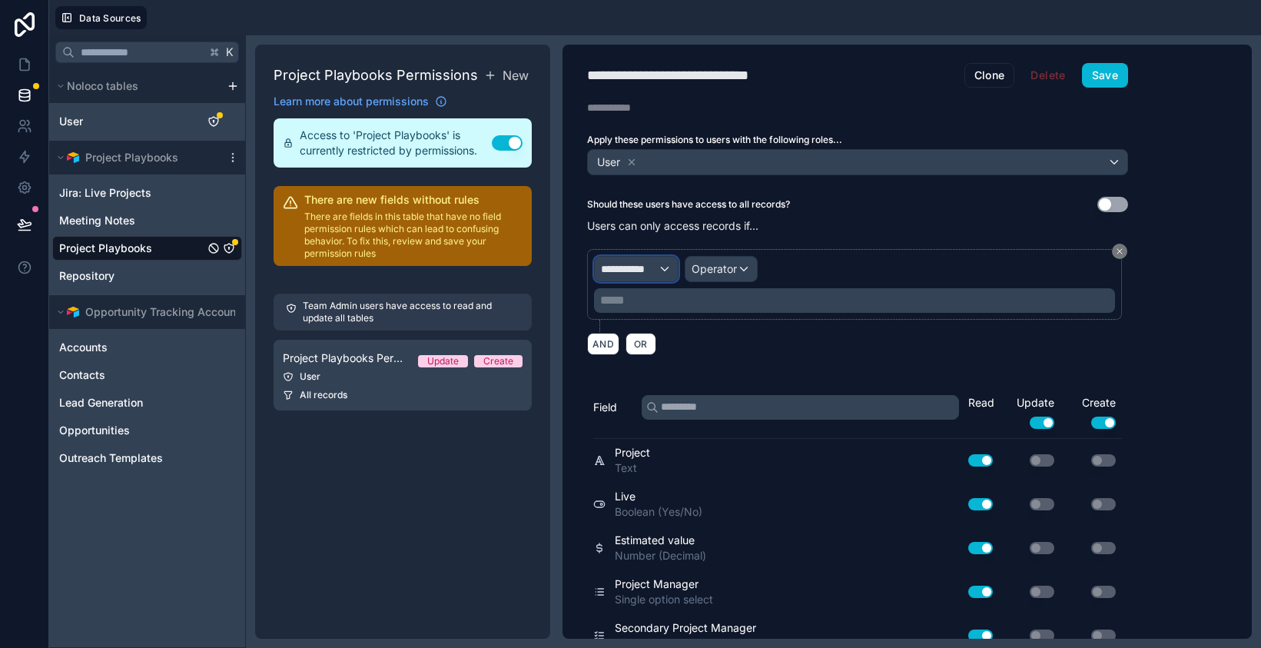
click at [653, 271] on span "**********" at bounding box center [629, 268] width 57 height 15
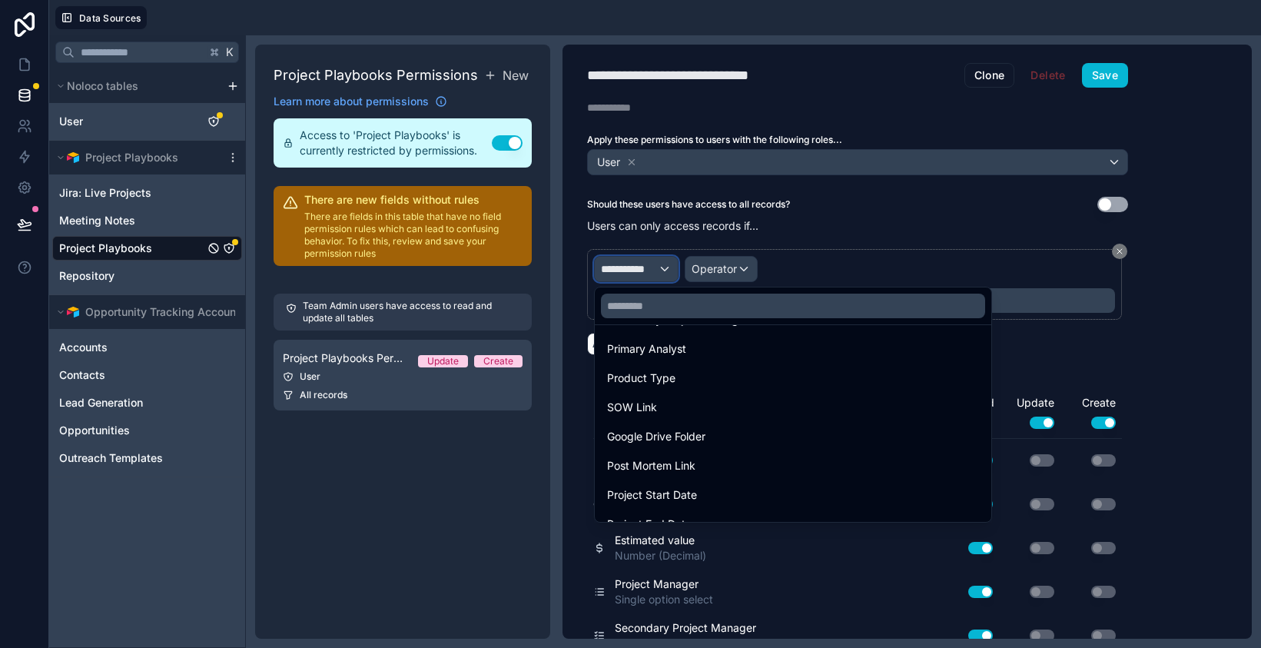
scroll to position [278, 0]
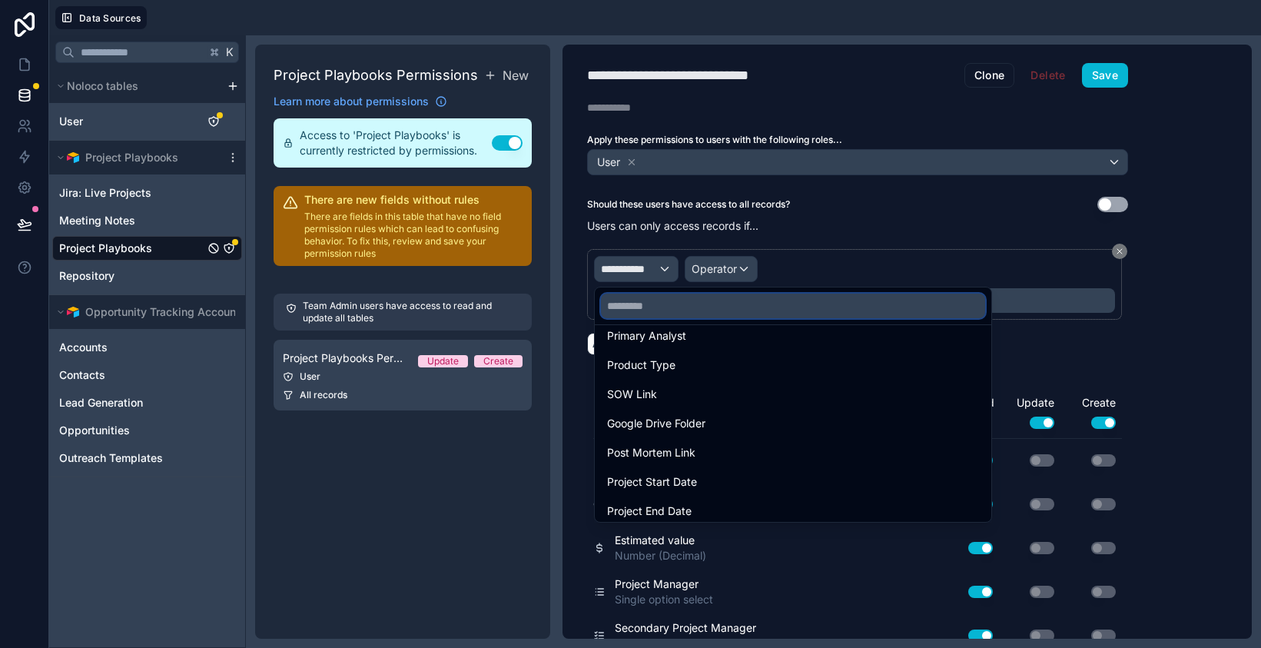
click at [649, 300] on input "text" at bounding box center [793, 306] width 384 height 25
type input "**"
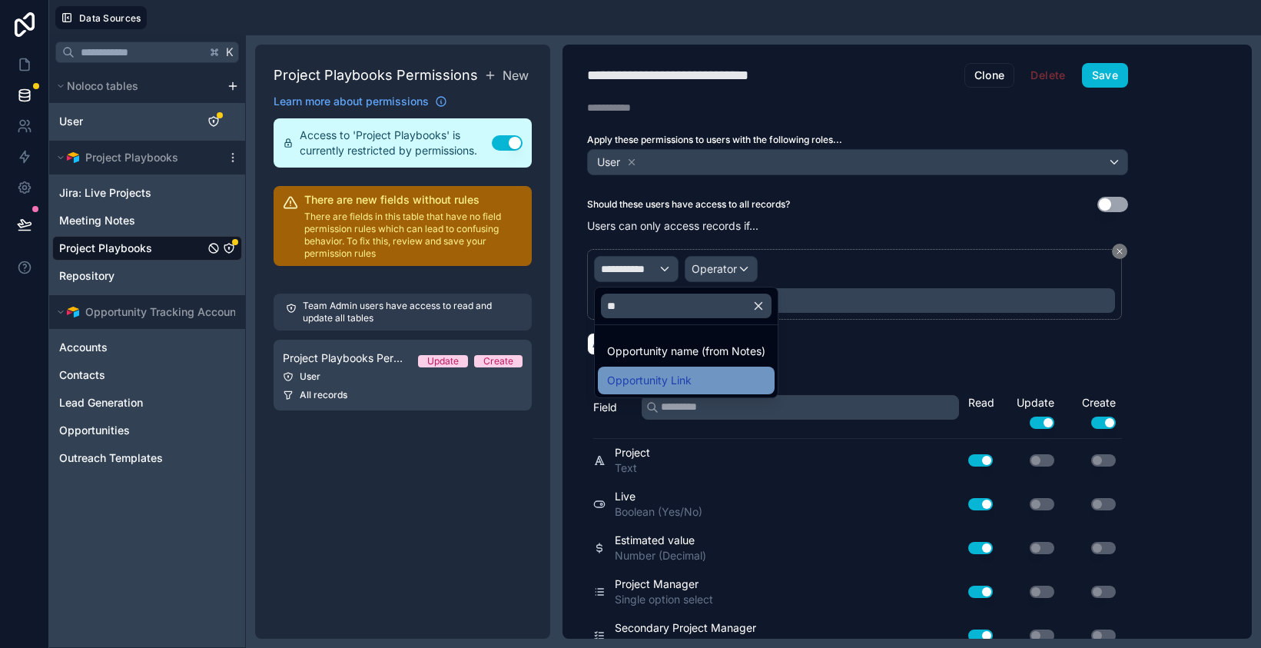
click at [665, 387] on span "Opportunity Link" at bounding box center [649, 380] width 85 height 18
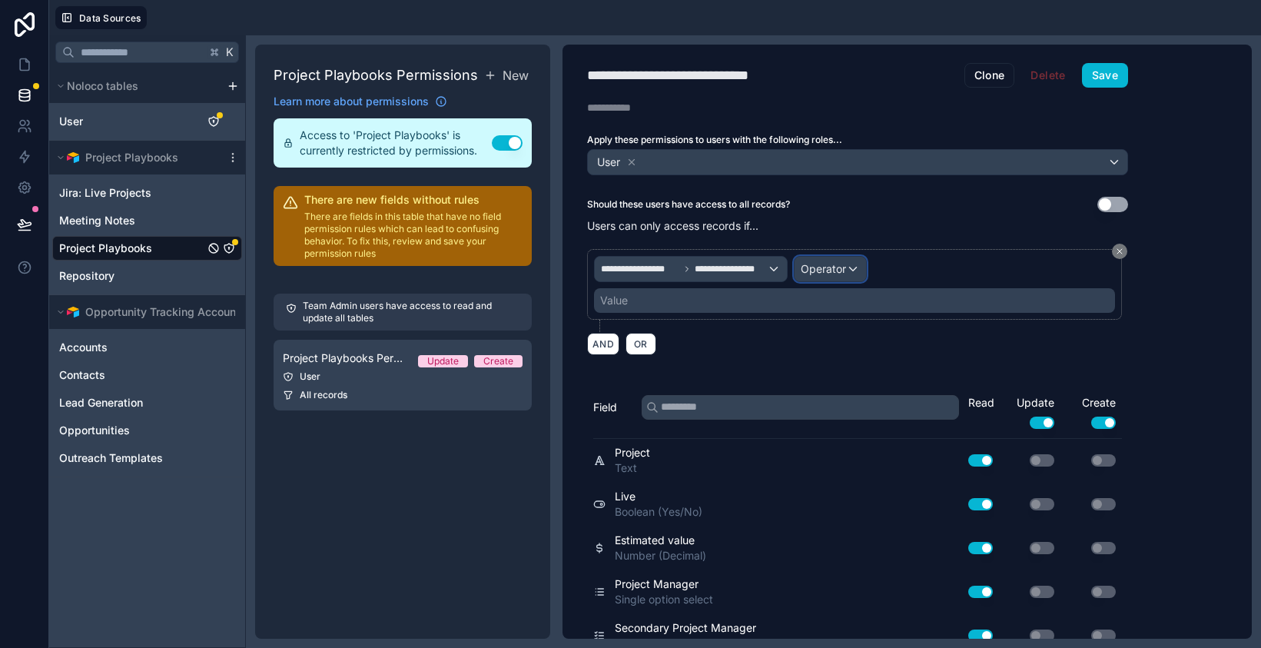
click at [846, 268] on div "Operator" at bounding box center [830, 269] width 71 height 25
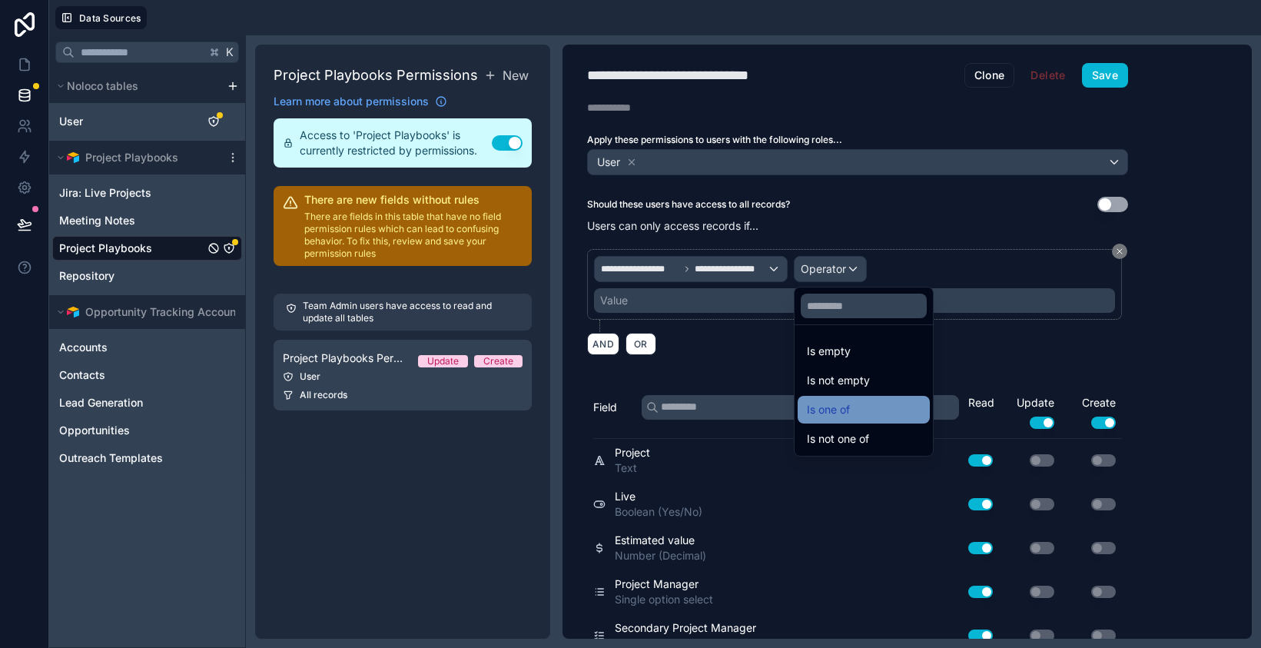
click at [851, 407] on div "Is one of" at bounding box center [864, 409] width 114 height 18
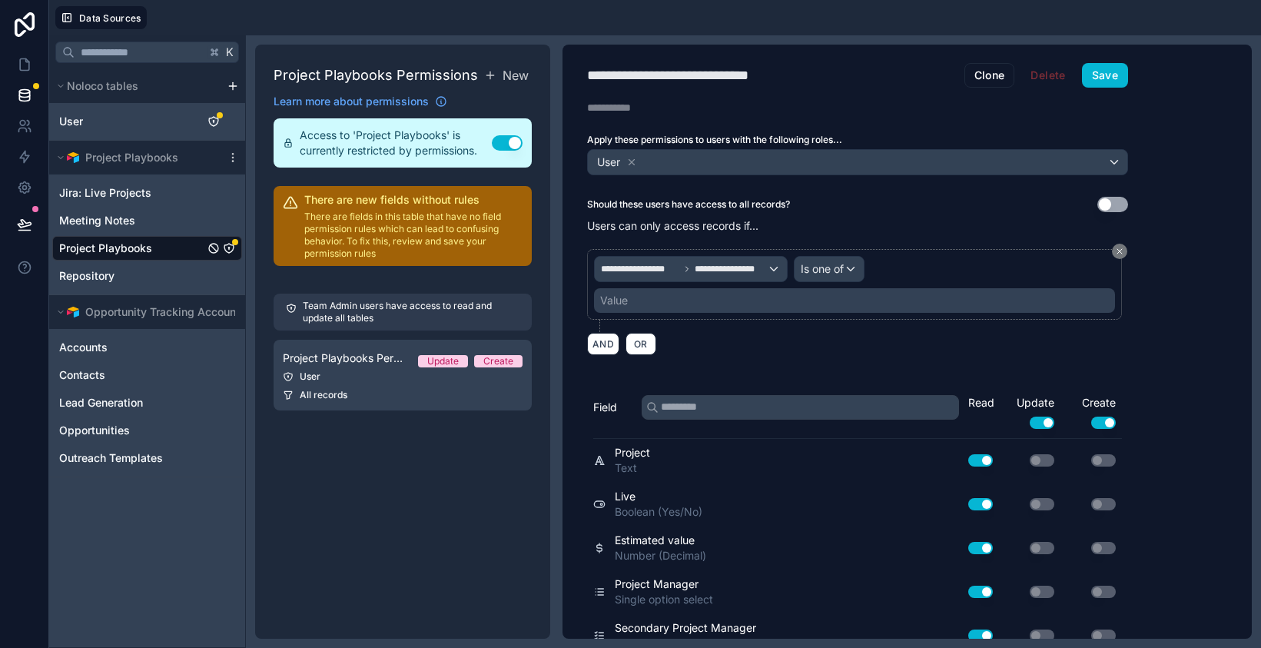
click at [779, 303] on div "Value" at bounding box center [854, 300] width 521 height 25
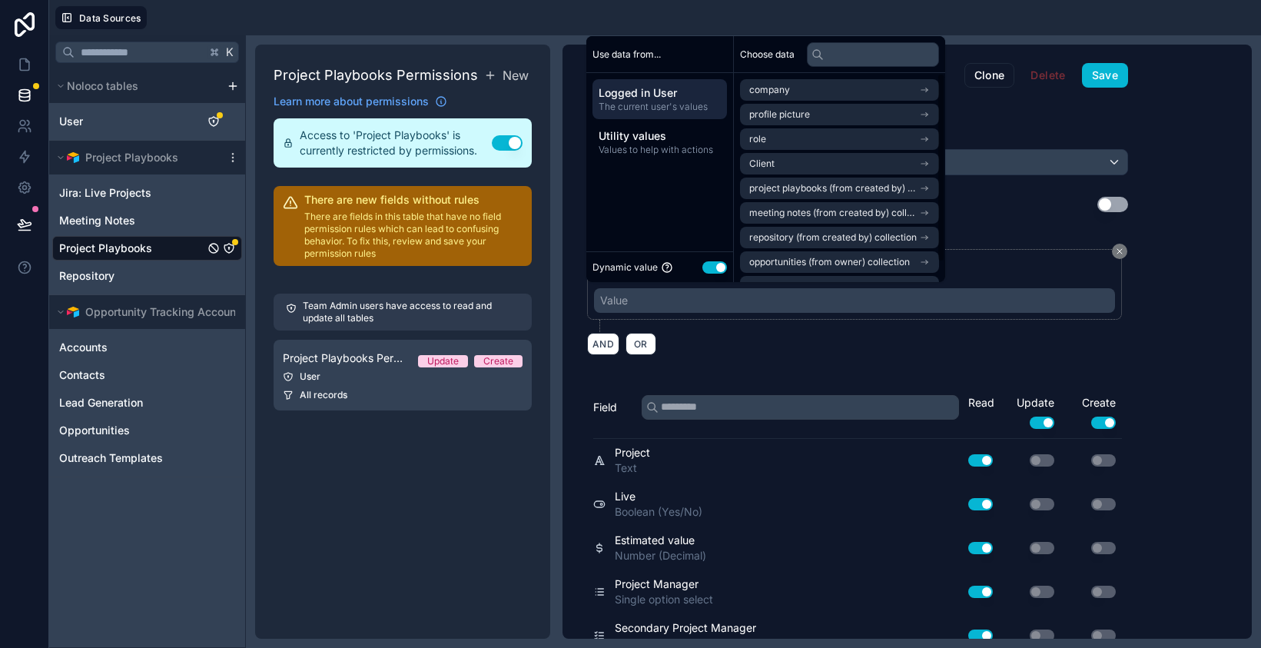
click at [668, 94] on span "Logged in User" at bounding box center [660, 92] width 122 height 15
click at [805, 161] on li "Client" at bounding box center [839, 164] width 199 height 22
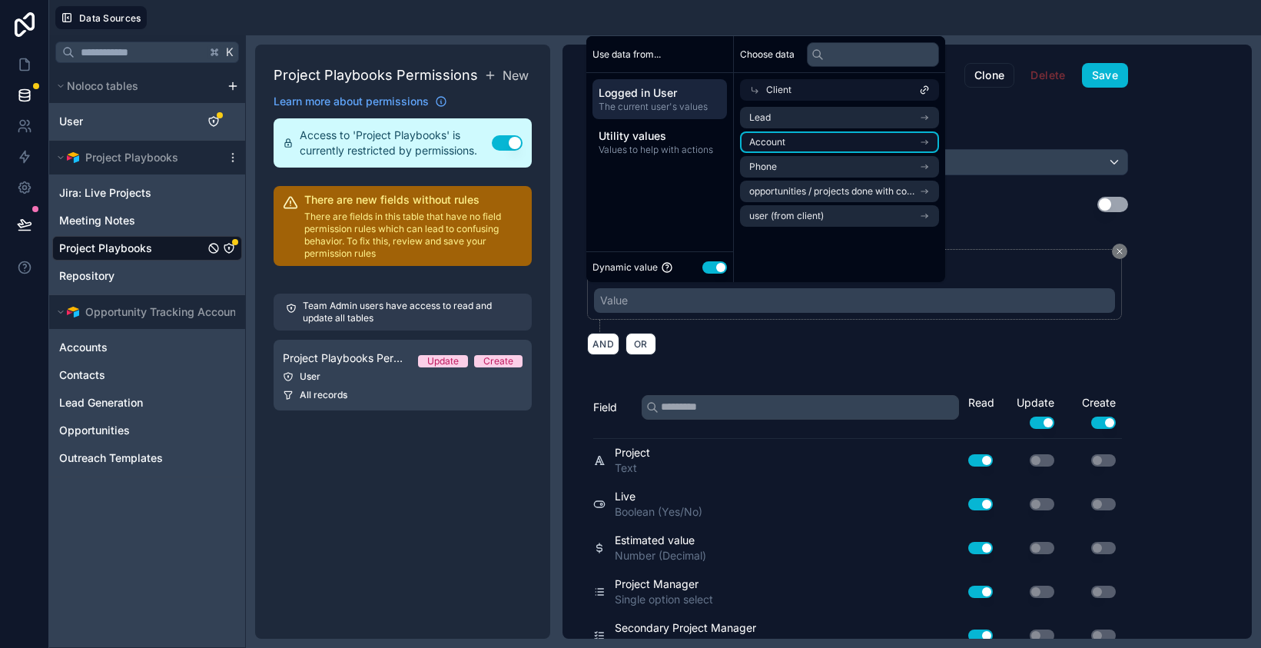
click at [804, 143] on li "Account" at bounding box center [839, 142] width 199 height 22
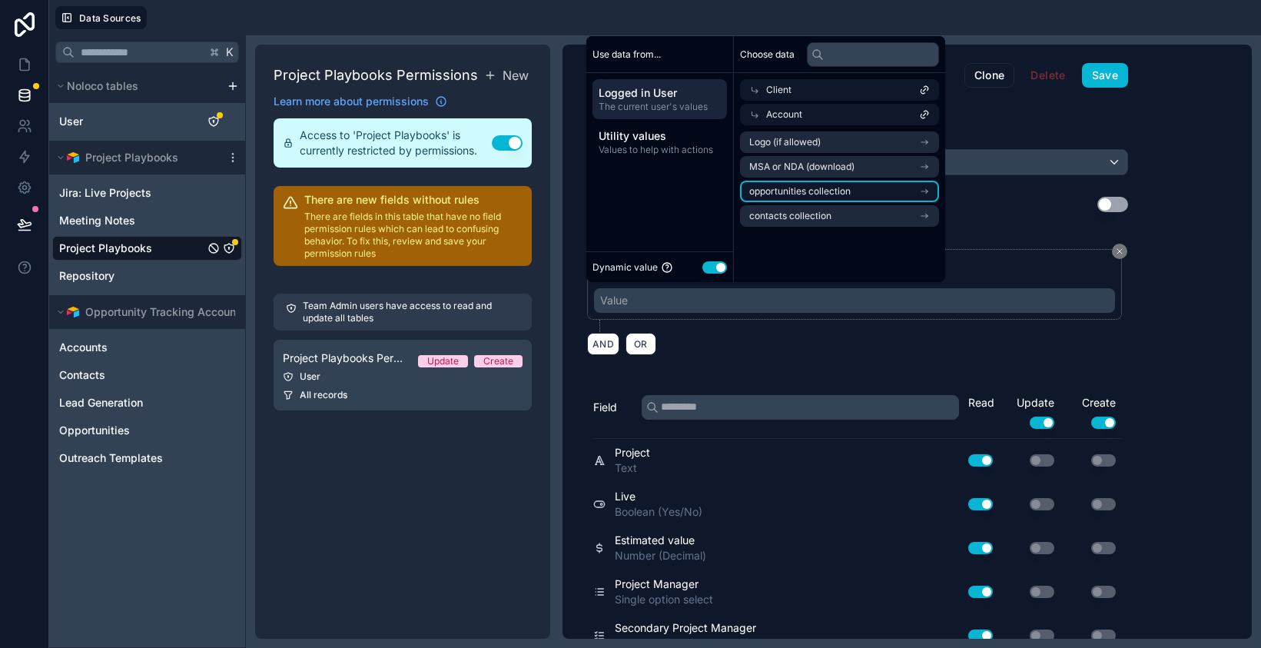
click at [835, 191] on span "opportunities collection" at bounding box center [799, 191] width 101 height 12
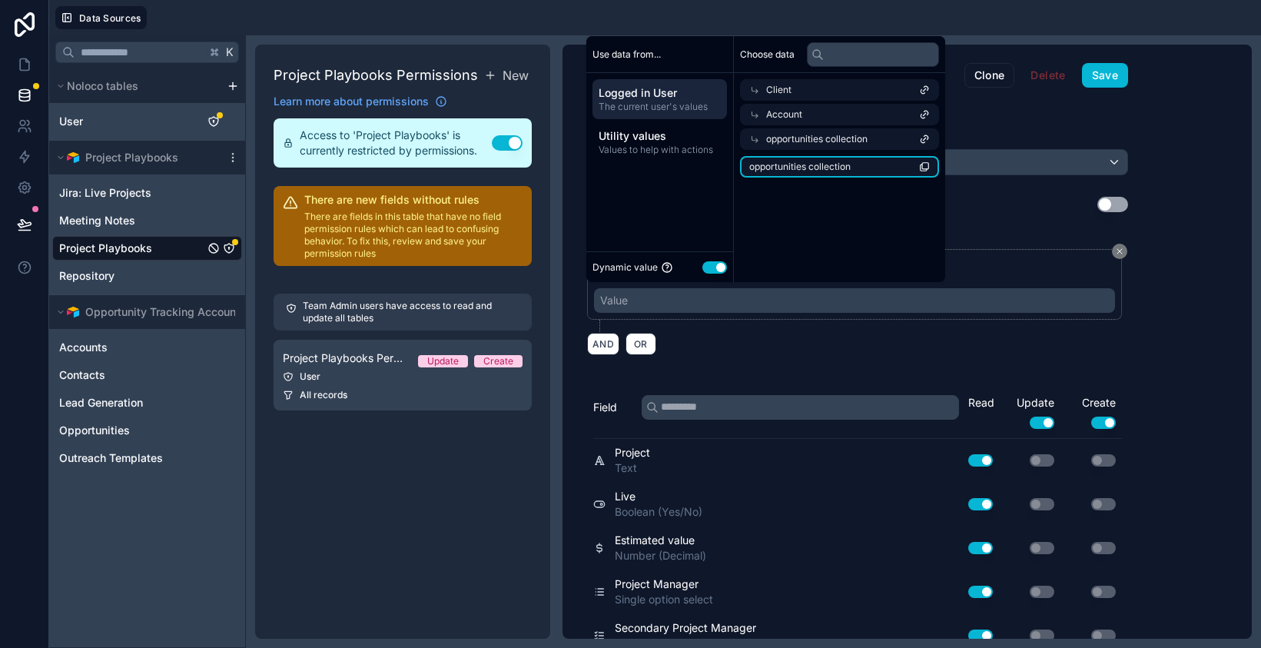
click at [872, 164] on li "opportunities collection" at bounding box center [839, 167] width 199 height 22
click at [815, 347] on div "AND OR" at bounding box center [857, 343] width 541 height 23
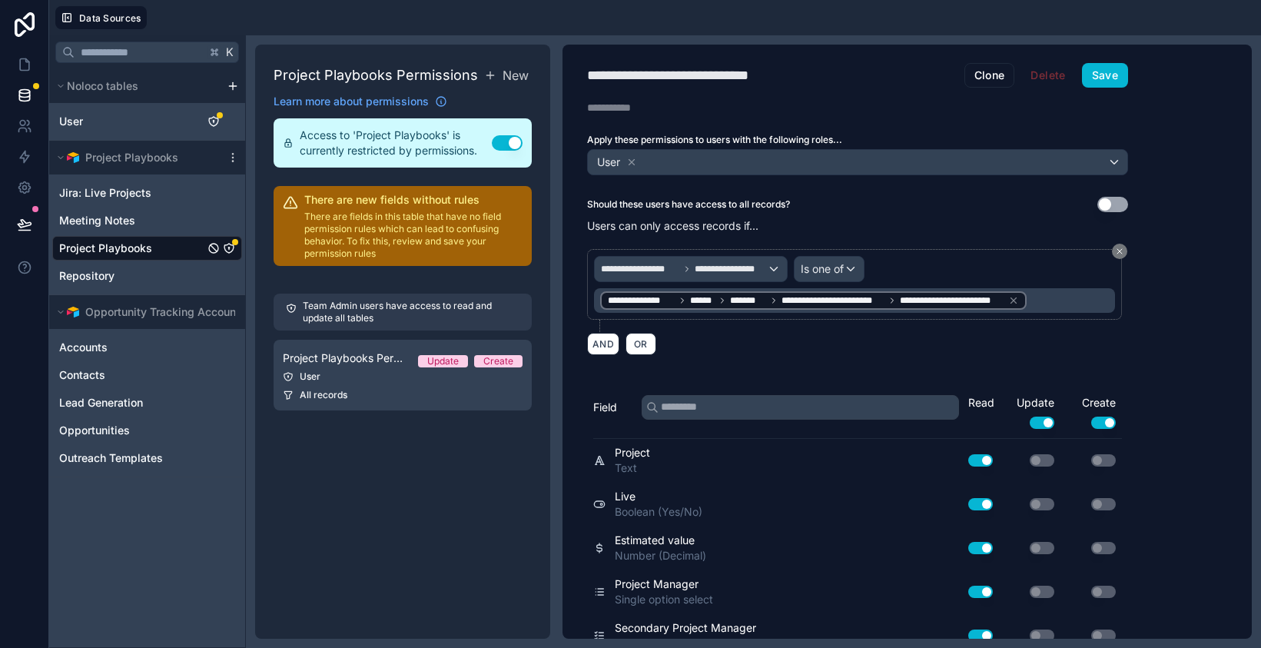
click at [739, 368] on div "**********" at bounding box center [858, 342] width 590 height 594
click at [1111, 78] on button "Save" at bounding box center [1105, 75] width 46 height 25
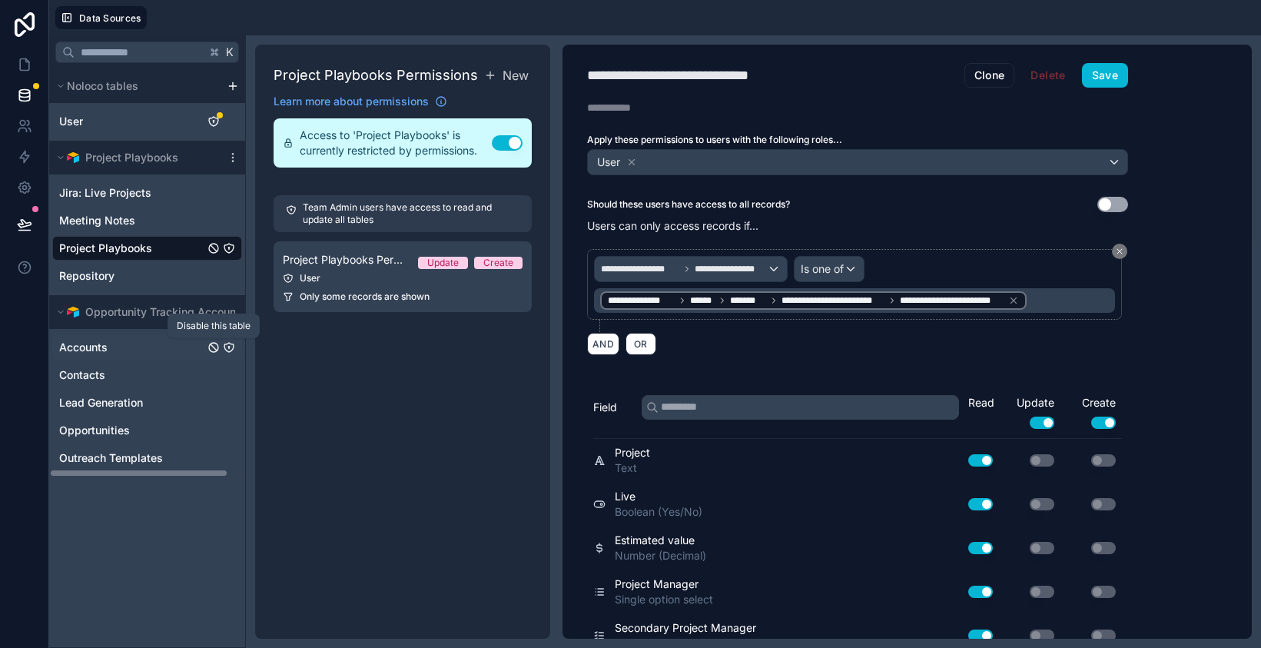
click at [216, 348] on icon "Accounts" at bounding box center [214, 347] width 12 height 12
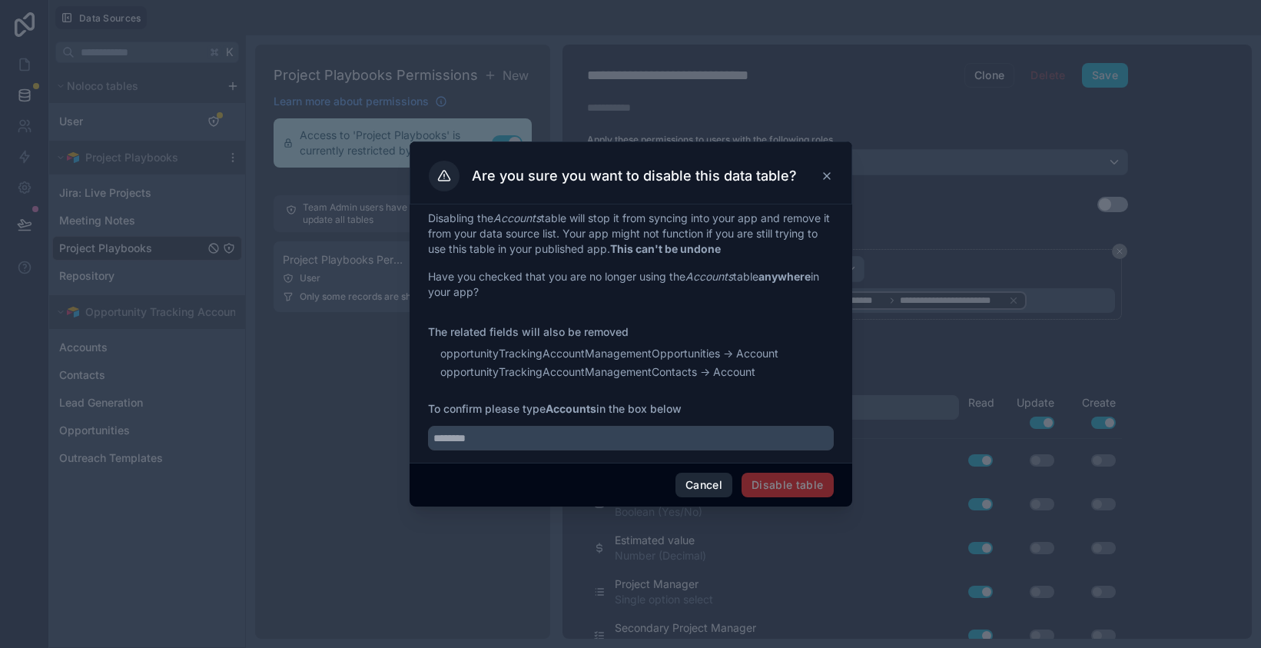
click at [695, 484] on button "Cancel" at bounding box center [704, 485] width 57 height 25
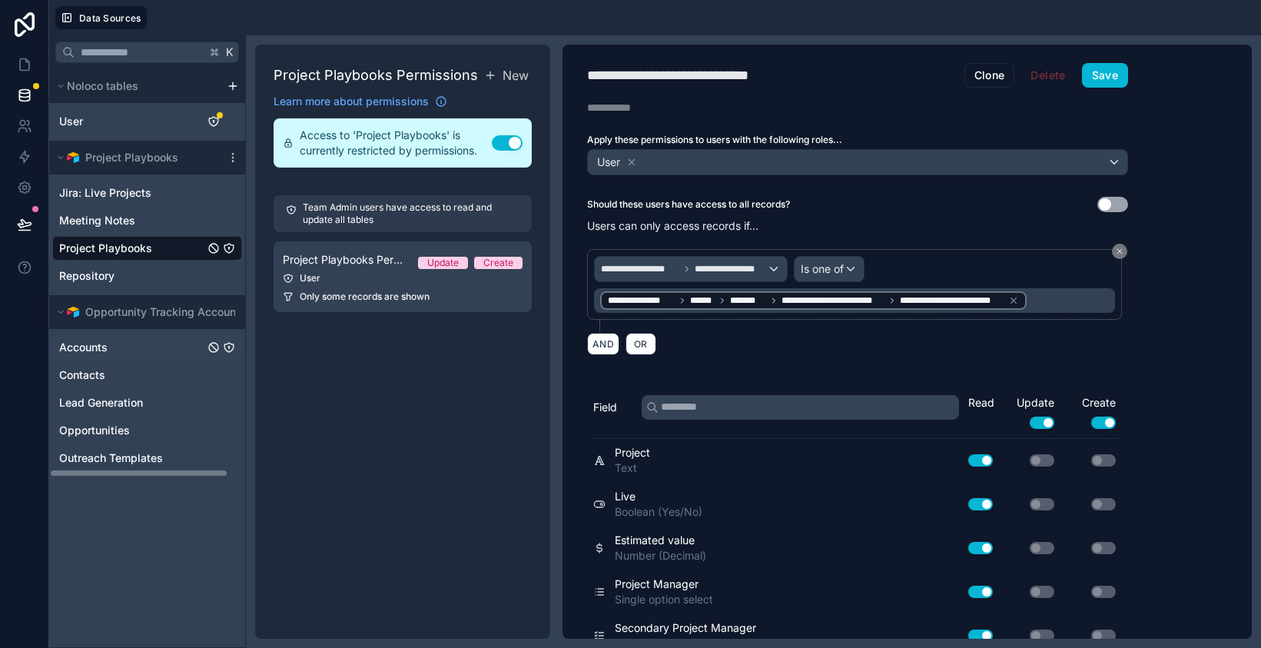
click at [231, 347] on icon "Accounts" at bounding box center [229, 347] width 12 height 12
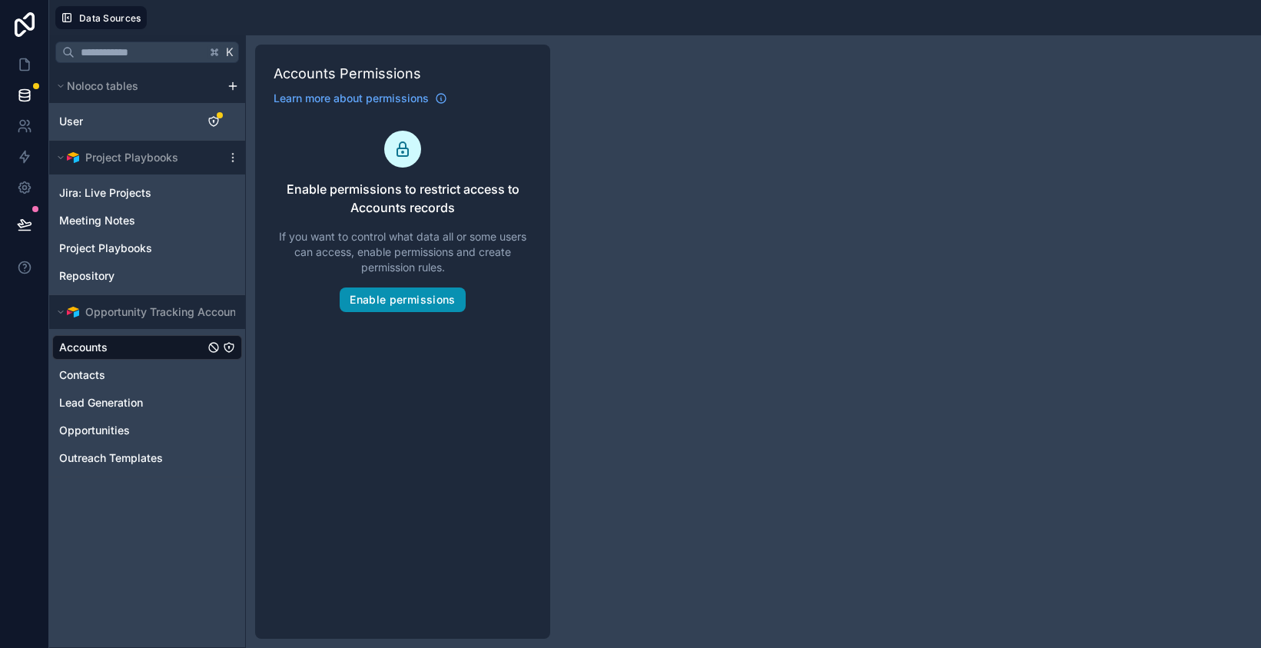
click at [406, 300] on button "Enable permissions" at bounding box center [402, 299] width 125 height 25
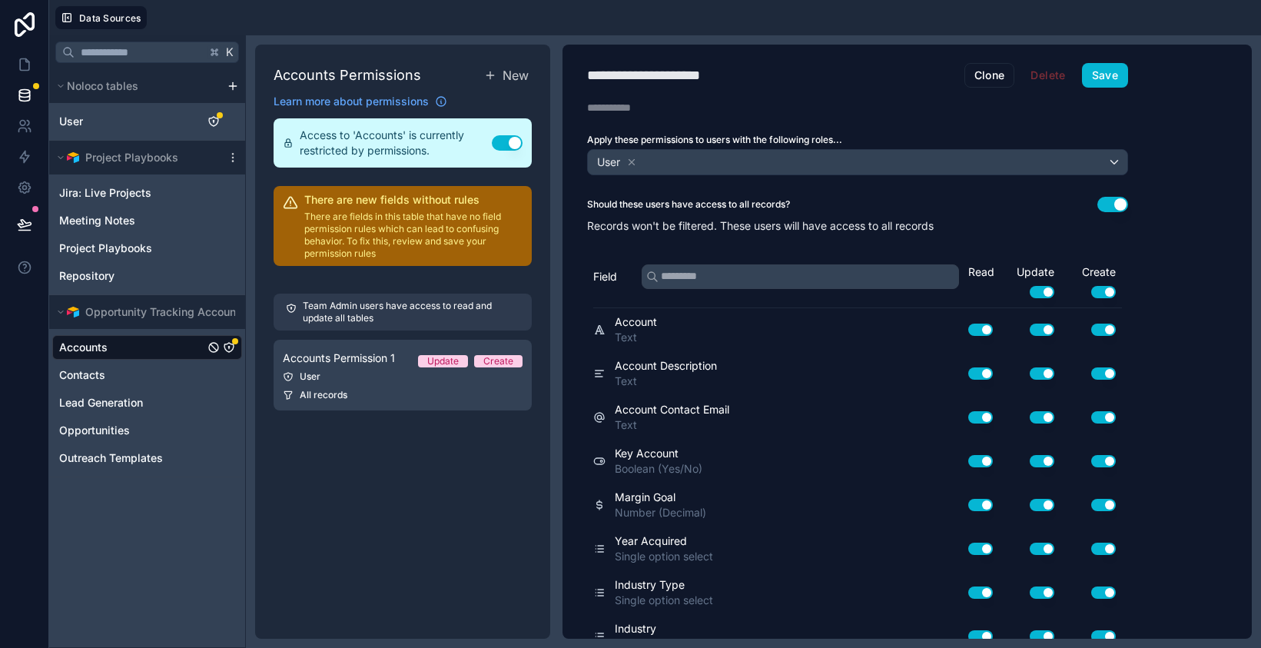
click at [1117, 207] on button "Use setting" at bounding box center [1112, 204] width 31 height 15
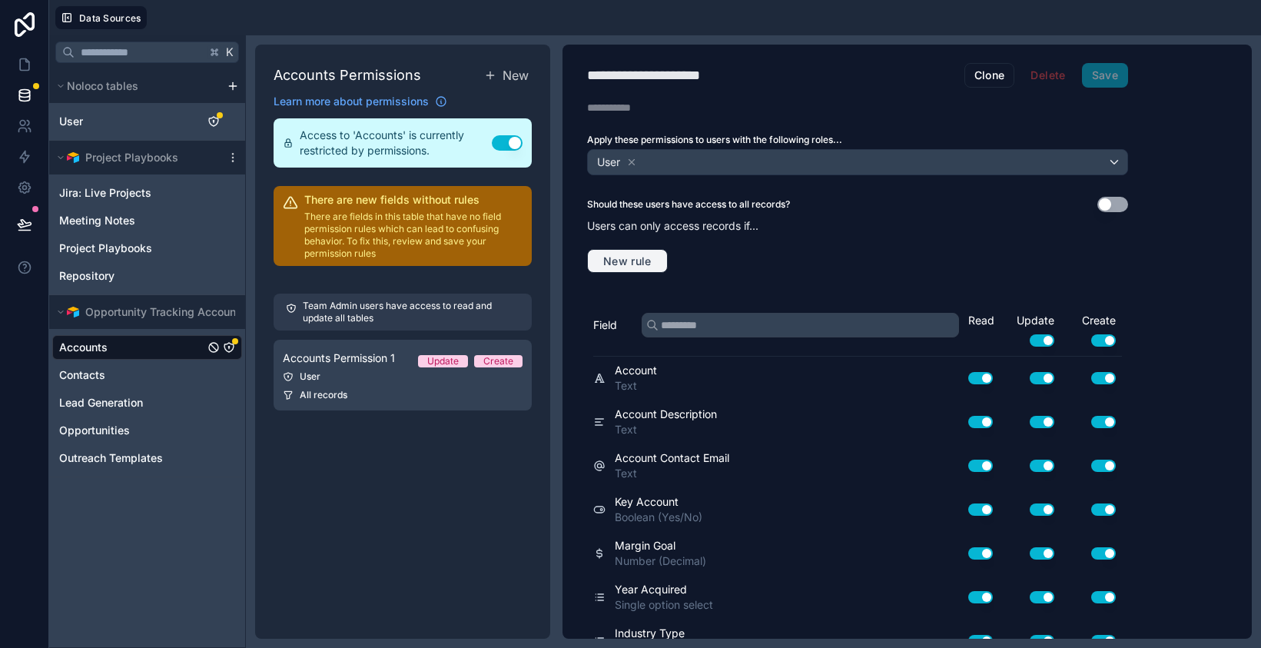
click at [629, 261] on span "New rule" at bounding box center [627, 261] width 61 height 14
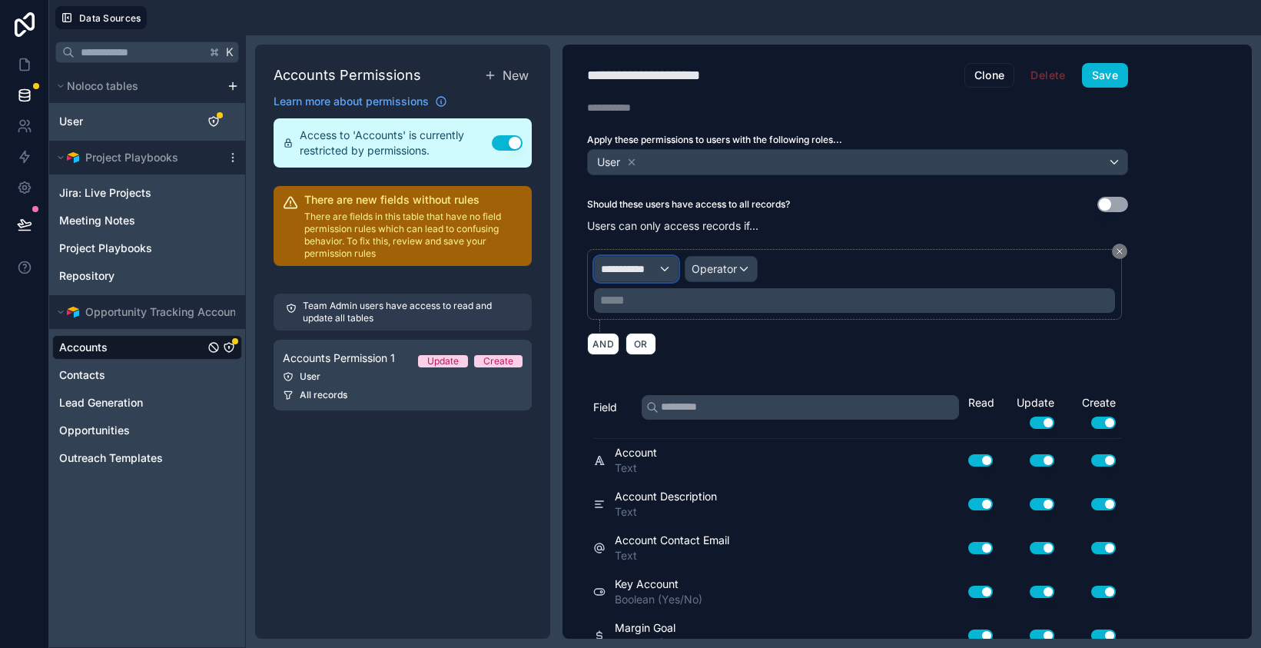
click at [646, 271] on span "**********" at bounding box center [629, 268] width 57 height 15
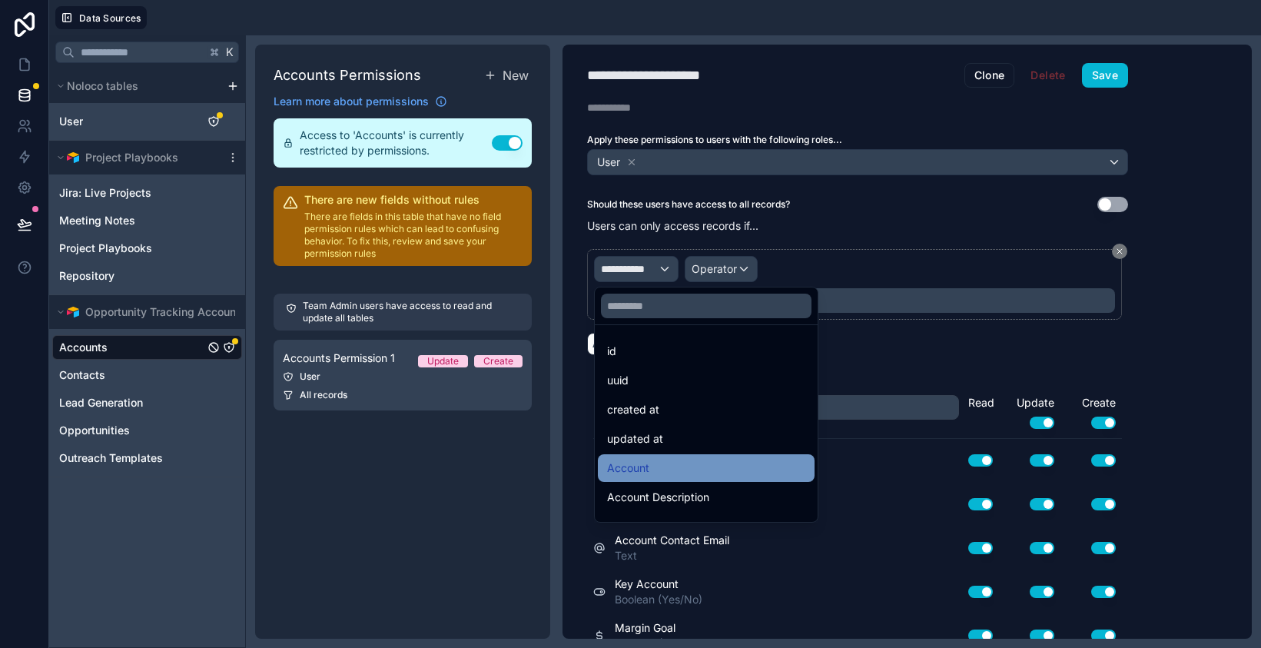
click at [696, 462] on div "Account" at bounding box center [706, 468] width 198 height 18
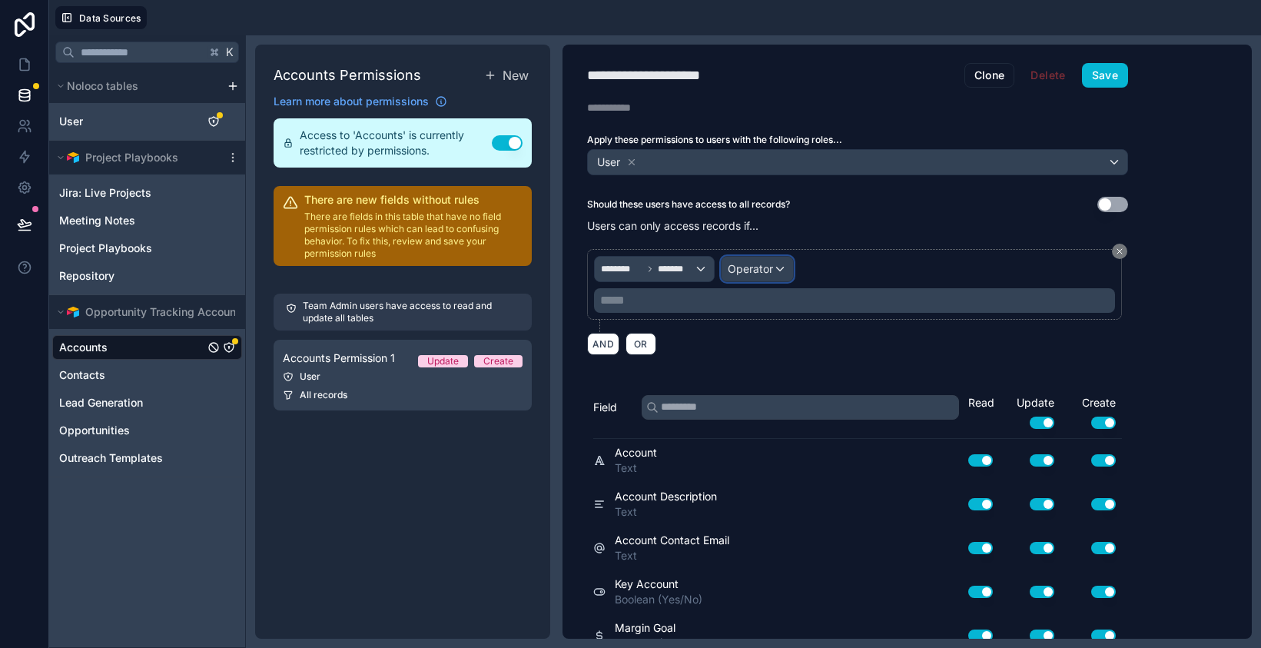
click at [767, 274] on span "Operator" at bounding box center [750, 268] width 45 height 13
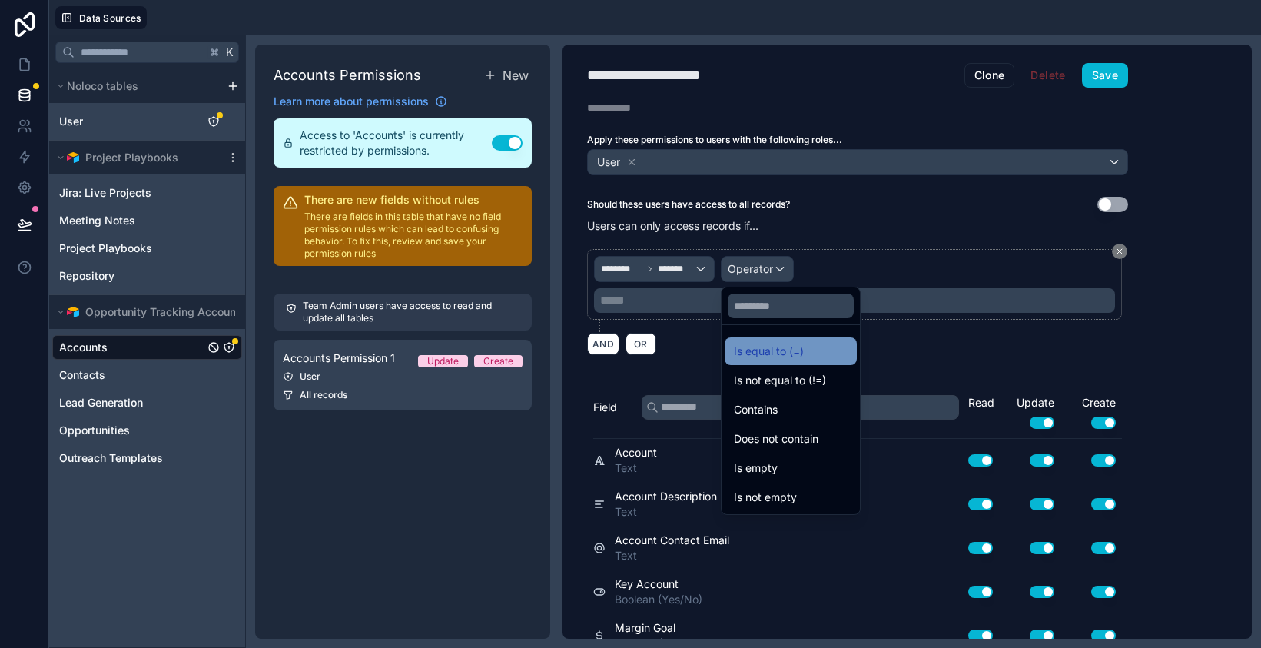
click at [803, 352] on span "Is equal to (=)" at bounding box center [769, 351] width 70 height 18
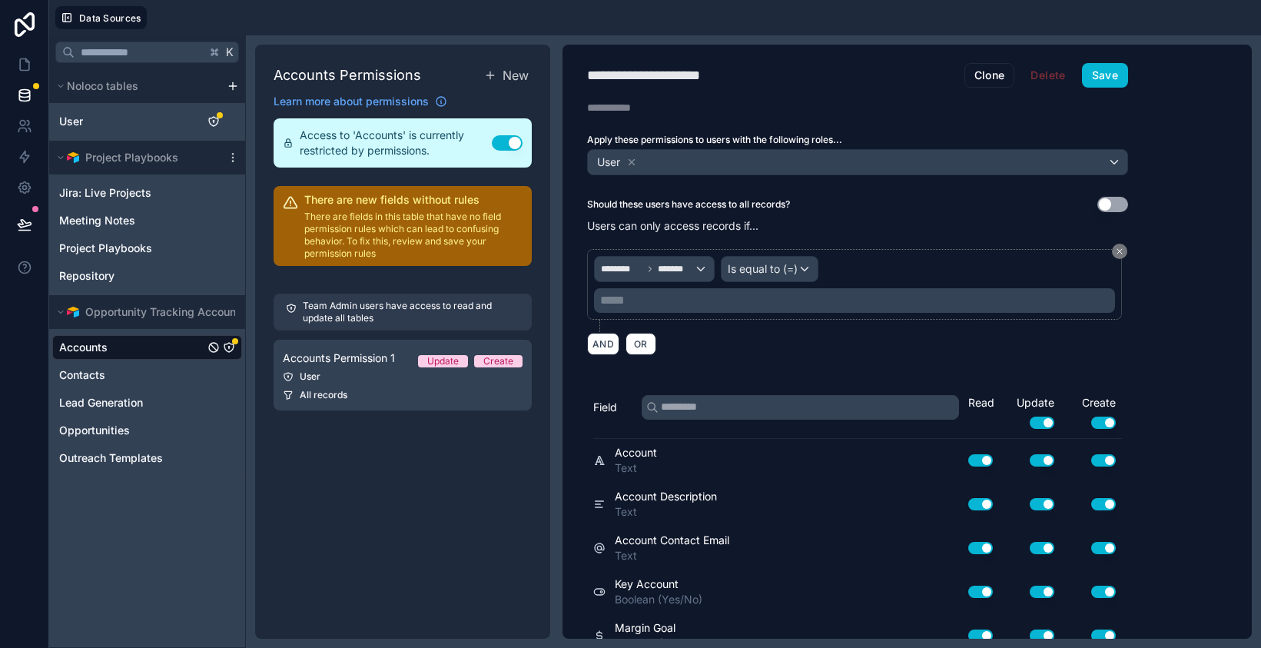
click at [706, 304] on p "***** ﻿" at bounding box center [856, 300] width 512 height 18
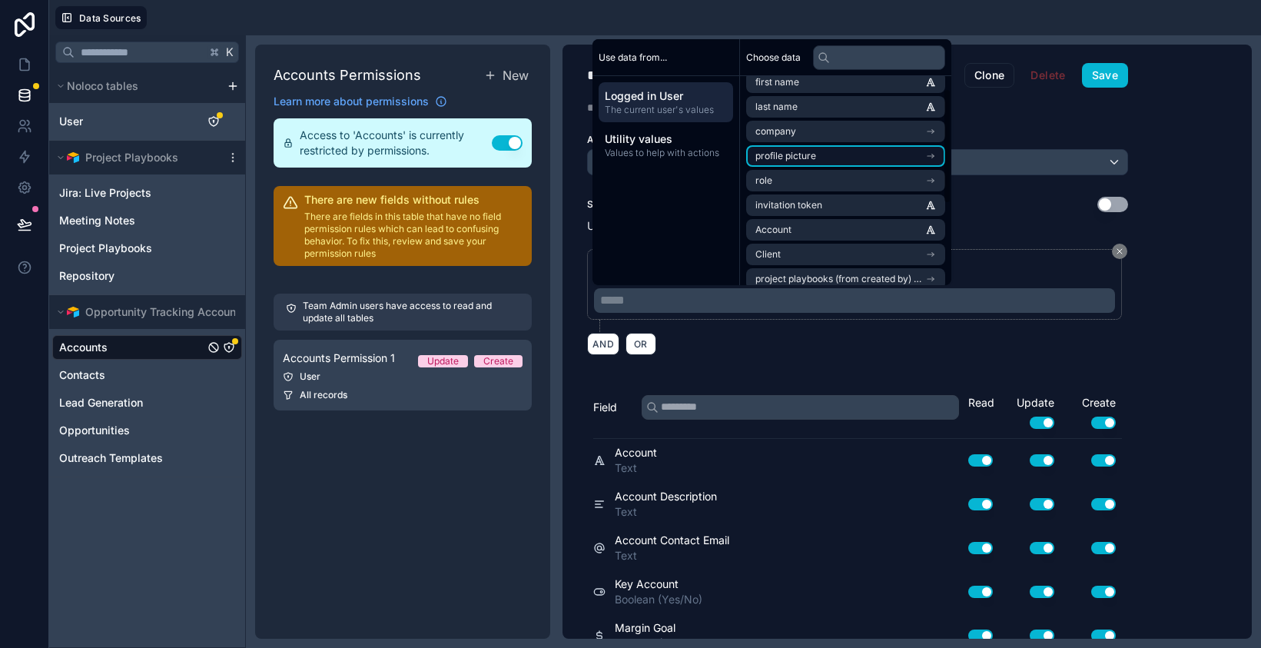
scroll to position [38, 0]
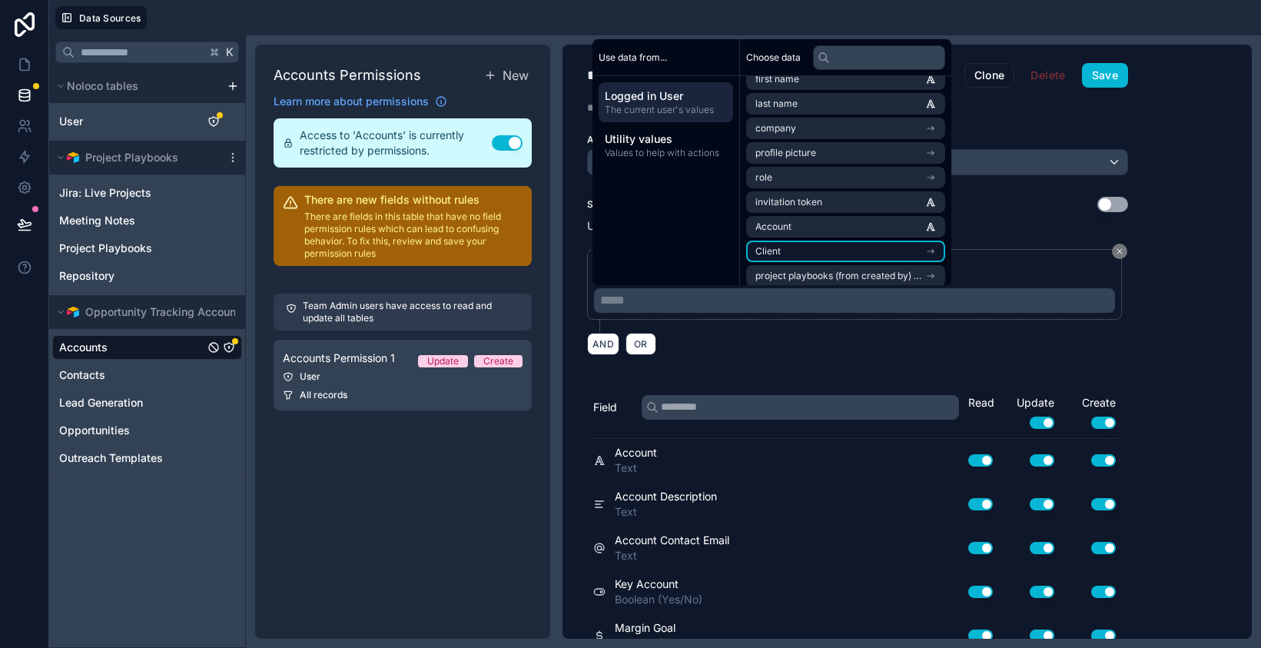
click at [812, 244] on li "Client" at bounding box center [845, 252] width 199 height 22
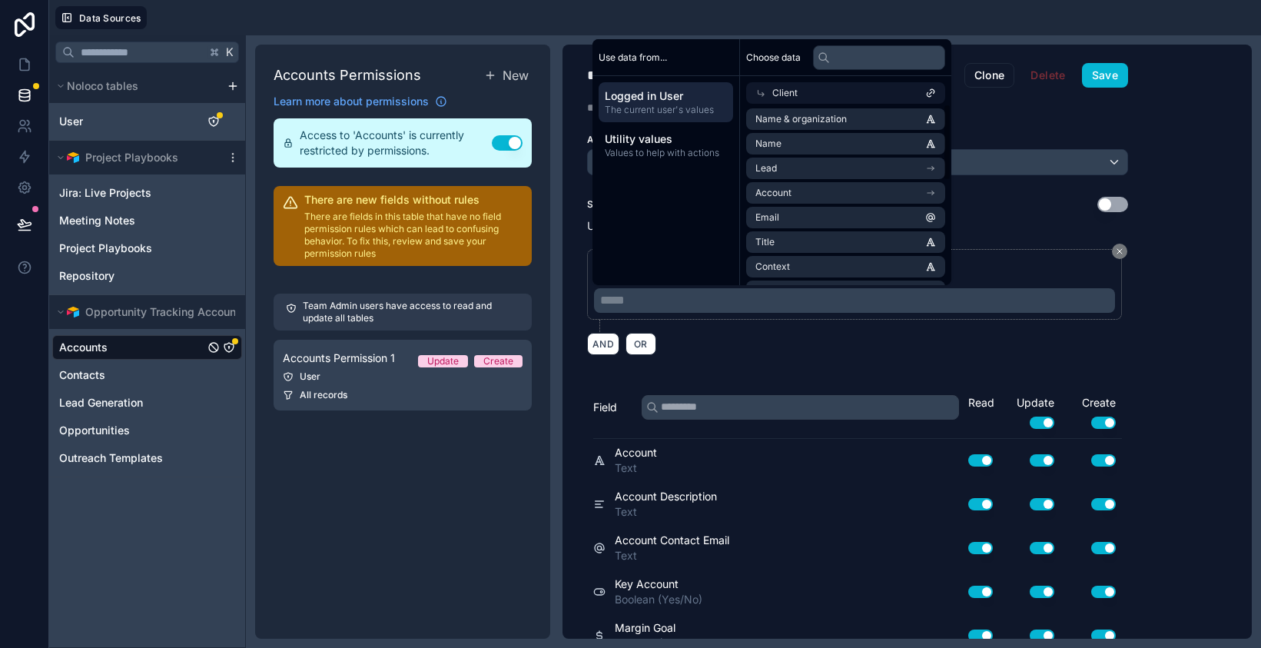
scroll to position [0, 0]
click at [834, 192] on li "Account" at bounding box center [845, 195] width 199 height 22
click at [832, 116] on div "Account" at bounding box center [845, 118] width 199 height 22
click at [1197, 234] on div "**********" at bounding box center [907, 342] width 689 height 594
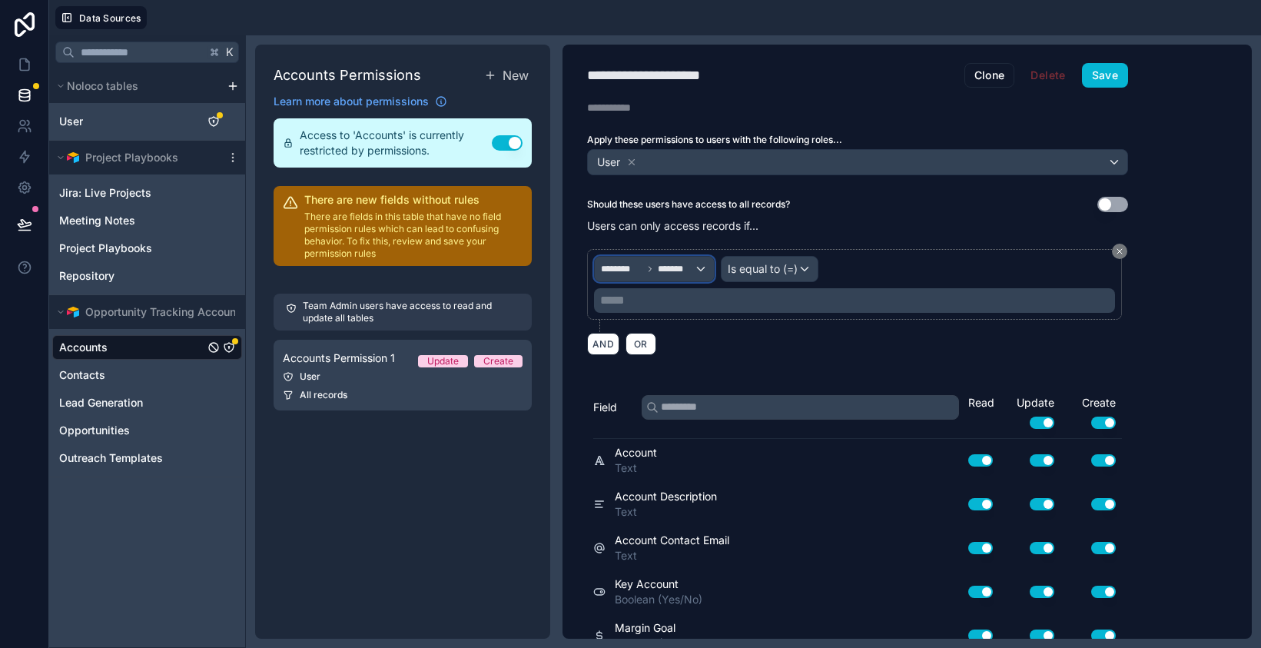
click at [703, 275] on div "******** *******" at bounding box center [654, 269] width 119 height 25
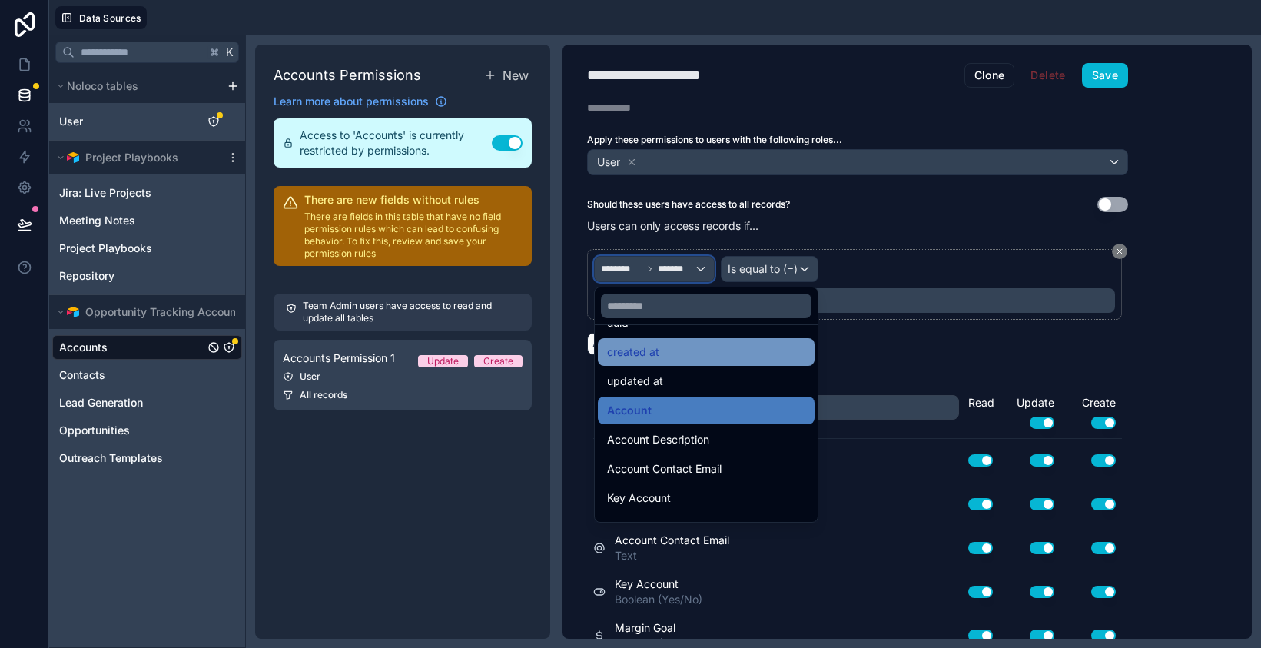
scroll to position [0, 0]
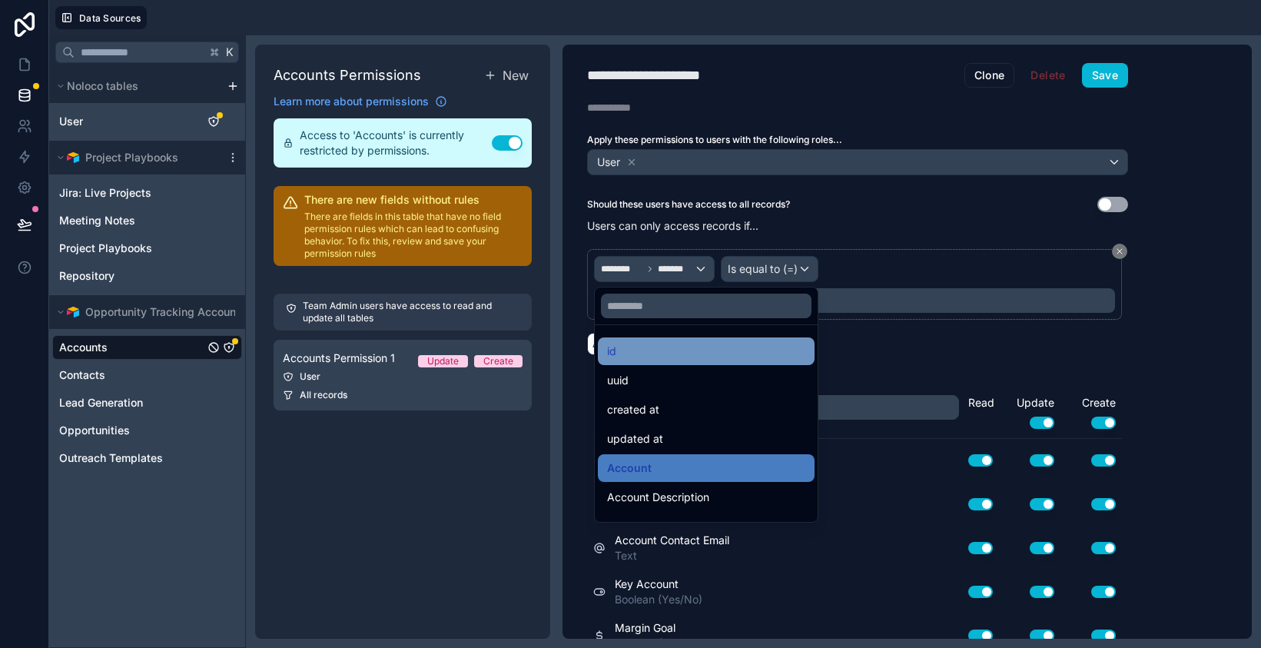
click at [652, 355] on div "id" at bounding box center [706, 351] width 198 height 18
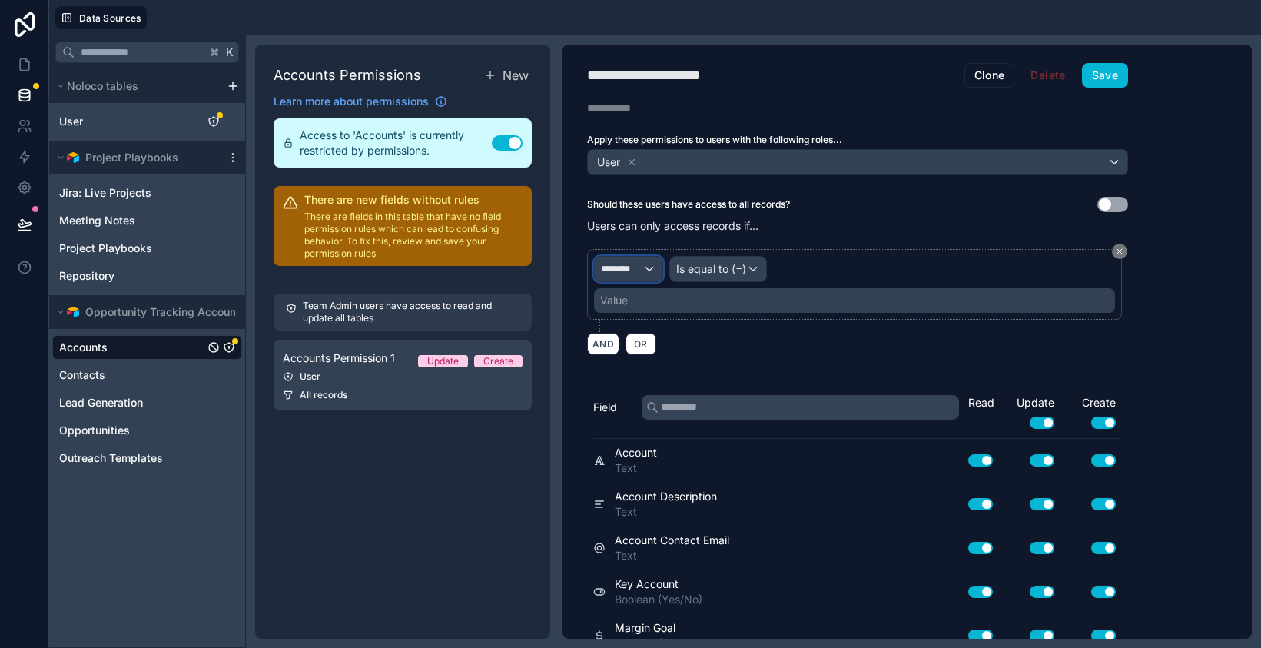
click at [650, 271] on div "********" at bounding box center [629, 269] width 68 height 25
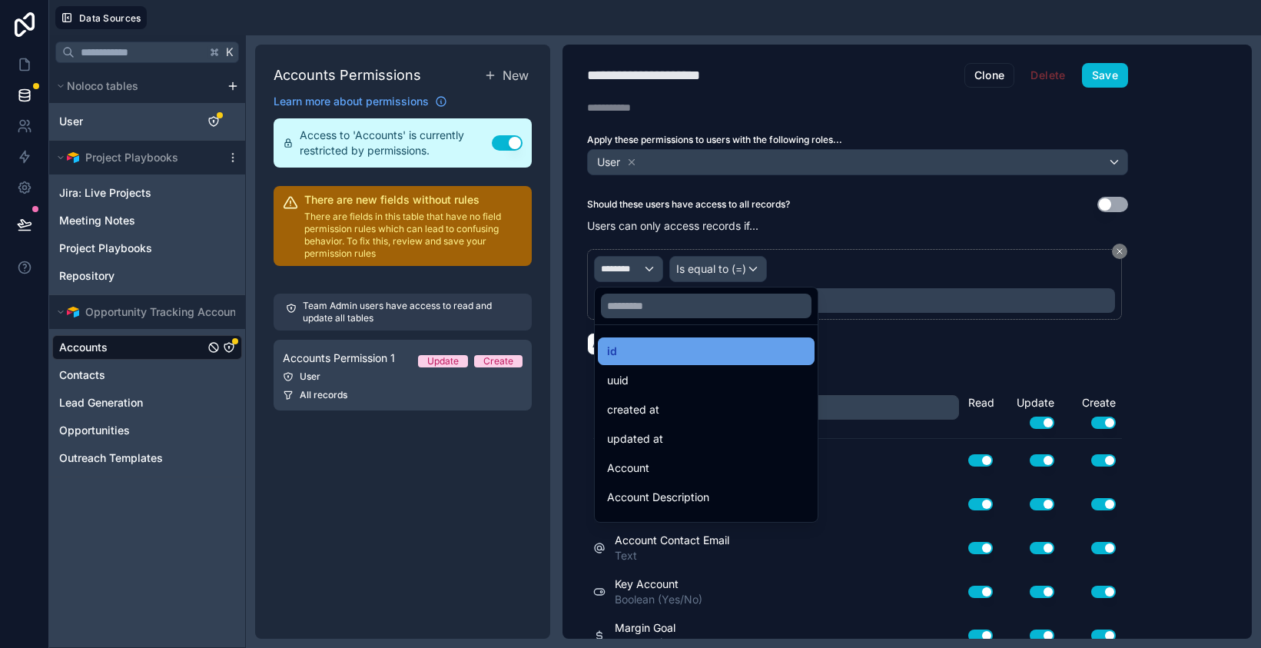
click at [642, 362] on div "id" at bounding box center [706, 351] width 217 height 28
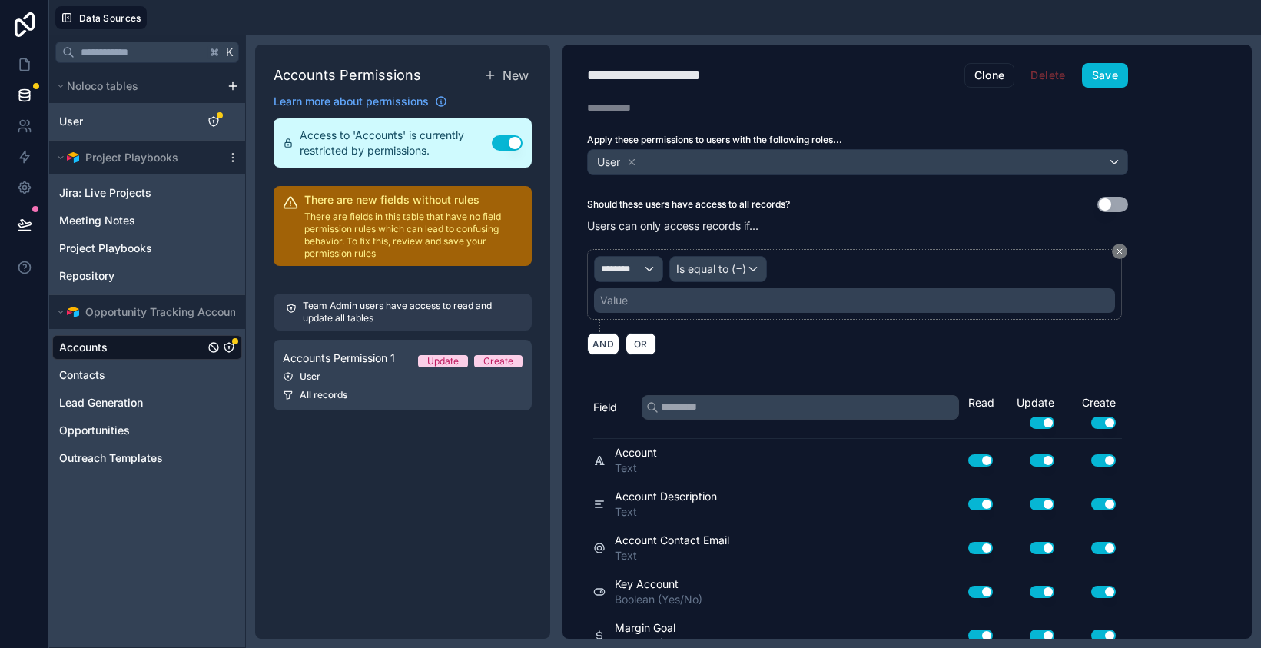
click at [733, 352] on div "AND OR" at bounding box center [857, 343] width 541 height 23
click at [719, 297] on div "Value" at bounding box center [854, 300] width 521 height 25
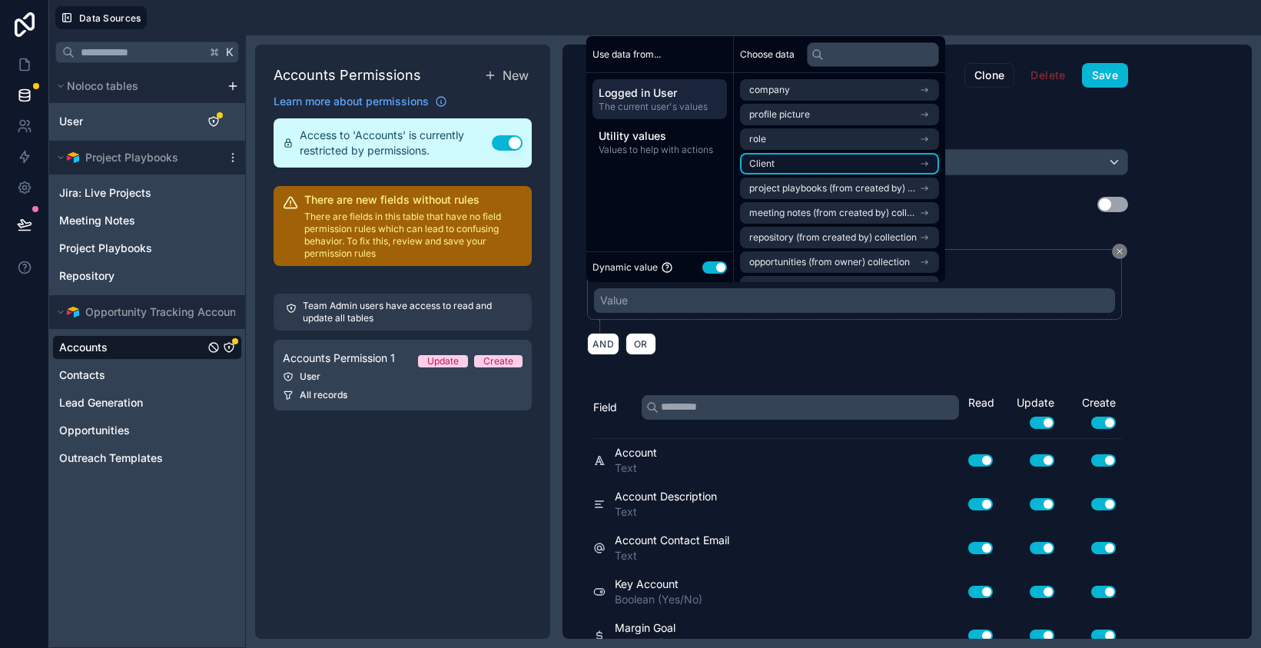
click at [822, 158] on li "Client" at bounding box center [839, 164] width 199 height 22
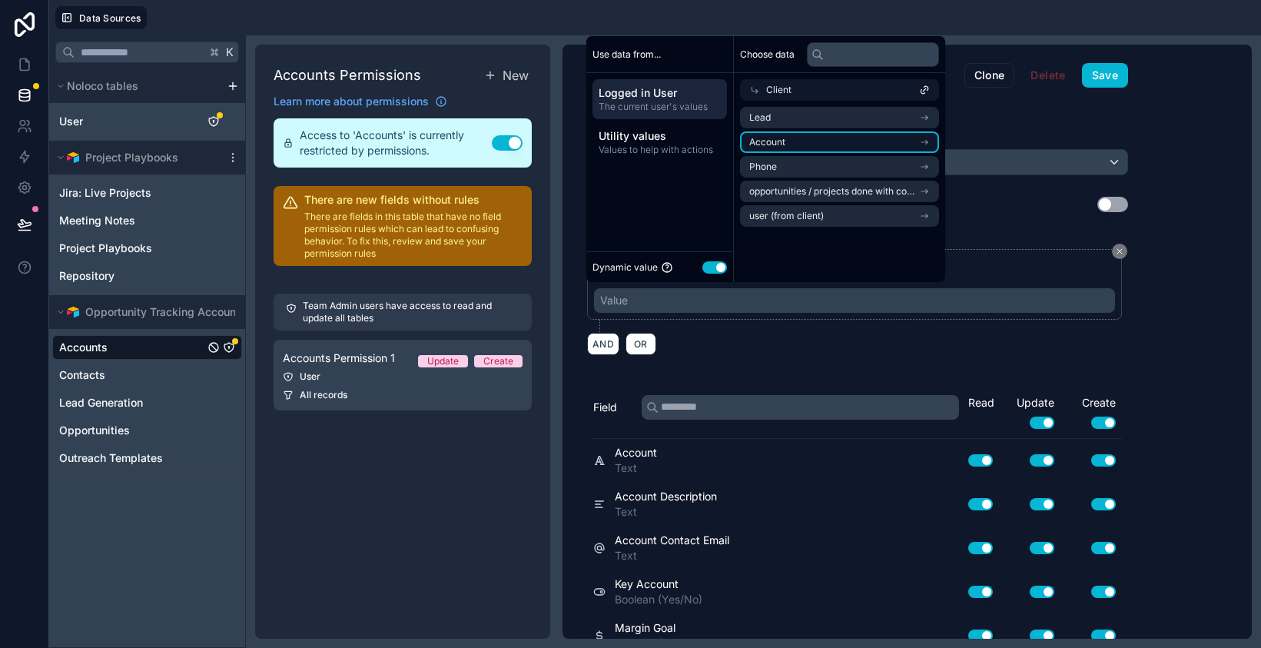
click at [812, 141] on li "Account" at bounding box center [839, 142] width 199 height 22
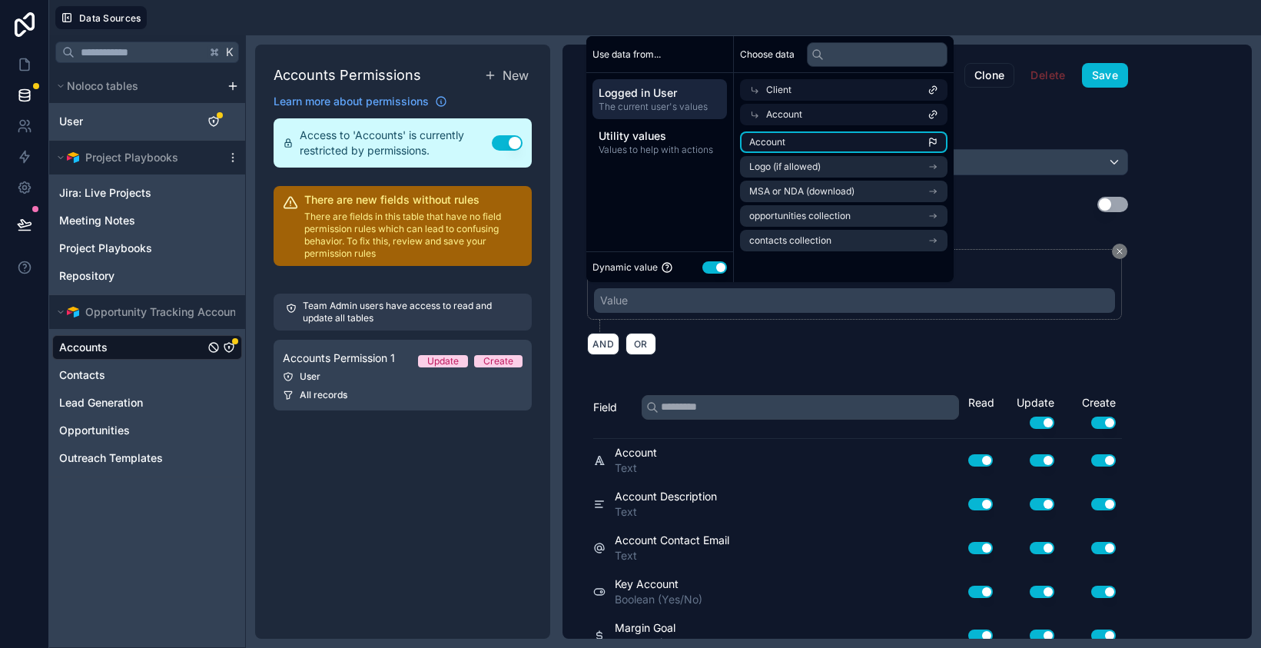
click at [842, 141] on li "Account" at bounding box center [844, 142] width 208 height 22
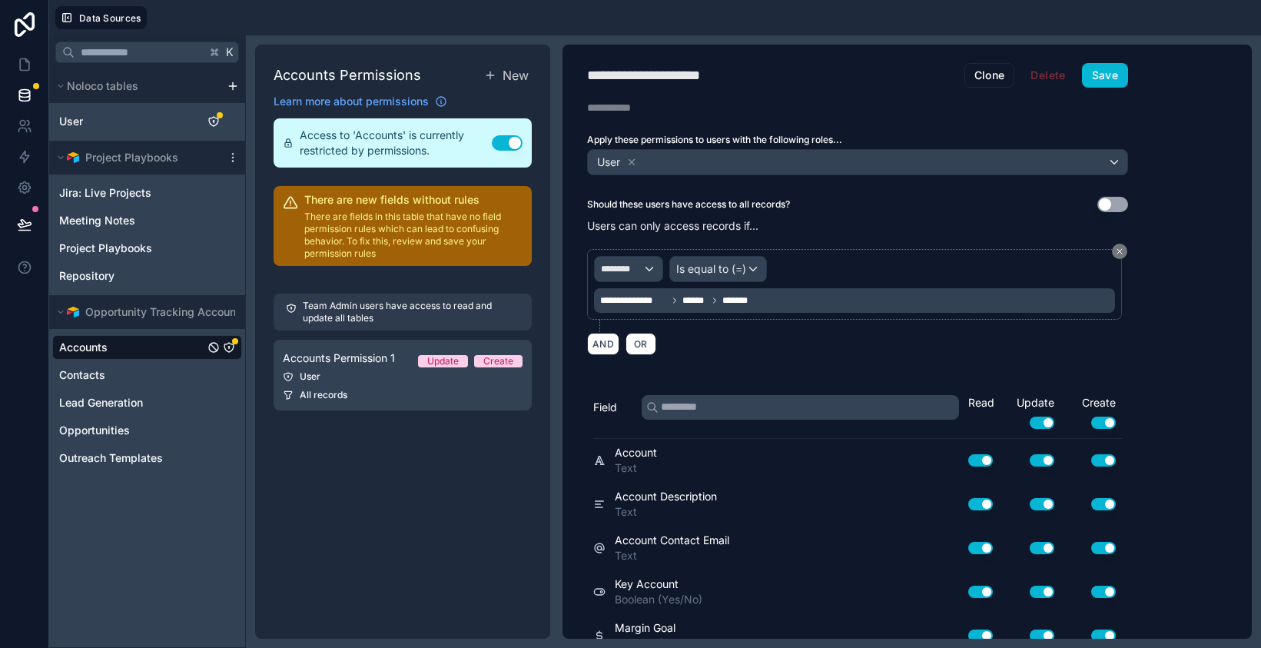
click at [1046, 342] on div "AND OR" at bounding box center [857, 343] width 541 height 23
click at [1112, 76] on button "Save" at bounding box center [1105, 75] width 46 height 25
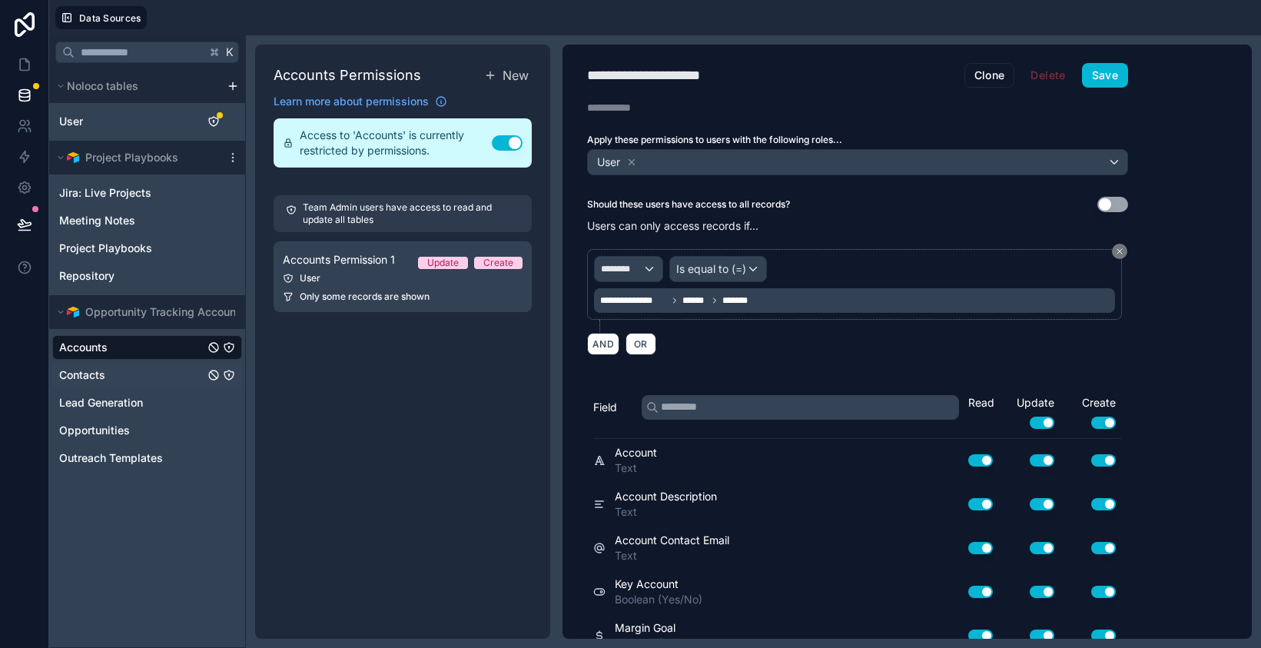
click at [231, 374] on icon "Contacts" at bounding box center [229, 375] width 12 height 12
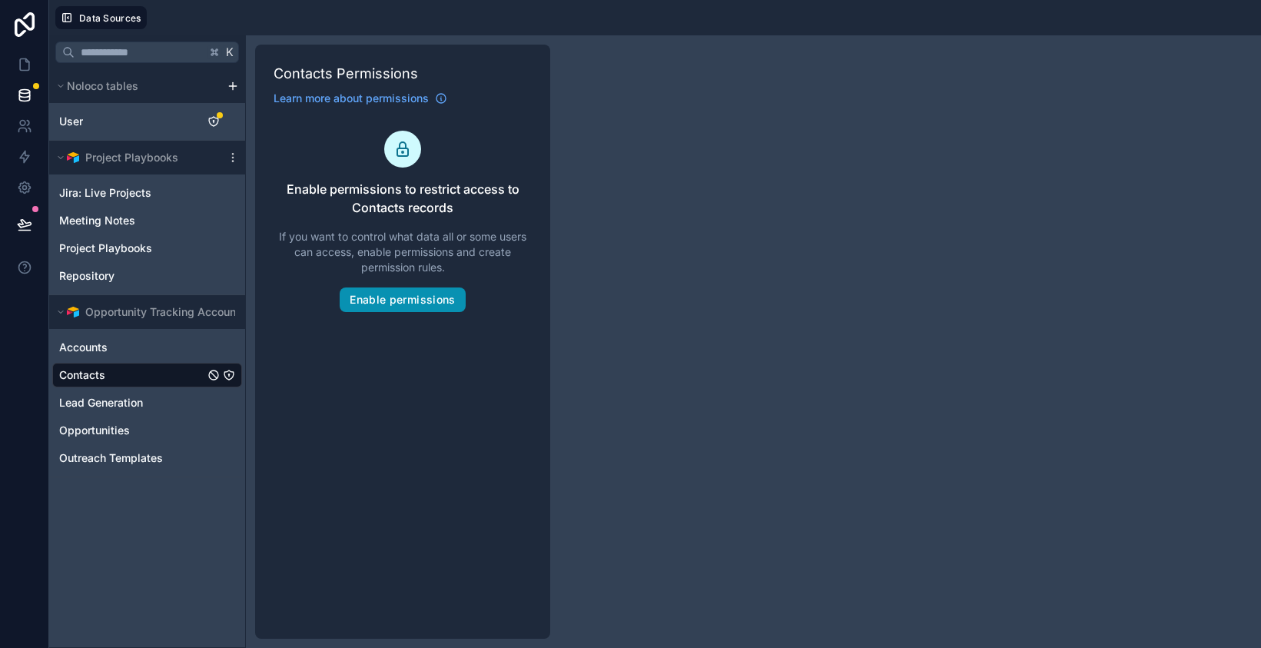
click at [412, 300] on button "Enable permissions" at bounding box center [402, 299] width 125 height 25
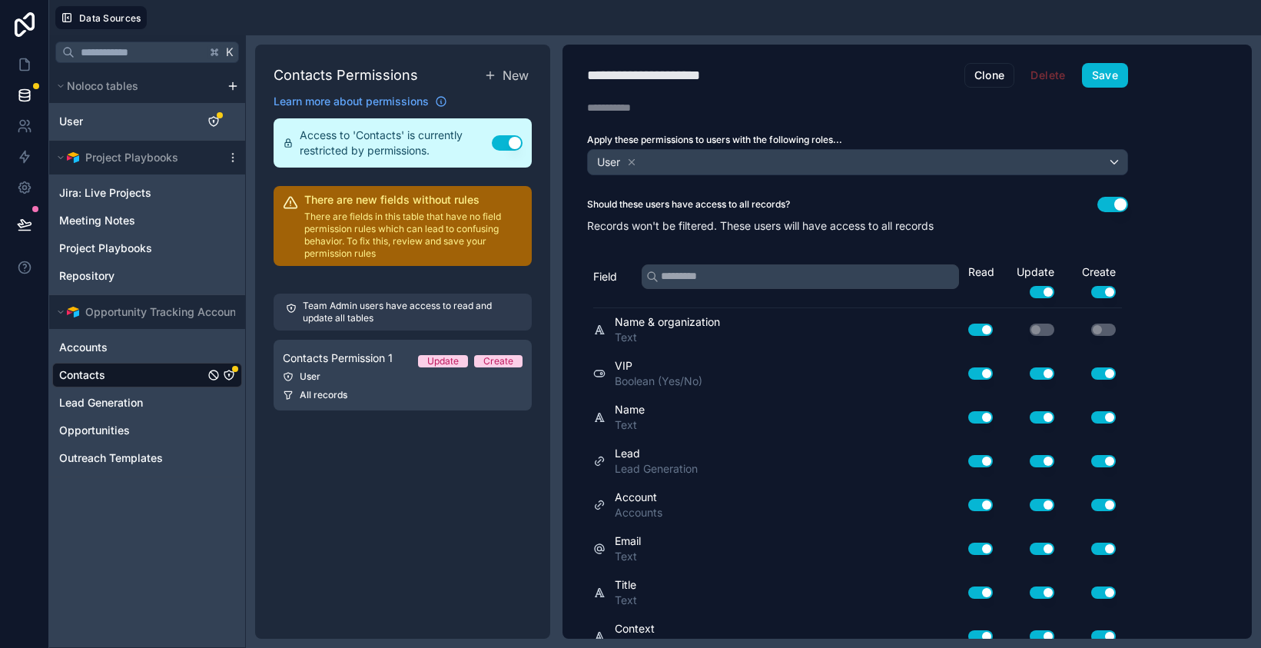
click at [1117, 207] on button "Use setting" at bounding box center [1112, 204] width 31 height 15
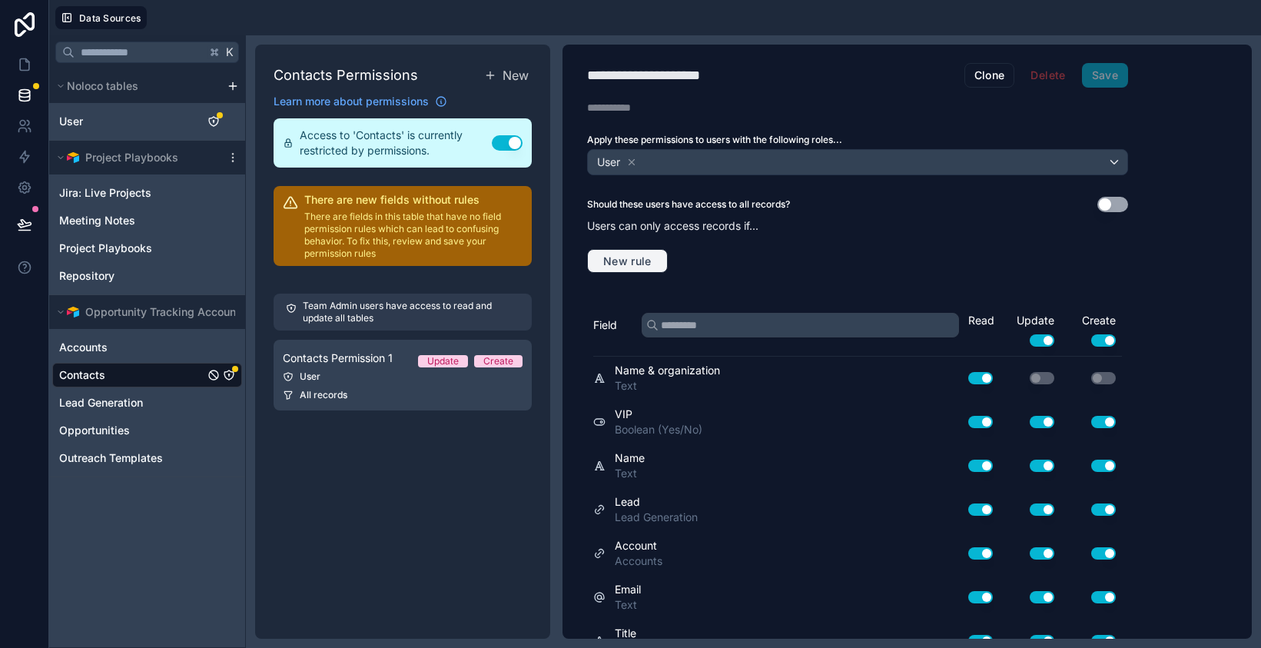
click at [632, 264] on span "New rule" at bounding box center [627, 261] width 61 height 14
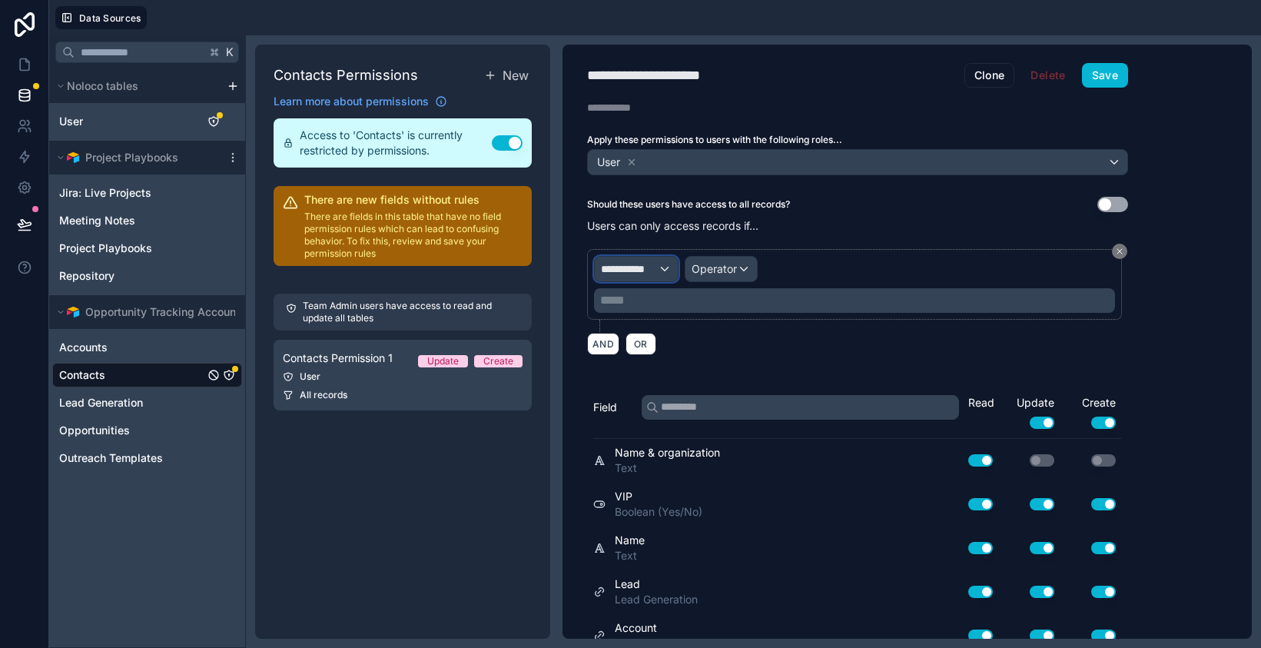
click at [654, 272] on span "**********" at bounding box center [629, 268] width 57 height 15
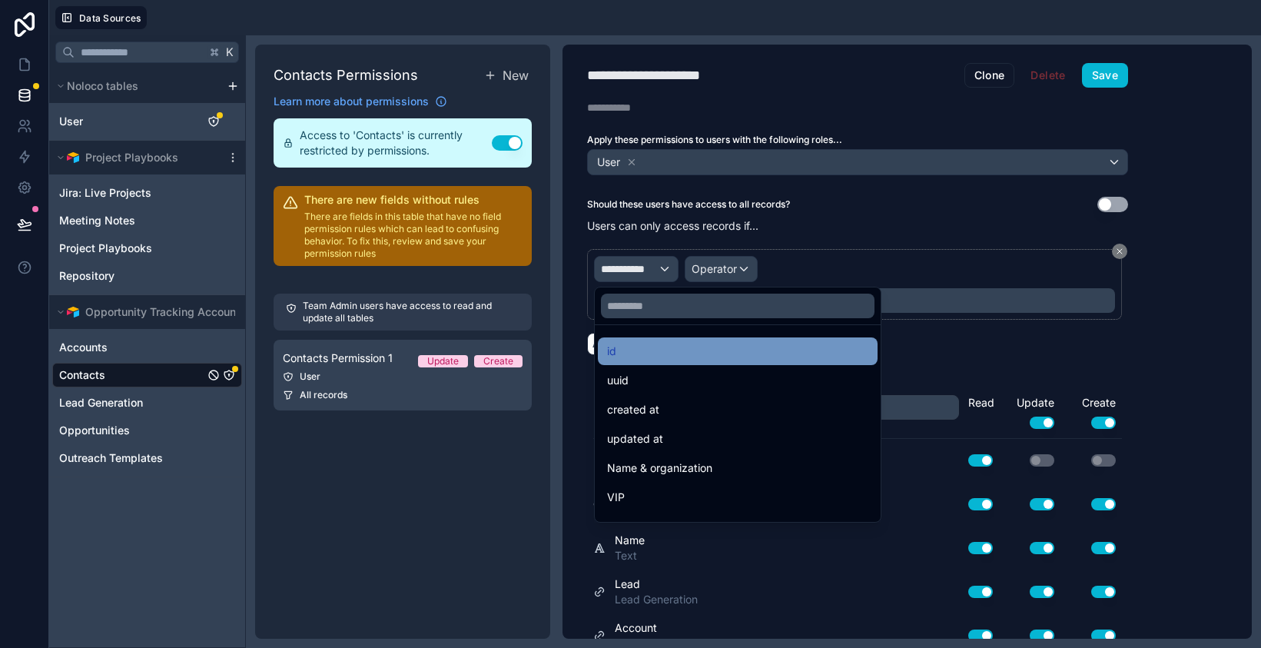
click at [651, 346] on div "id" at bounding box center [737, 351] width 261 height 18
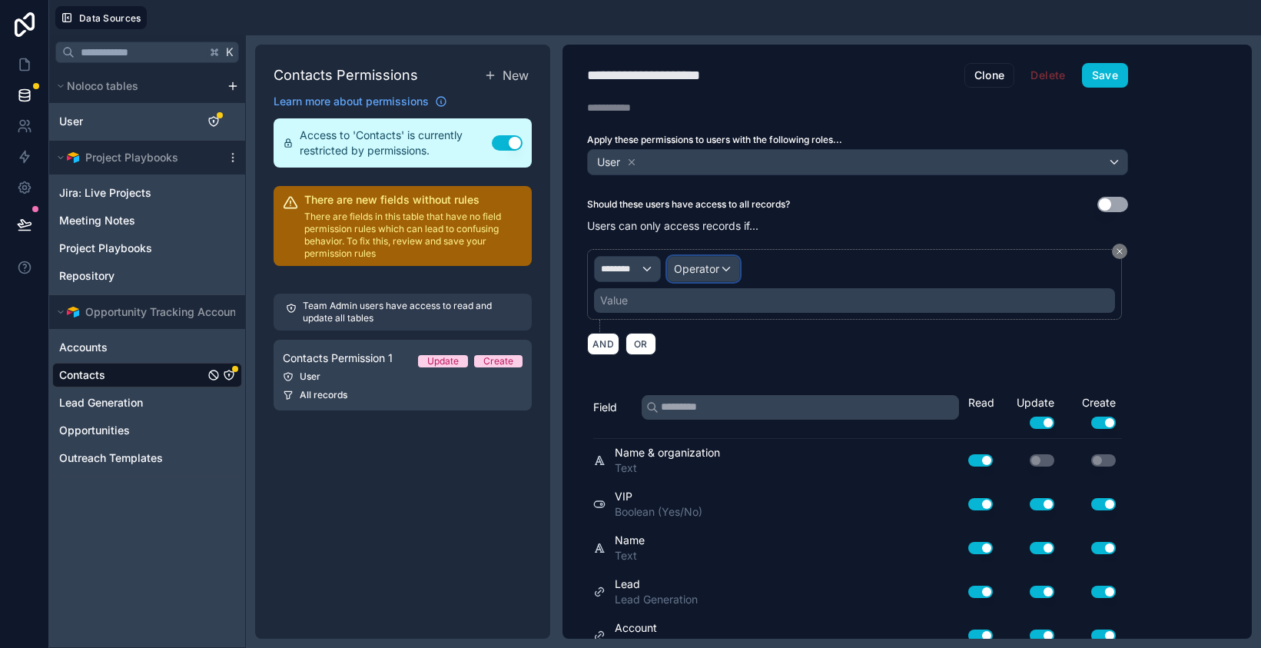
click at [713, 268] on span "Operator" at bounding box center [696, 268] width 45 height 13
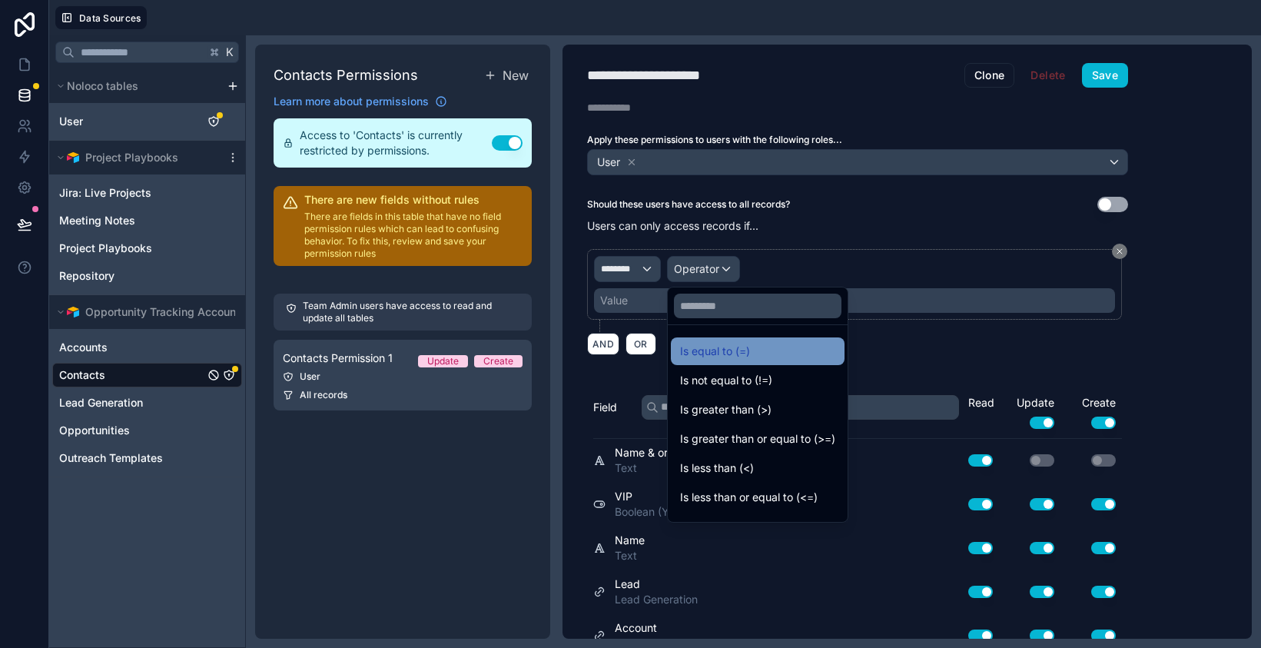
click at [759, 350] on div "Is equal to (=)" at bounding box center [757, 351] width 155 height 18
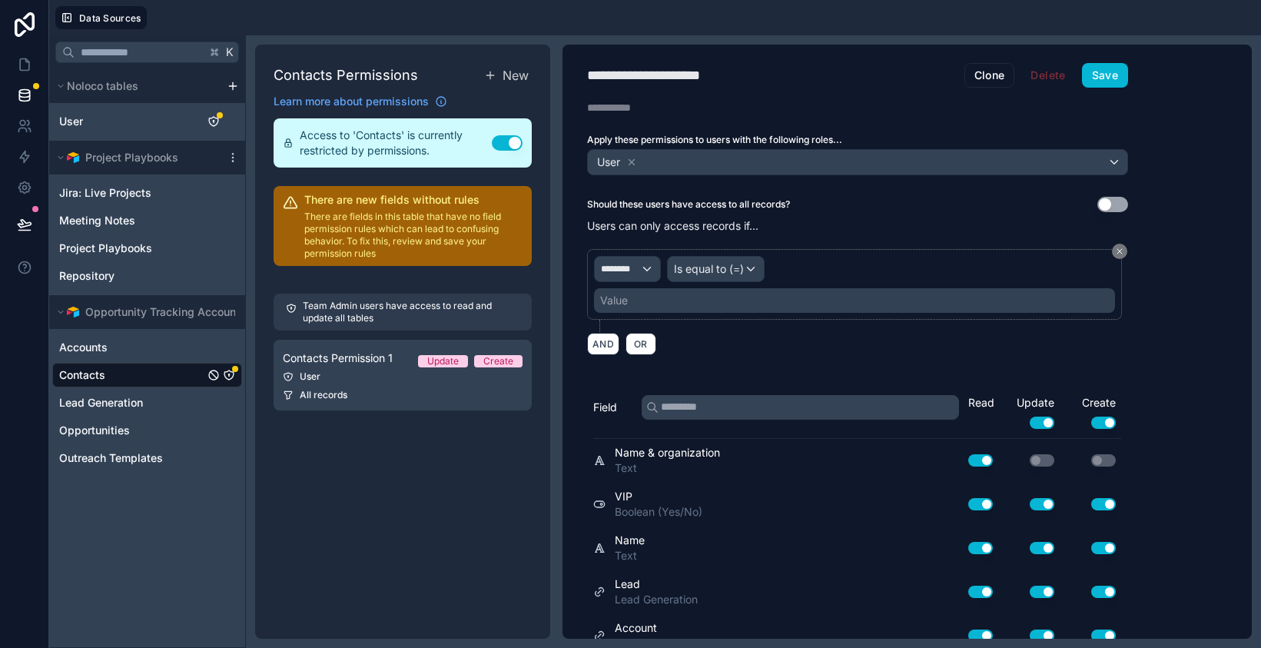
click at [736, 300] on div "Value" at bounding box center [854, 300] width 521 height 25
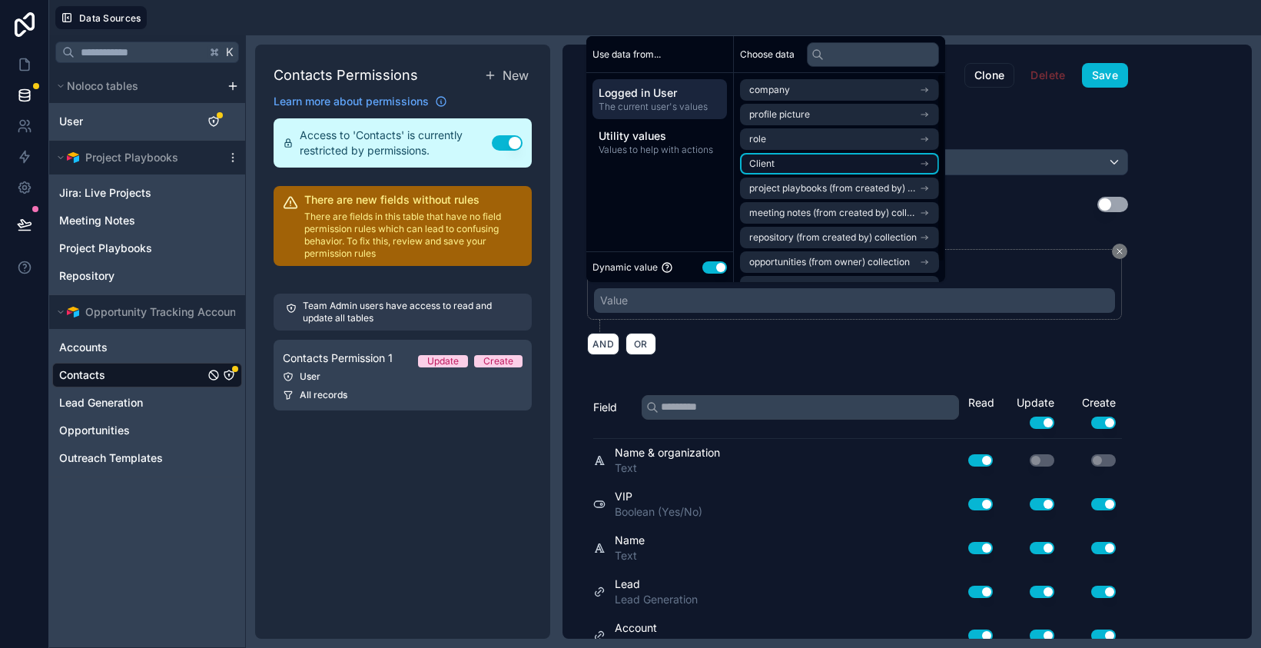
click at [785, 164] on li "Client" at bounding box center [839, 164] width 199 height 22
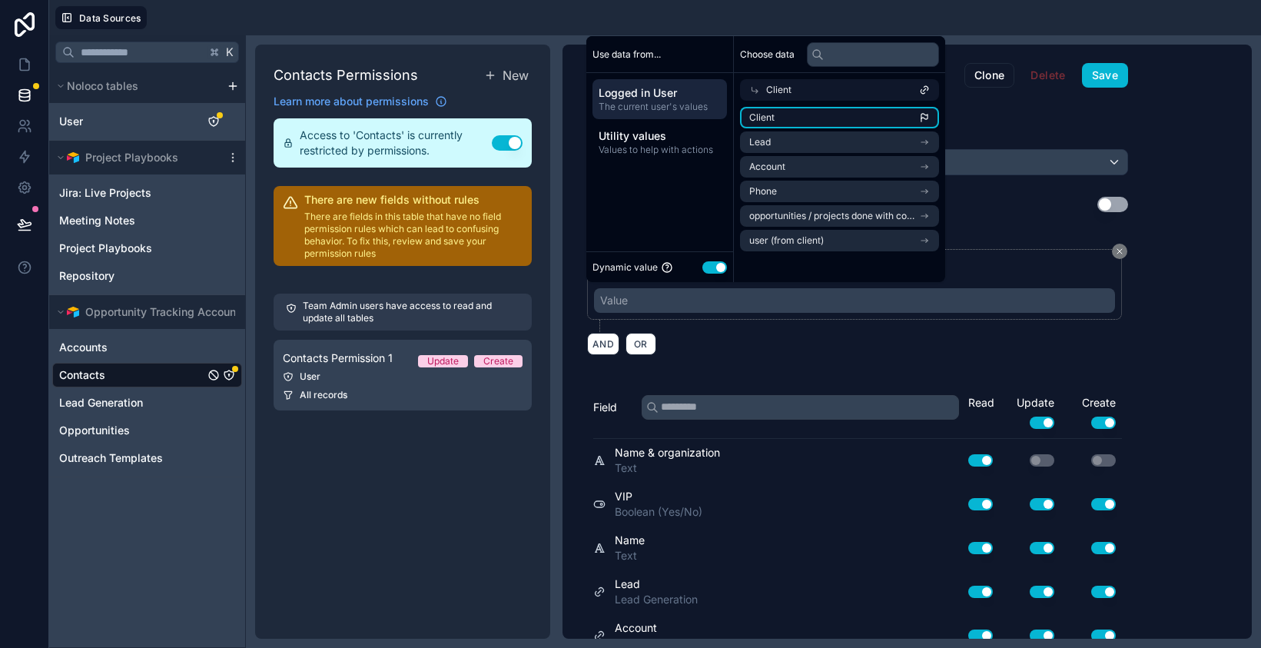
click at [805, 119] on li "Client" at bounding box center [839, 118] width 199 height 22
click at [882, 342] on div "AND OR" at bounding box center [857, 343] width 541 height 23
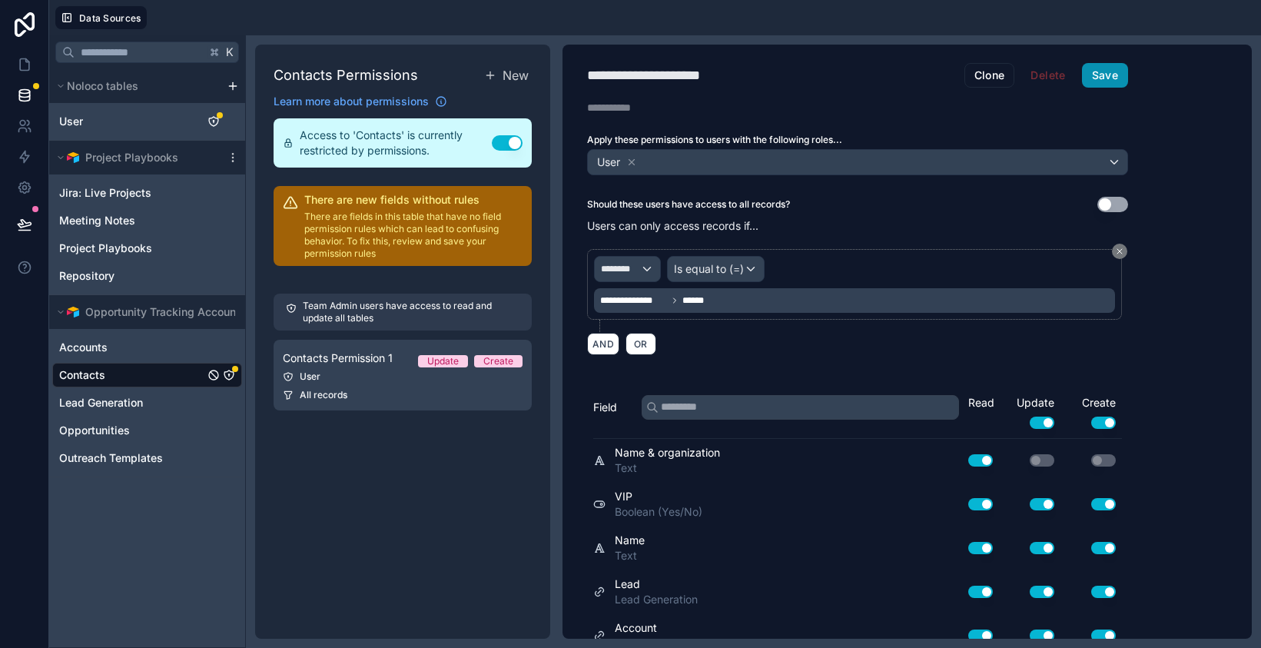
click at [1102, 86] on button "Save" at bounding box center [1105, 75] width 46 height 25
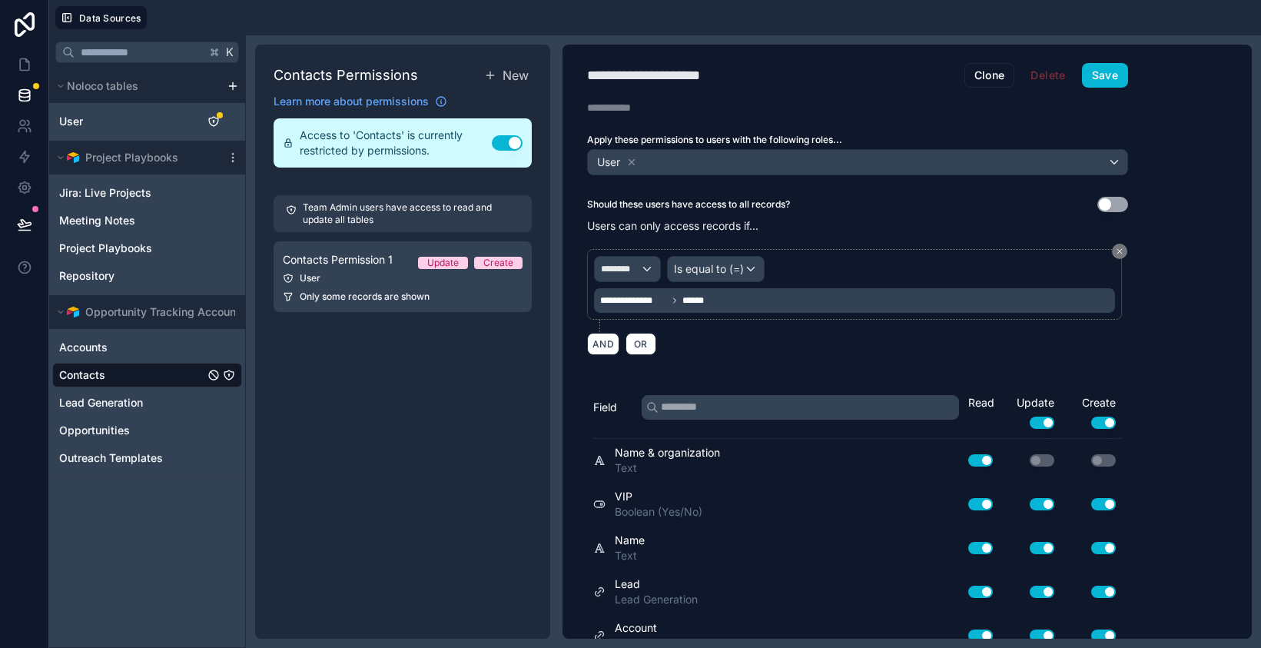
click at [143, 530] on div "K Noloco tables User Project Playbooks Jira: Live Projects Meeting Notes Projec…" at bounding box center [147, 341] width 197 height 613
click at [214, 406] on icon "Lead Generation" at bounding box center [214, 403] width 12 height 12
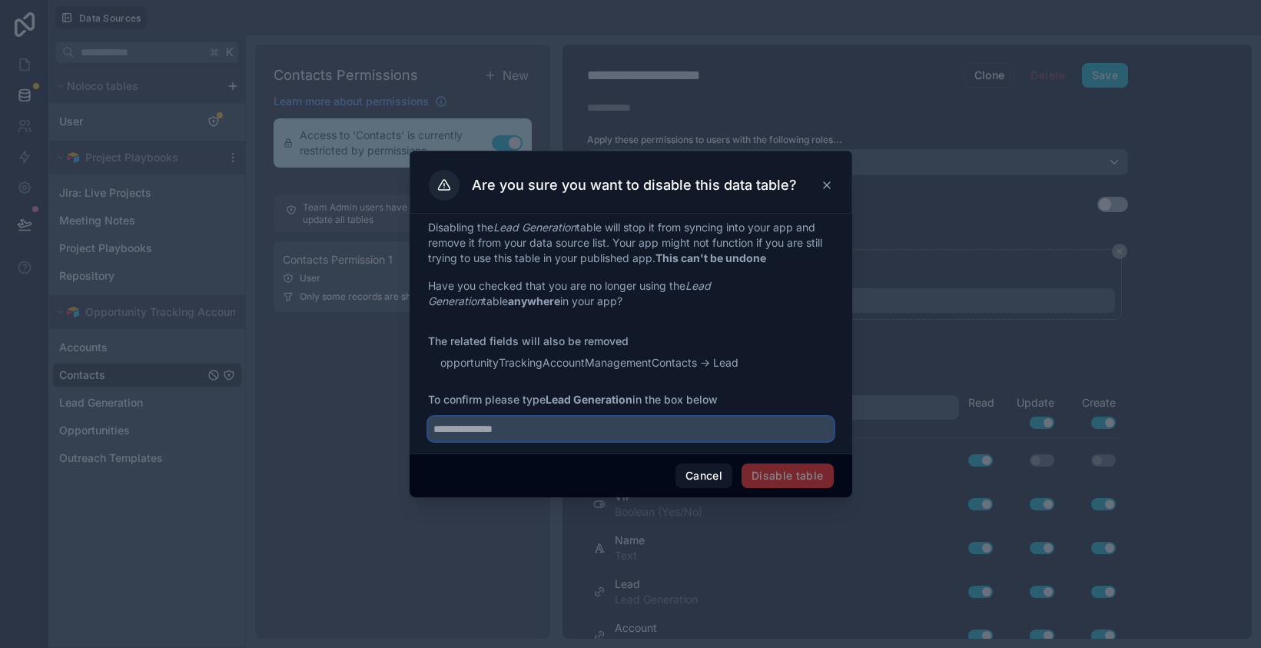
click at [667, 433] on input "text" at bounding box center [631, 429] width 406 height 25
type input "**********"
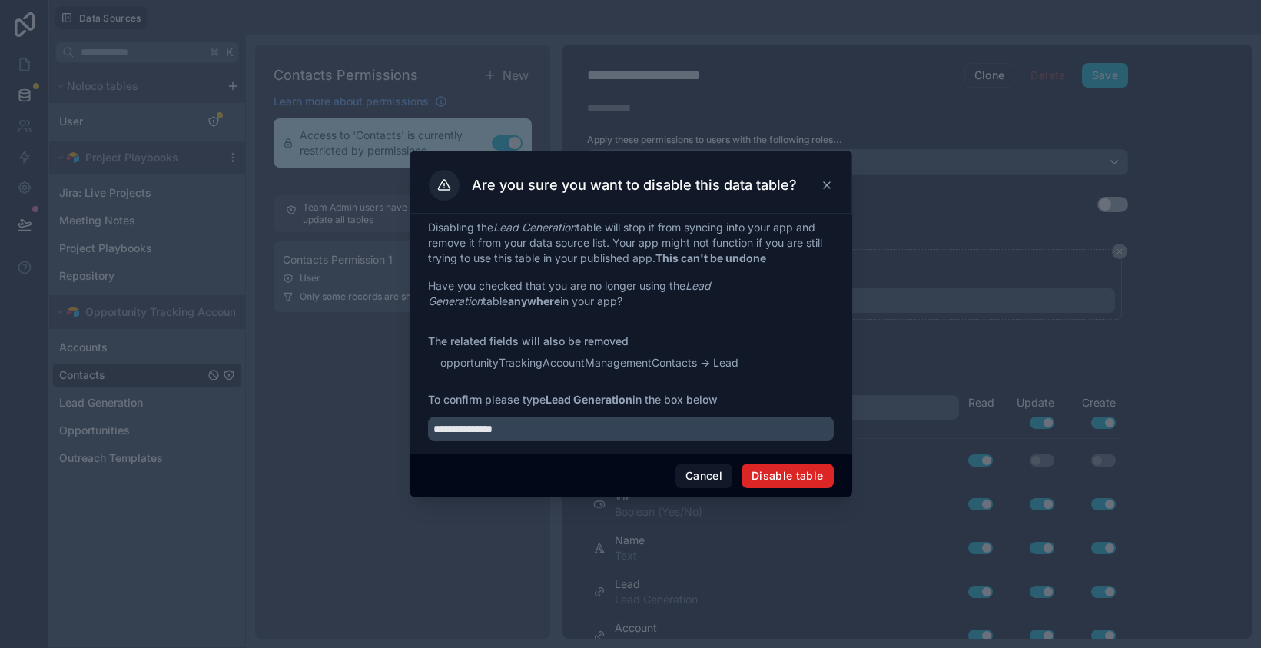
click at [778, 464] on button "Disable table" at bounding box center [788, 475] width 92 height 25
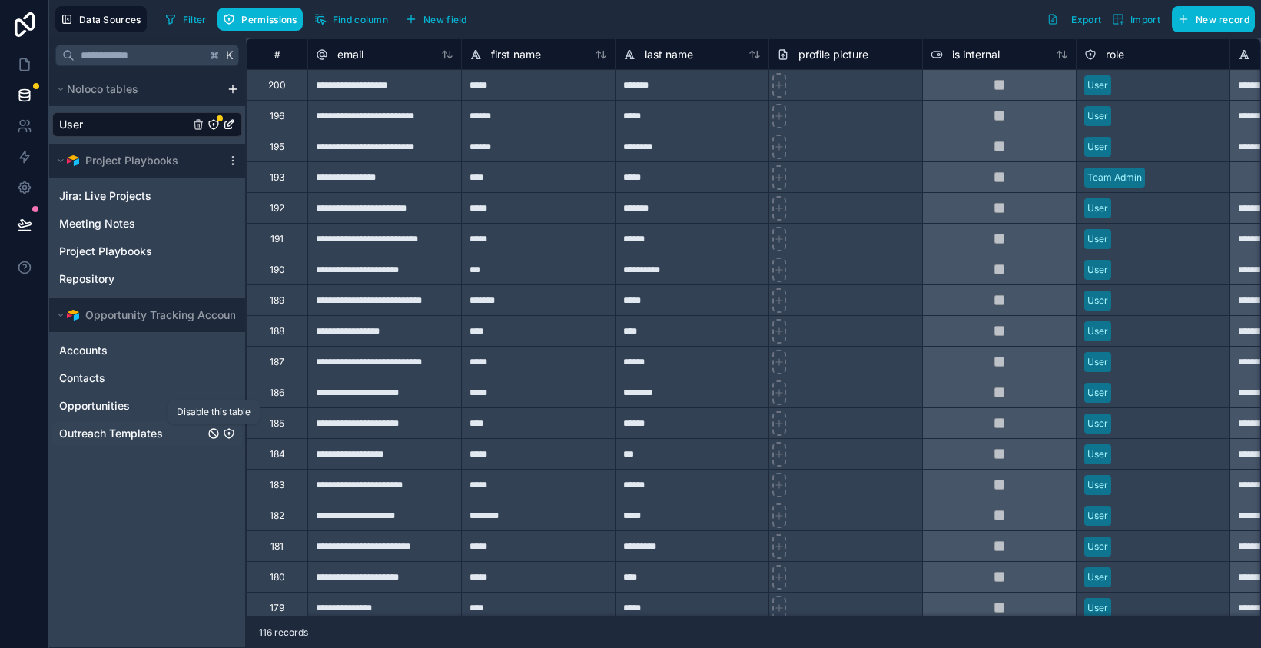
click at [213, 434] on icon "Outreach Templates" at bounding box center [214, 433] width 12 height 12
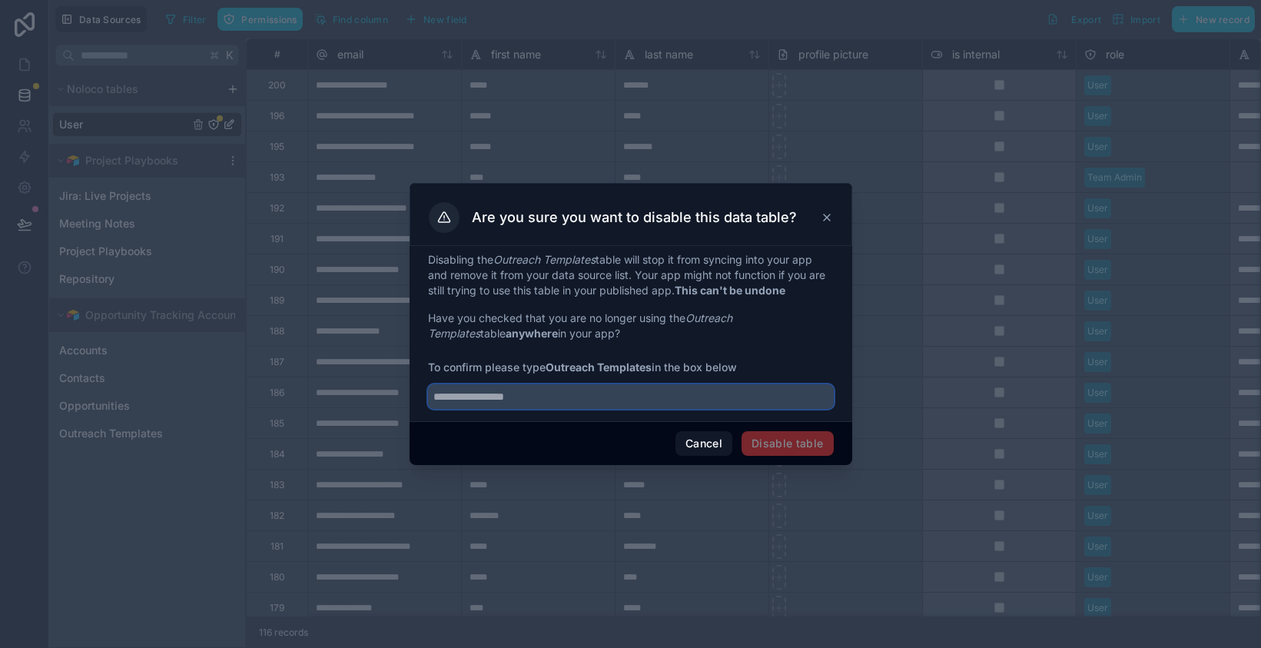
click at [496, 395] on input "text" at bounding box center [631, 396] width 406 height 25
type input "**********"
click at [762, 447] on button "Disable table" at bounding box center [788, 443] width 92 height 25
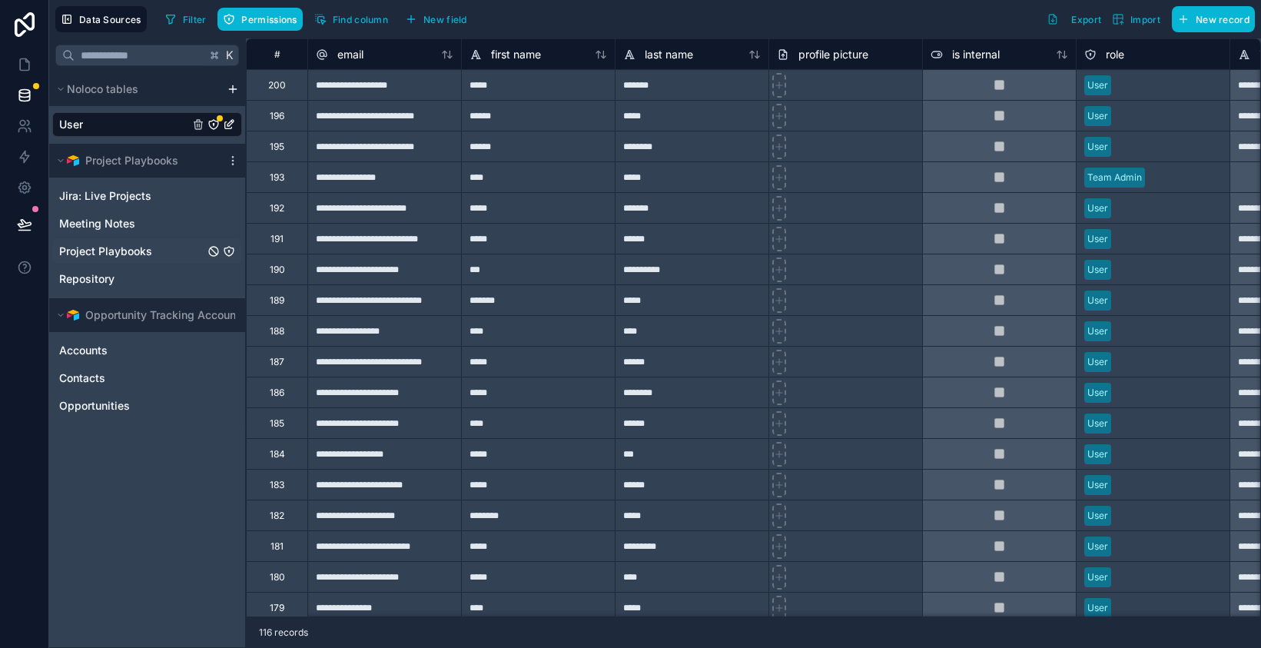
click at [127, 249] on span "Project Playbooks" at bounding box center [105, 251] width 93 height 15
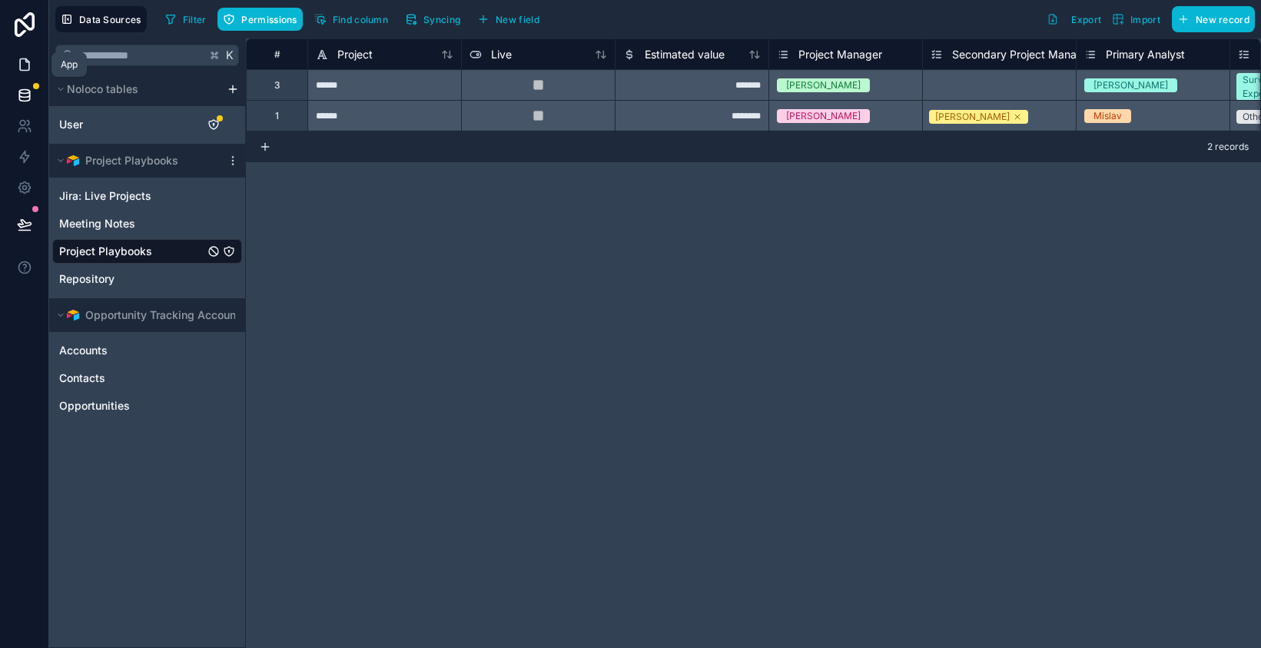
click at [28, 68] on icon at bounding box center [24, 65] width 9 height 12
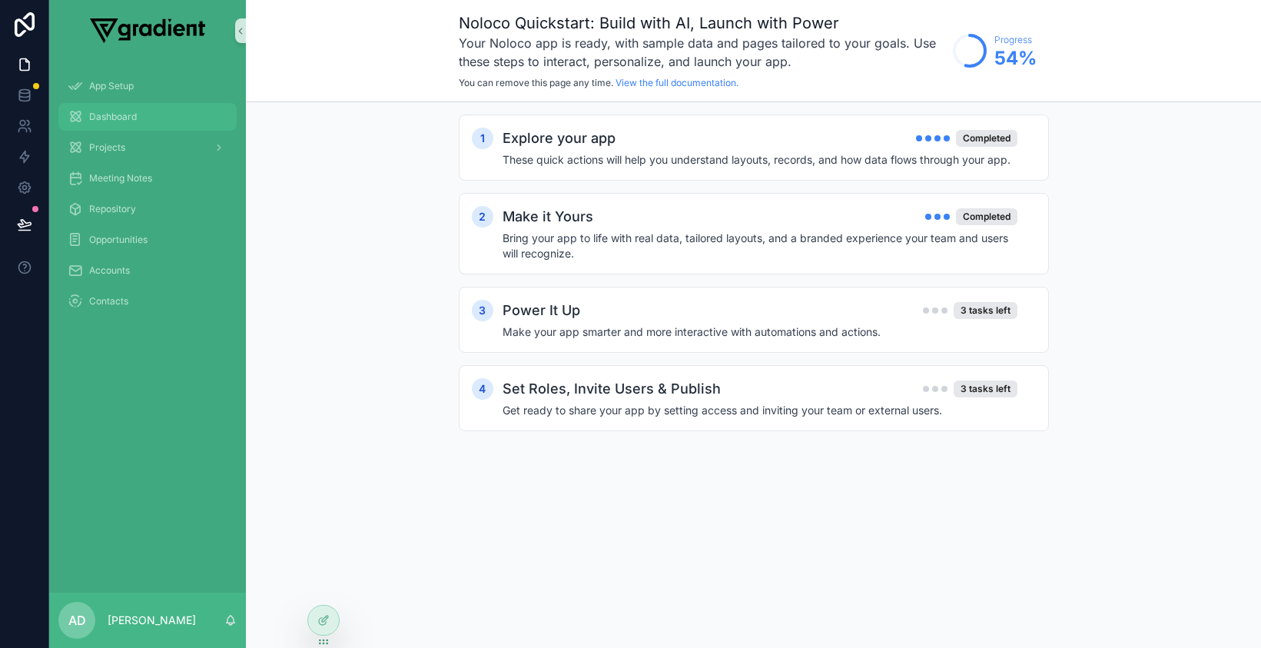
click at [135, 122] on span "Dashboard" at bounding box center [113, 117] width 48 height 12
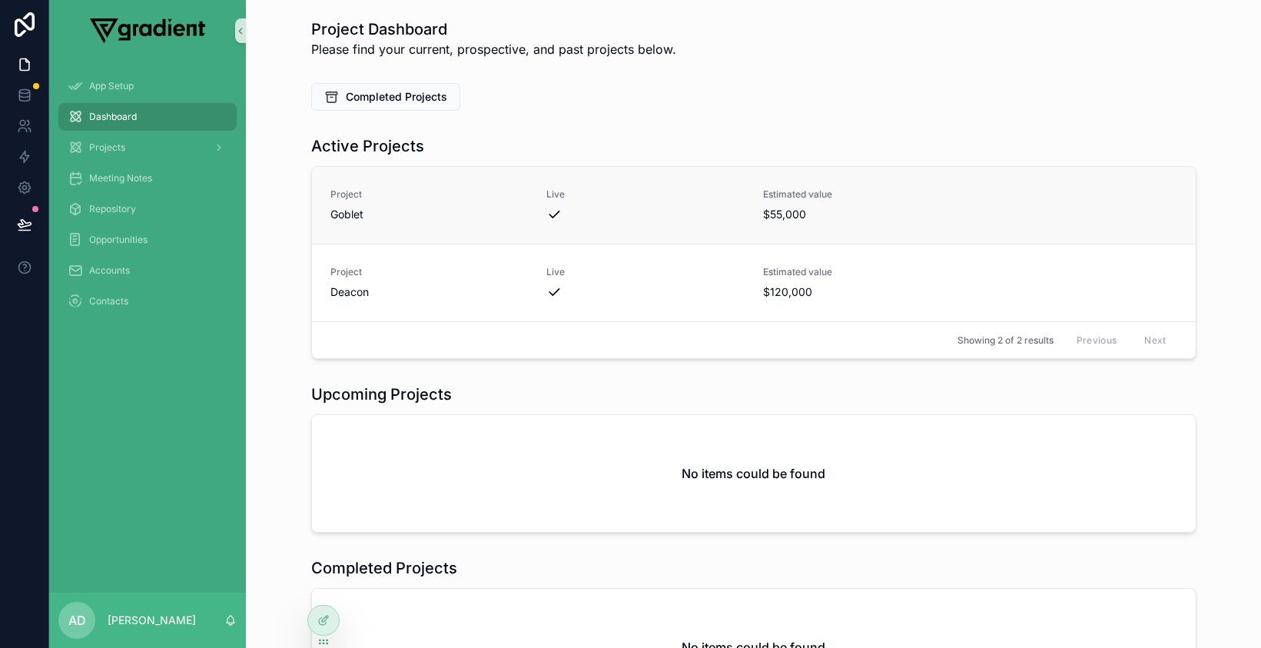
click at [408, 210] on span "Goblet" at bounding box center [429, 214] width 198 height 15
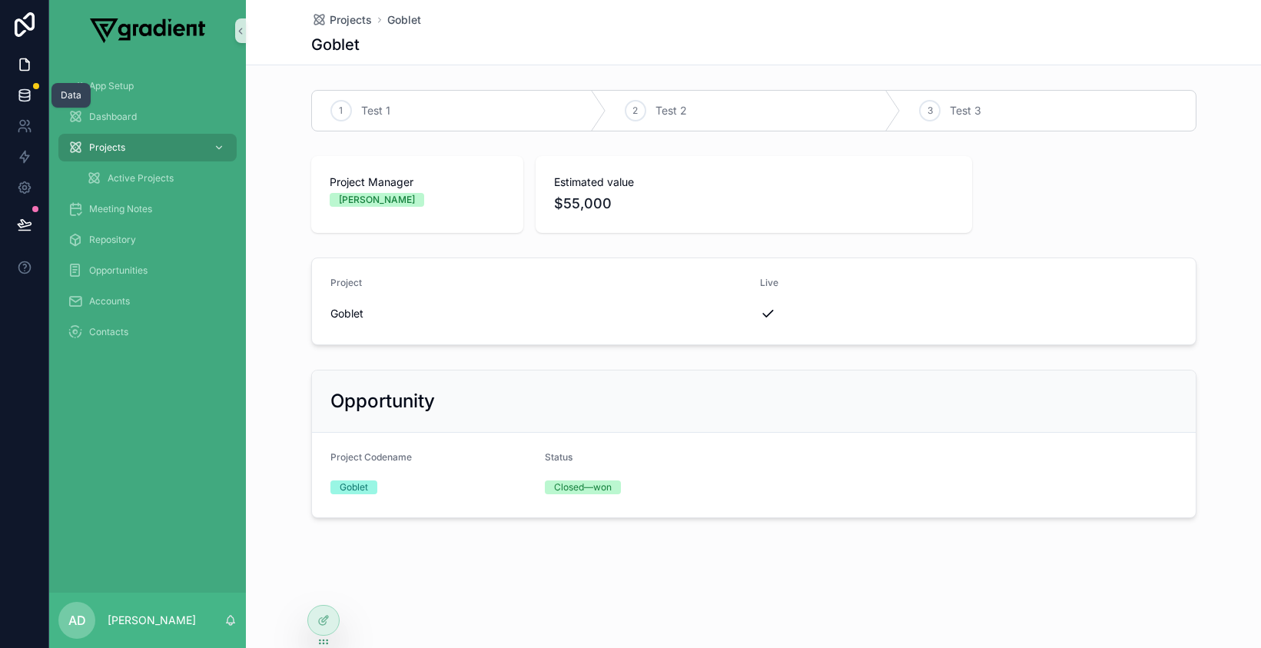
click at [18, 96] on icon at bounding box center [24, 95] width 15 height 15
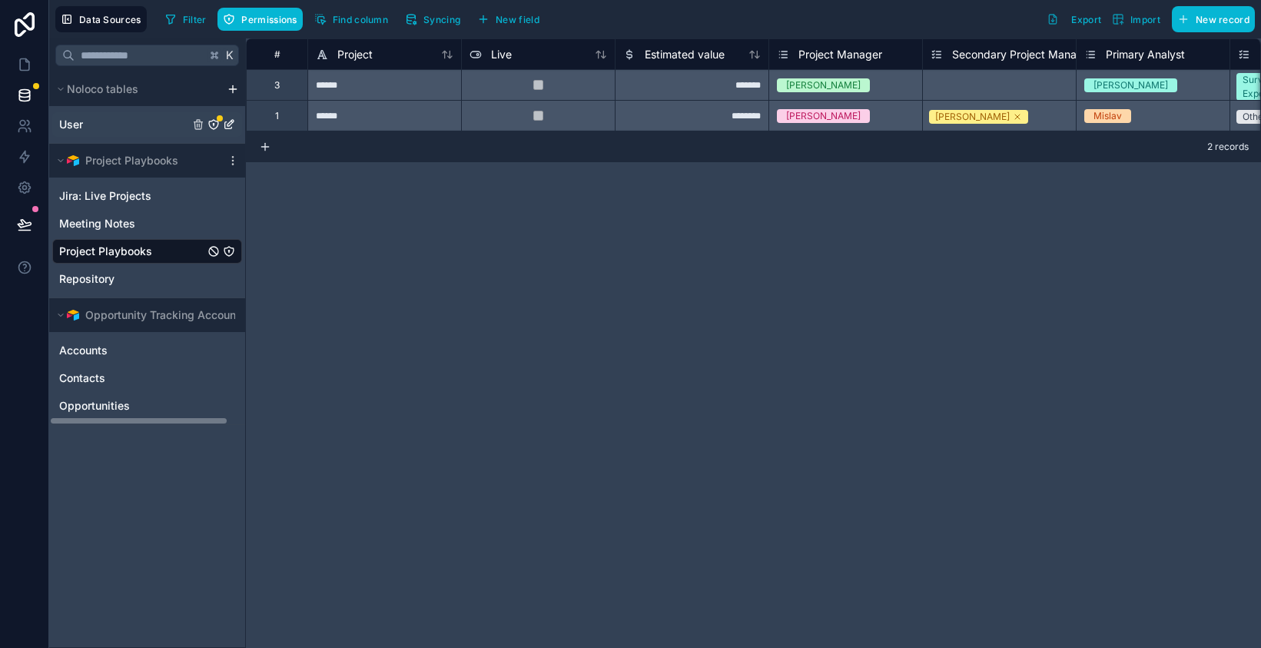
click at [159, 124] on div "User" at bounding box center [147, 124] width 190 height 25
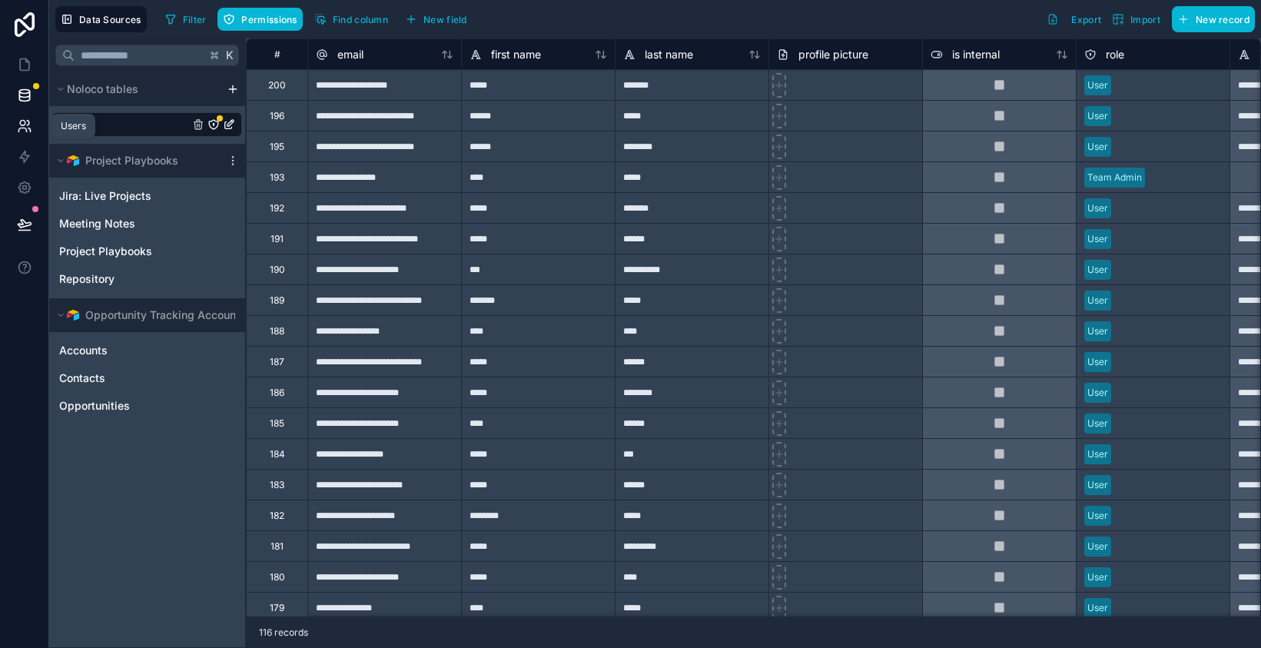
click at [17, 121] on icon at bounding box center [24, 125] width 15 height 15
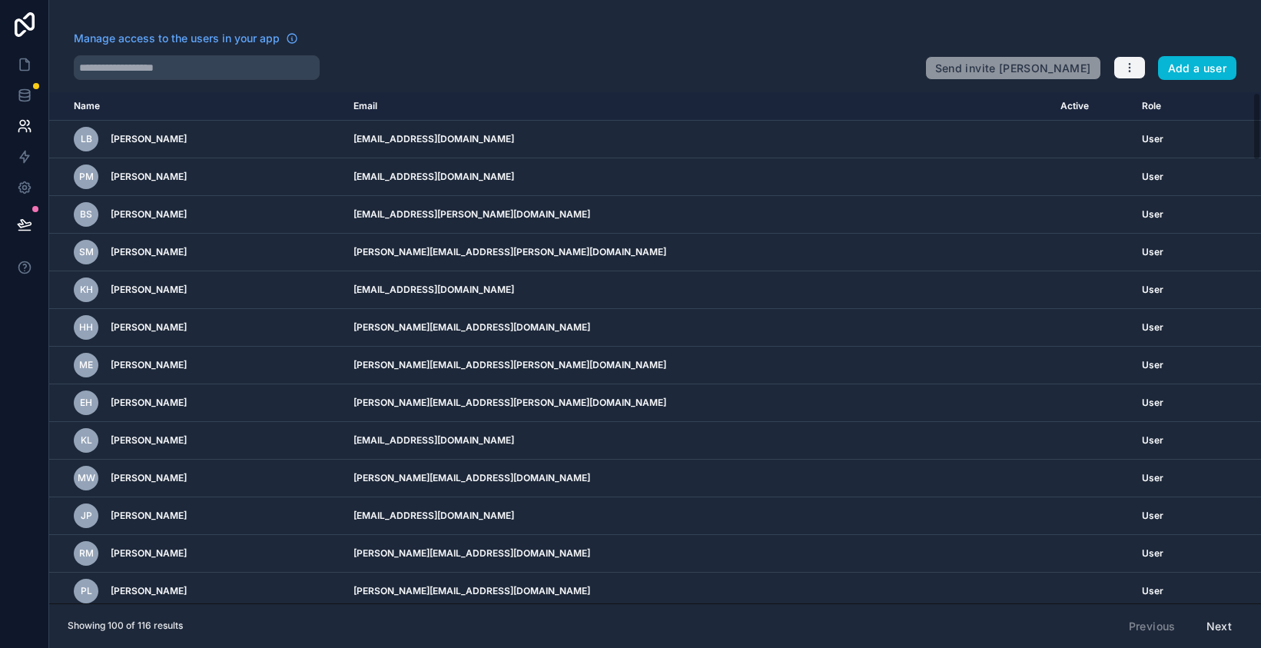
click at [1124, 73] on icon "button" at bounding box center [1130, 67] width 12 height 12
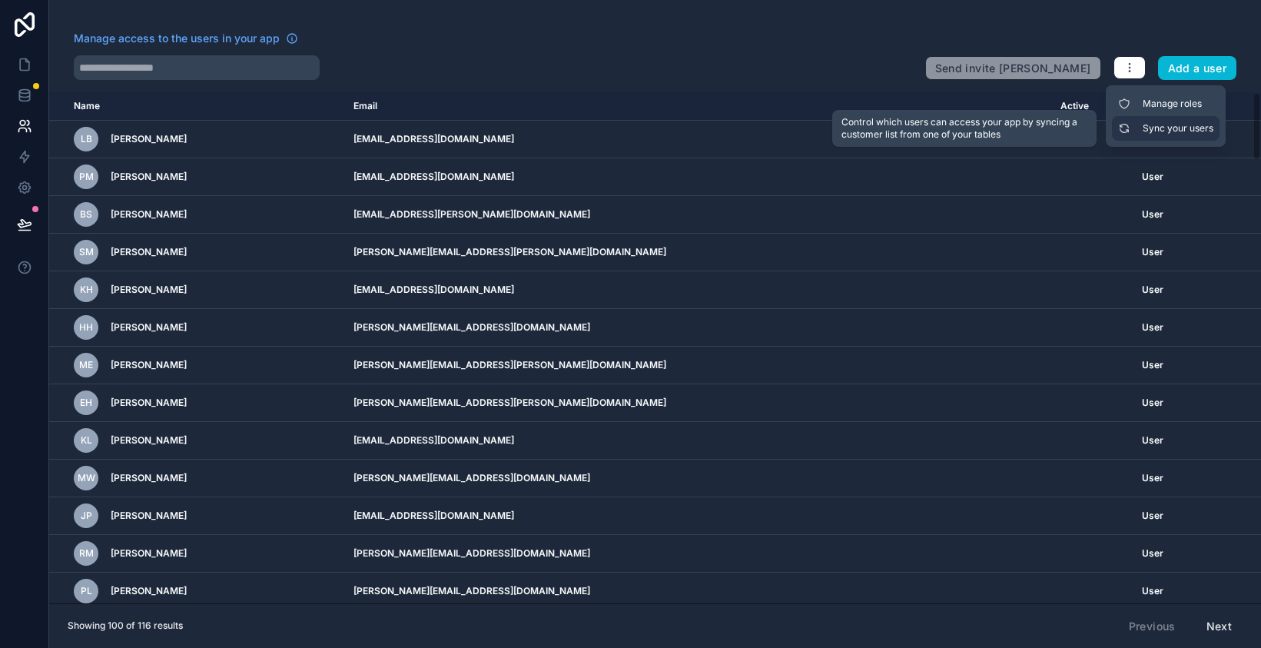
click at [1143, 127] on link "Sync your users" at bounding box center [1166, 128] width 108 height 25
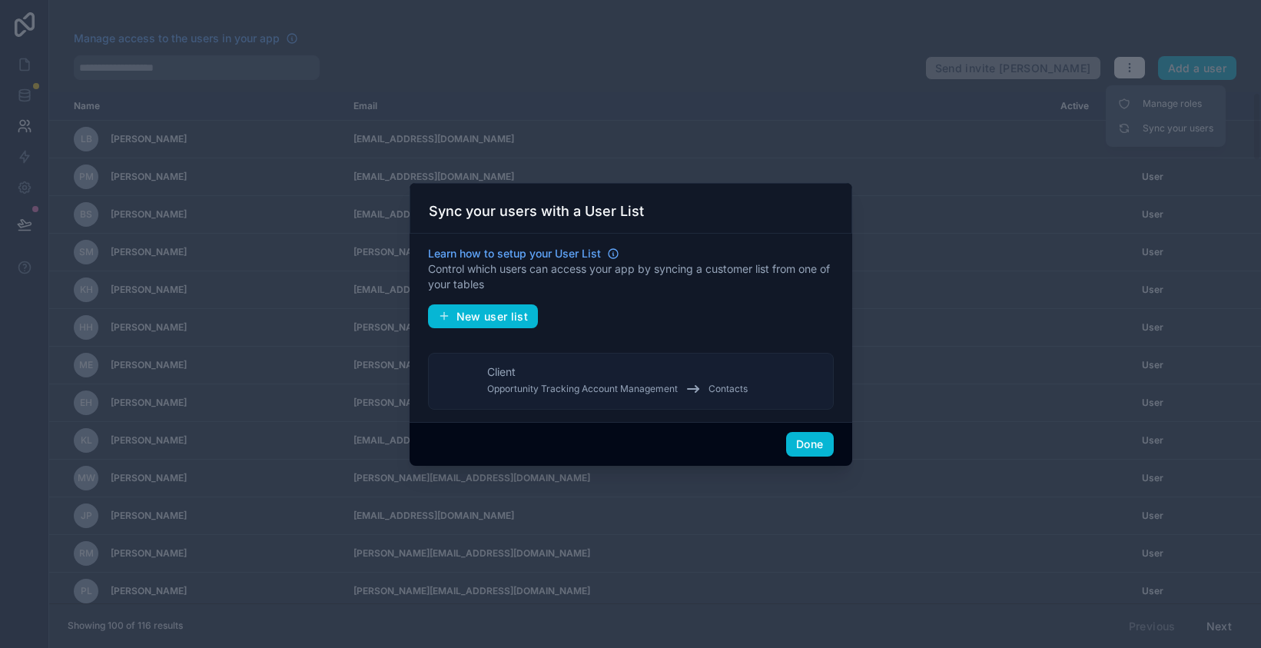
click at [670, 383] on span "Opportunity Tracking Account Management" at bounding box center [582, 389] width 191 height 12
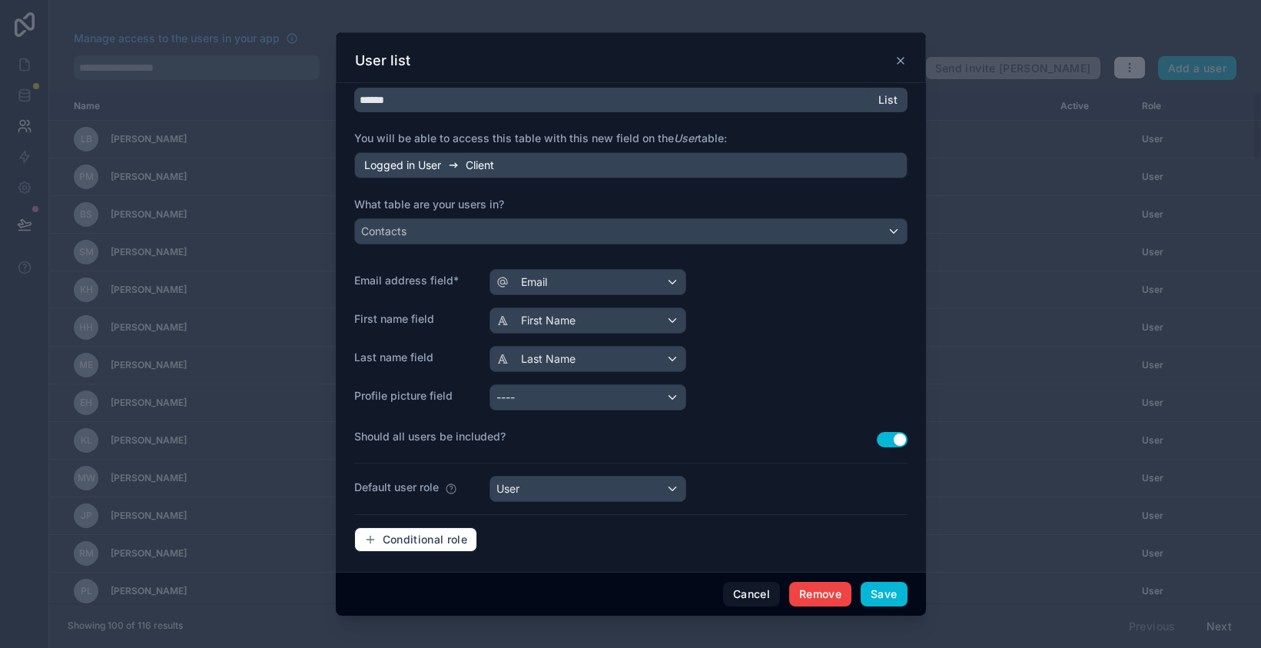
scroll to position [77, 0]
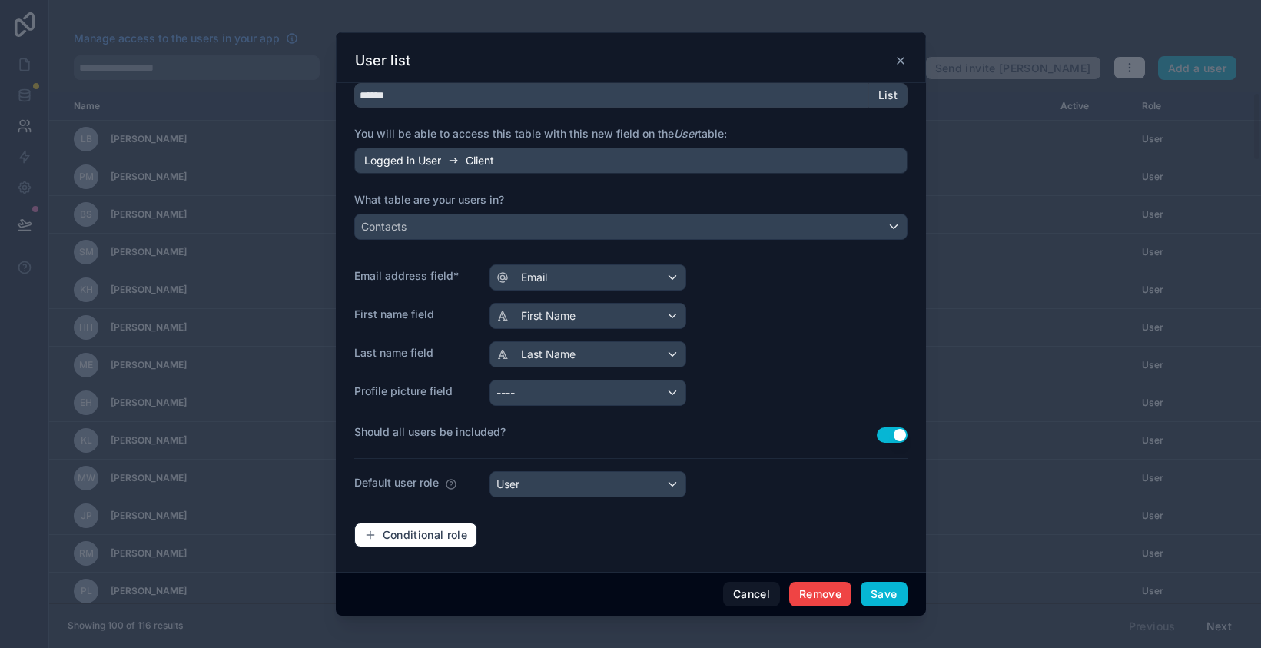
click at [897, 434] on button "Use setting" at bounding box center [892, 434] width 31 height 15
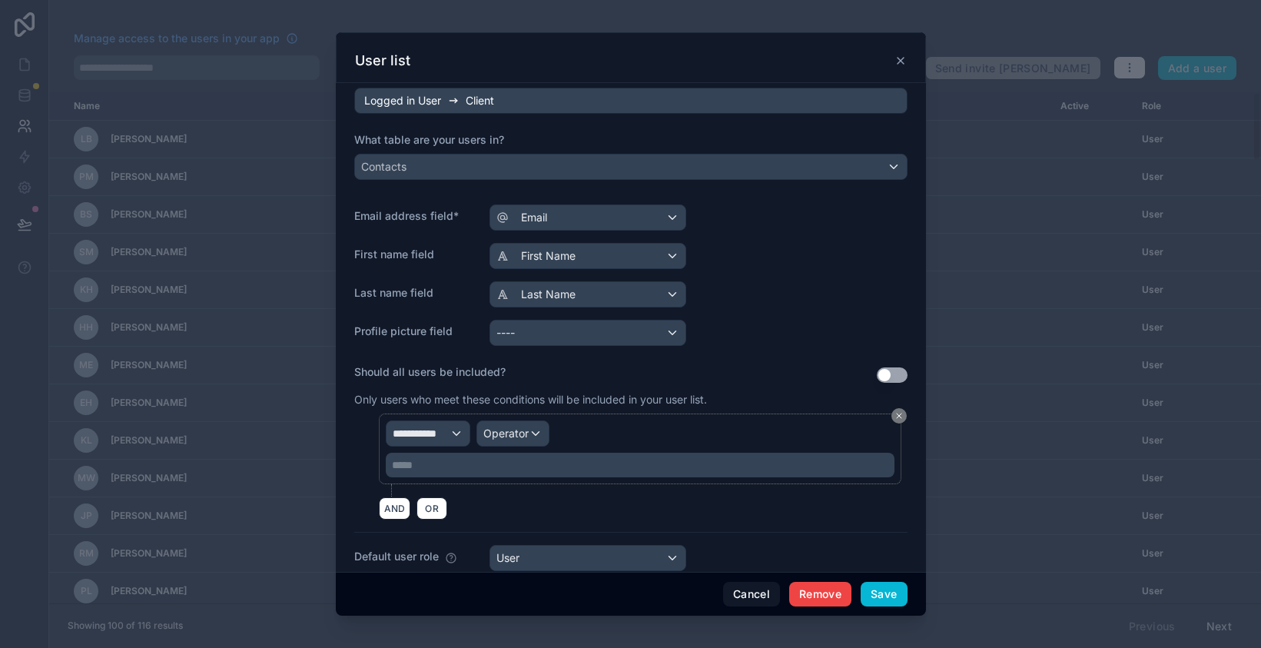
scroll to position [211, 0]
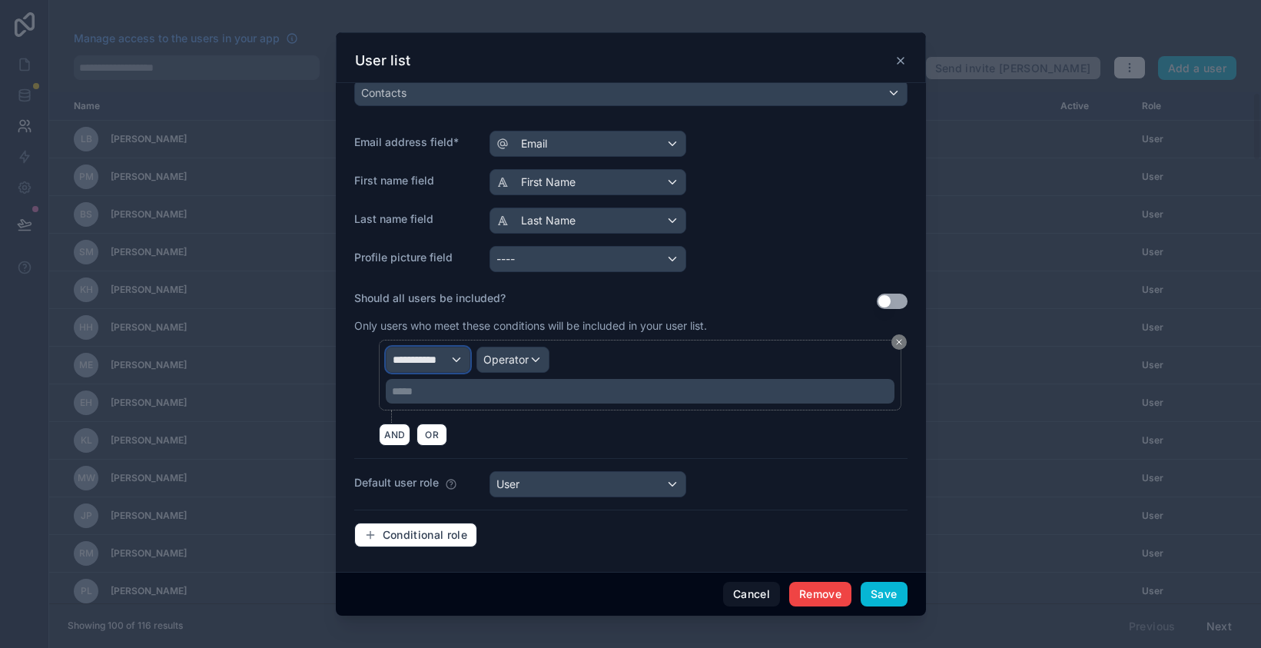
click at [455, 362] on div "**********" at bounding box center [428, 359] width 83 height 25
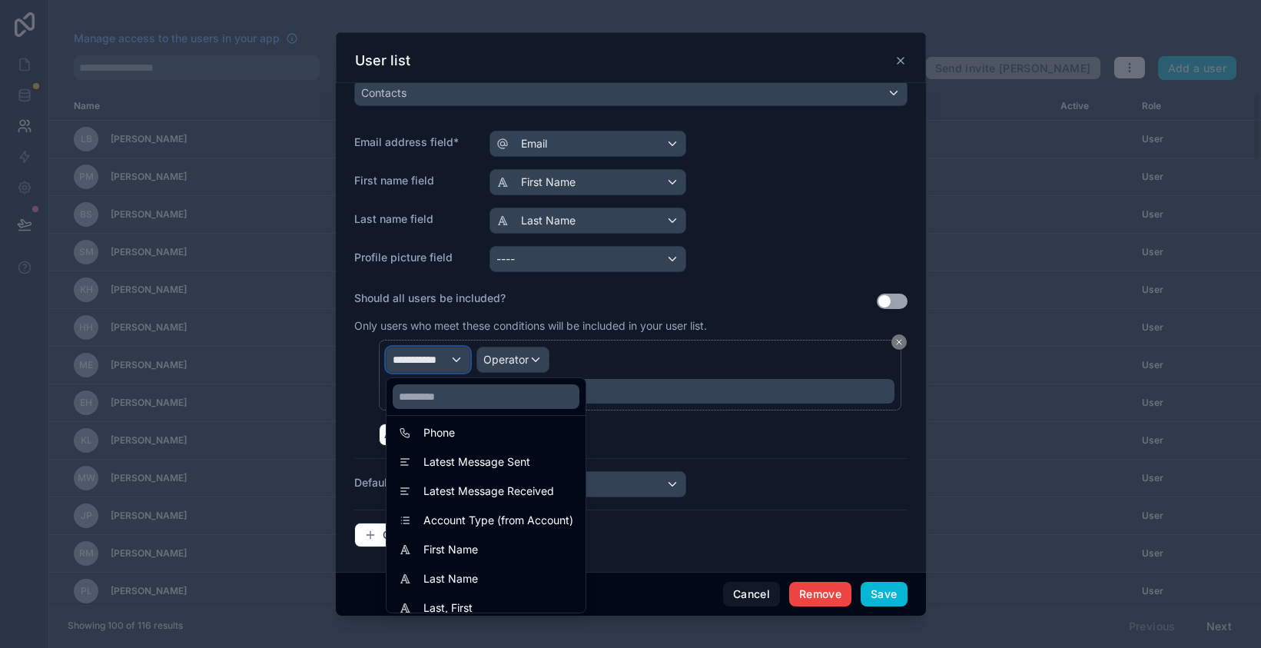
scroll to position [284, 0]
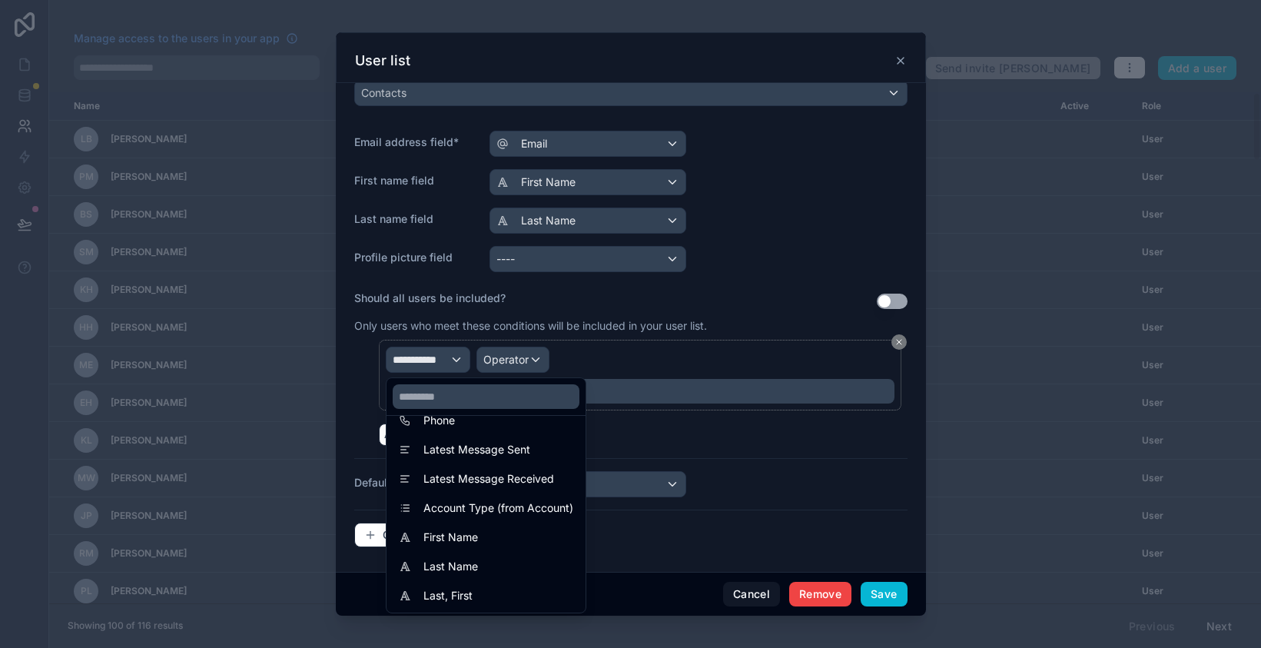
click at [701, 445] on div at bounding box center [631, 323] width 590 height 583
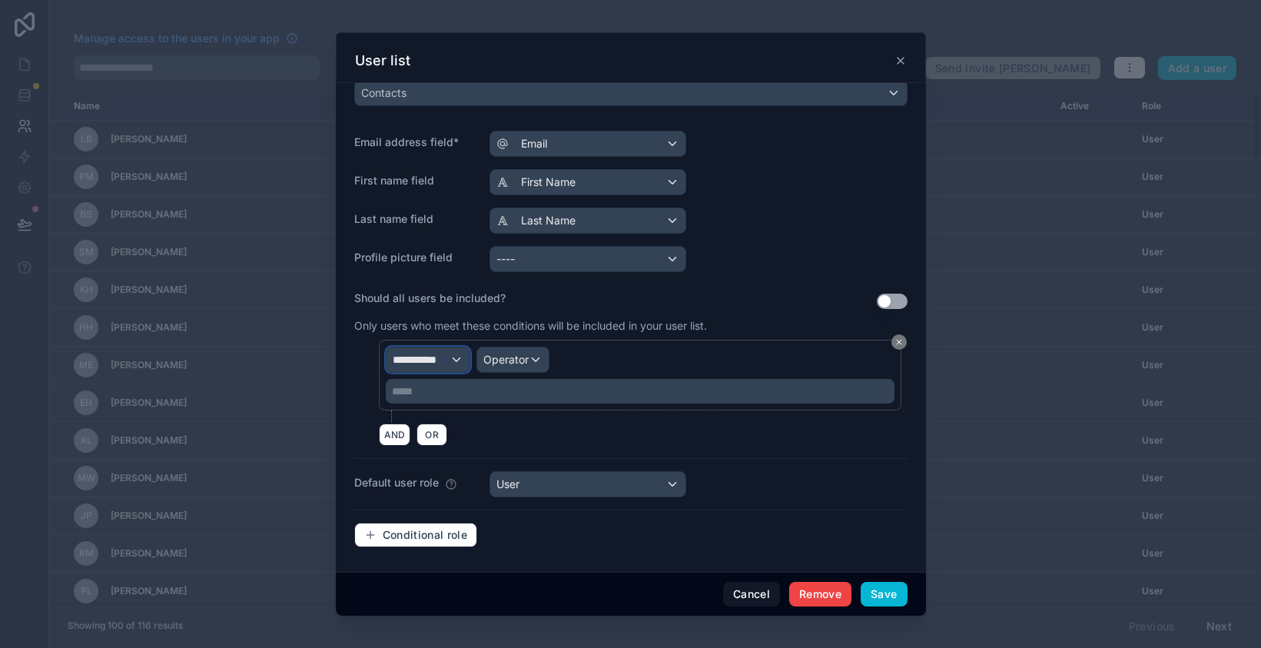
click at [453, 360] on div "**********" at bounding box center [428, 359] width 83 height 25
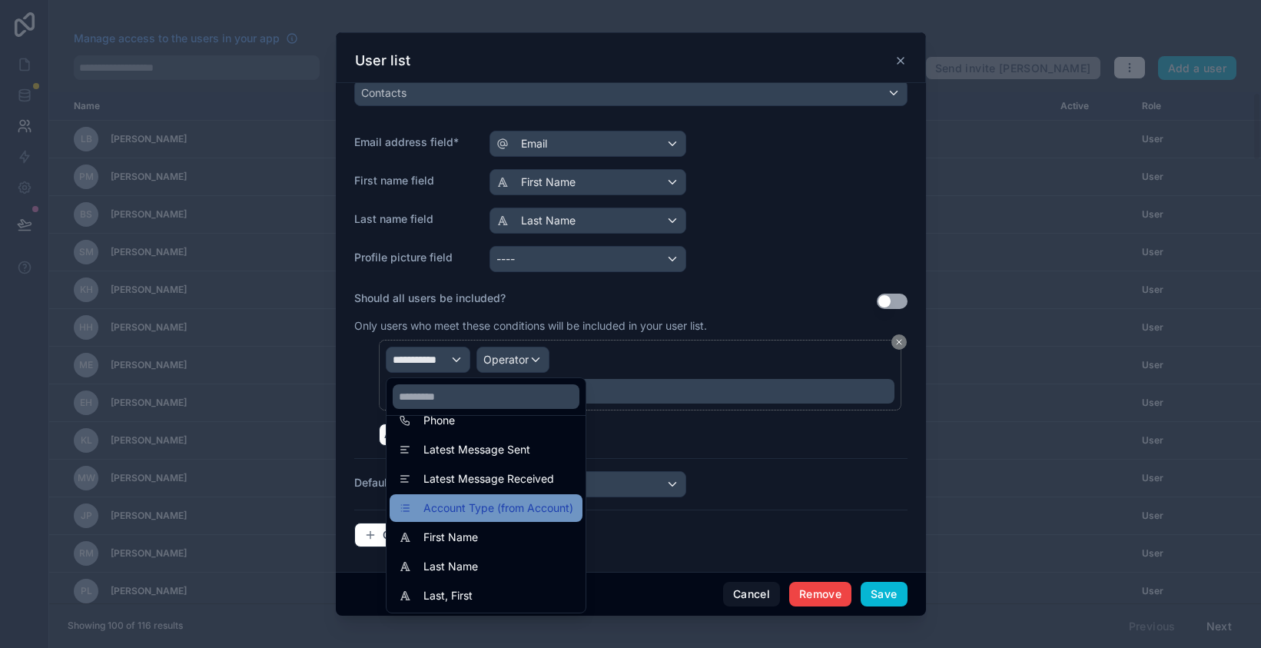
click at [507, 519] on div "Account Type (from Account)" at bounding box center [486, 508] width 193 height 28
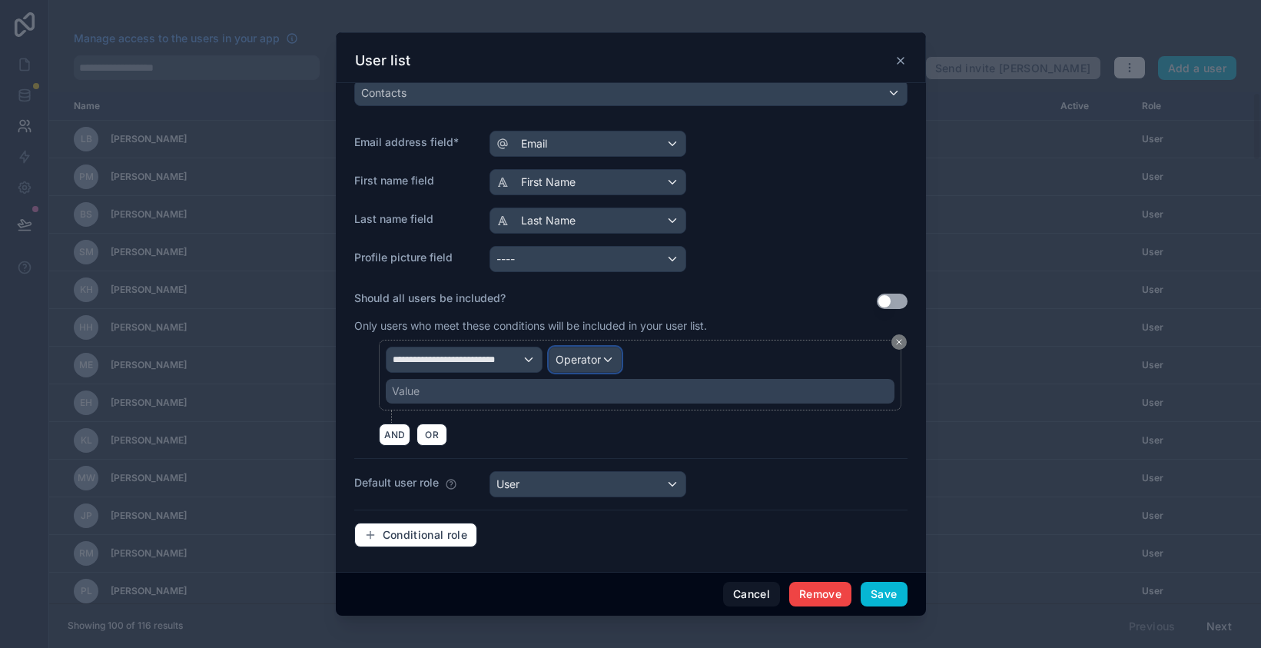
click at [584, 360] on span "Operator" at bounding box center [578, 359] width 45 height 13
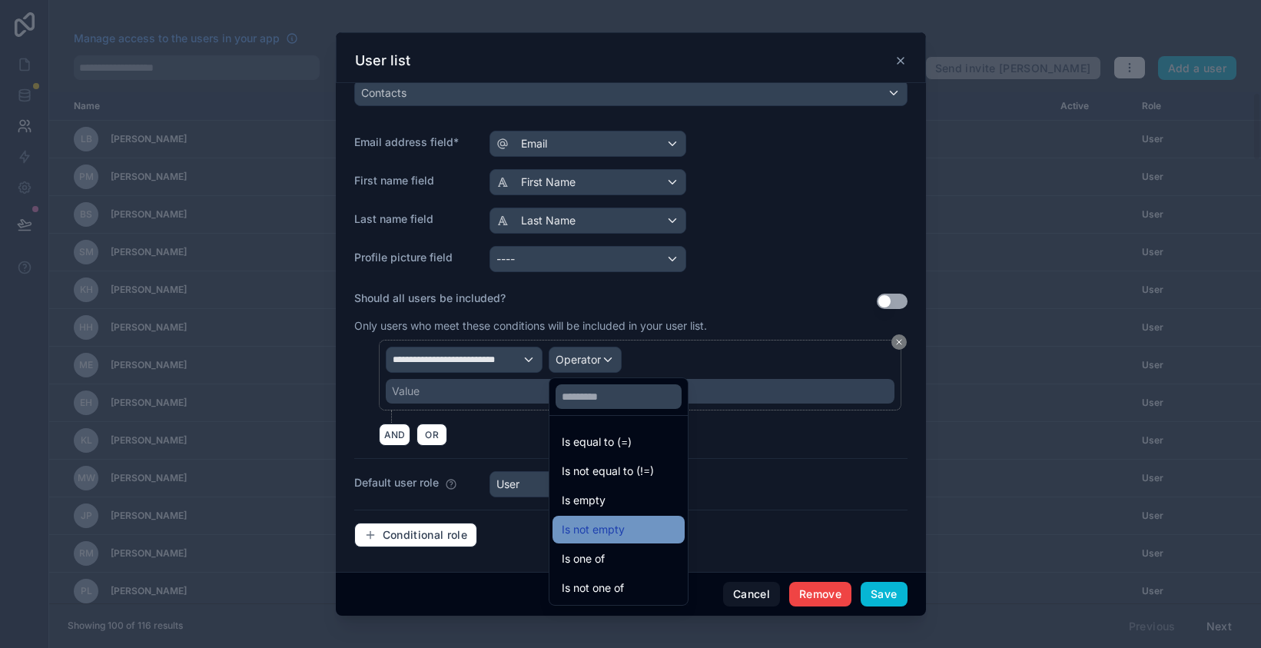
click at [613, 535] on span "Is not empty" at bounding box center [593, 529] width 63 height 18
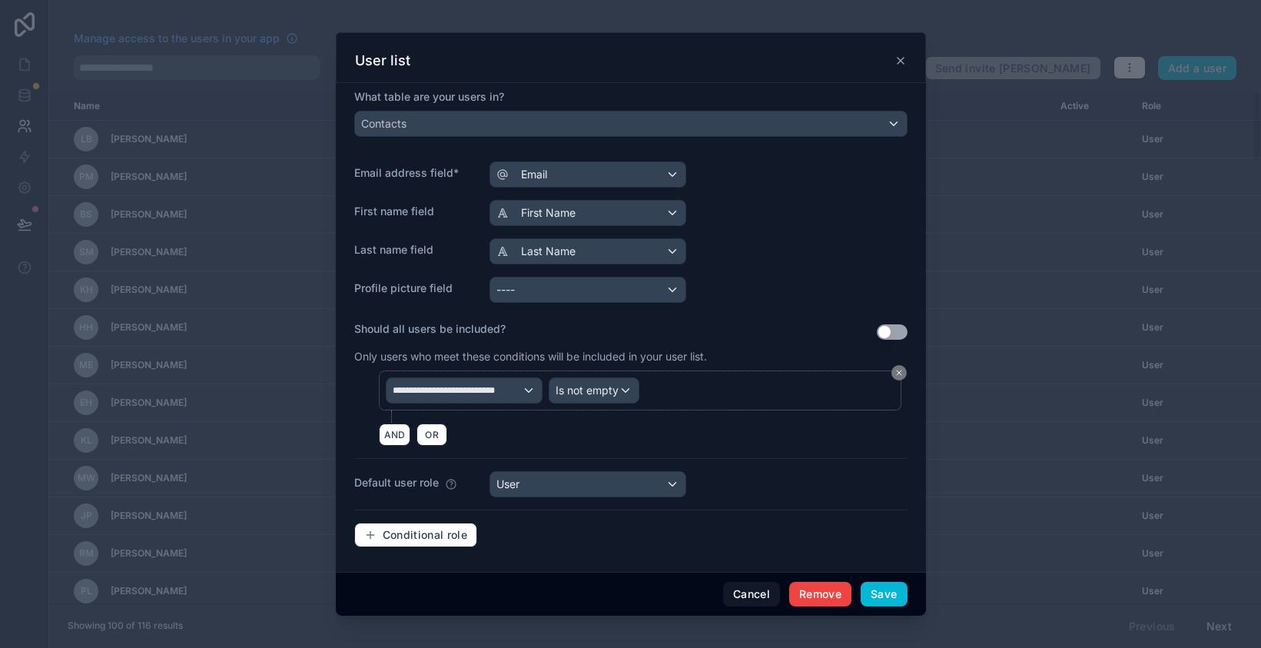
scroll to position [180, 0]
click at [849, 520] on div "**********" at bounding box center [630, 234] width 553 height 650
click at [886, 594] on button "Save" at bounding box center [884, 594] width 46 height 25
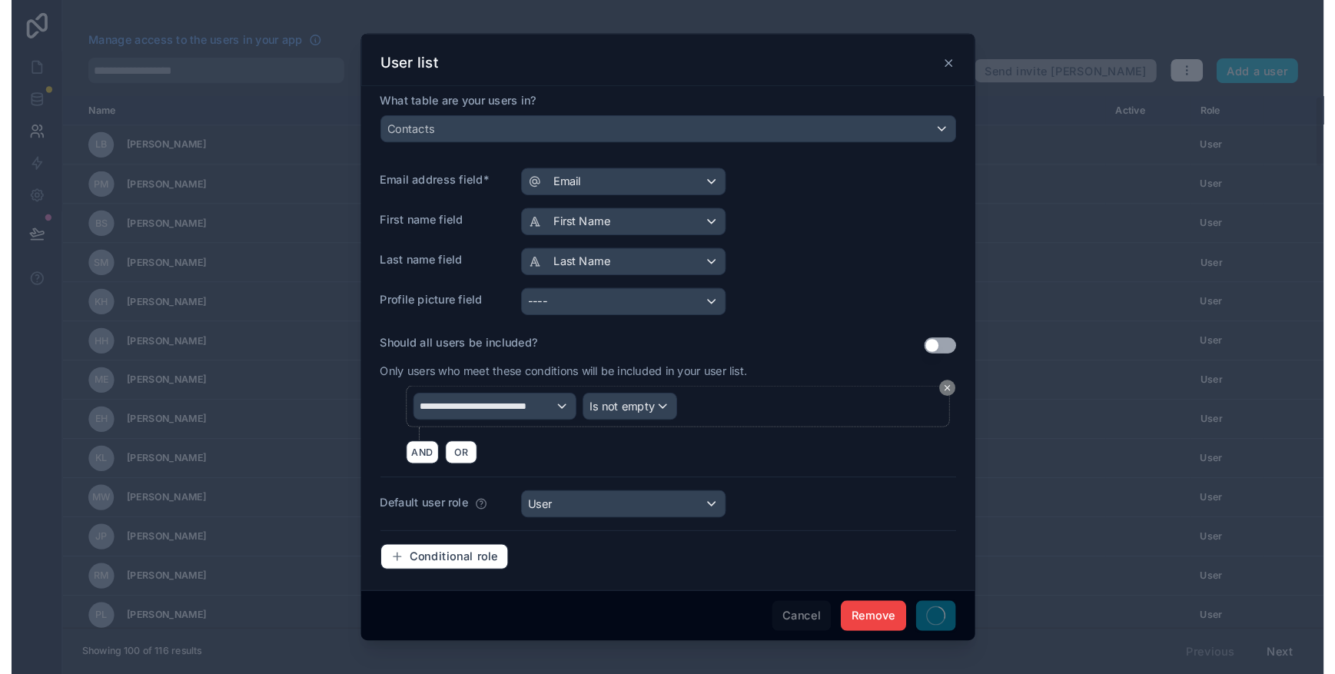
scroll to position [184, 0]
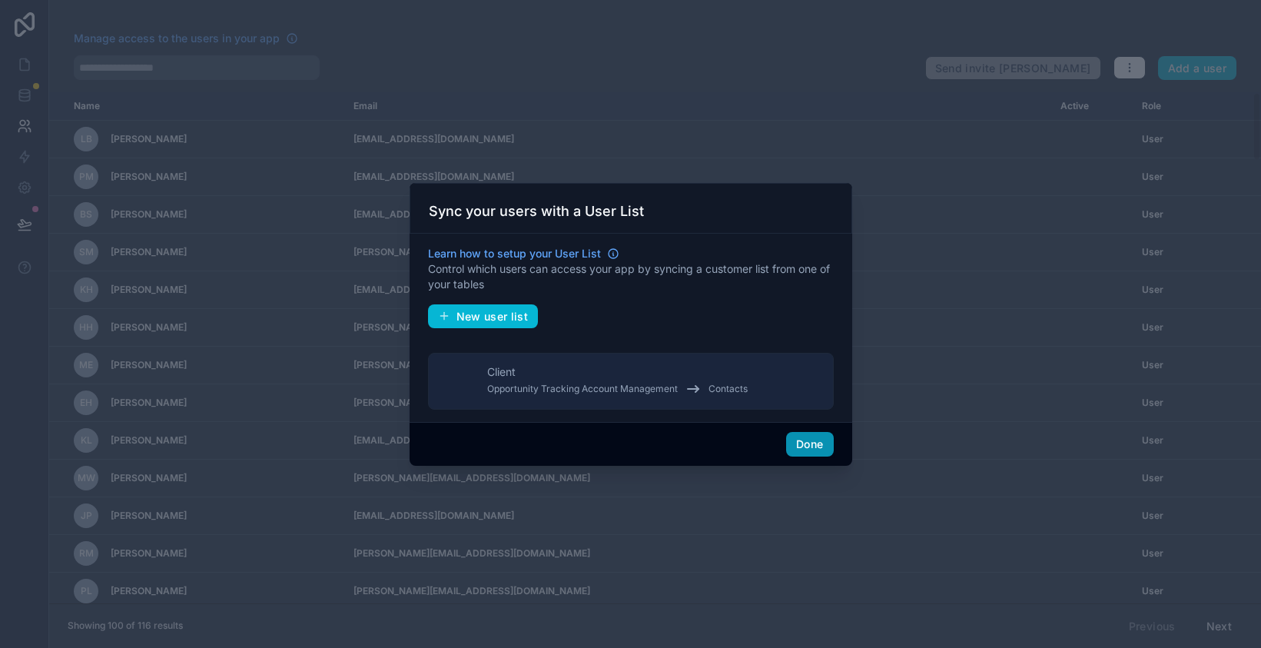
click at [815, 452] on button "Done" at bounding box center [809, 444] width 47 height 25
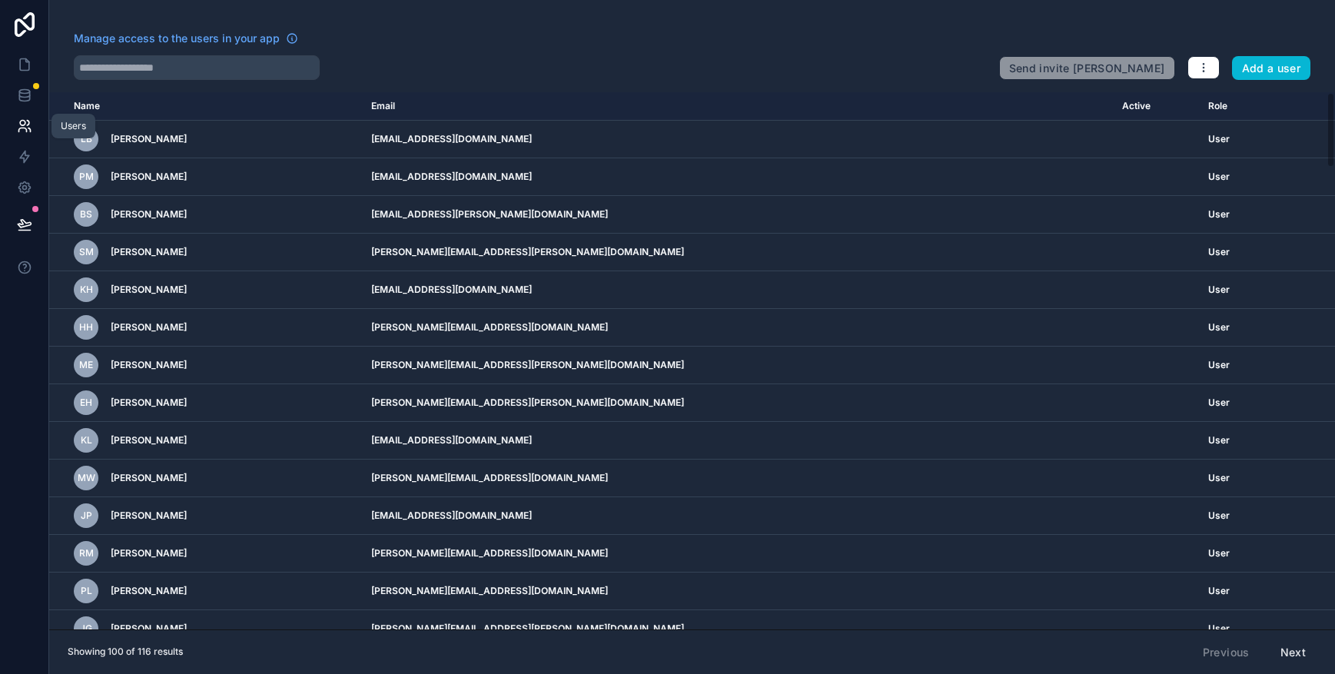
click at [17, 128] on icon at bounding box center [24, 125] width 15 height 15
click at [29, 68] on icon at bounding box center [24, 64] width 15 height 15
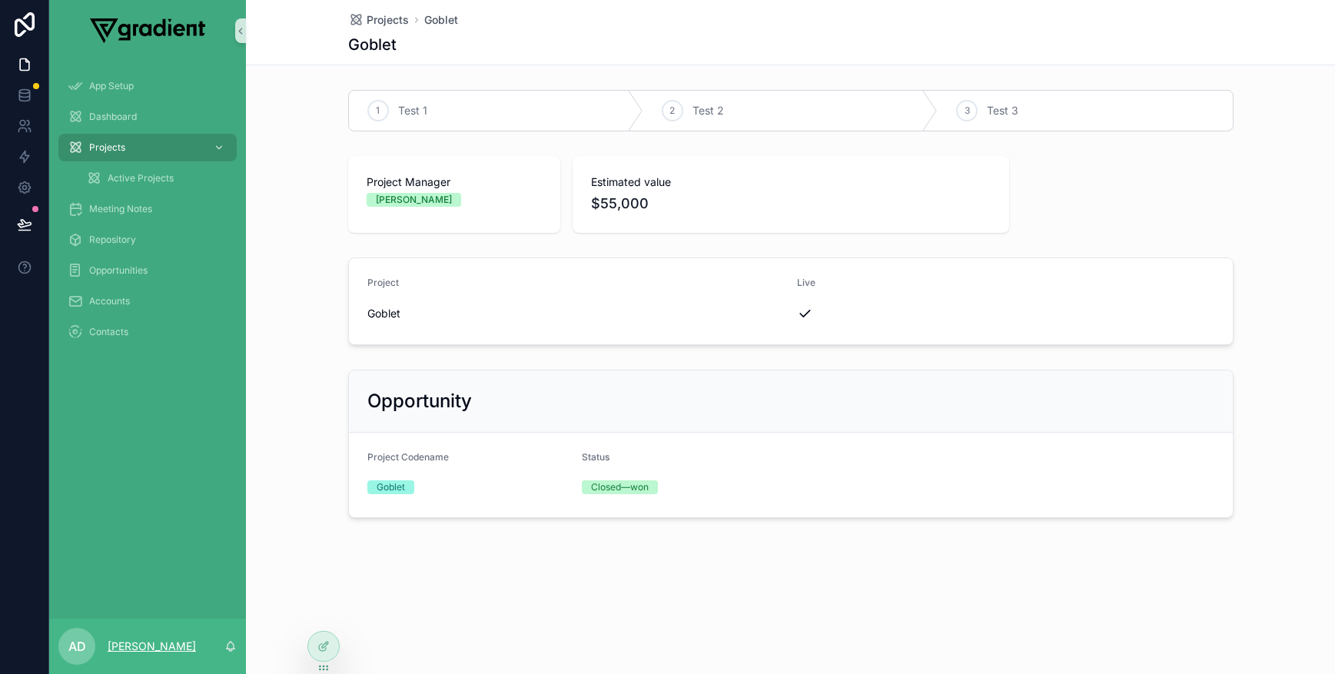
click at [149, 647] on p "[PERSON_NAME]" at bounding box center [152, 646] width 88 height 15
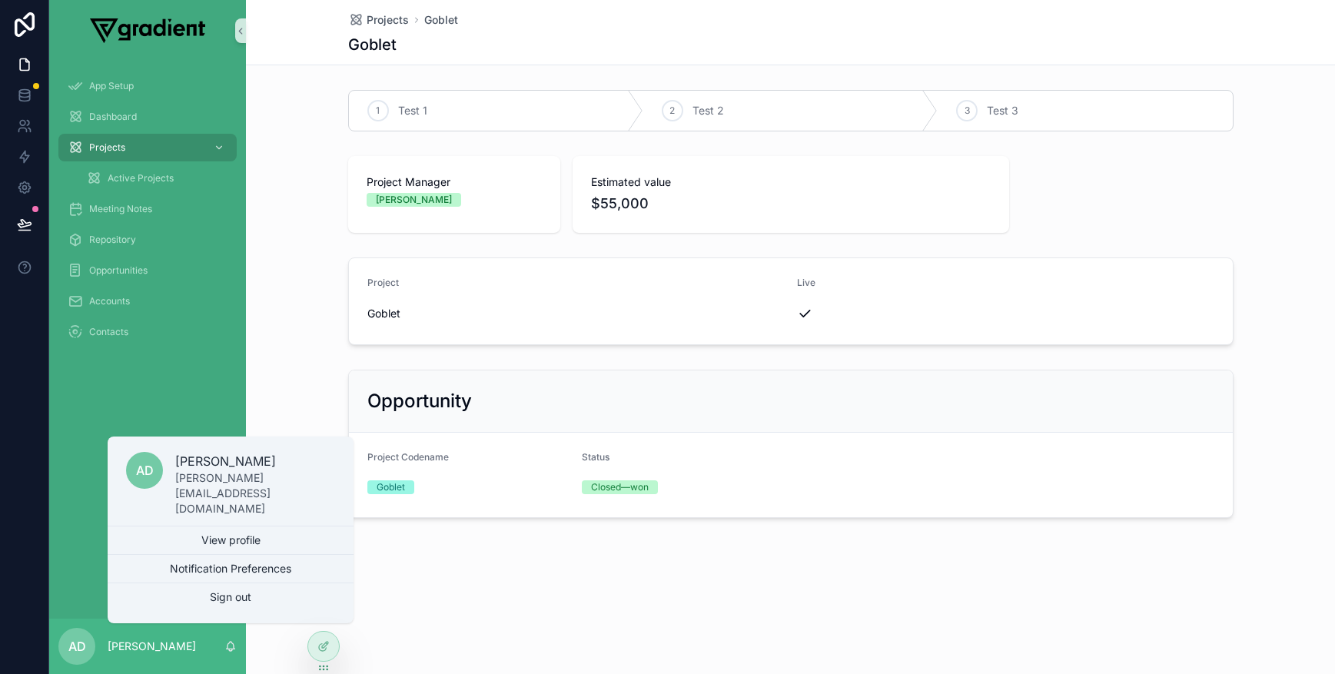
click at [82, 556] on div "App Setup Dashboard Projects Active Projects Meeting Notes Repository Opportuni…" at bounding box center [147, 339] width 197 height 557
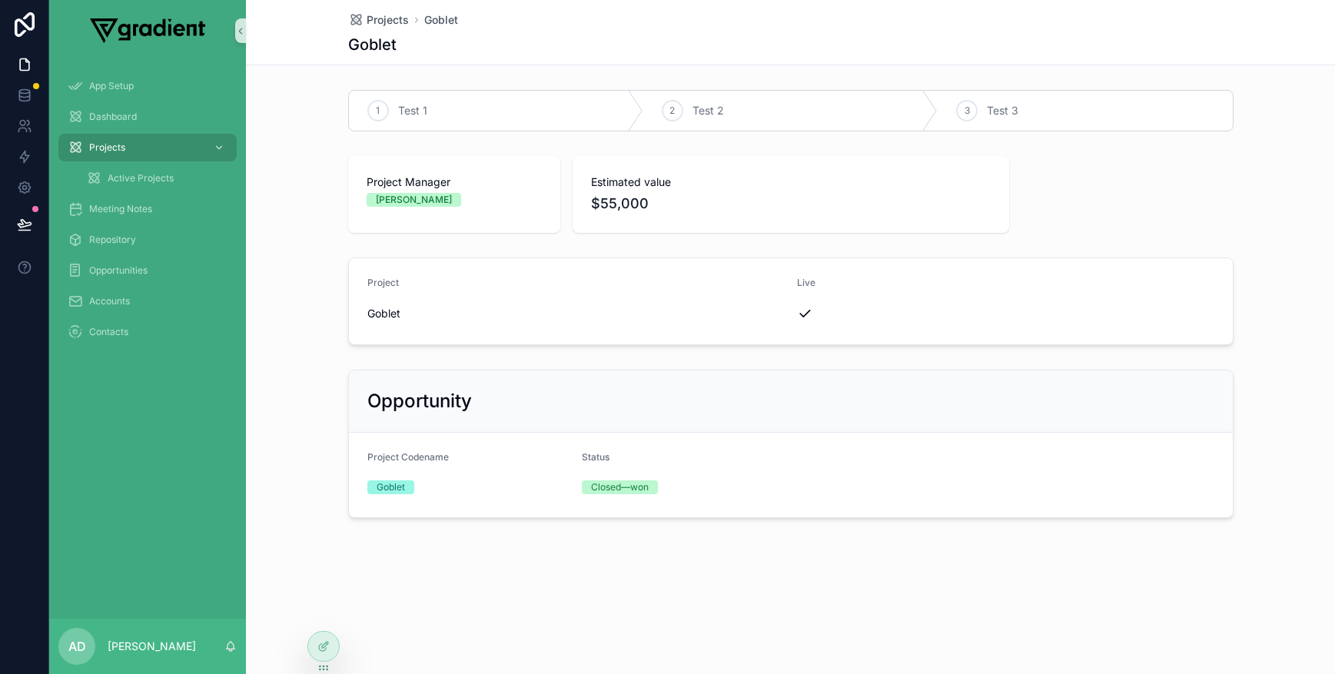
click at [168, 536] on div "App Setup Dashboard Projects Active Projects Meeting Notes Repository Opportuni…" at bounding box center [147, 339] width 197 height 557
click at [245, 33] on icon "scrollable content" at bounding box center [240, 31] width 11 height 12
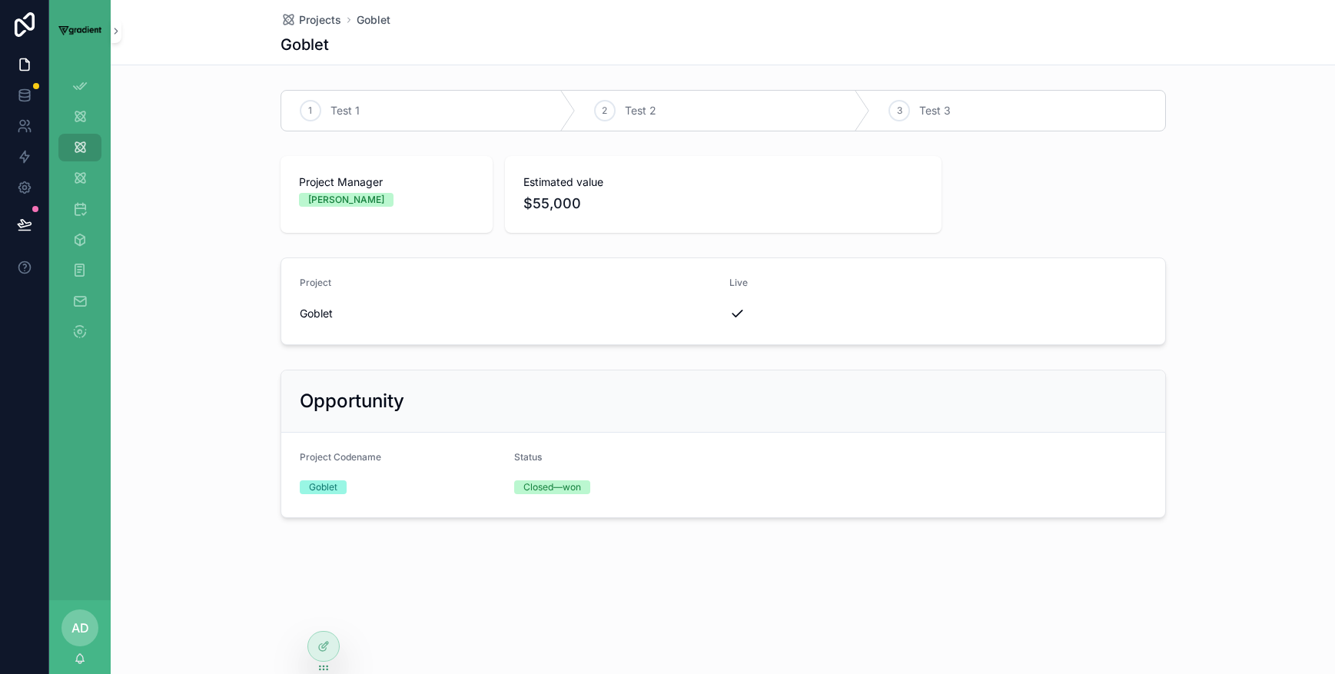
click at [309, 558] on div "Projects Goblet Goblet 1 Test 1 2 Test 2 3 Test 3 Project Manager Cory Estimate…" at bounding box center [723, 311] width 1224 height 623
click at [321, 645] on icon at bounding box center [323, 646] width 12 height 12
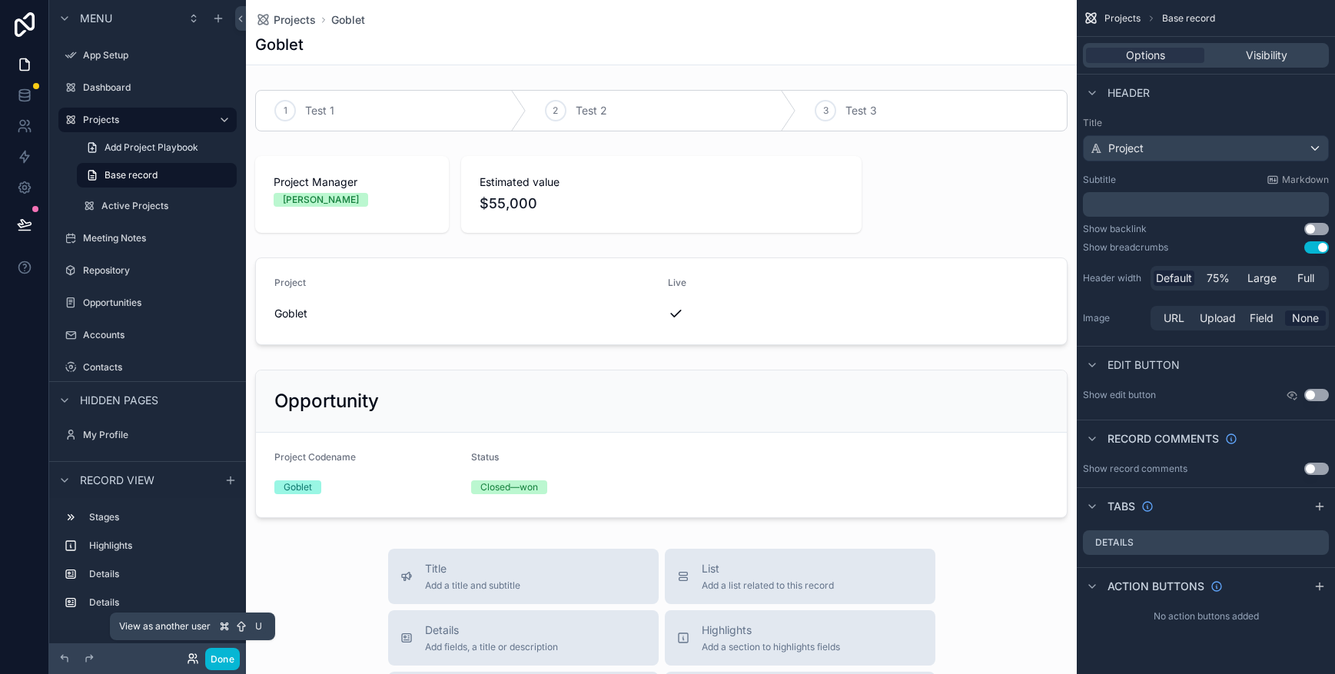
click at [191, 647] on icon at bounding box center [193, 658] width 12 height 12
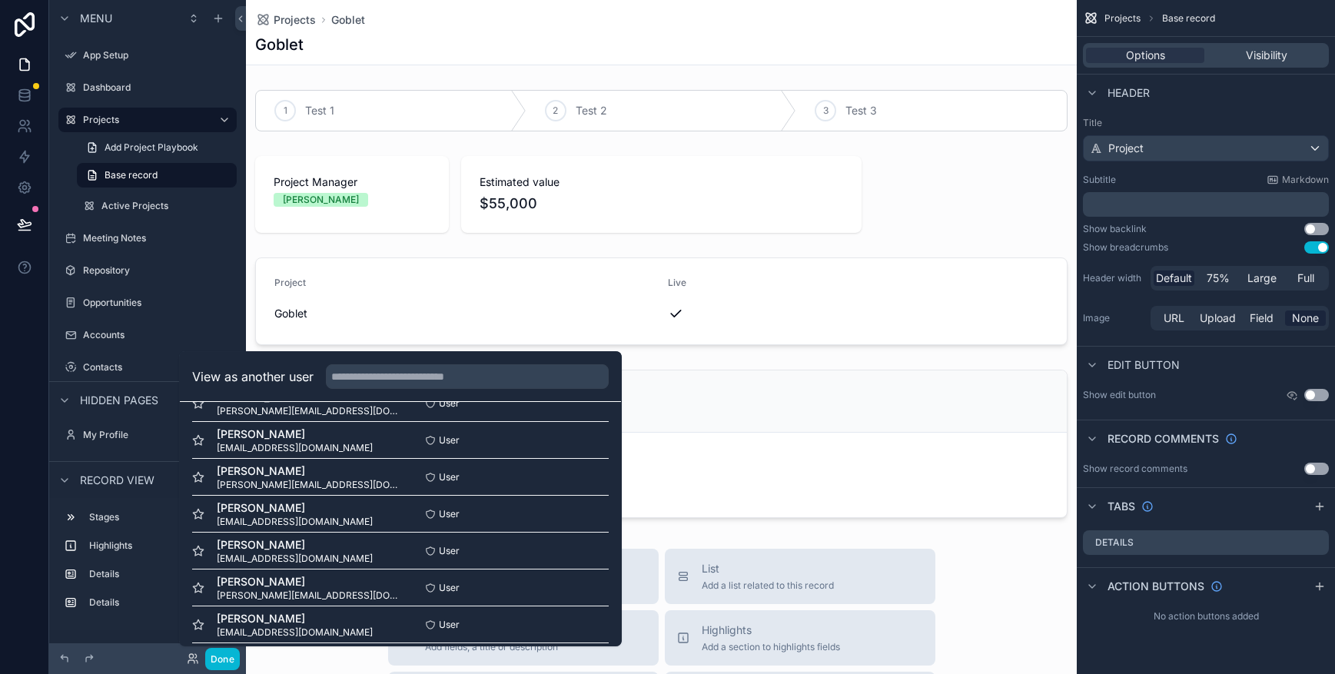
scroll to position [931, 0]
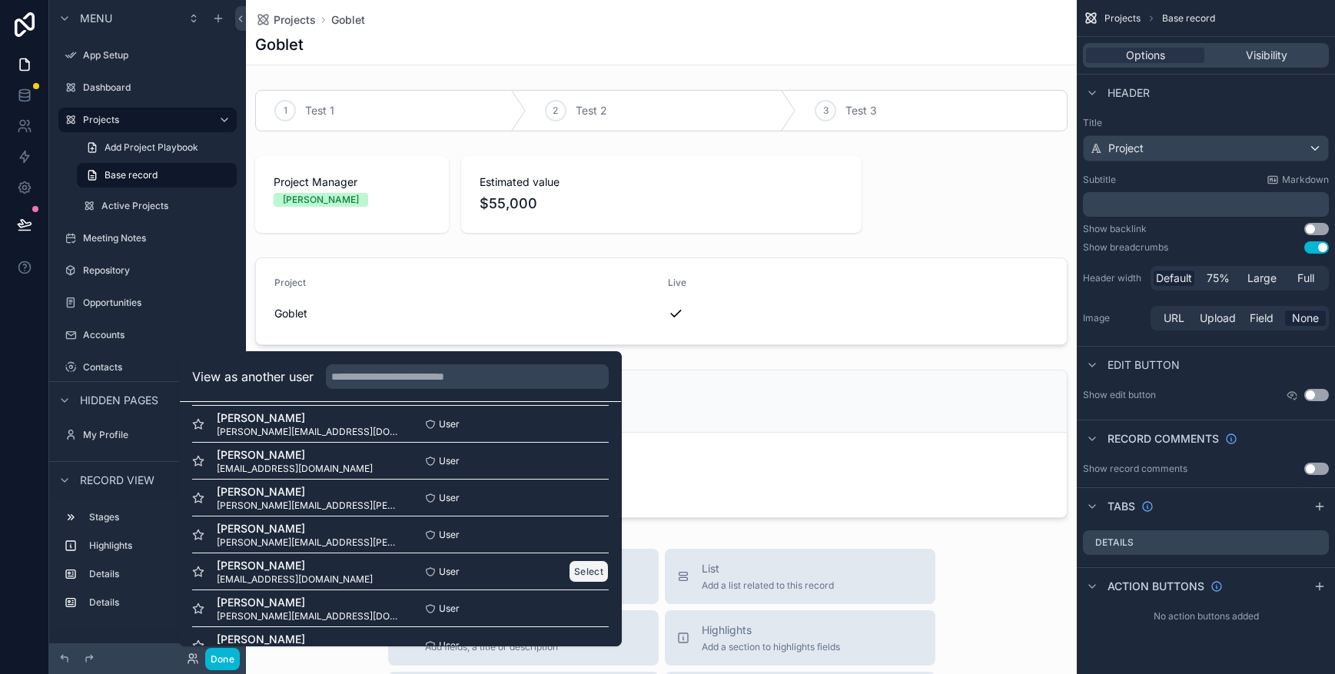
click at [592, 572] on button "Select" at bounding box center [589, 571] width 40 height 22
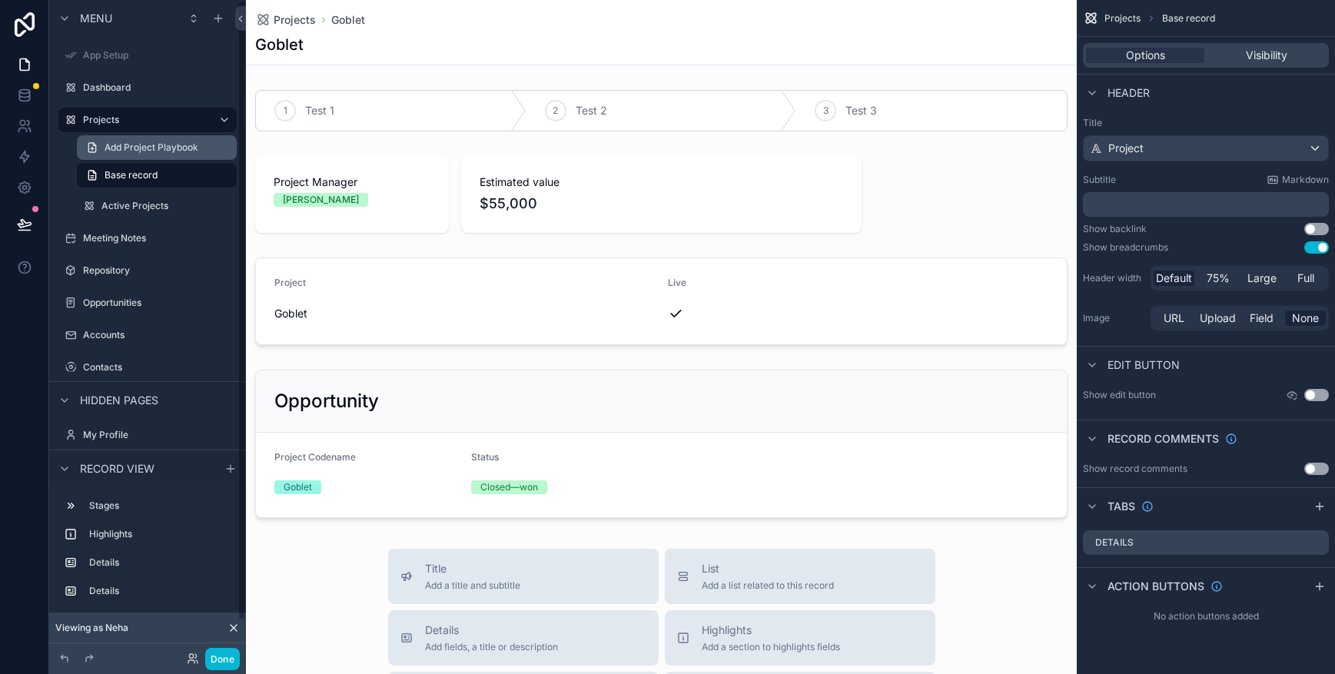
click at [174, 141] on span "Add Project Playbook" at bounding box center [152, 147] width 94 height 12
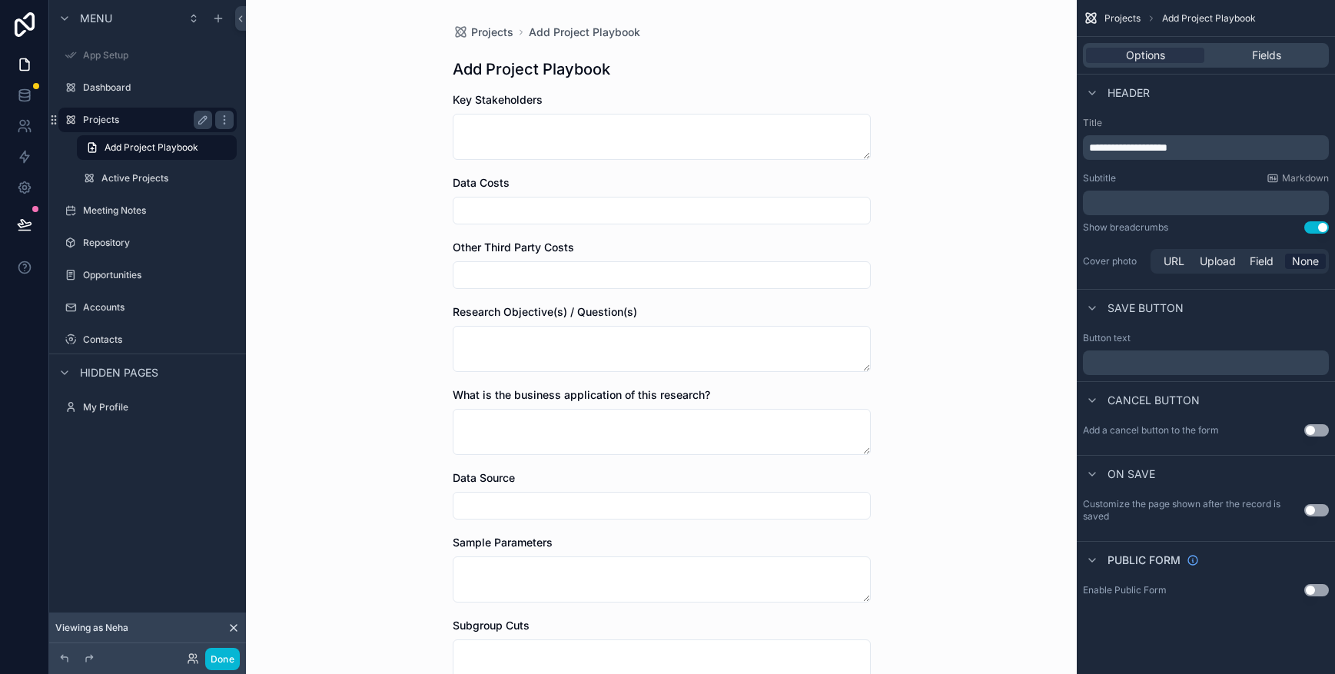
click at [144, 126] on div "Projects" at bounding box center [147, 120] width 129 height 18
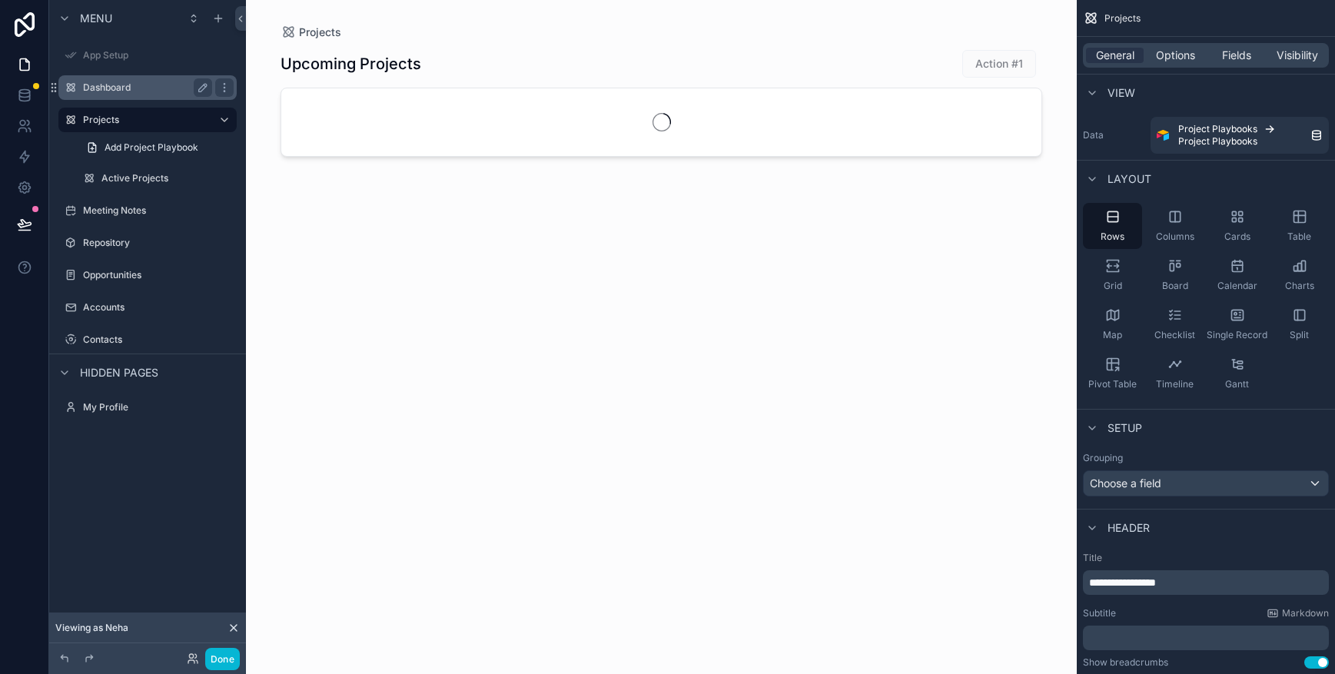
click at [131, 86] on label "Dashboard" at bounding box center [144, 87] width 123 height 12
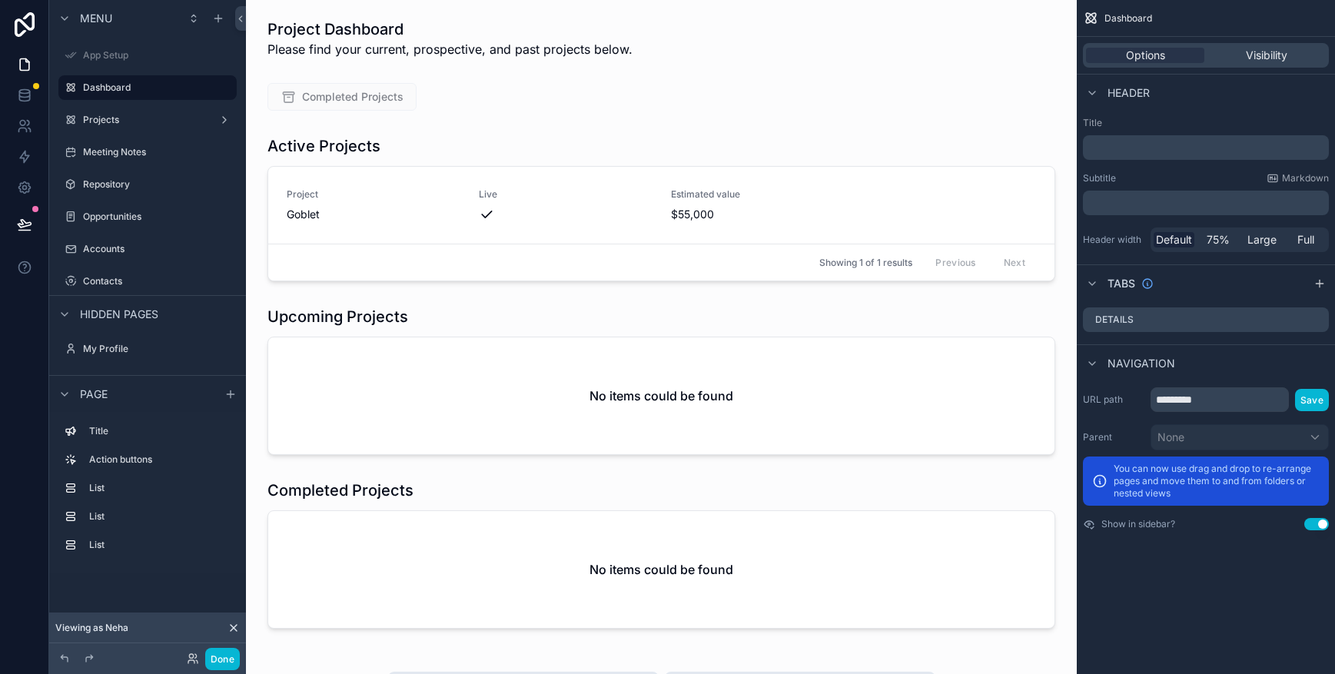
click at [197, 624] on div "Viewing as Neha" at bounding box center [147, 628] width 197 height 31
click at [191, 658] on icon at bounding box center [191, 656] width 4 height 4
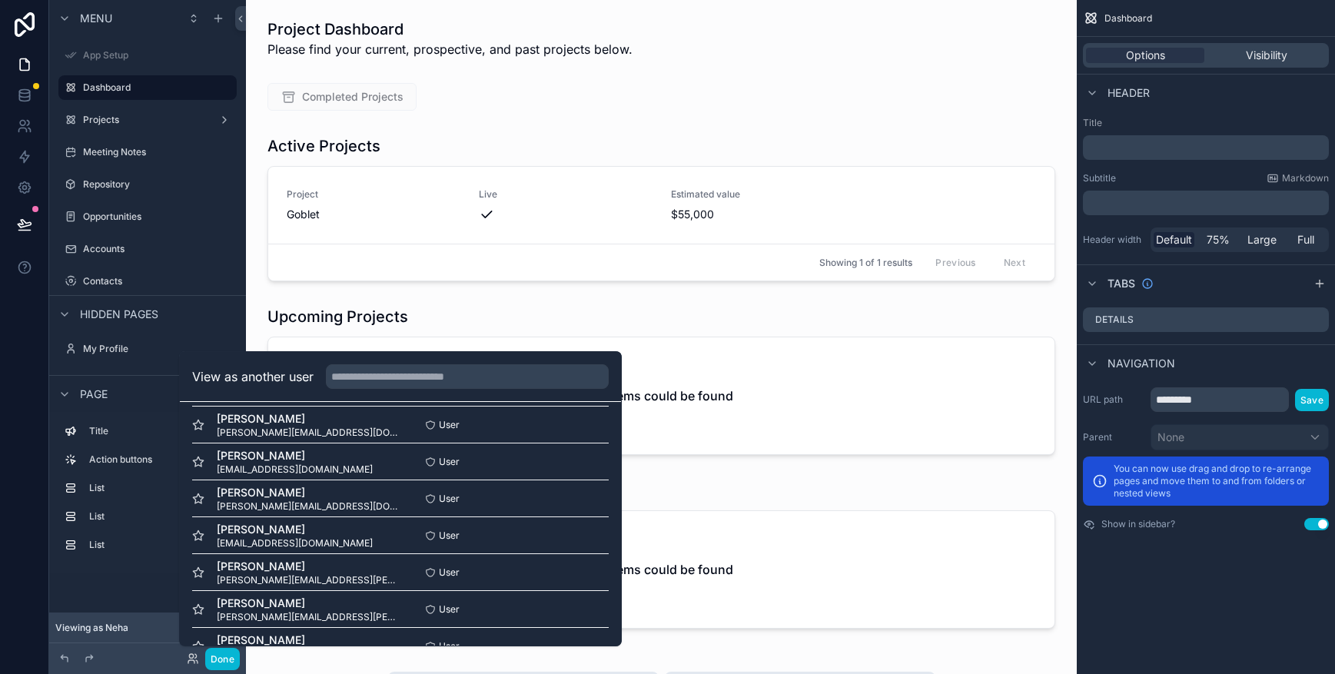
scroll to position [2038, 0]
click at [595, 537] on button "Select" at bounding box center [589, 534] width 40 height 22
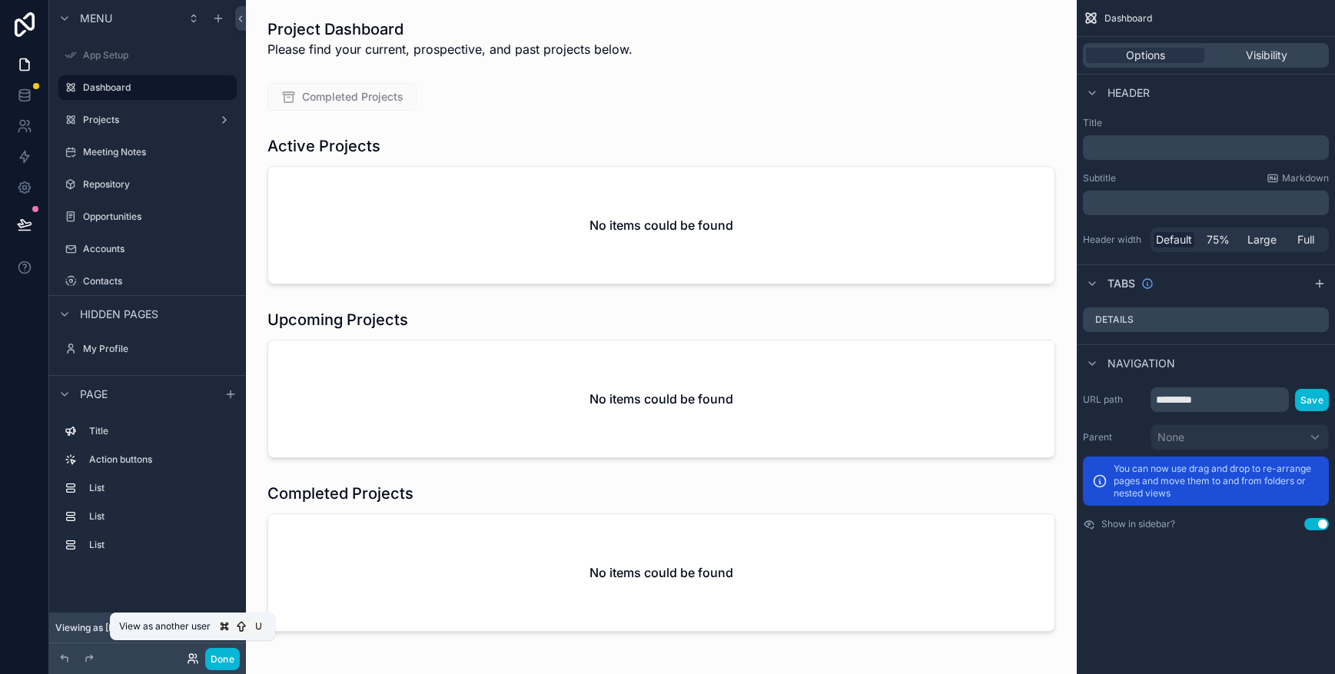
click at [188, 658] on icon at bounding box center [193, 658] width 12 height 12
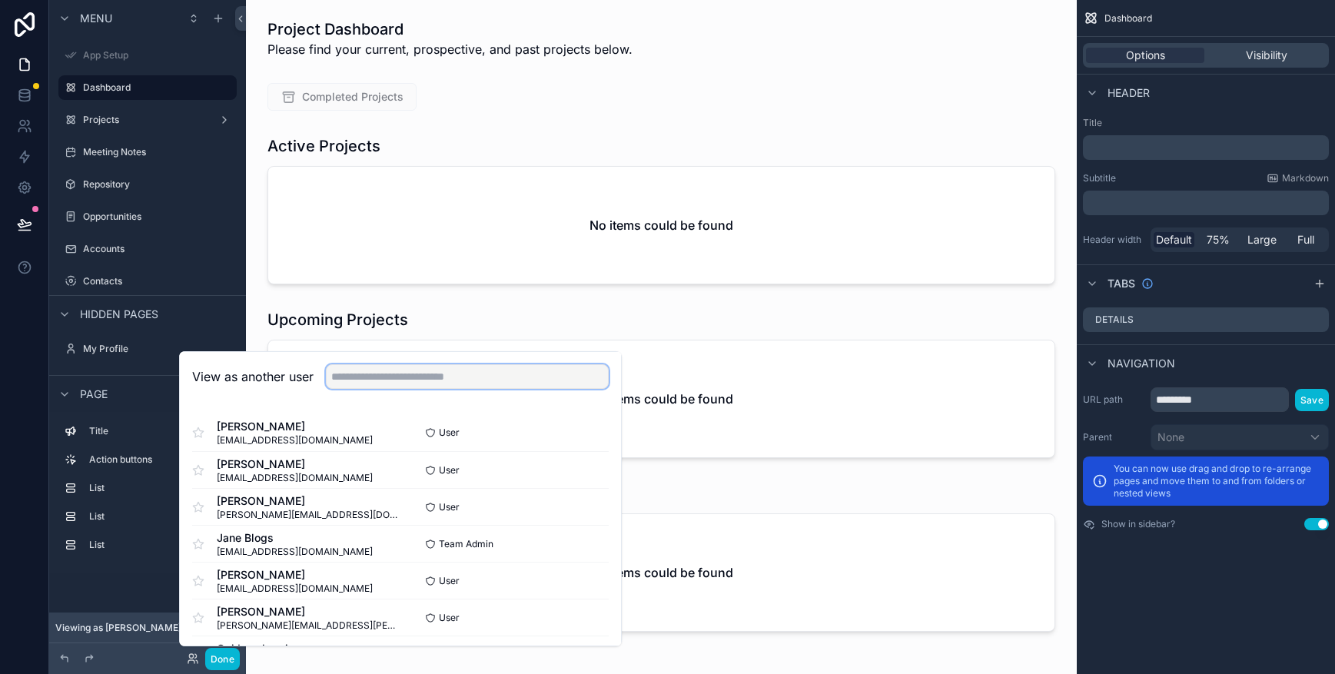
click at [404, 376] on input "text" at bounding box center [467, 376] width 283 height 25
type input "*"
type input "****"
click at [591, 435] on button "Select" at bounding box center [589, 433] width 40 height 22
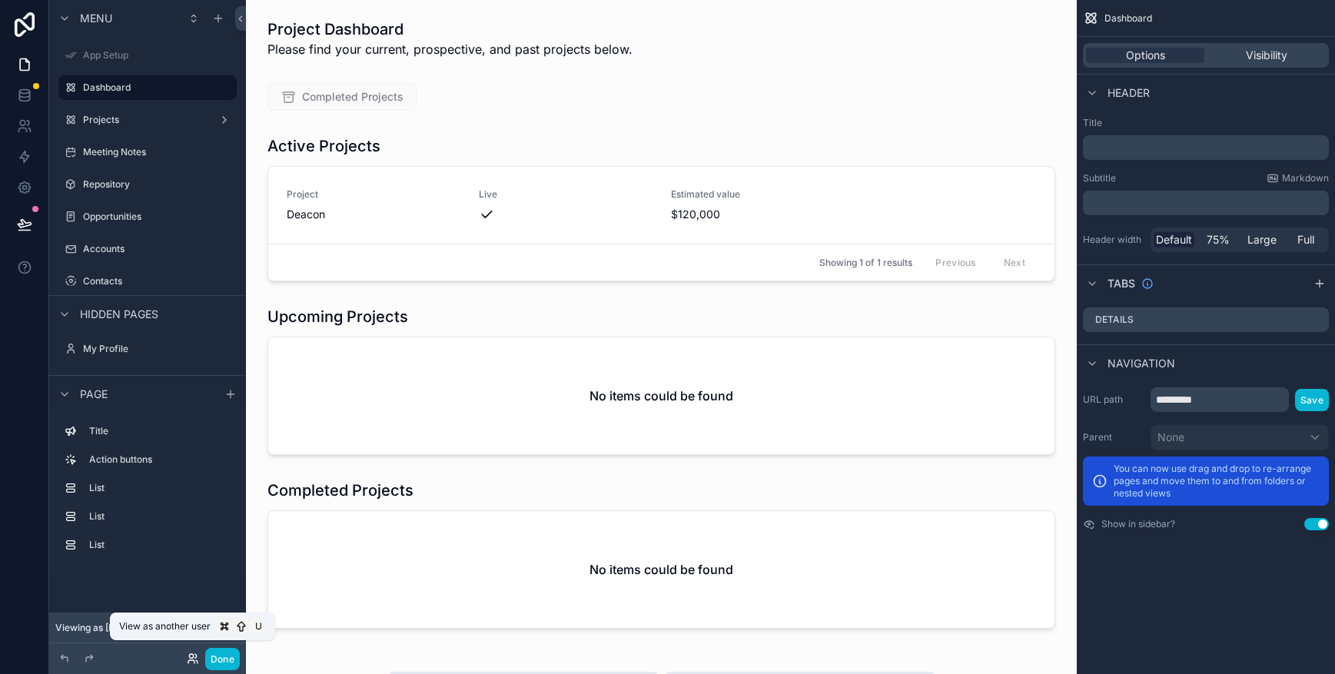
click at [196, 659] on icon at bounding box center [193, 658] width 12 height 12
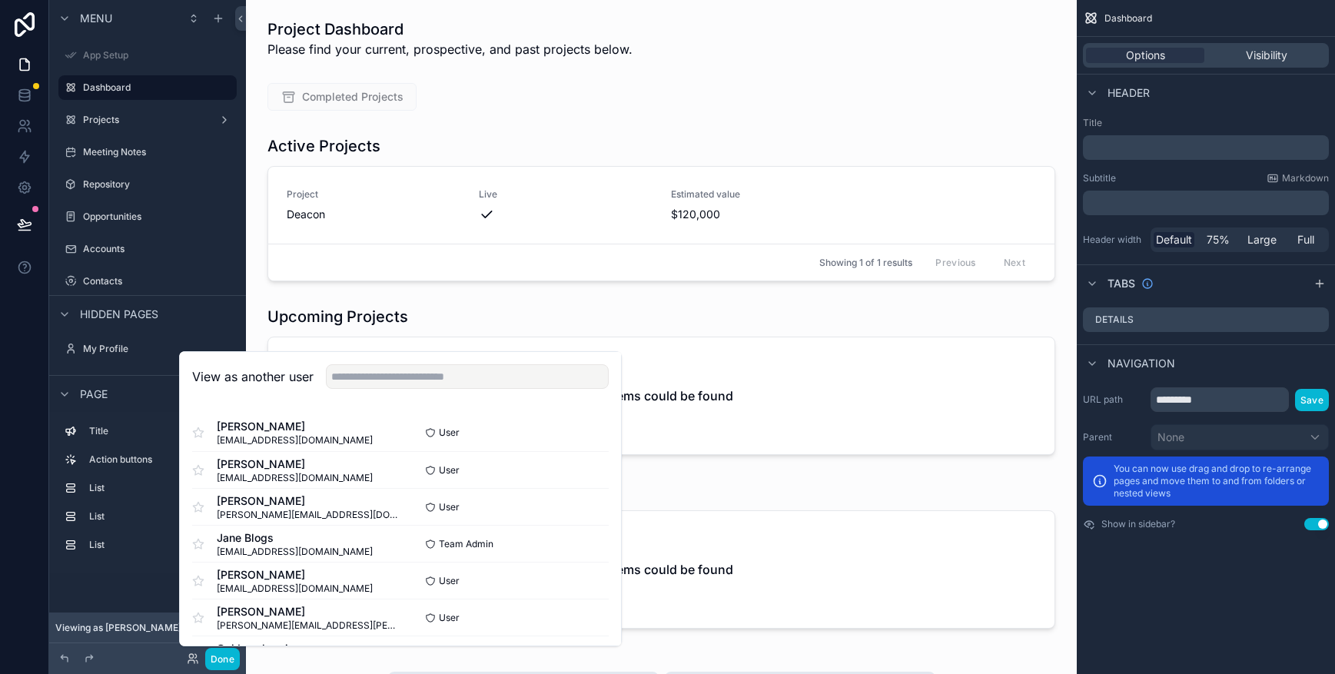
click at [256, 314] on div "Project Dashboard Please find your current, prospective, and past projects belo…" at bounding box center [661, 671] width 831 height 1342
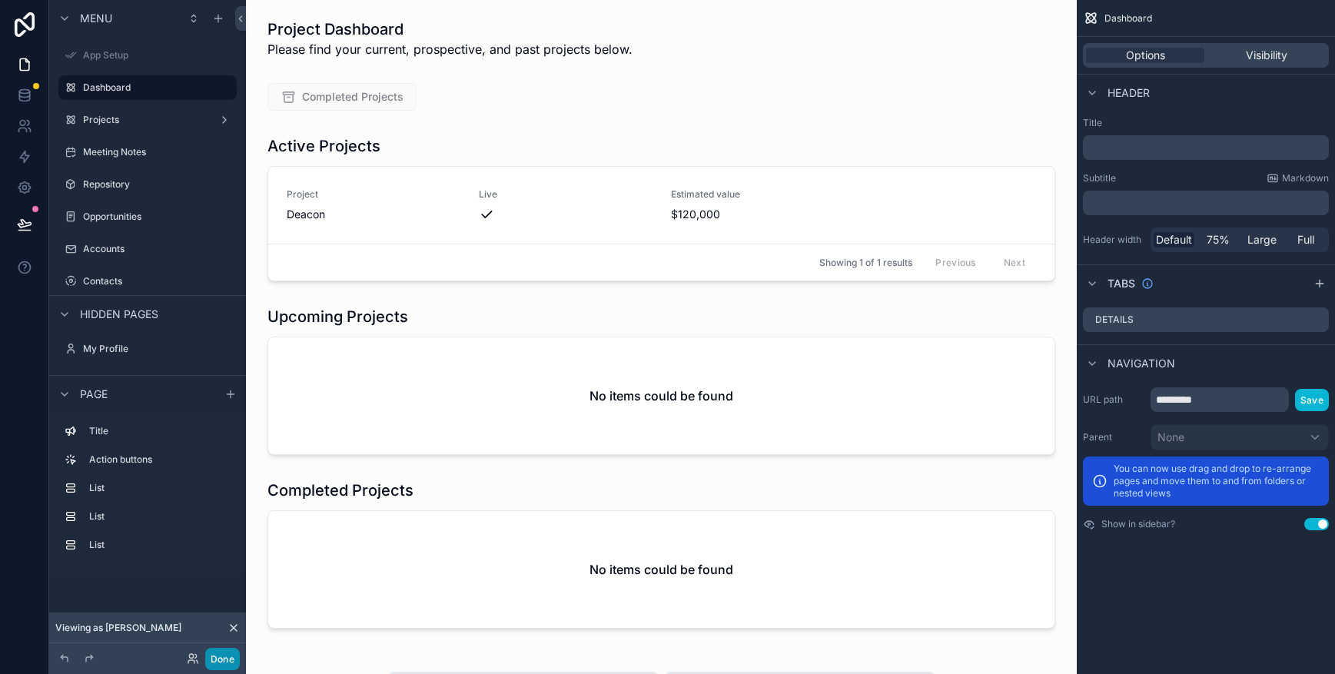
click at [213, 657] on button "Done" at bounding box center [222, 659] width 35 height 22
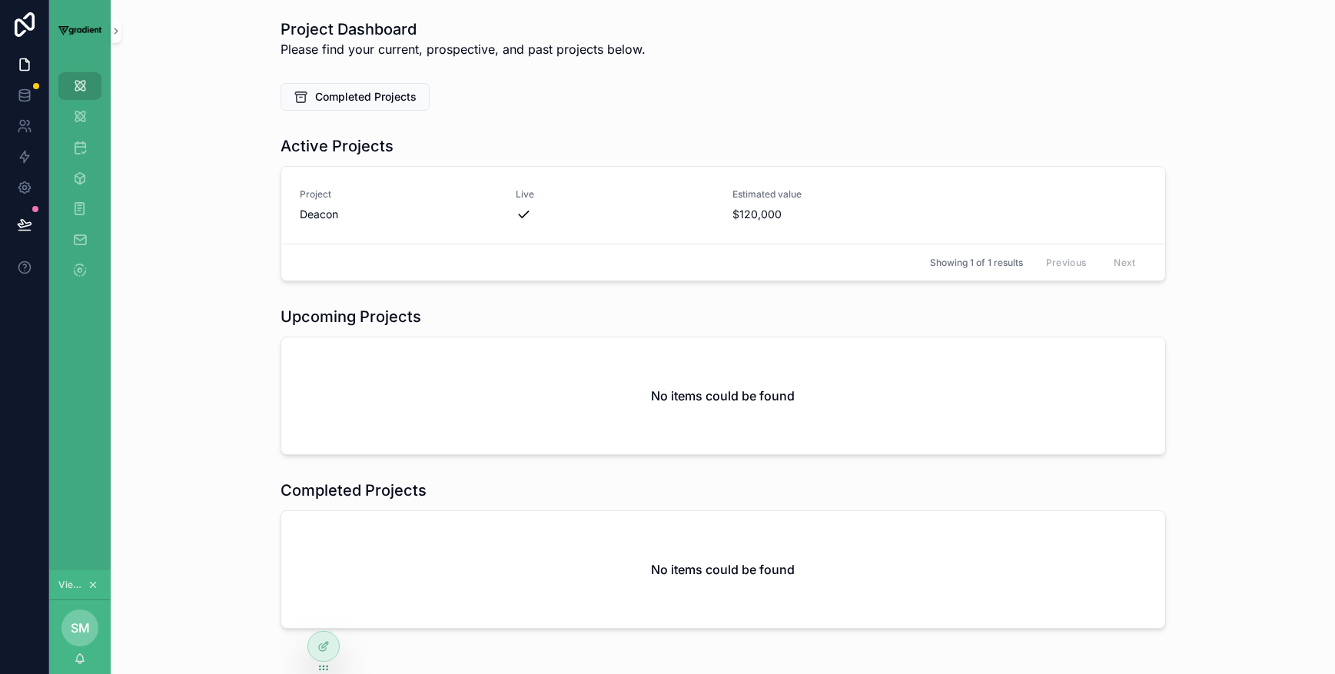
click at [98, 582] on icon "scrollable content" at bounding box center [93, 584] width 11 height 11
click at [191, 424] on div "Upcoming Projects No items could be found" at bounding box center [723, 380] width 1200 height 161
click at [116, 35] on icon "scrollable content" at bounding box center [116, 31] width 11 height 12
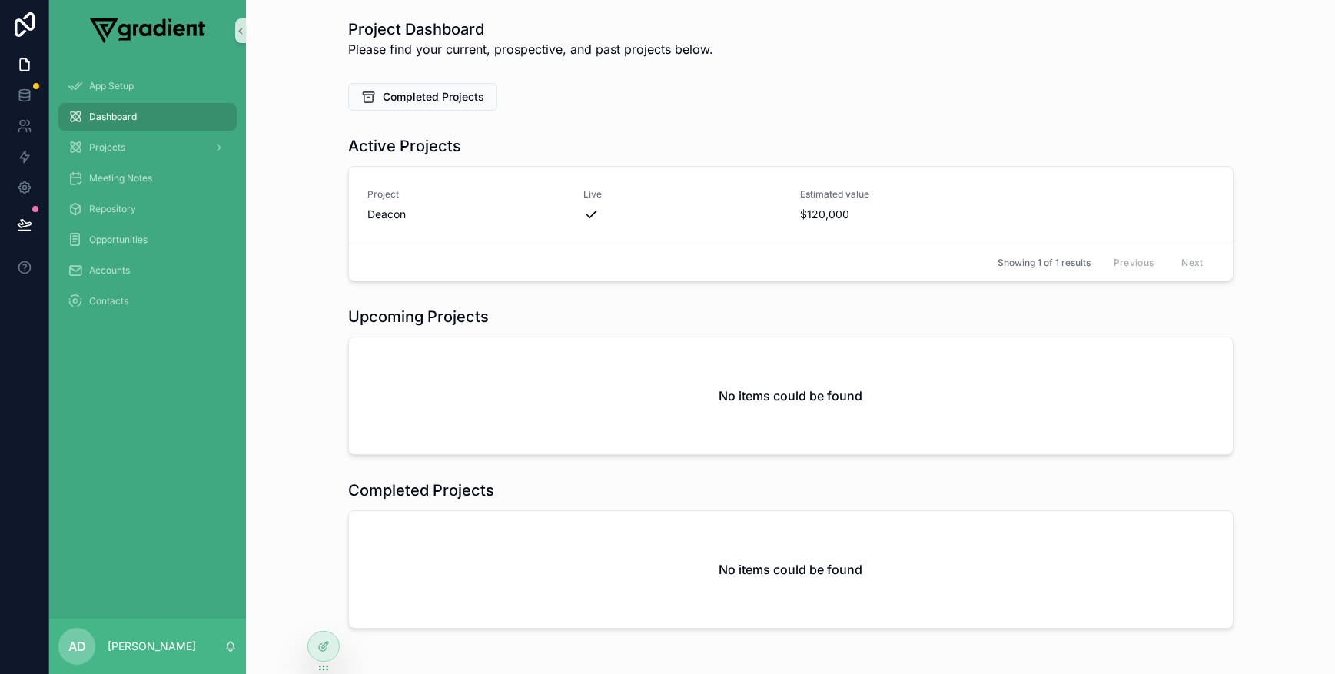
click at [305, 427] on div "Upcoming Projects No items could be found" at bounding box center [790, 380] width 1064 height 161
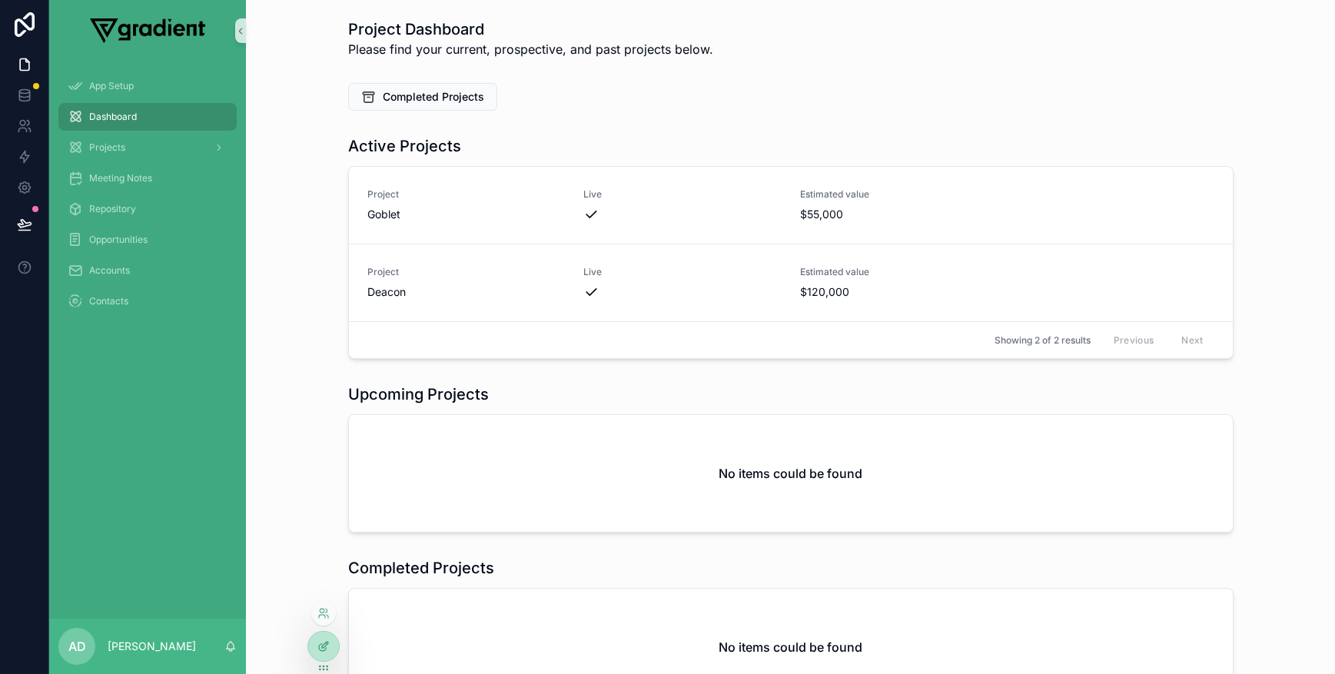
click at [326, 648] on icon at bounding box center [323, 646] width 12 height 12
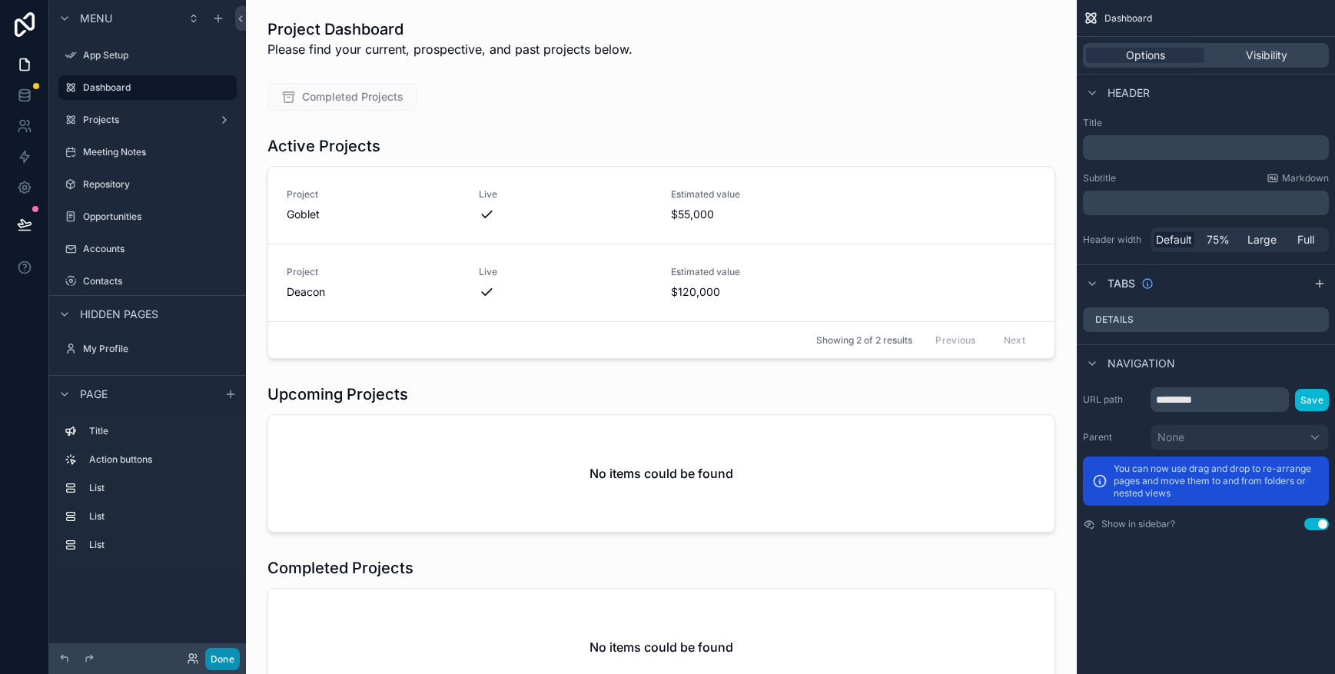
click at [232, 659] on button "Done" at bounding box center [222, 659] width 35 height 22
